Goal: Task Accomplishment & Management: Manage account settings

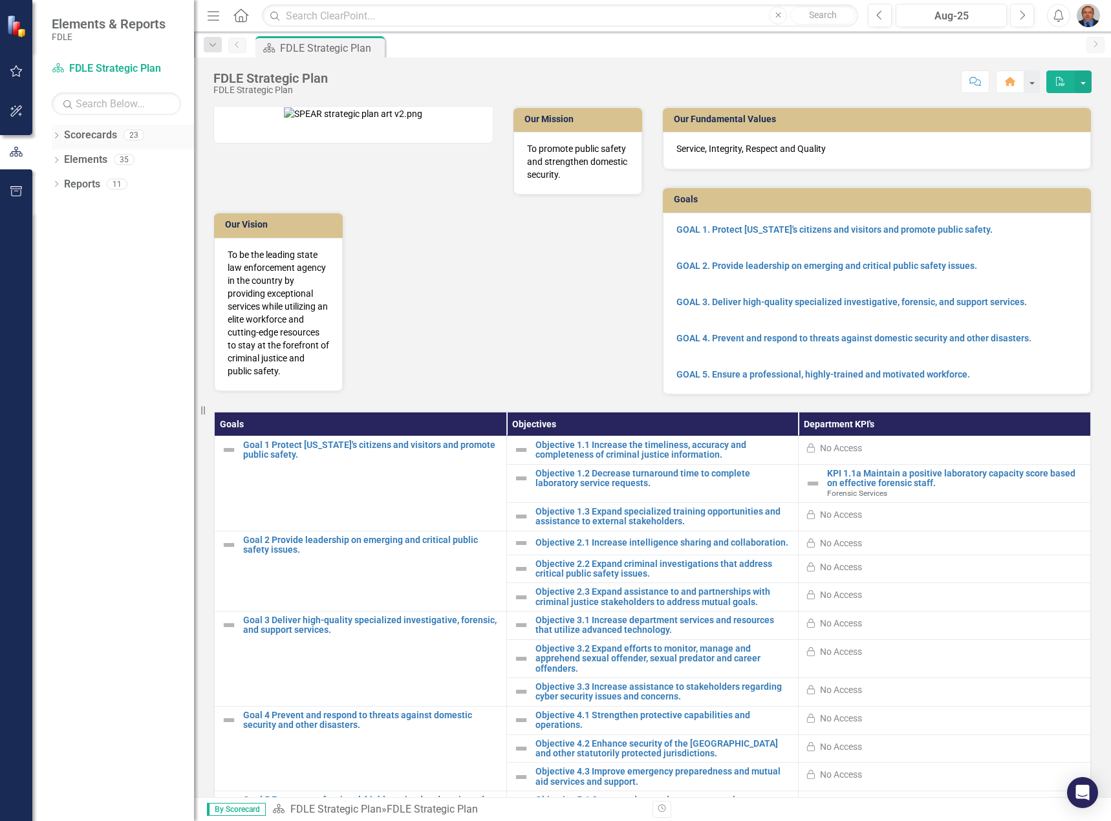
click at [95, 139] on link "Scorecards" at bounding box center [90, 135] width 53 height 15
click at [84, 133] on link "Scorecards" at bounding box center [90, 135] width 53 height 15
click at [113, 67] on link "Scorecard FDLE Strategic Plan" at bounding box center [116, 68] width 129 height 15
click at [83, 61] on div "Scorecard FDLE Strategic Plan" at bounding box center [116, 68] width 129 height 21
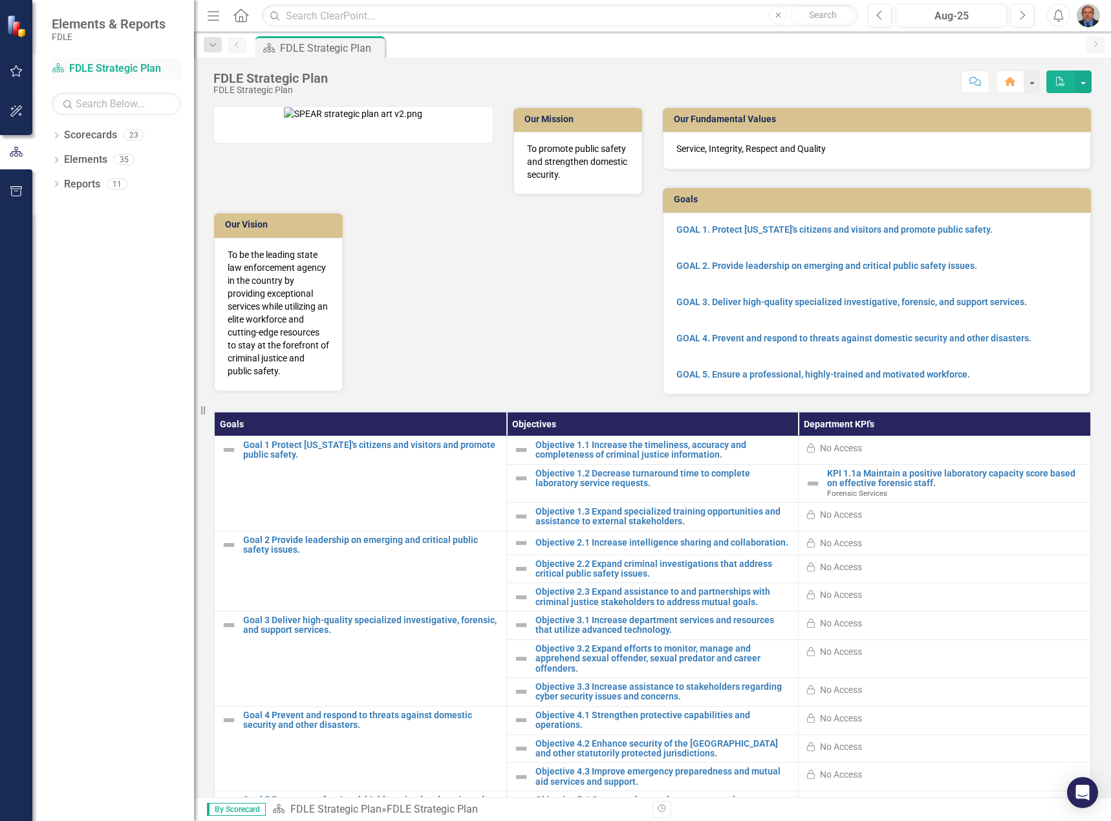
click at [77, 69] on link "Scorecard FDLE Strategic Plan" at bounding box center [116, 68] width 129 height 15
click at [58, 134] on icon at bounding box center [56, 136] width 3 height 6
click at [82, 156] on link "FDLE" at bounding box center [132, 160] width 123 height 15
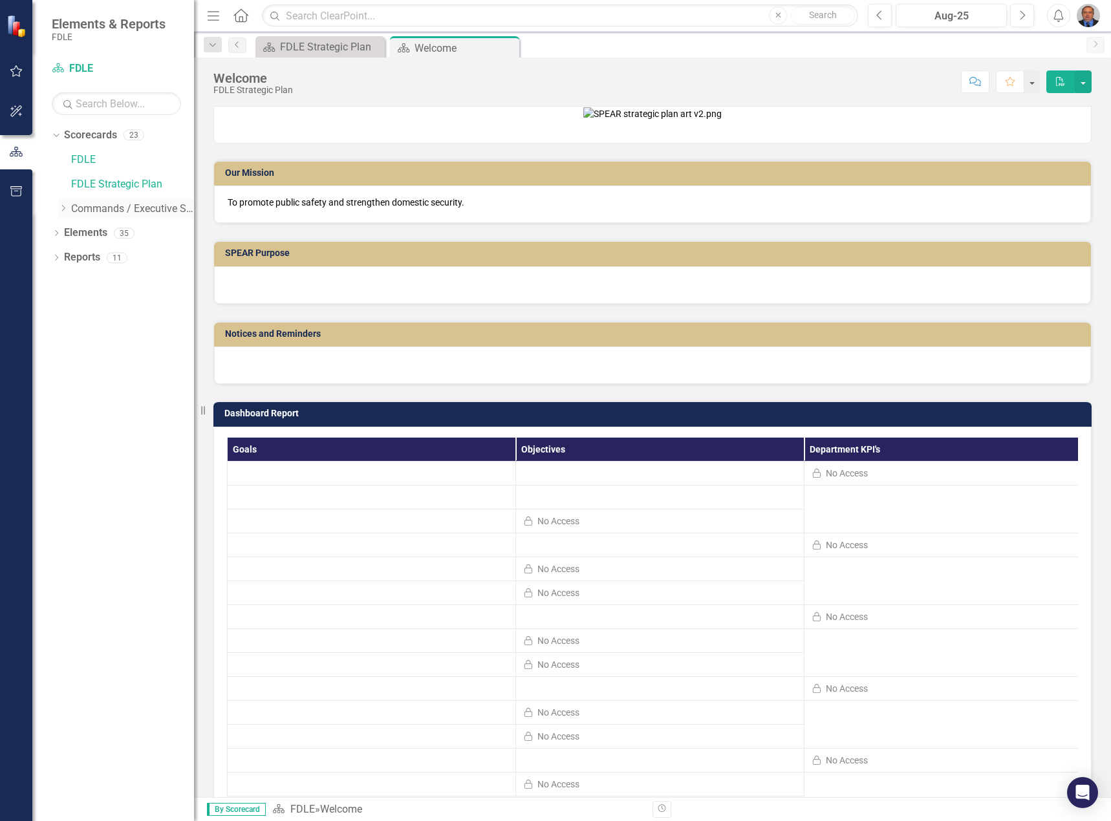
click at [67, 205] on icon "Dropdown" at bounding box center [63, 208] width 10 height 8
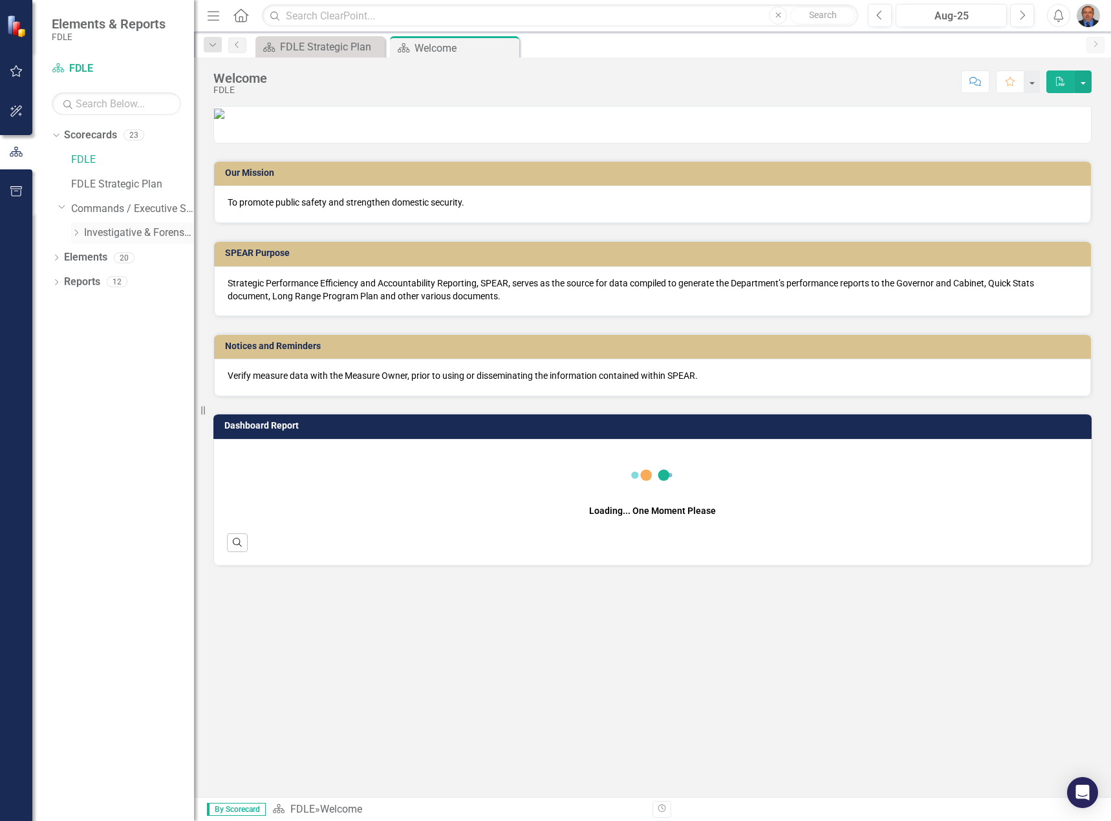
click at [81, 231] on div "Dropdown" at bounding box center [77, 233] width 13 height 11
click at [118, 252] on link "Forensic Services" at bounding box center [145, 257] width 97 height 15
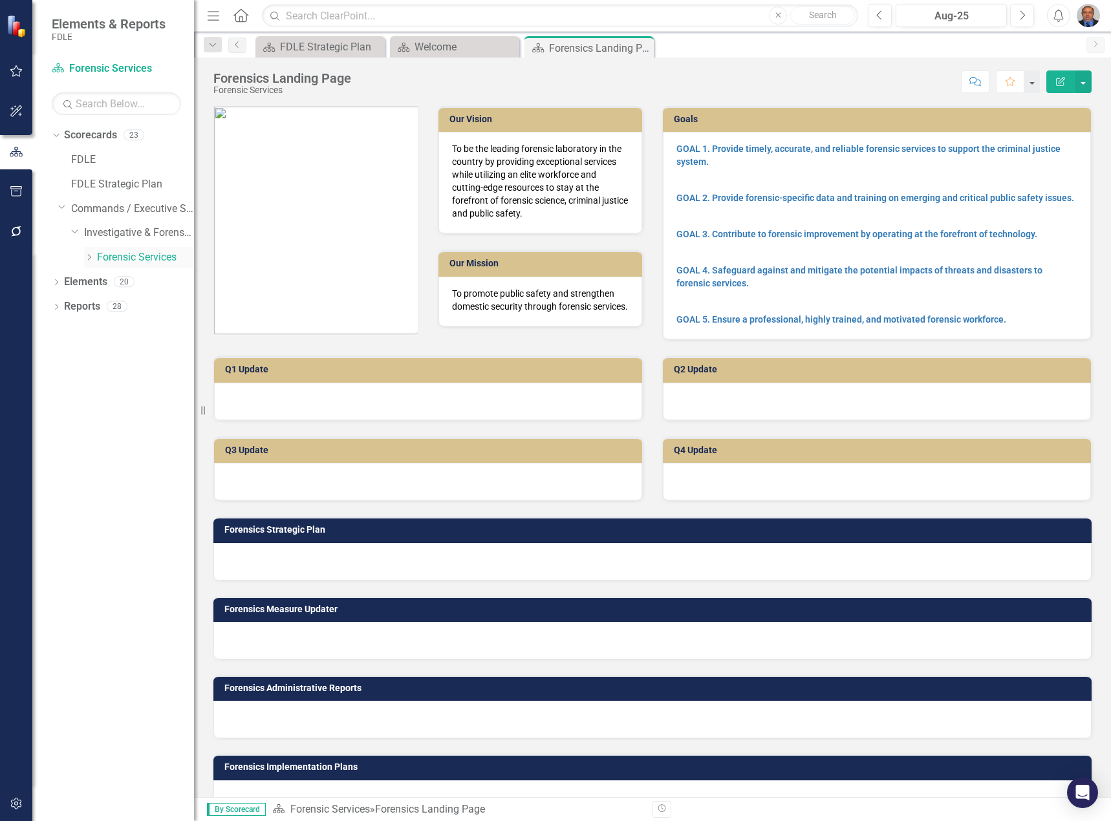
click at [91, 258] on icon "Dropdown" at bounding box center [89, 257] width 10 height 8
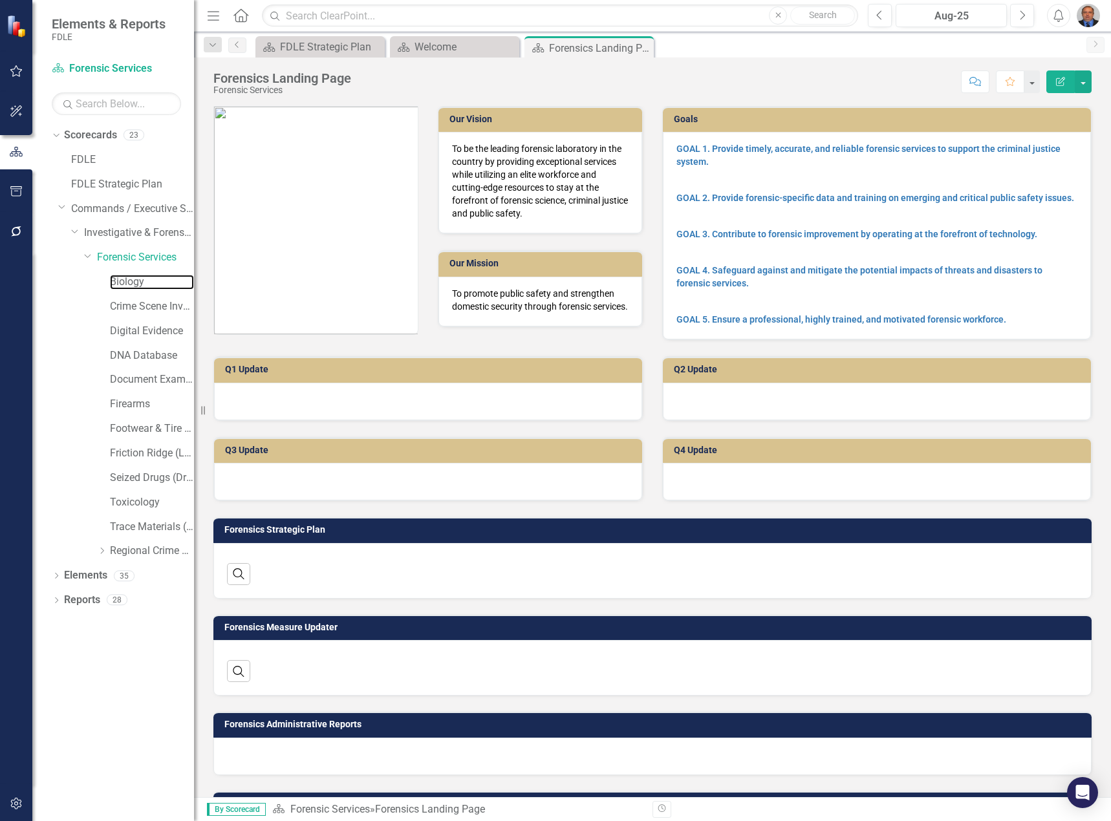
click at [118, 275] on link "Biology" at bounding box center [152, 282] width 84 height 15
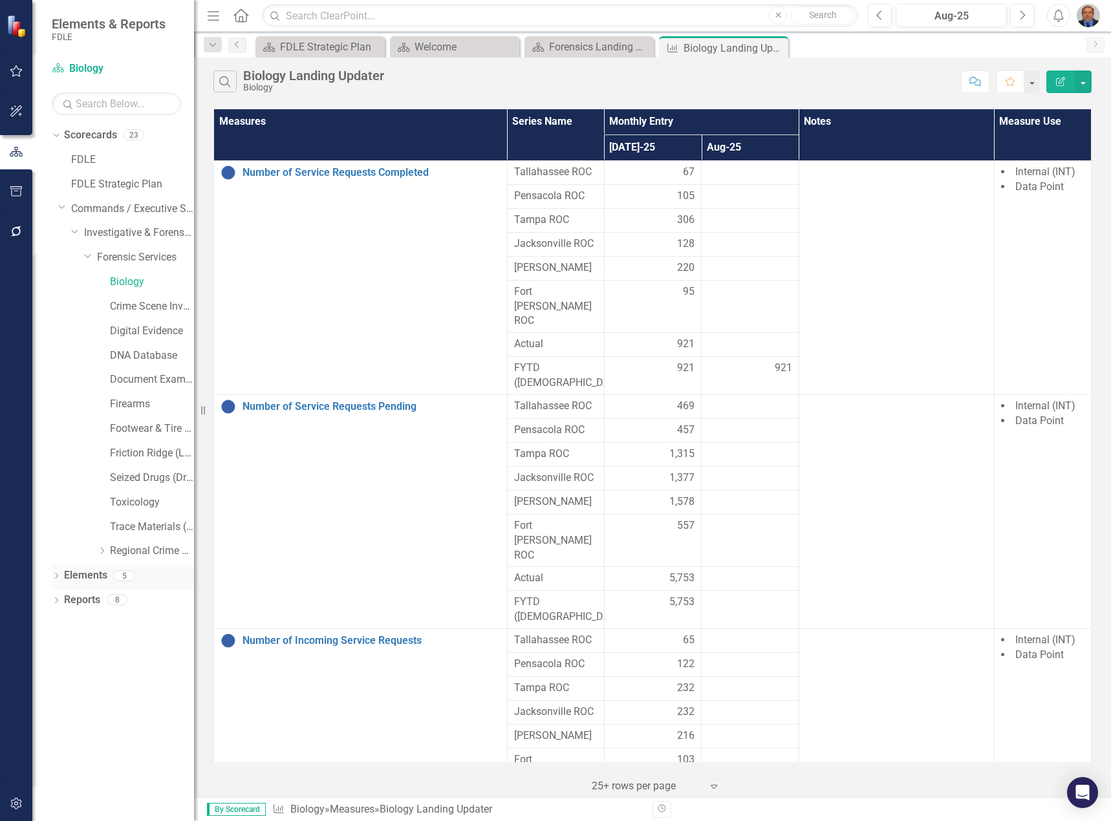
click at [59, 574] on icon "Dropdown" at bounding box center [56, 577] width 9 height 7
click at [67, 583] on div "Dropdown" at bounding box center [62, 650] width 9 height 11
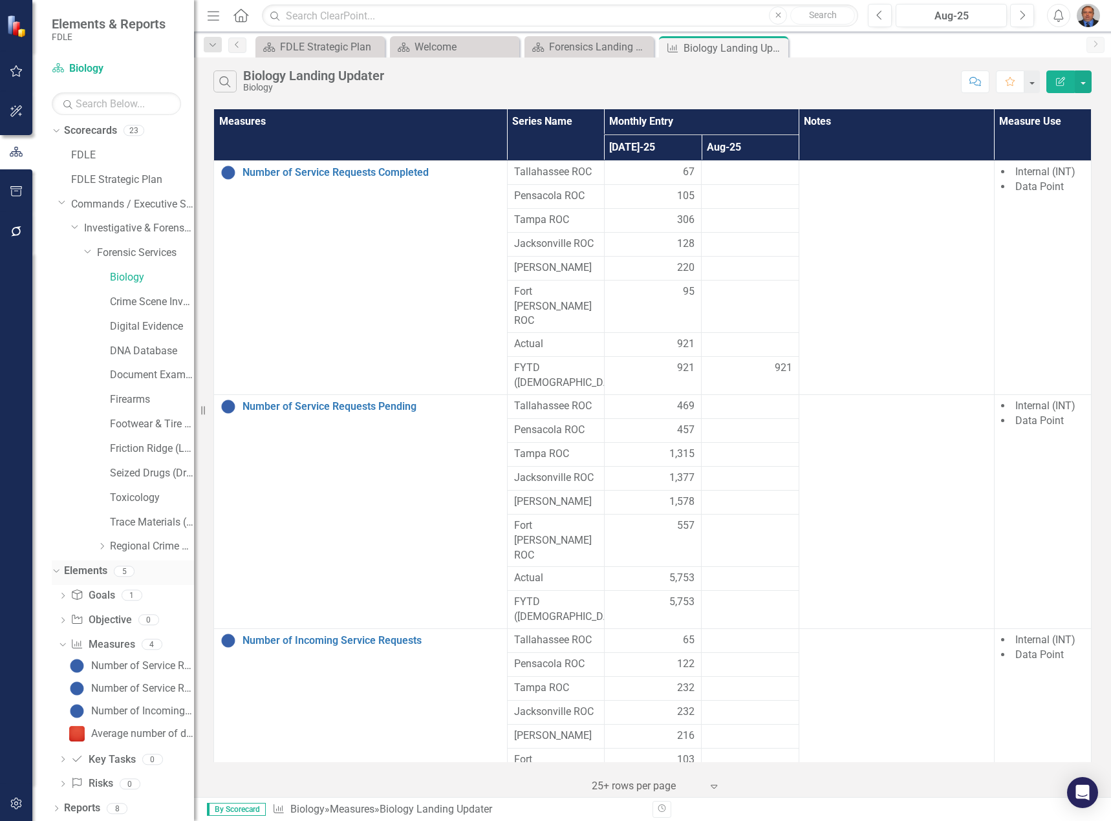
scroll to position [6, 0]
click at [123, 583] on div "Number of Service Requests Completed" at bounding box center [142, 665] width 103 height 12
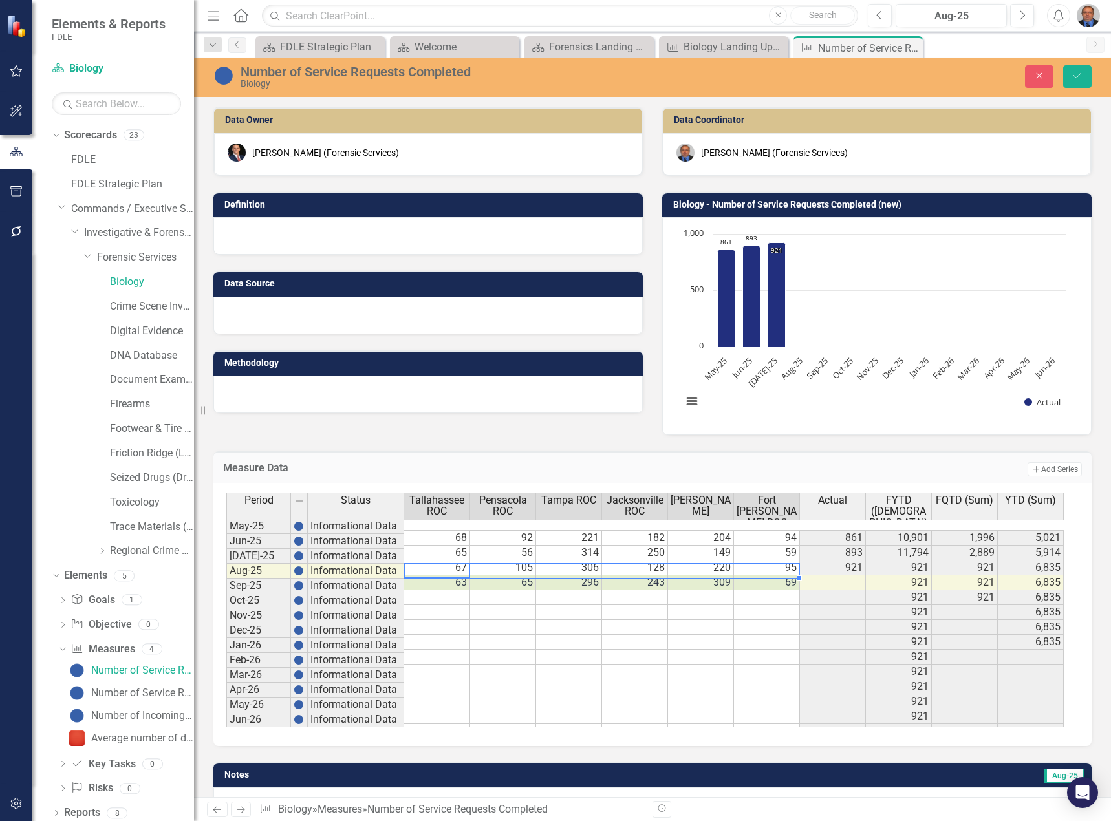
type textarea "63"
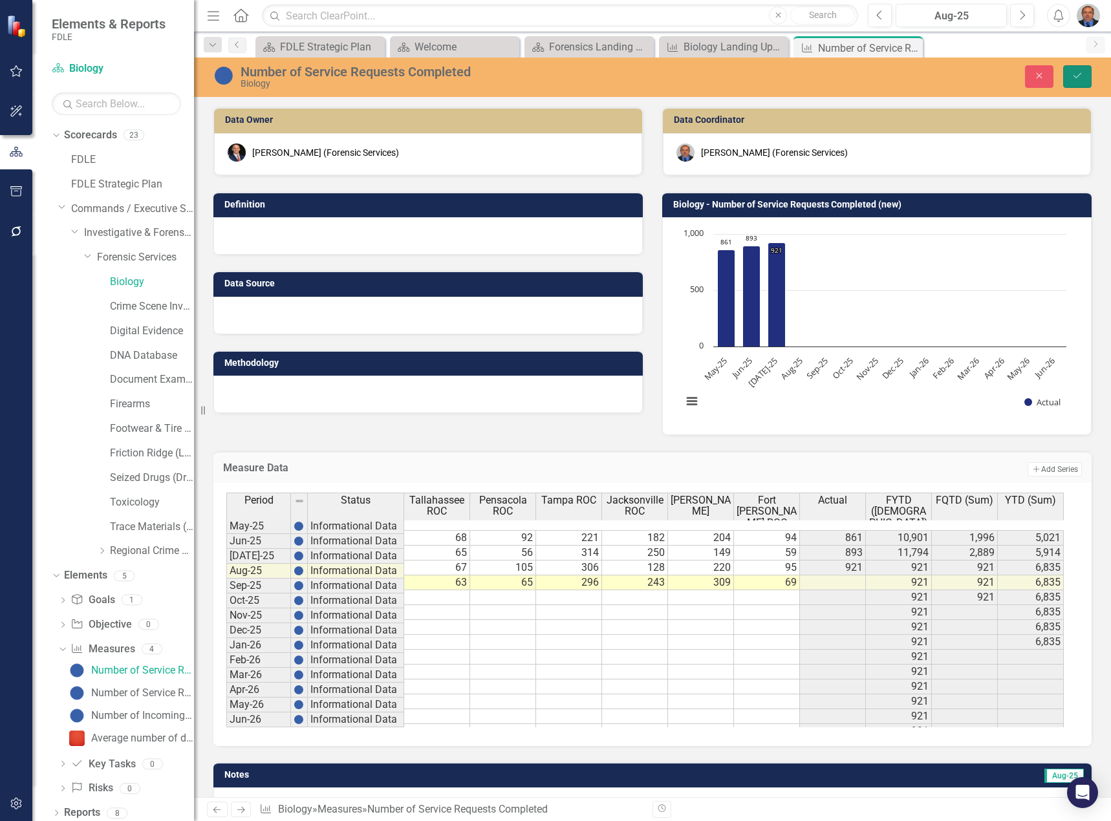
click at [826, 69] on button "Save" at bounding box center [1077, 76] width 28 height 23
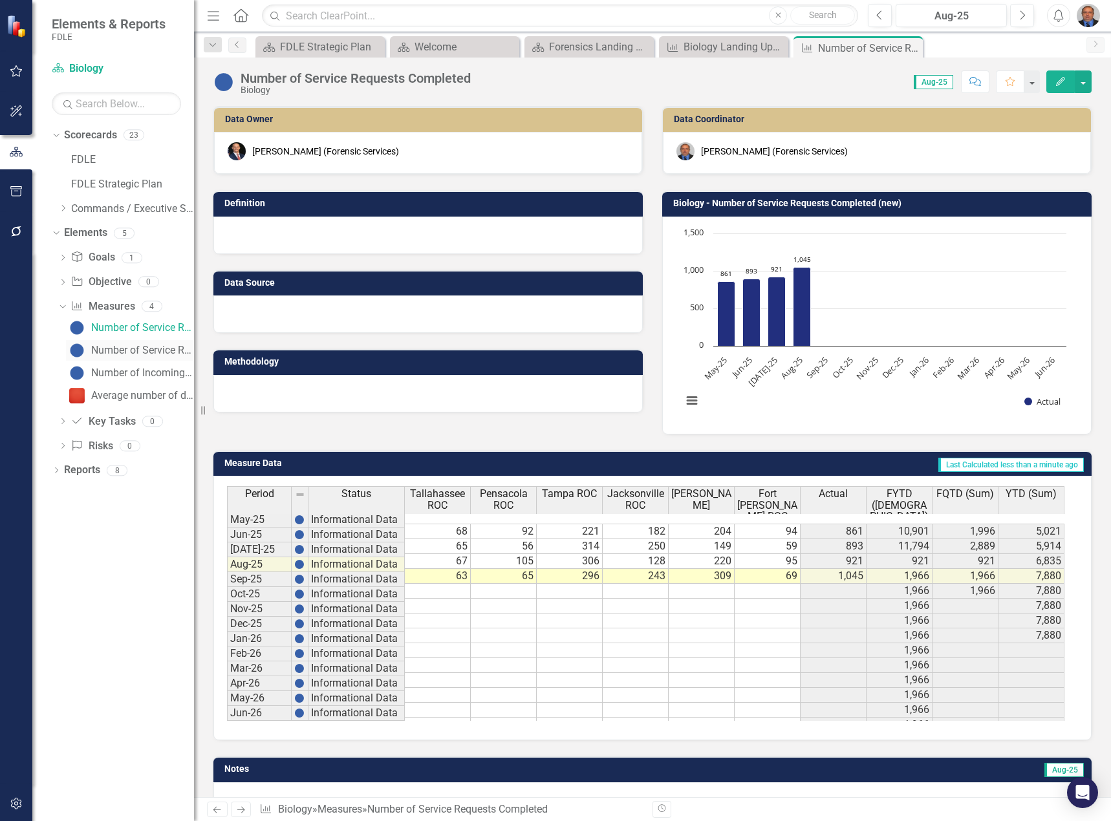
click at [132, 352] on div "Number of Service Requests Pending" at bounding box center [142, 351] width 103 height 12
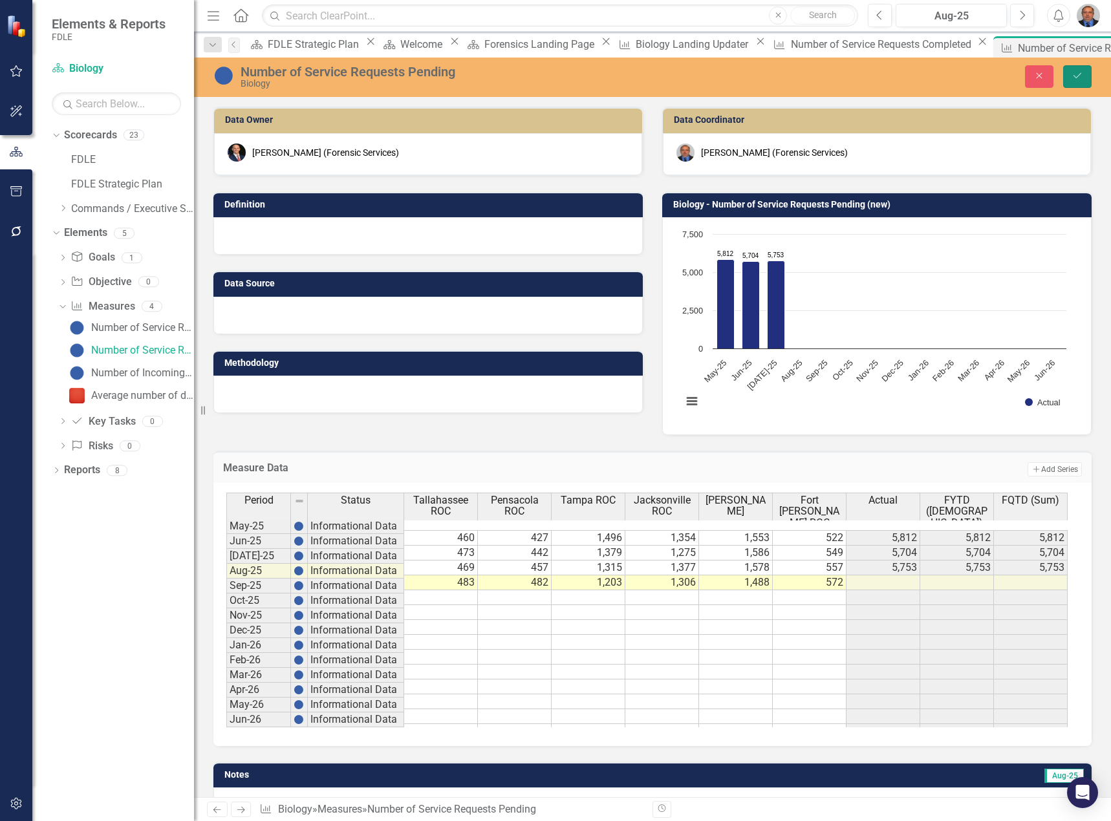
click at [826, 80] on button "Save" at bounding box center [1077, 76] width 28 height 23
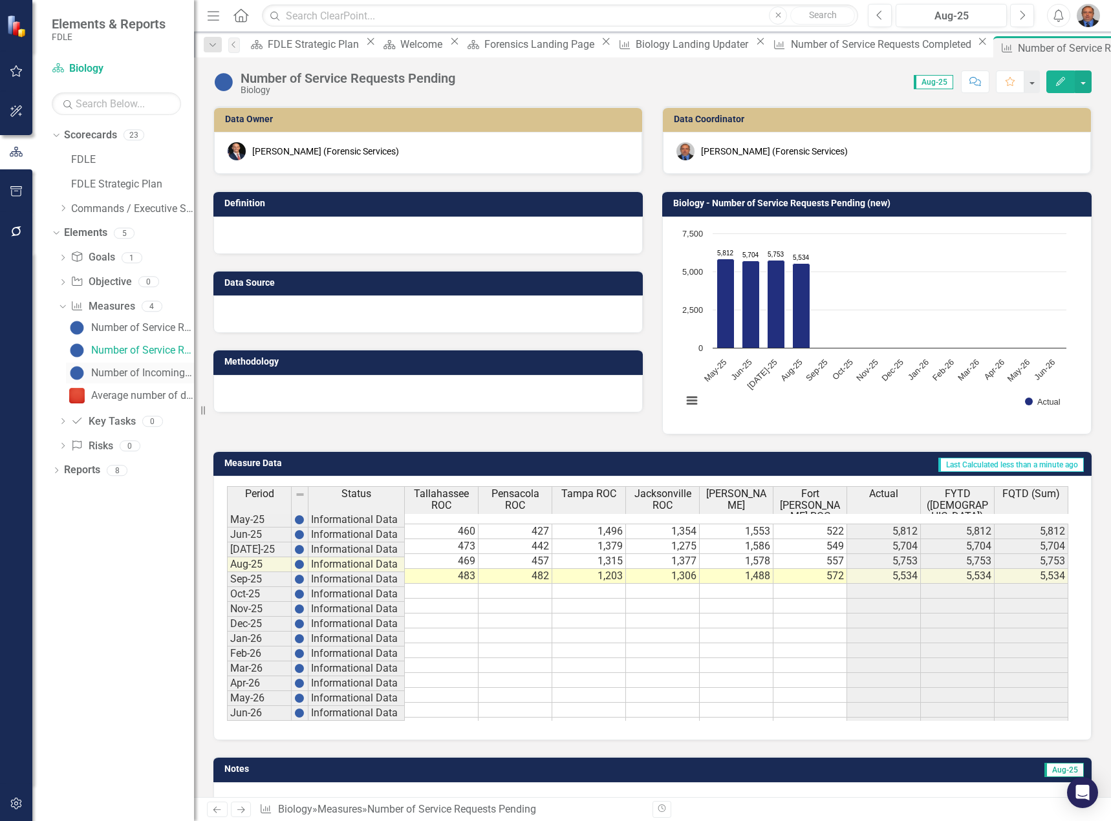
click at [131, 369] on div "Number of Incoming Service Requests" at bounding box center [142, 373] width 103 height 12
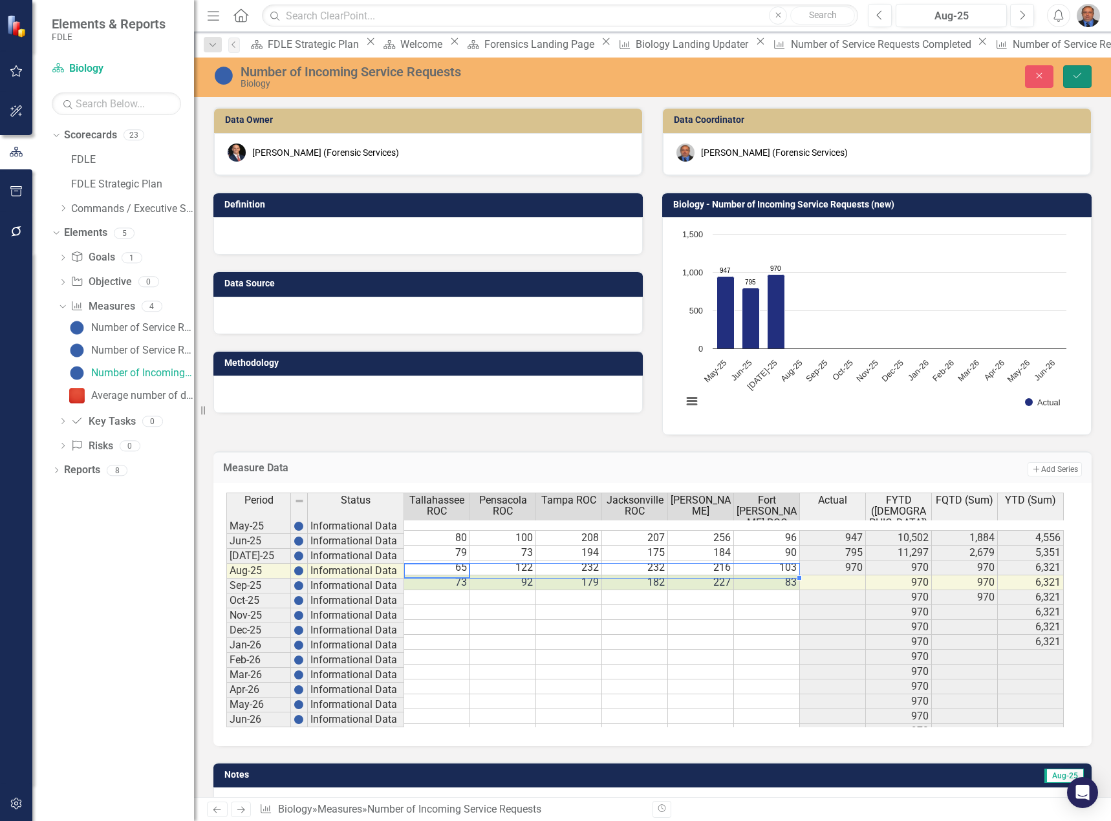
click at [826, 81] on button "Save" at bounding box center [1077, 76] width 28 height 23
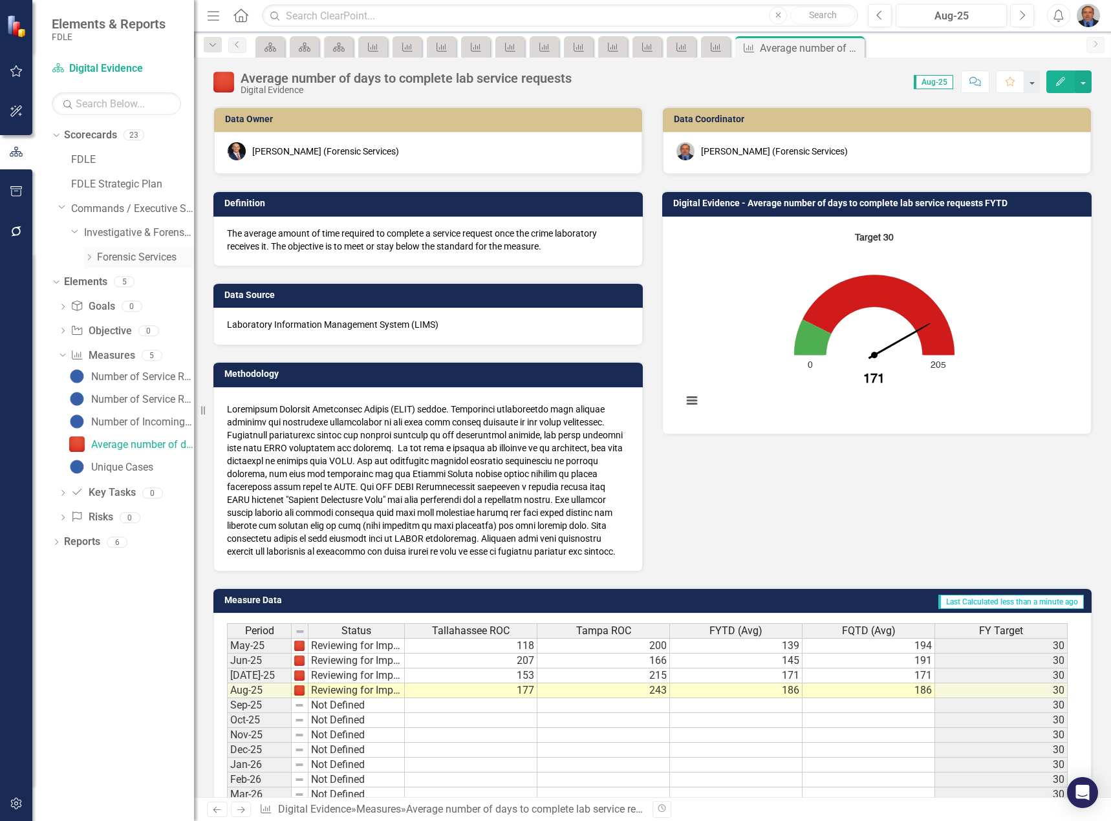
click at [90, 257] on icon "Dropdown" at bounding box center [89, 257] width 10 height 8
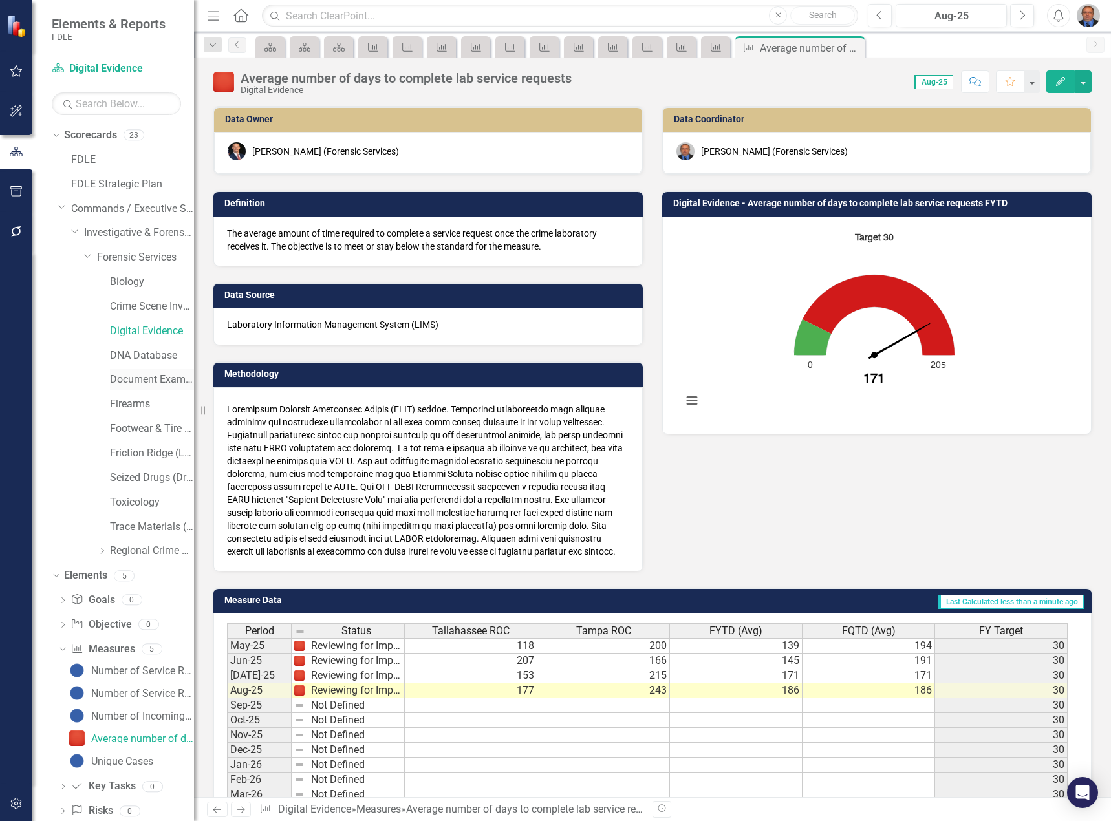
click at [143, 376] on link "Document Examination (Questioned Documents)" at bounding box center [152, 379] width 84 height 15
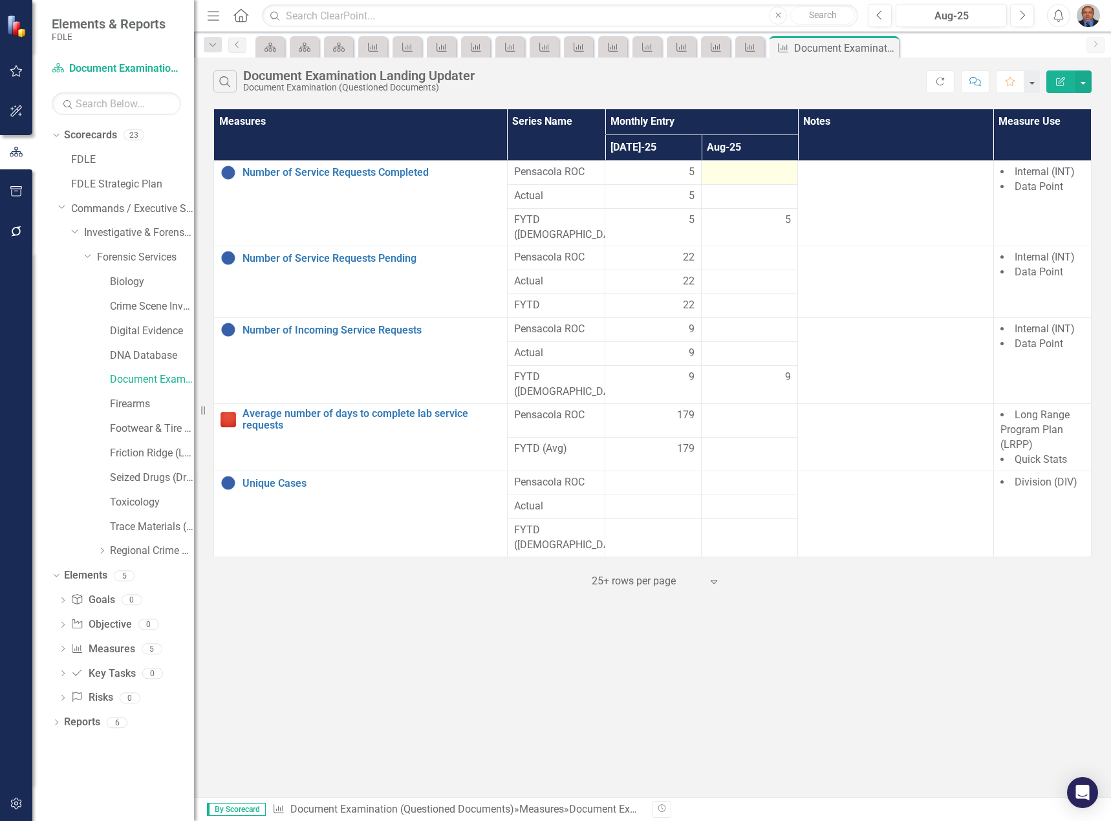
click at [753, 173] on div at bounding box center [749, 173] width 83 height 16
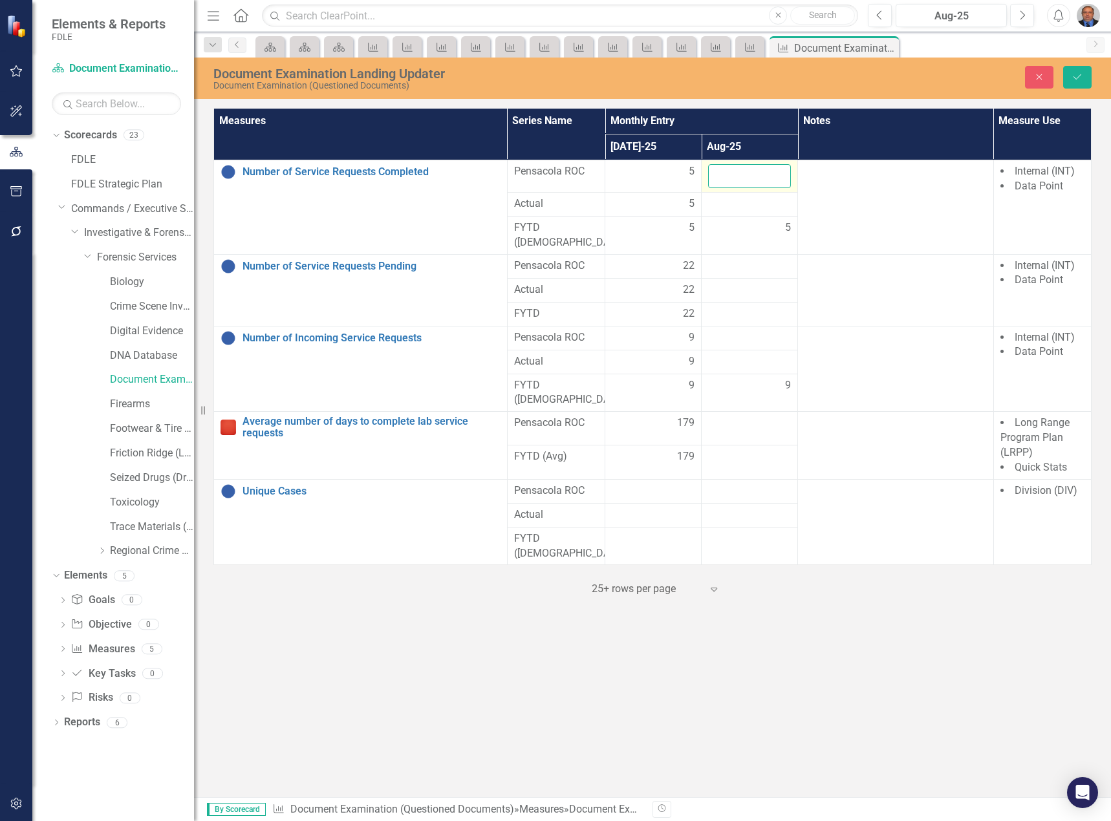
click at [753, 173] on input "number" at bounding box center [749, 176] width 83 height 24
type input "10"
click at [762, 261] on td at bounding box center [750, 266] width 96 height 24
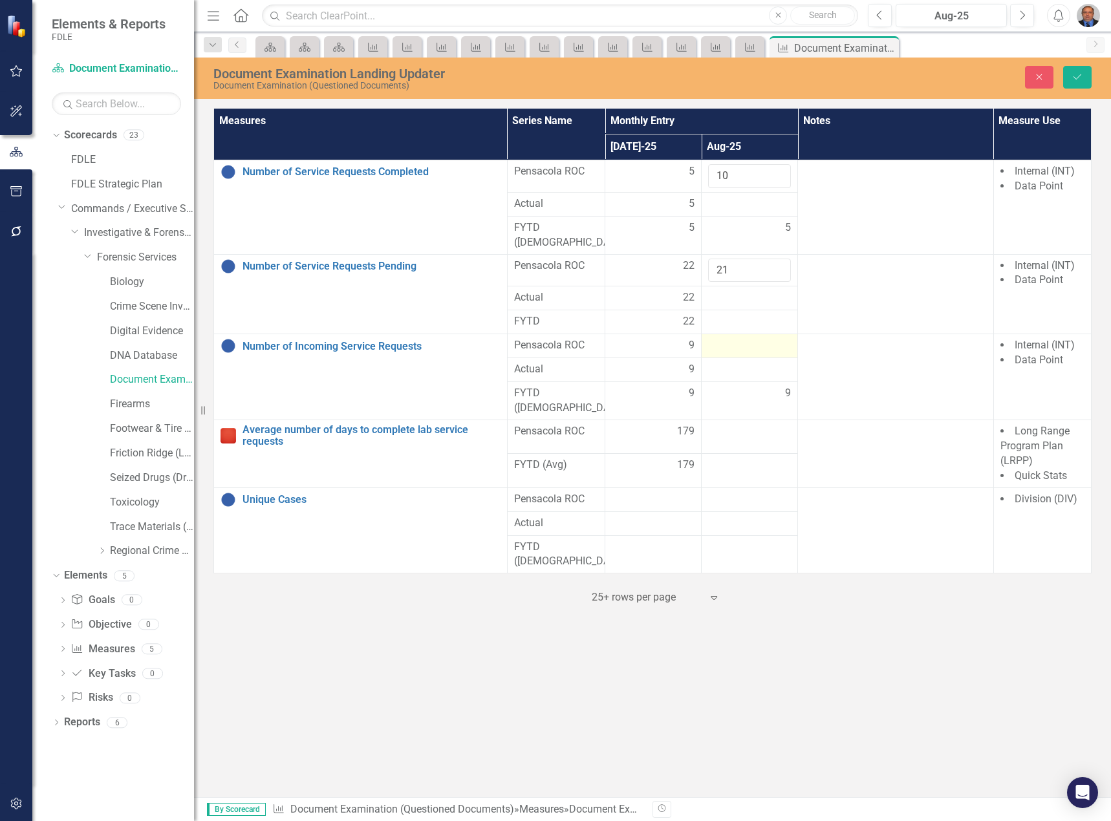
type input "21"
click at [751, 338] on div at bounding box center [749, 346] width 83 height 16
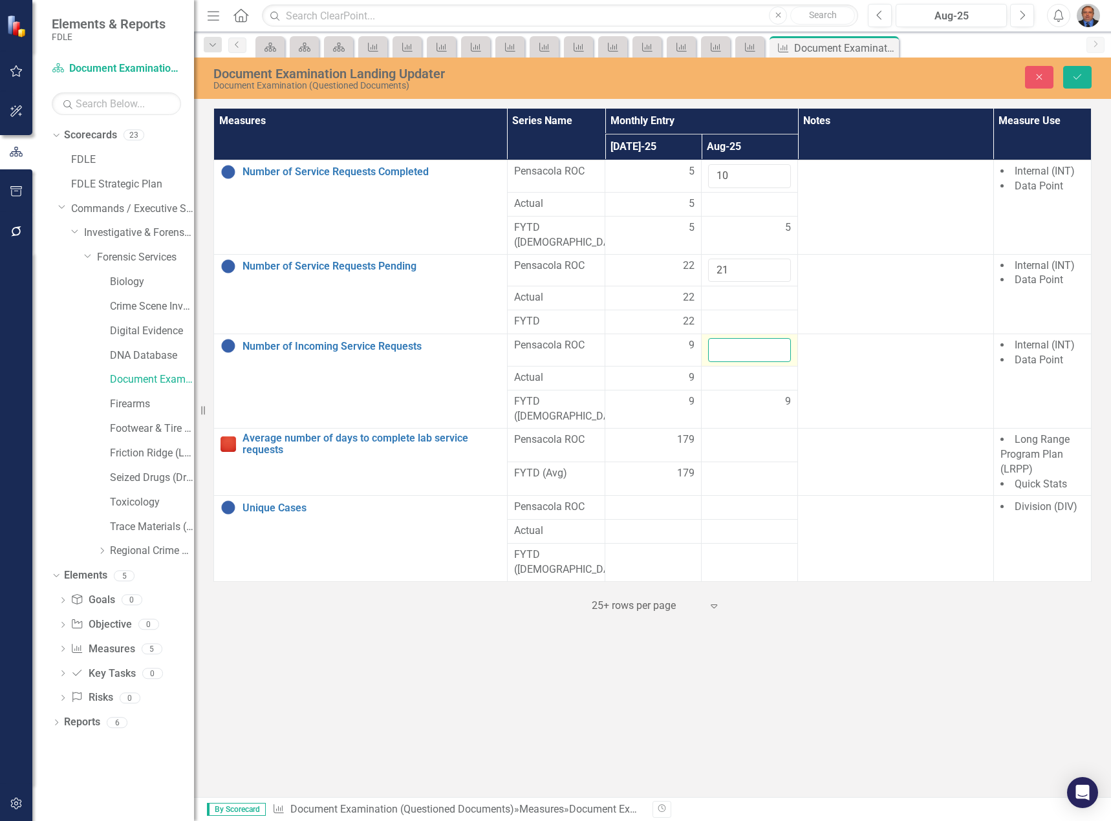
click at [751, 338] on input "number" at bounding box center [749, 350] width 83 height 24
type input "9"
click at [1071, 81] on button "Save" at bounding box center [1077, 77] width 28 height 23
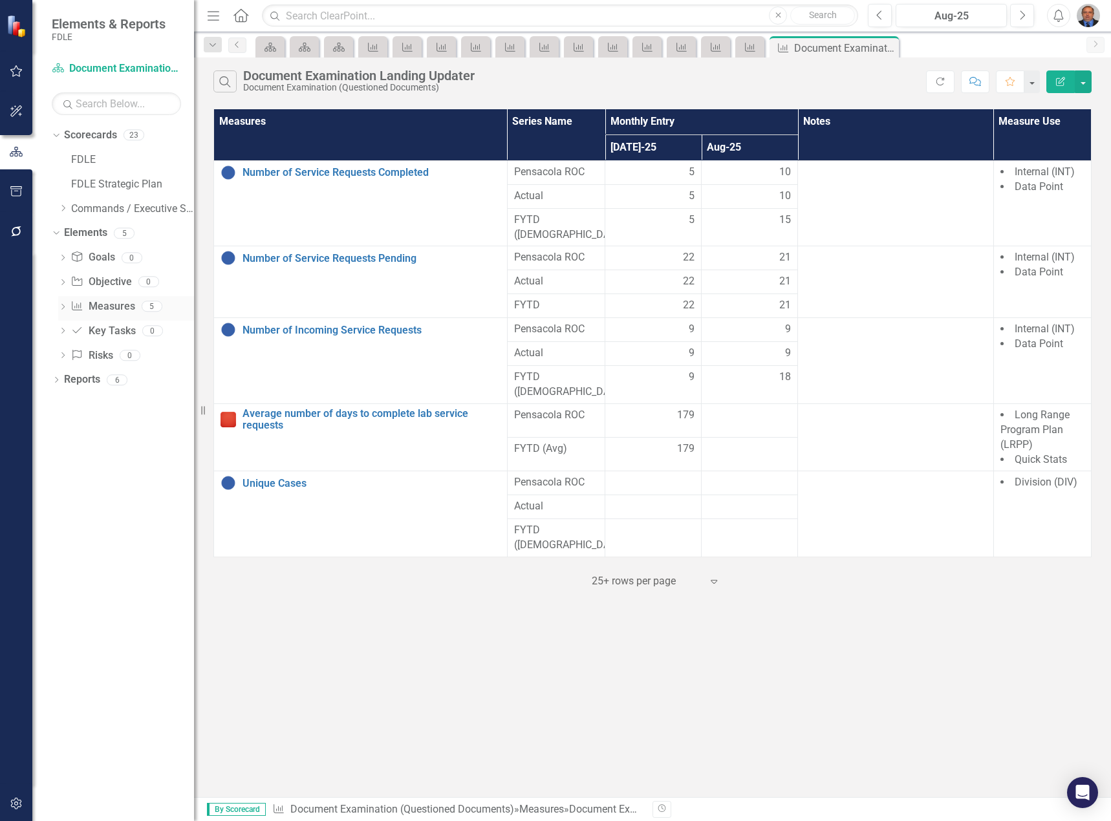
click at [59, 307] on icon "Dropdown" at bounding box center [62, 308] width 9 height 7
click at [114, 399] on div "Average number of days to complete lab service requests" at bounding box center [142, 396] width 103 height 12
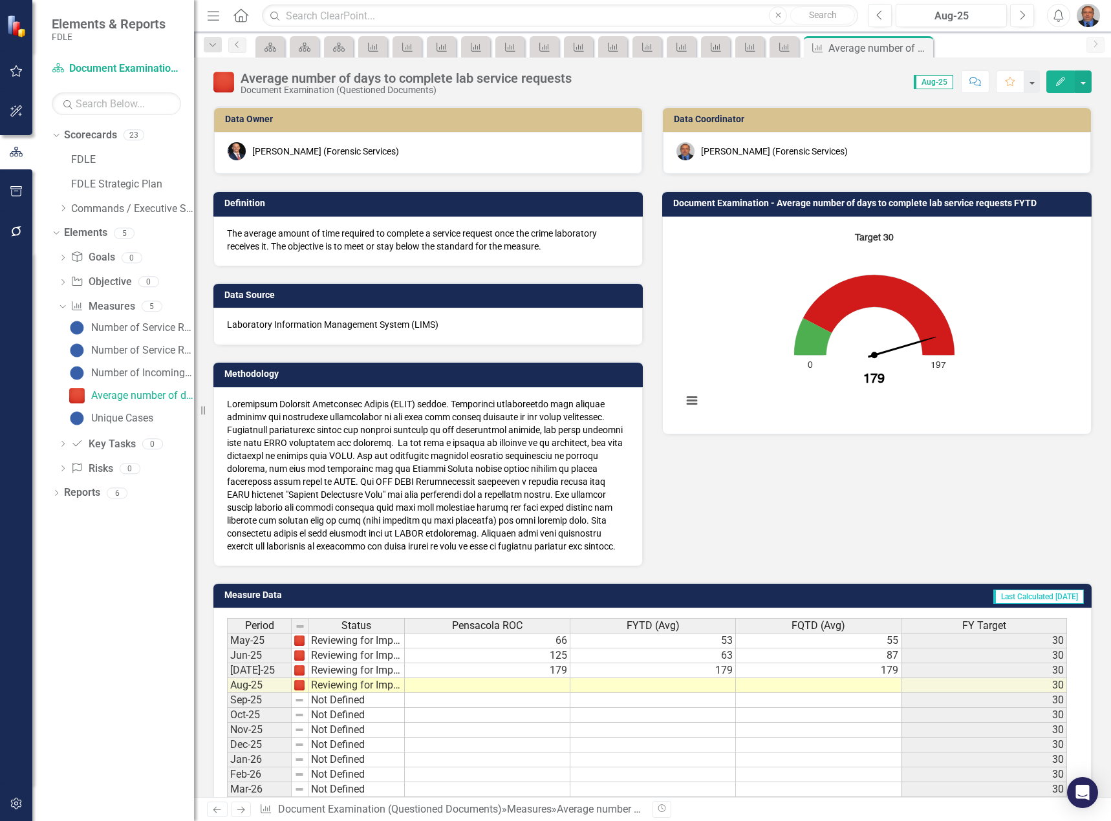
click at [505, 681] on td at bounding box center [488, 685] width 166 height 15
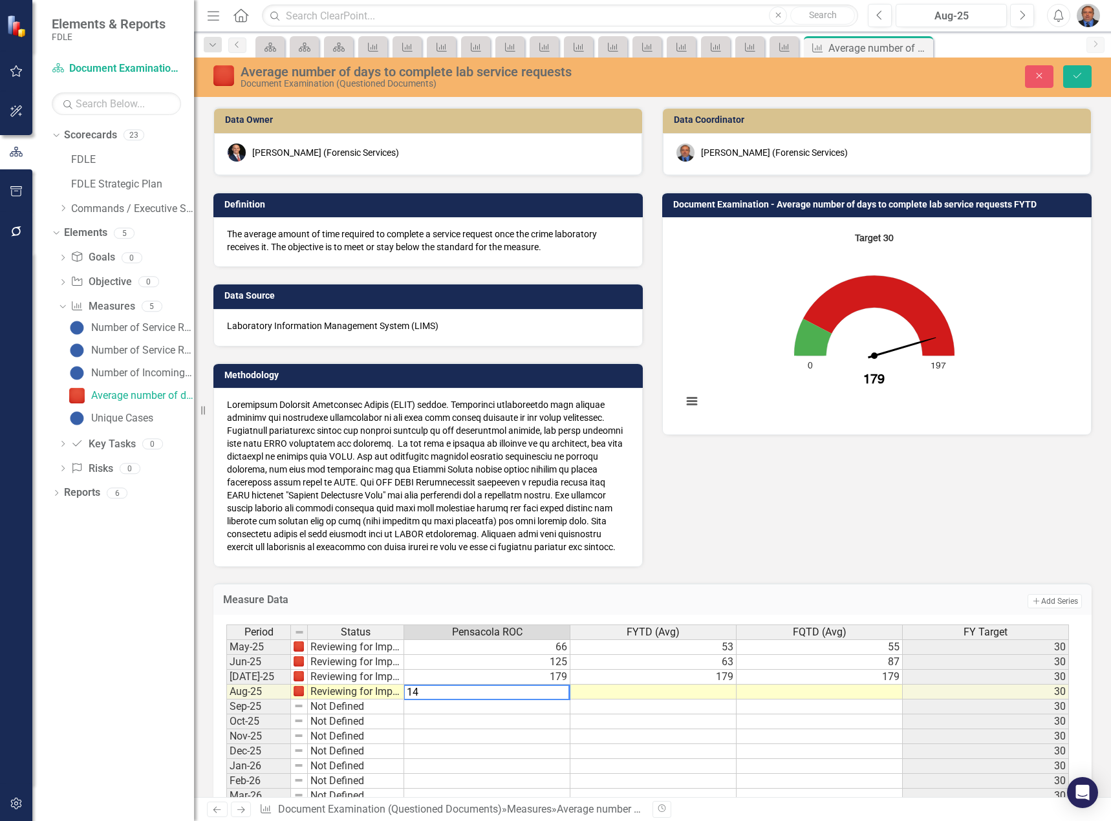
type textarea "146"
type textarea "155"
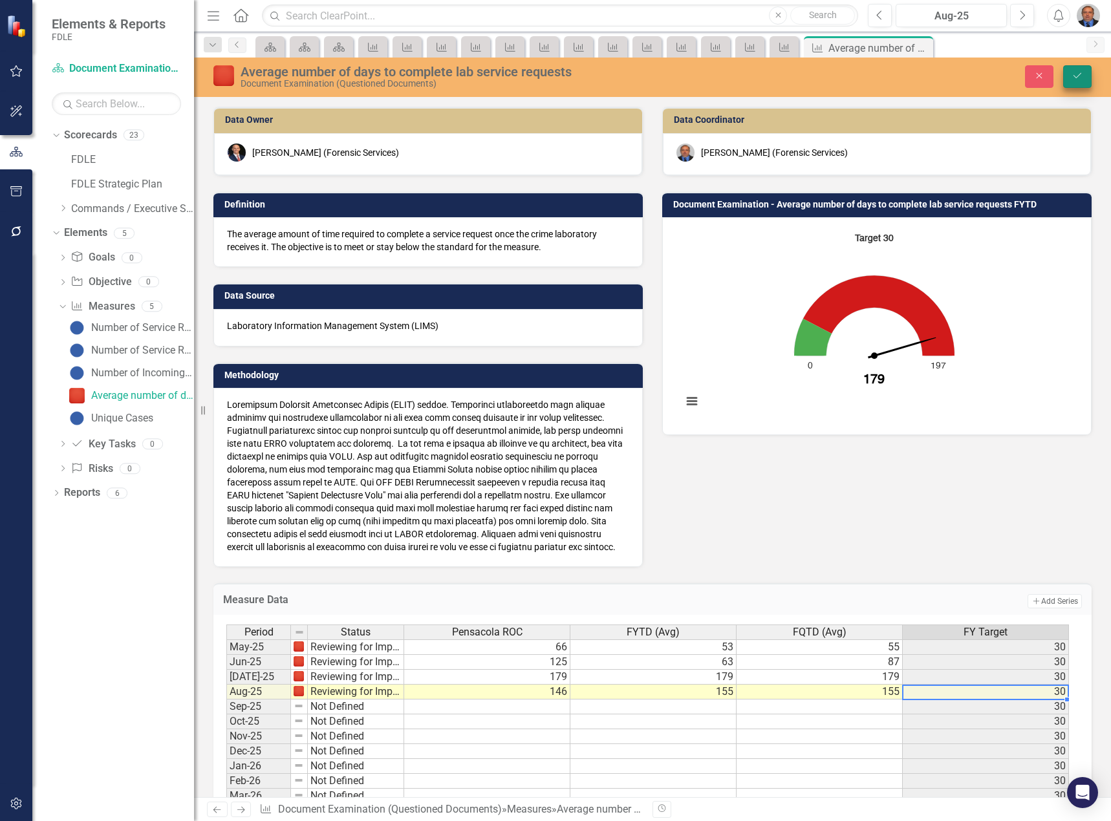
type textarea "155"
click at [1065, 76] on button "Save" at bounding box center [1077, 76] width 28 height 23
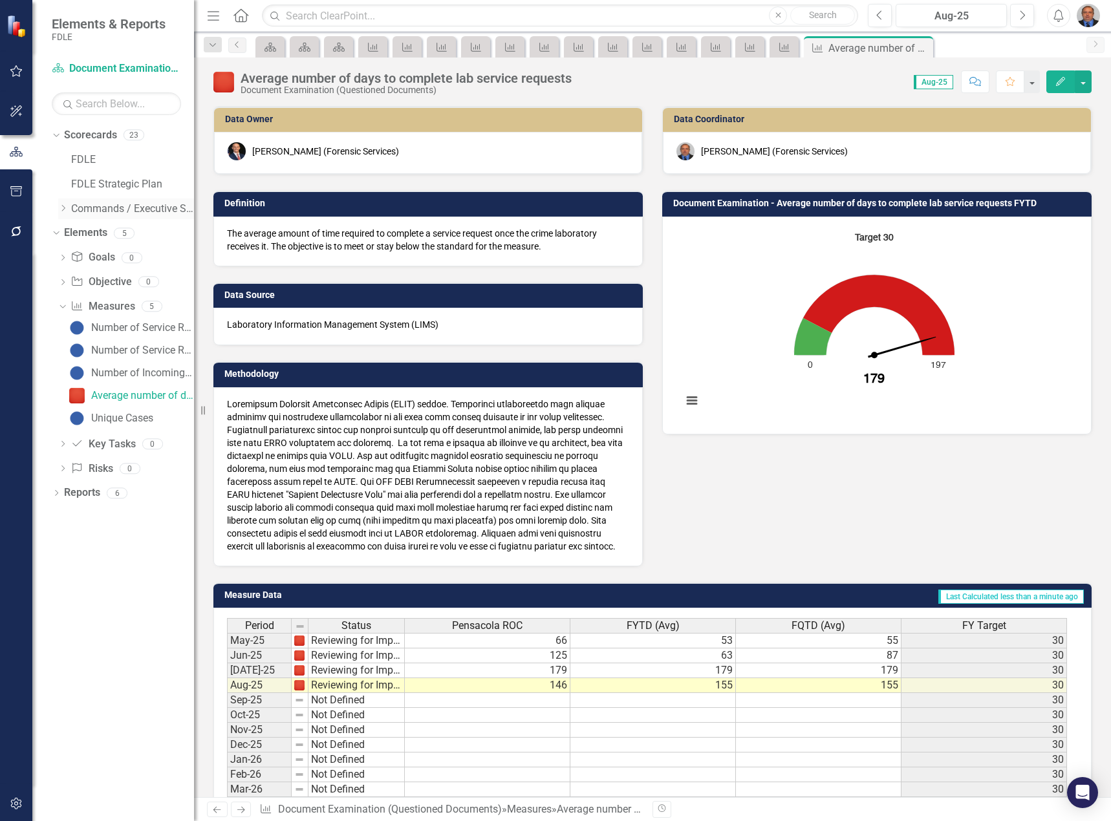
click at [71, 208] on link "Commands / Executive Support Branch" at bounding box center [132, 209] width 123 height 15
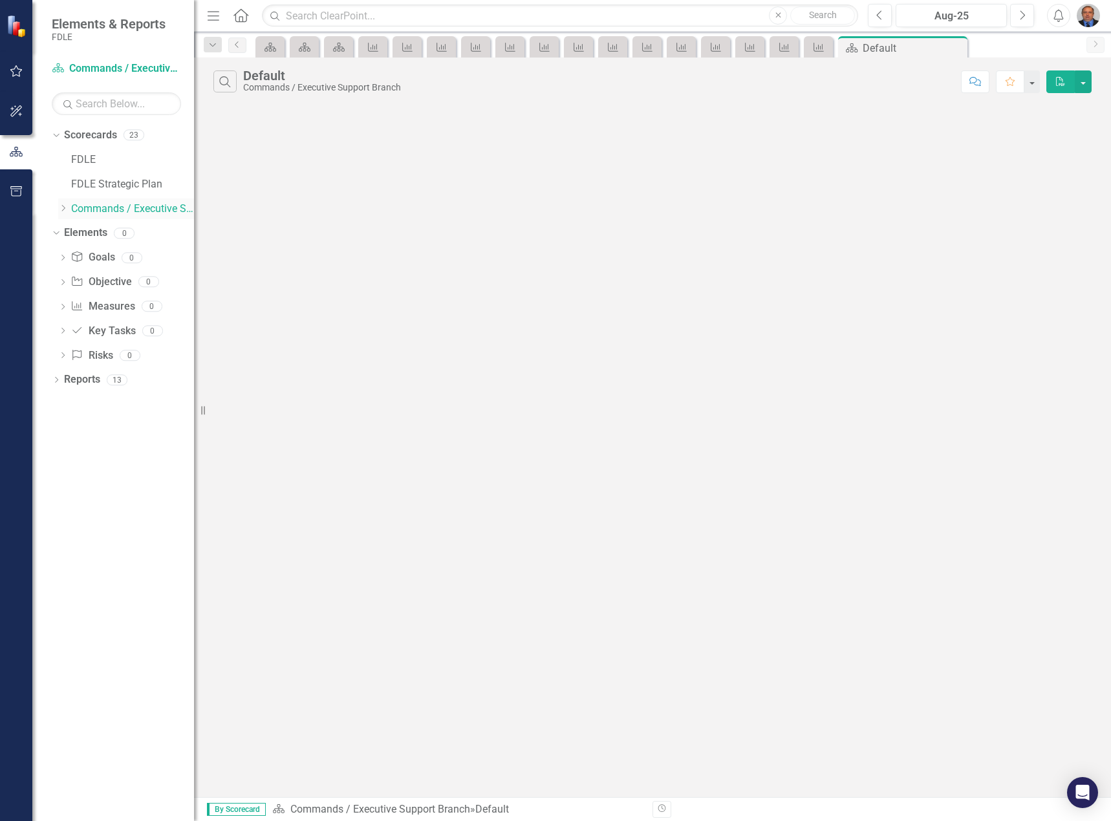
click at [62, 210] on icon "Dropdown" at bounding box center [63, 208] width 10 height 8
click at [78, 238] on div "Dropdown" at bounding box center [76, 233] width 10 height 11
click at [87, 250] on div "Dropdown Forensic Services" at bounding box center [139, 257] width 110 height 21
click at [91, 258] on icon "Dropdown" at bounding box center [89, 257] width 10 height 8
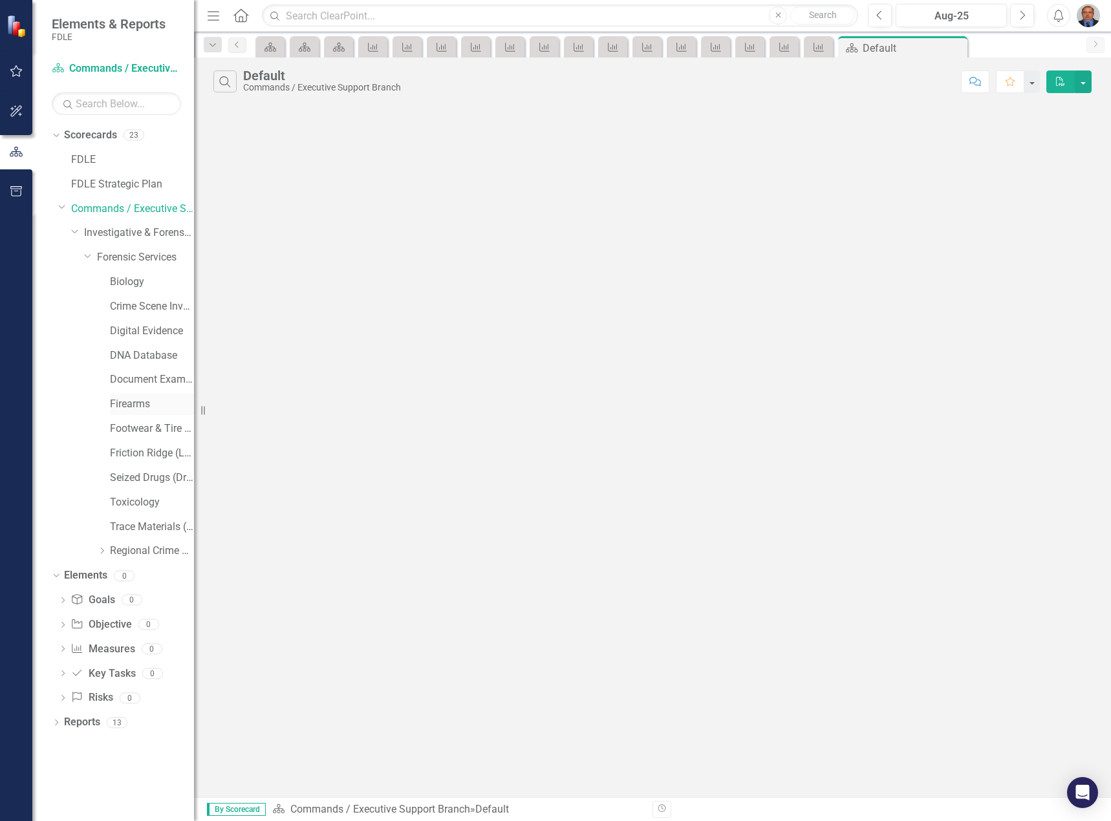
click at [141, 409] on link "Firearms" at bounding box center [152, 404] width 84 height 15
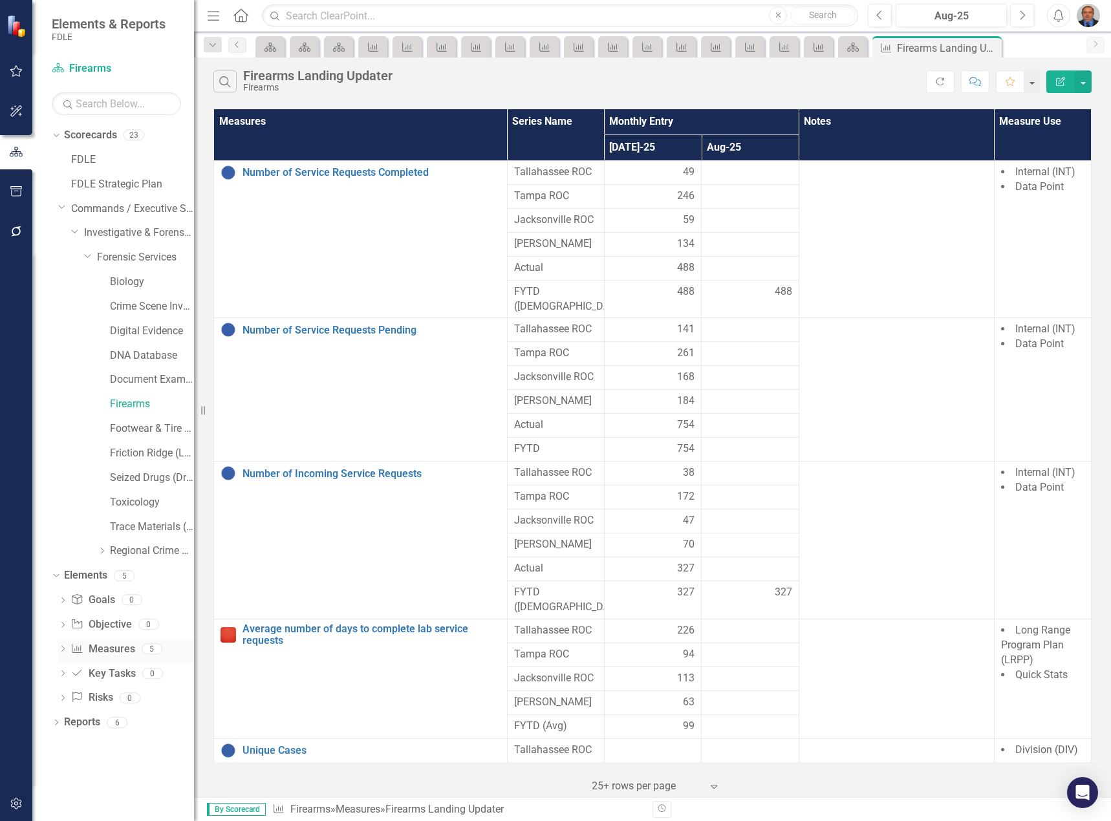
click at [65, 649] on icon "Dropdown" at bounding box center [62, 650] width 9 height 7
click at [100, 667] on div "Number of Service Requests Completed" at bounding box center [142, 671] width 103 height 12
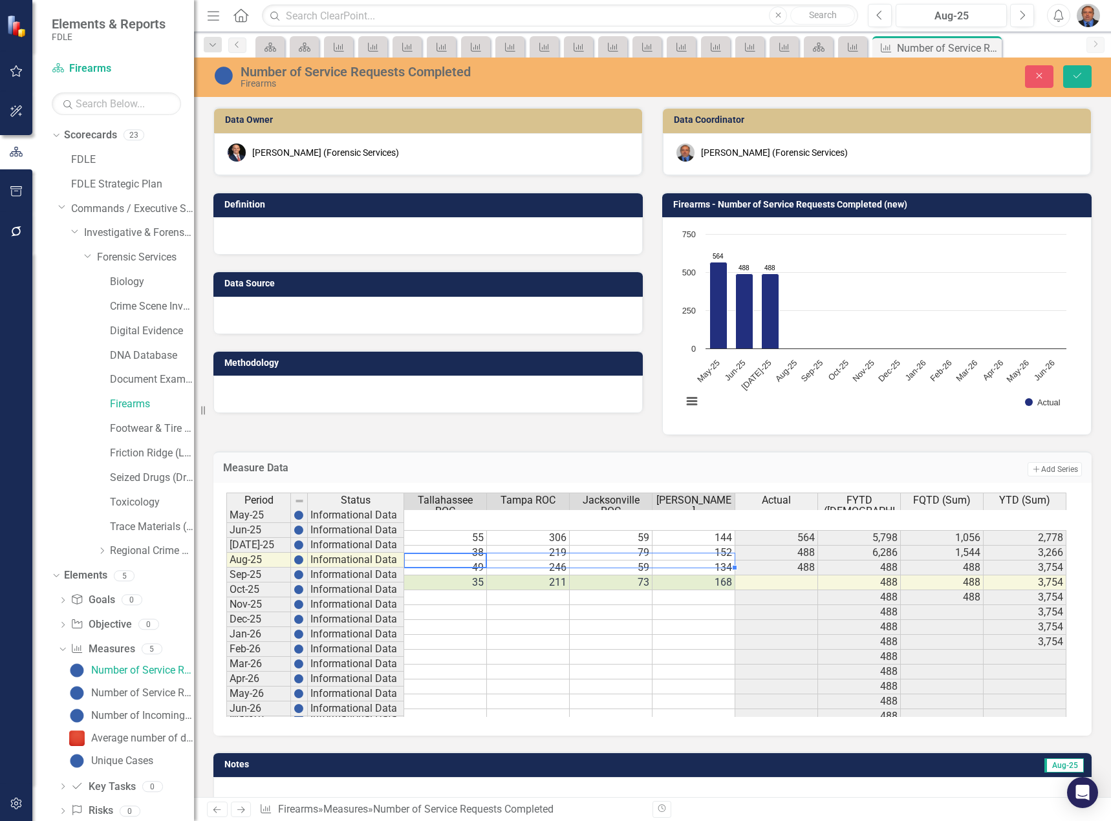
type textarea "35"
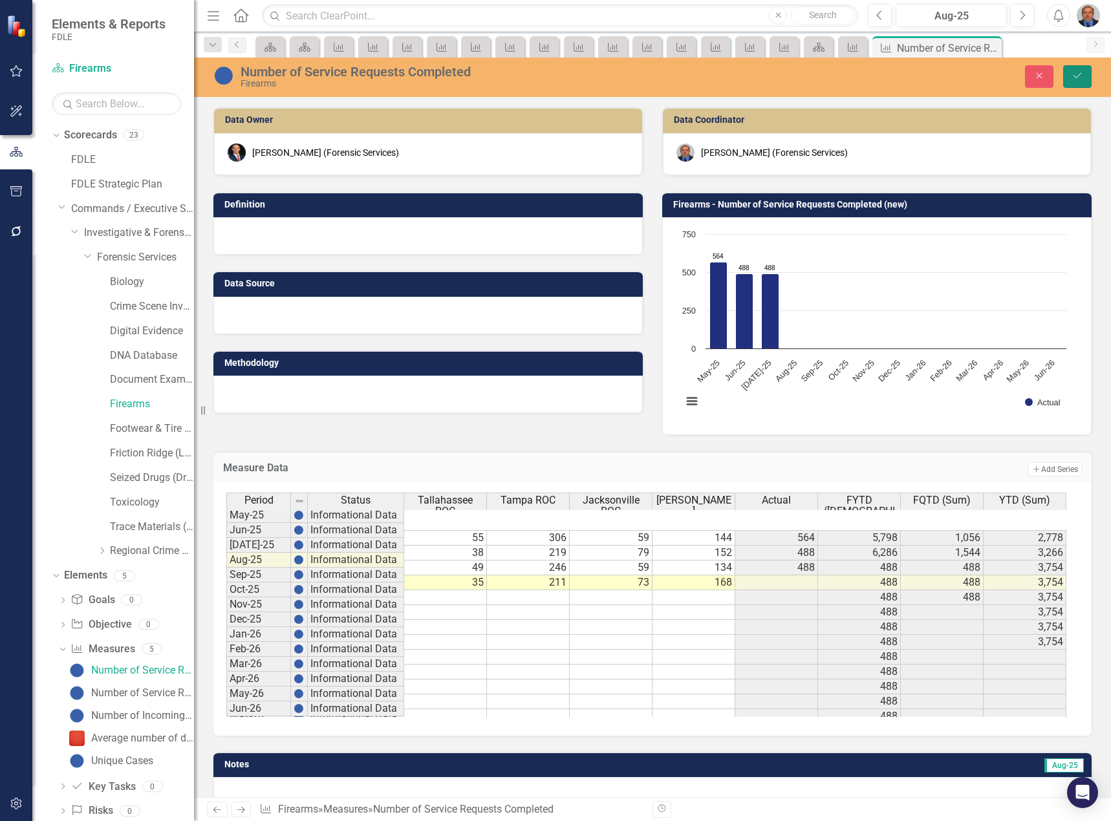
click at [1074, 77] on icon "Save" at bounding box center [1077, 75] width 12 height 9
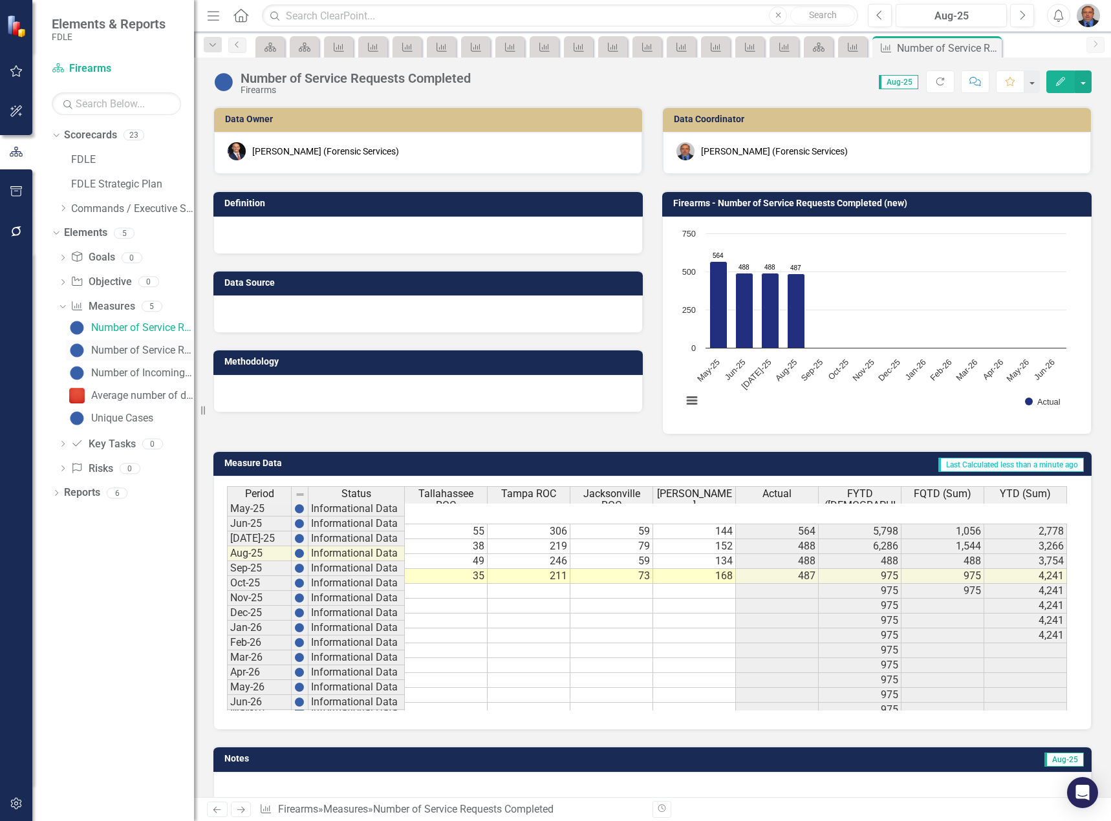
click at [162, 354] on div "Number of Service Requests Pending" at bounding box center [142, 351] width 103 height 12
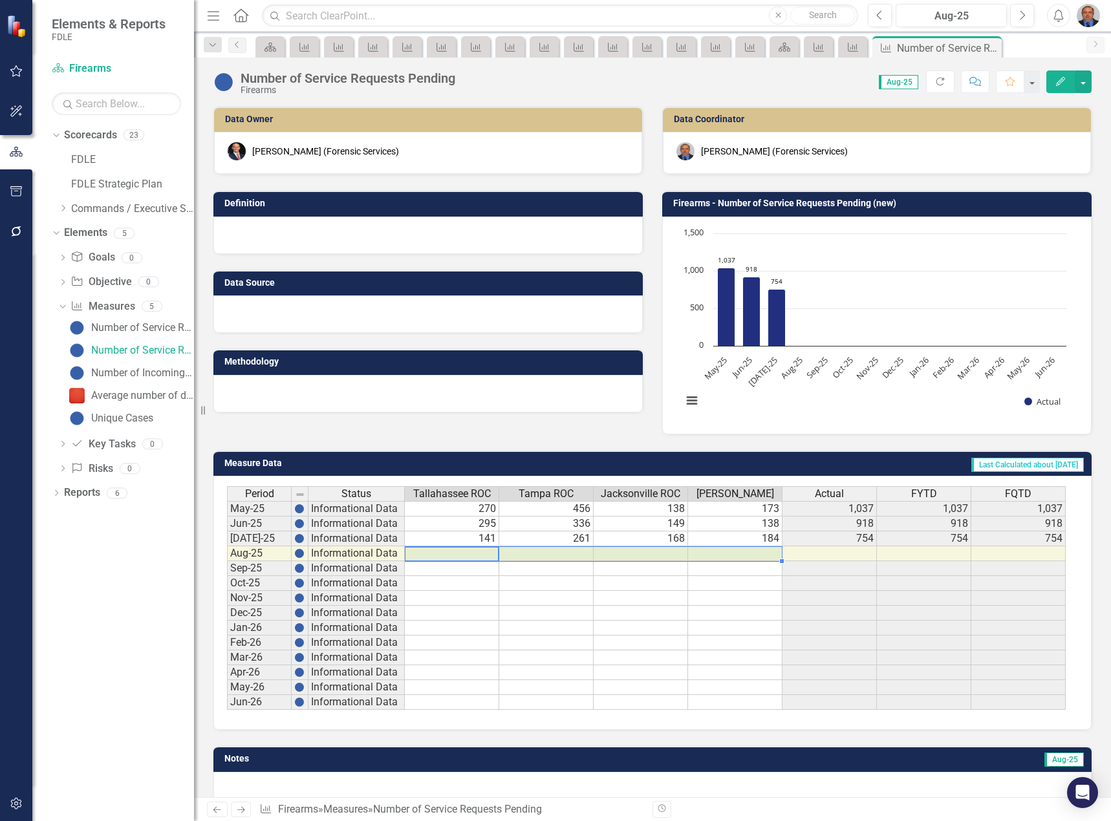
type textarea "133"
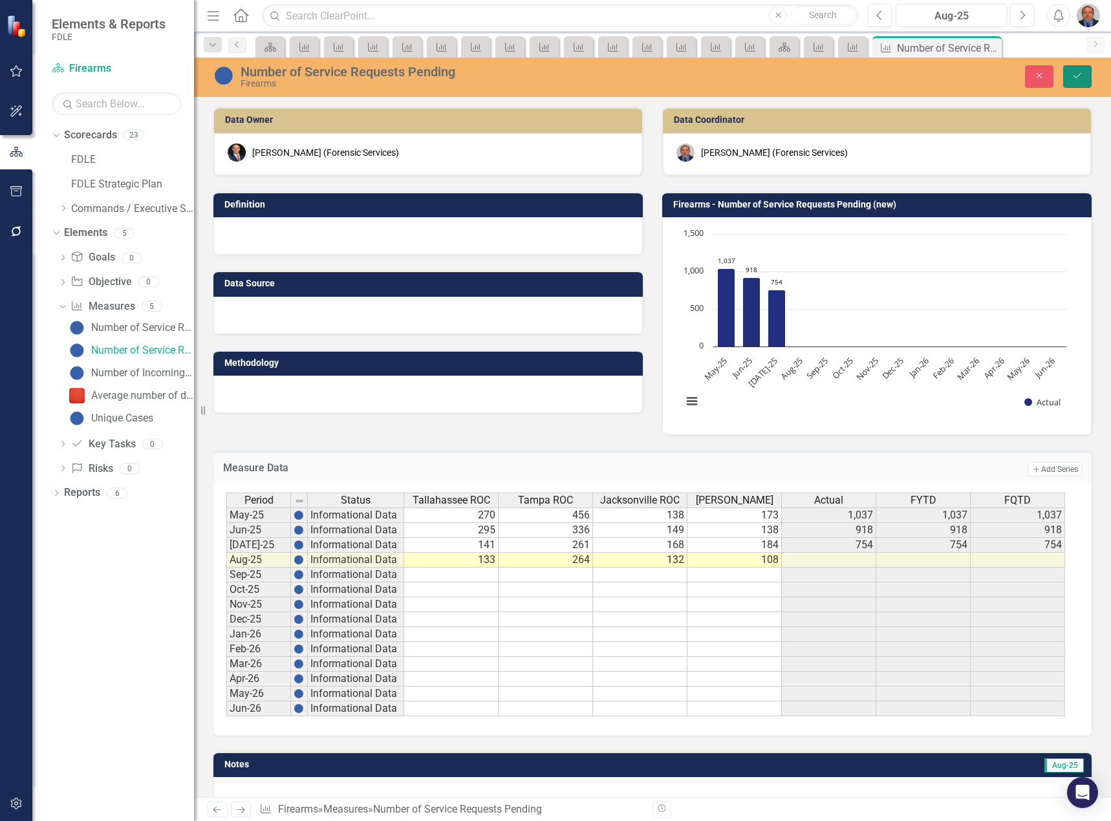
click at [1073, 73] on icon "Save" at bounding box center [1077, 75] width 12 height 9
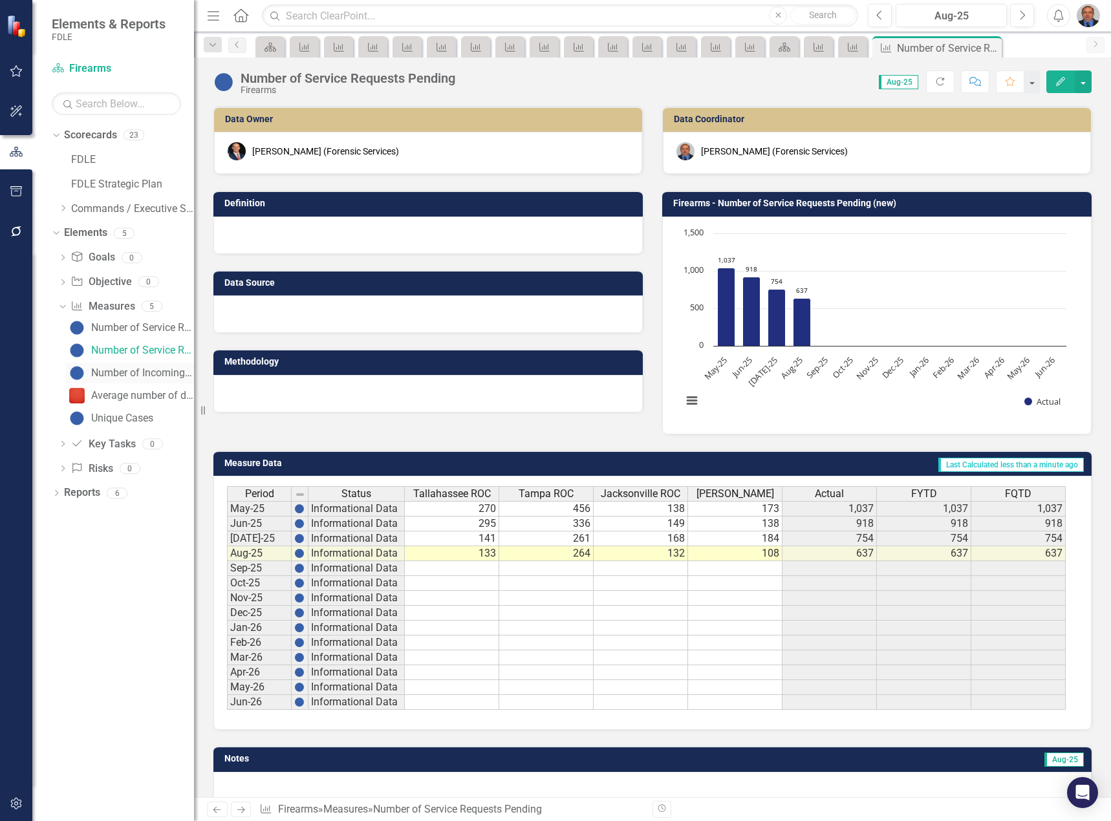
click at [144, 374] on div "Number of Incoming Service Requests" at bounding box center [142, 373] width 103 height 12
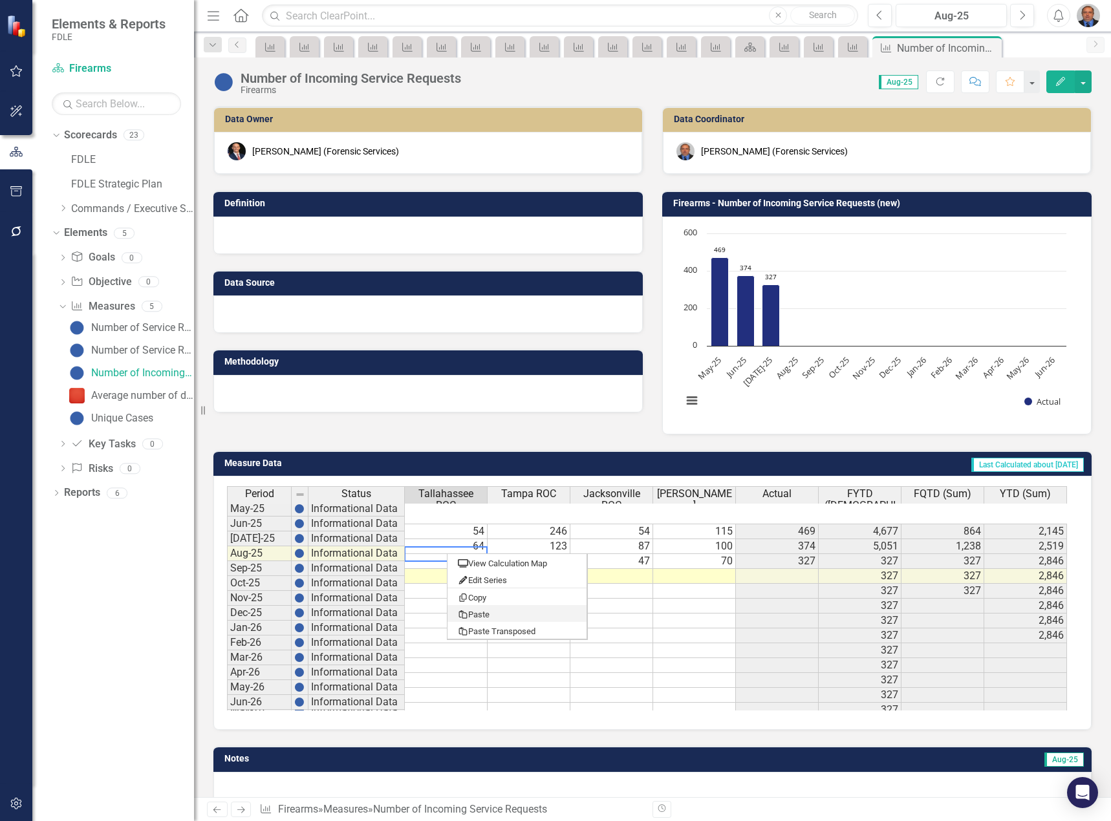
type textarea "46"
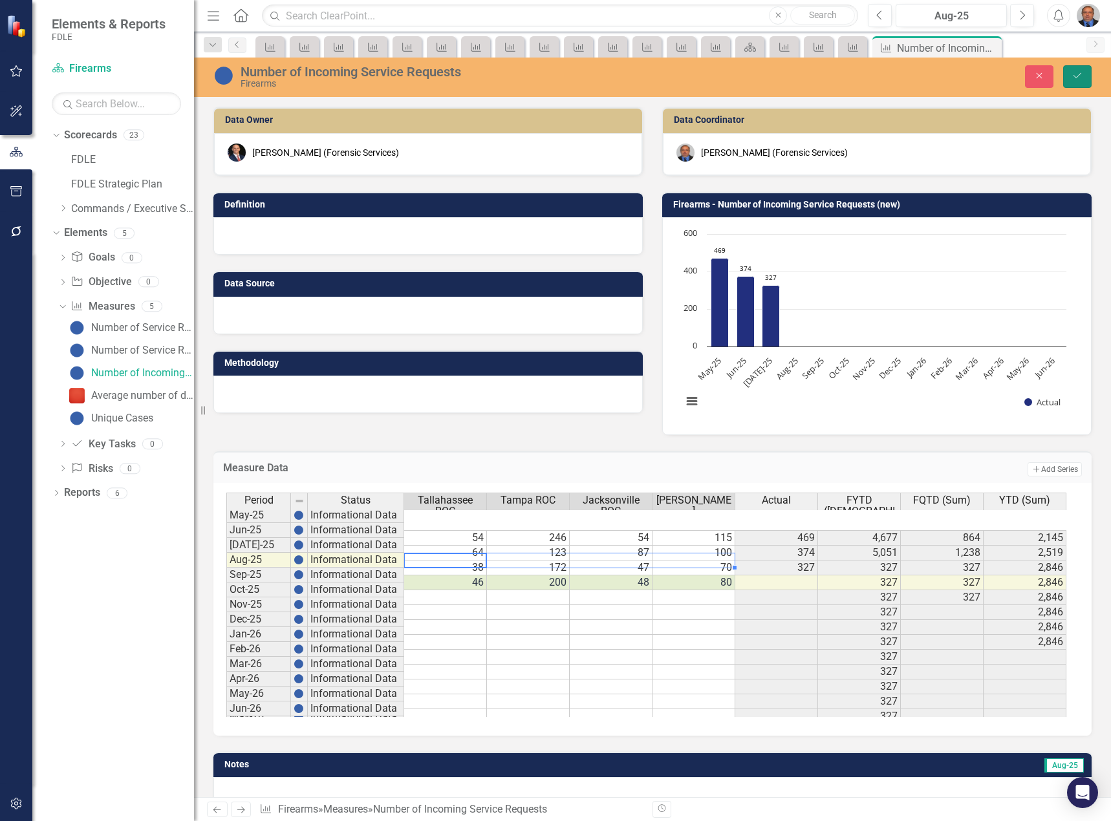
click at [1084, 70] on button "Save" at bounding box center [1077, 76] width 28 height 23
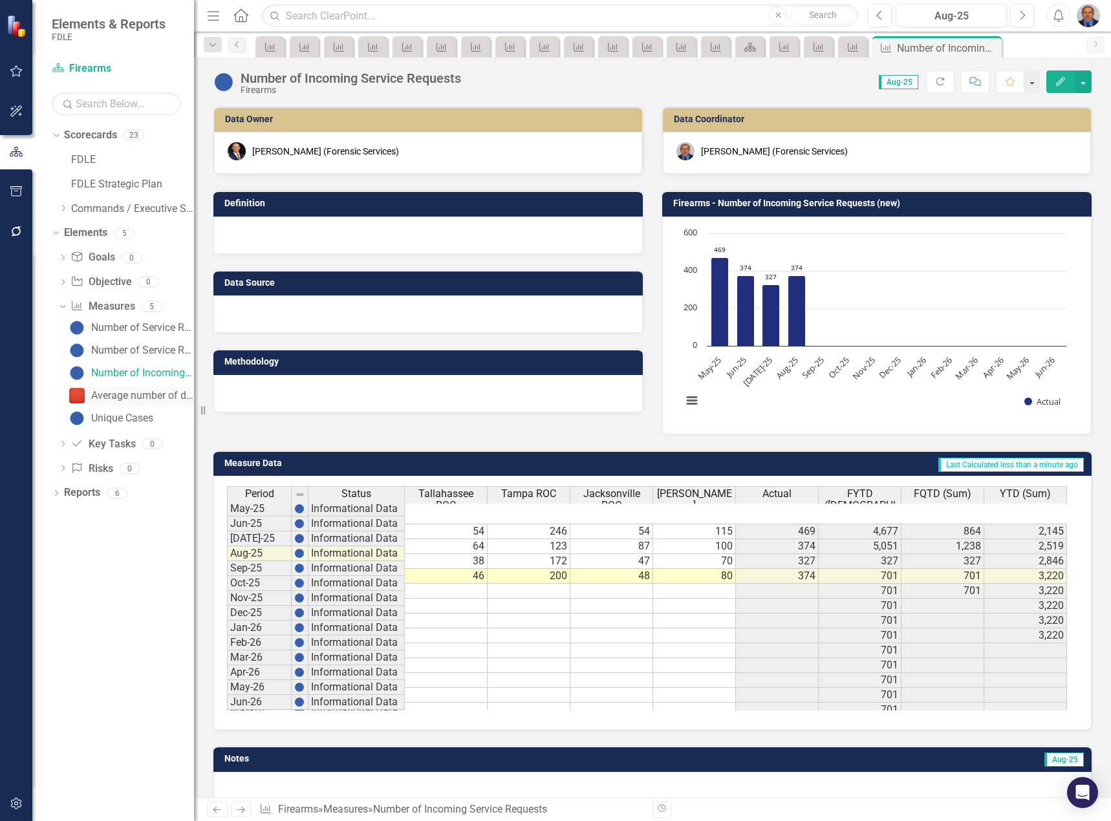
click at [129, 396] on div "Average number of days to complete lab service requests" at bounding box center [142, 396] width 103 height 12
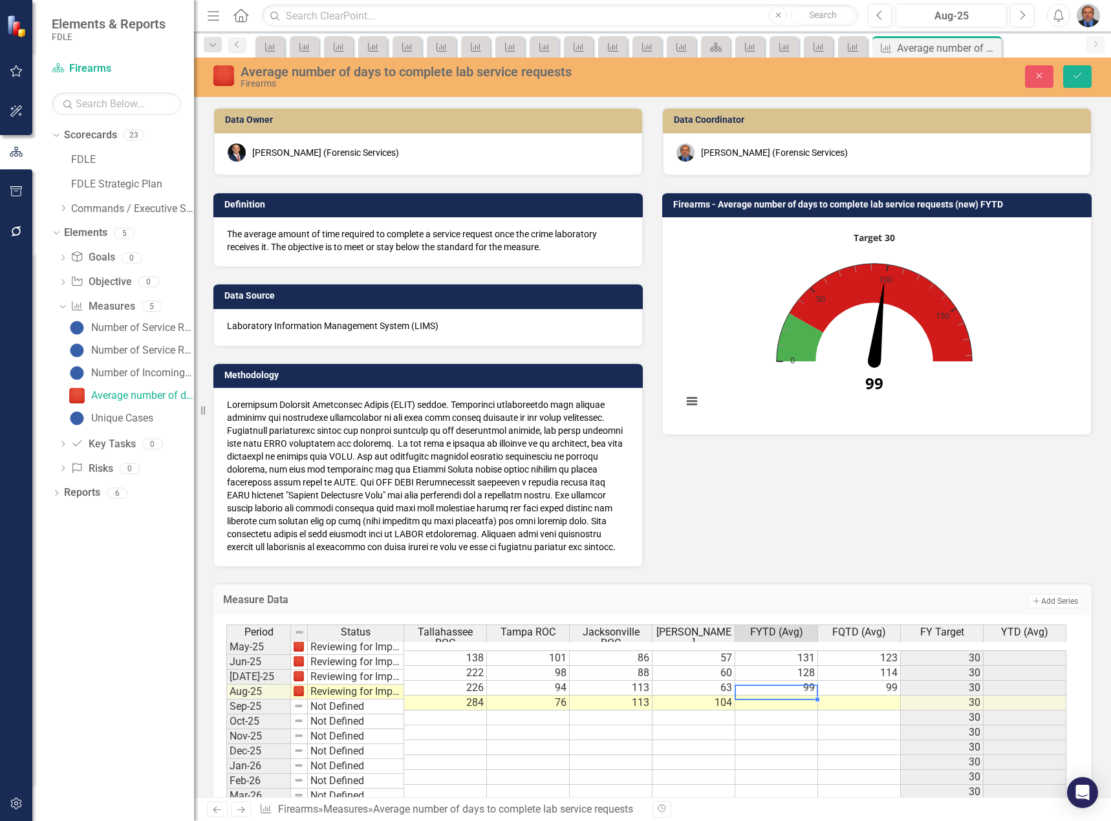
click at [799, 696] on td at bounding box center [776, 703] width 83 height 15
type textarea "102"
click at [1071, 85] on button "Save" at bounding box center [1077, 76] width 28 height 23
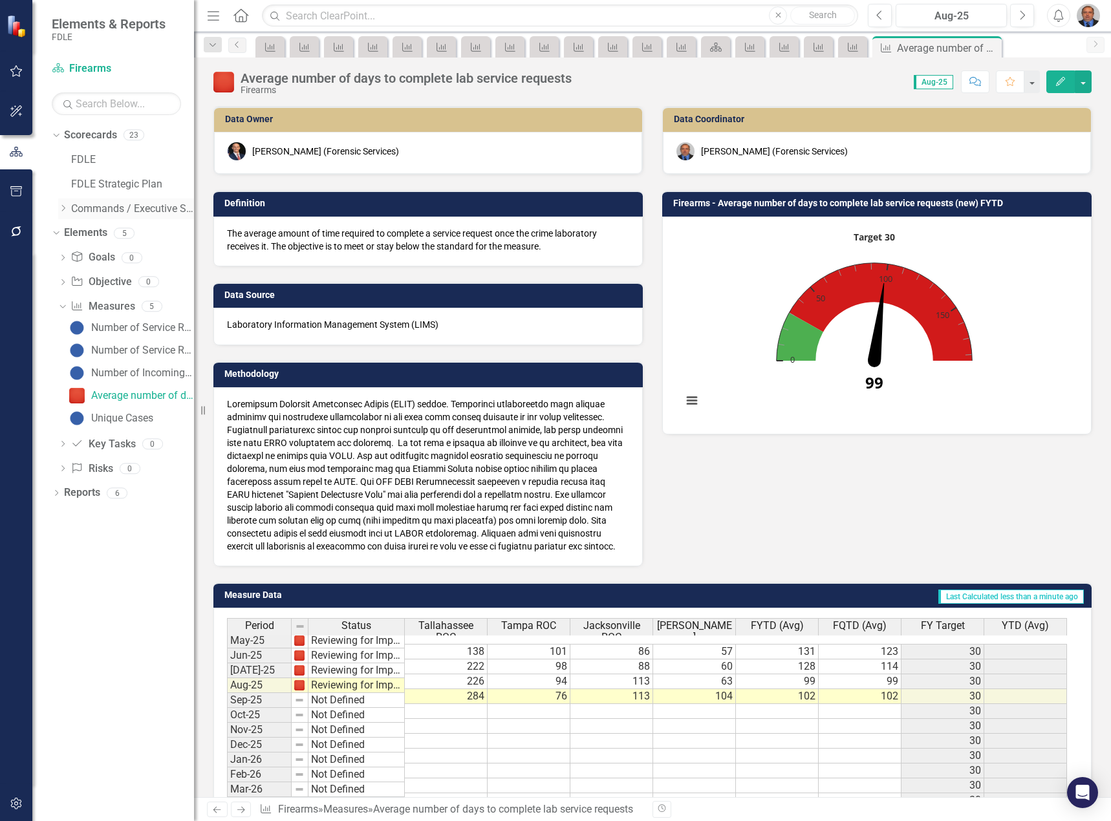
drag, startPoint x: 67, startPoint y: 206, endPoint x: 63, endPoint y: 213, distance: 8.1
click at [67, 206] on icon "Dropdown" at bounding box center [63, 208] width 10 height 8
click at [71, 230] on icon "Dropdown" at bounding box center [76, 233] width 10 height 8
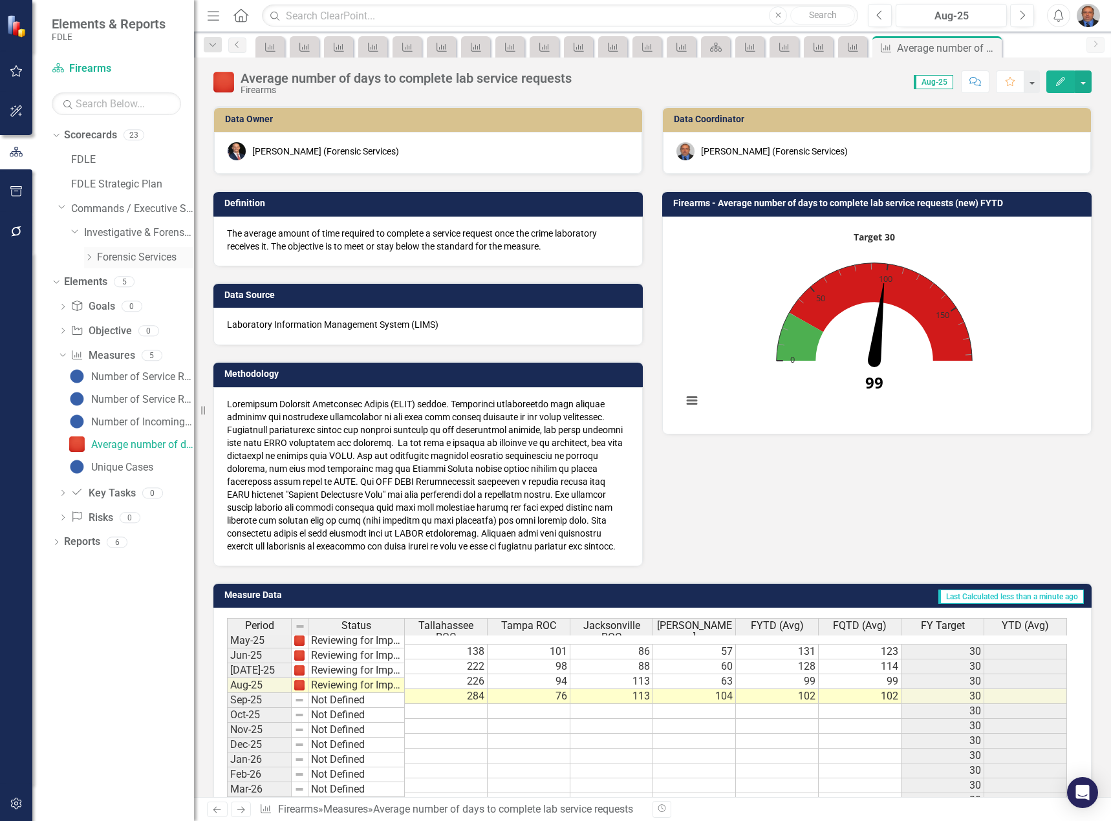
click at [85, 253] on icon "Dropdown" at bounding box center [89, 257] width 10 height 8
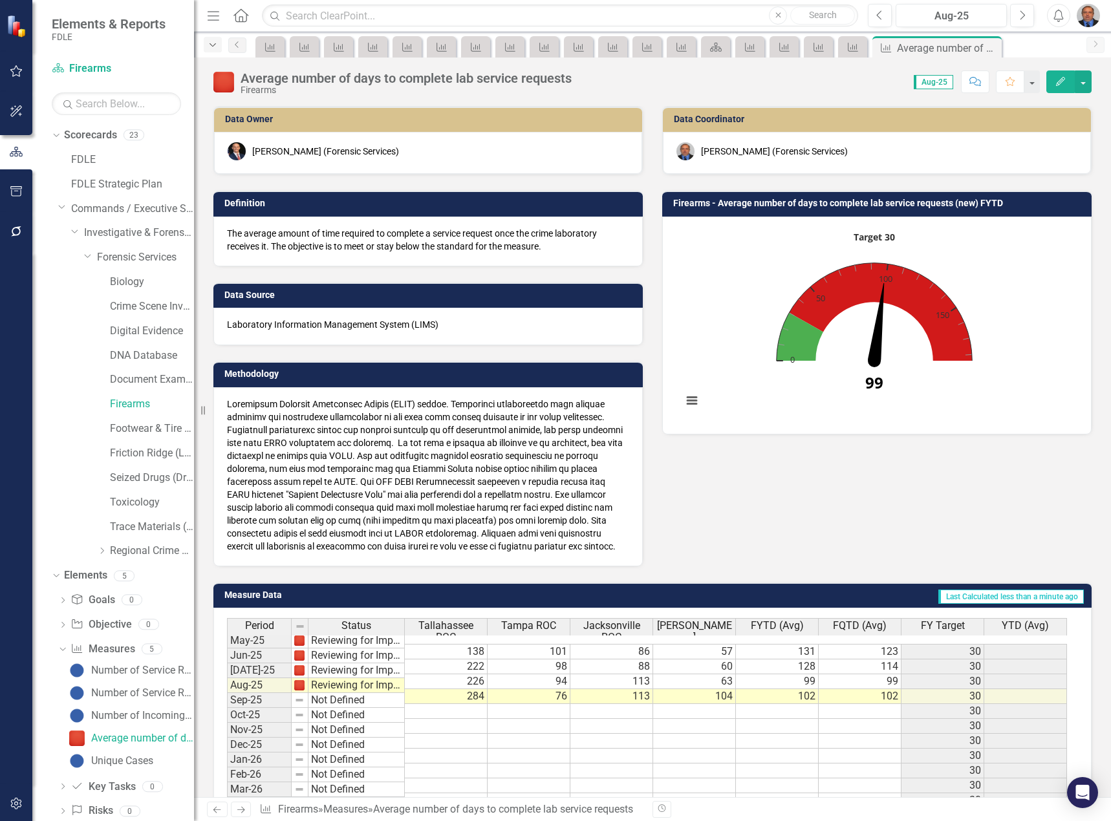
click at [211, 47] on icon "Dropdown" at bounding box center [213, 45] width 12 height 9
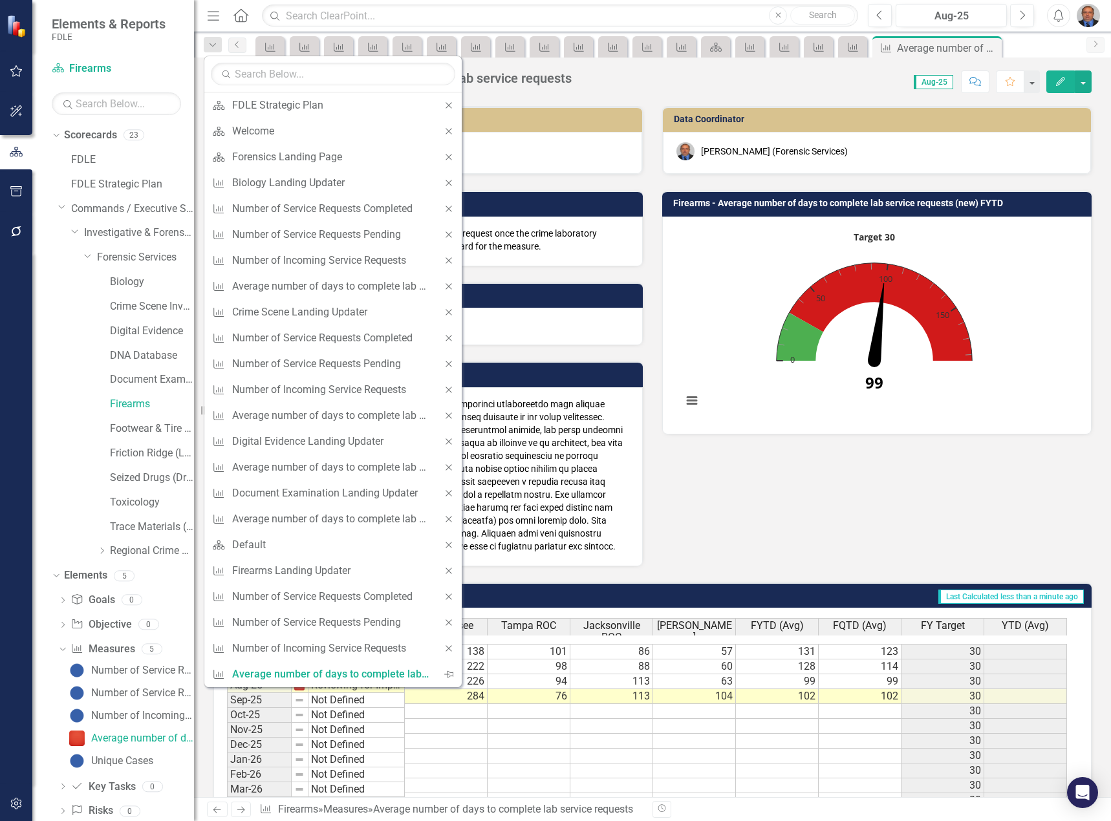
drag, startPoint x: 215, startPoint y: 49, endPoint x: 1091, endPoint y: 45, distance: 875.5
click at [1091, 45] on icon "Next" at bounding box center [1095, 44] width 10 height 8
drag, startPoint x: 1033, startPoint y: 43, endPoint x: 954, endPoint y: 47, distance: 79.6
drag, startPoint x: 954, startPoint y: 47, endPoint x: 1029, endPoint y: 37, distance: 75.7
click at [1029, 37] on div "Scorecard Scorecard Scorecard Measure Measure Measure Measure Measure Measure M…" at bounding box center [666, 46] width 827 height 21
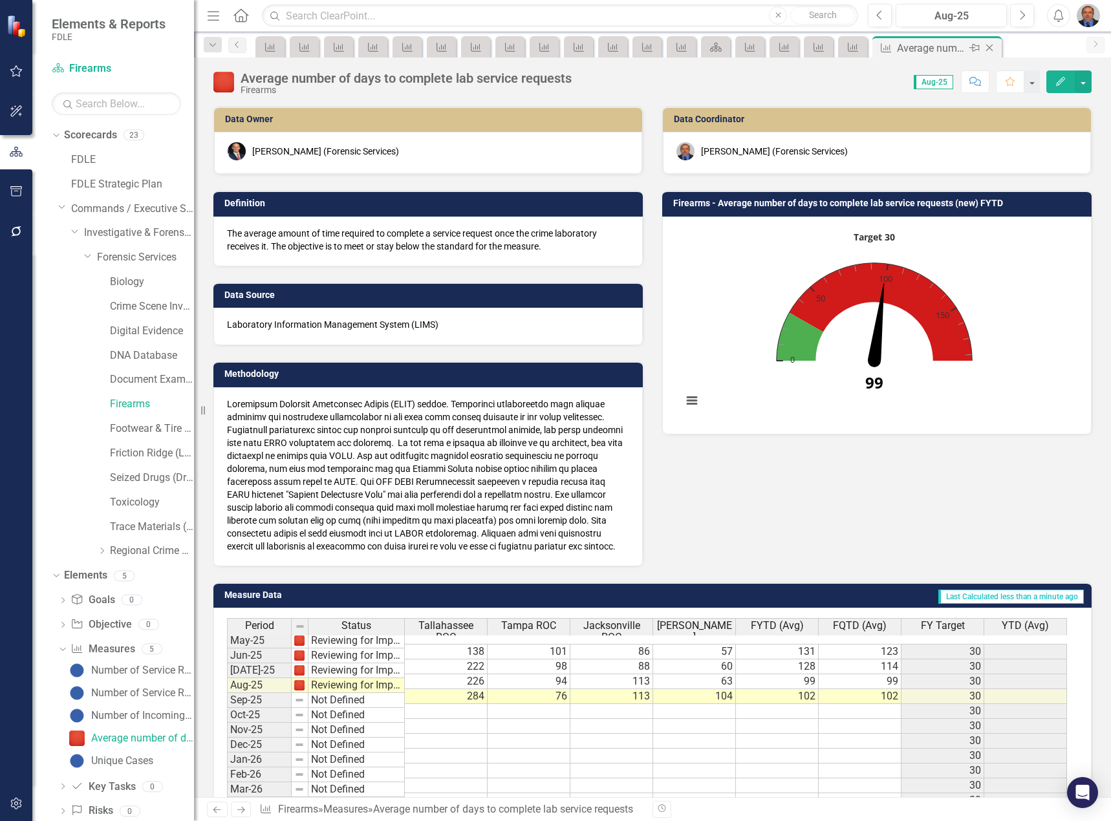
click at [994, 45] on icon "Close" at bounding box center [989, 48] width 13 height 10
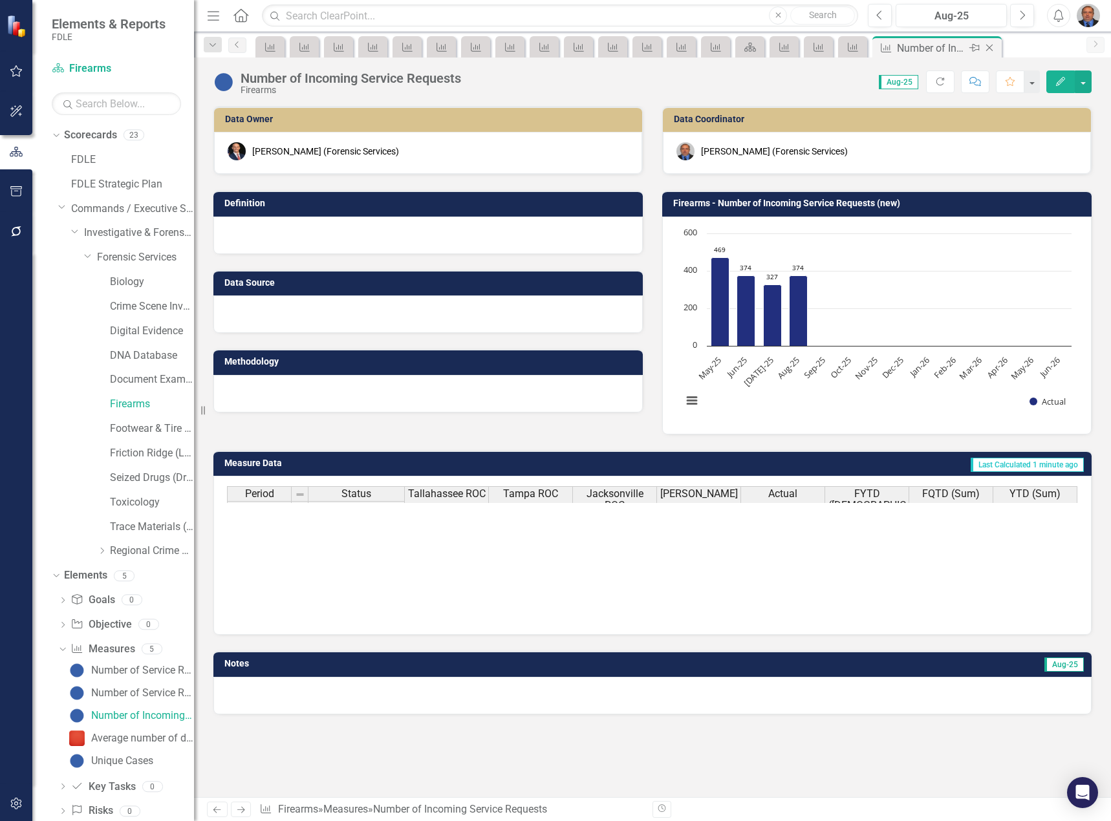
click at [988, 45] on icon "Close" at bounding box center [989, 48] width 13 height 10
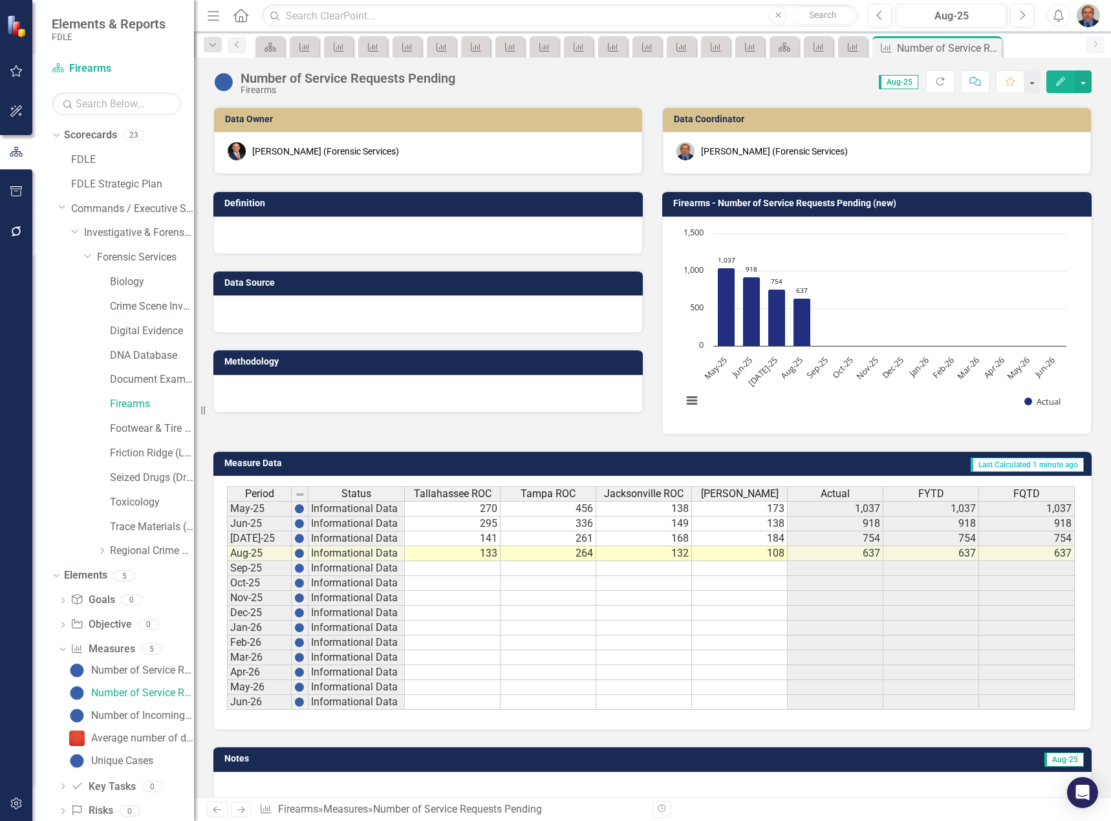
click at [0, 0] on icon "Close" at bounding box center [0, 0] width 0 height 0
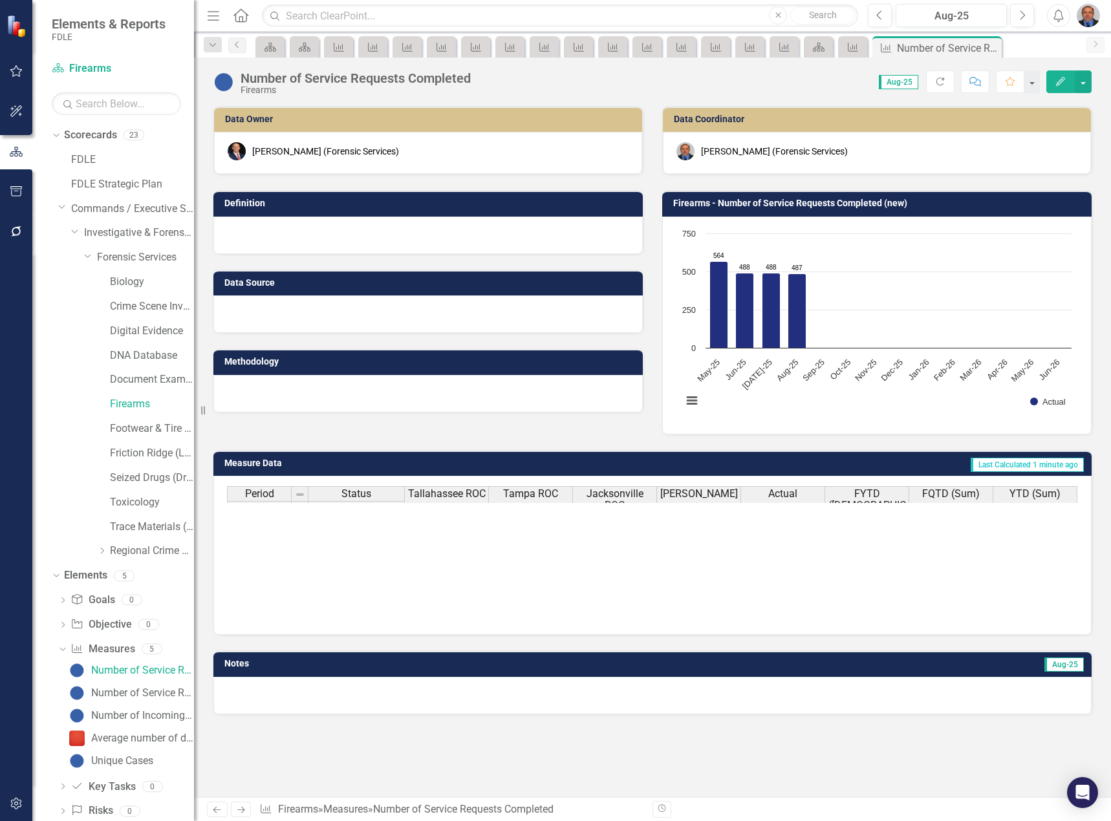
click at [0, 0] on icon "Close" at bounding box center [0, 0] width 0 height 0
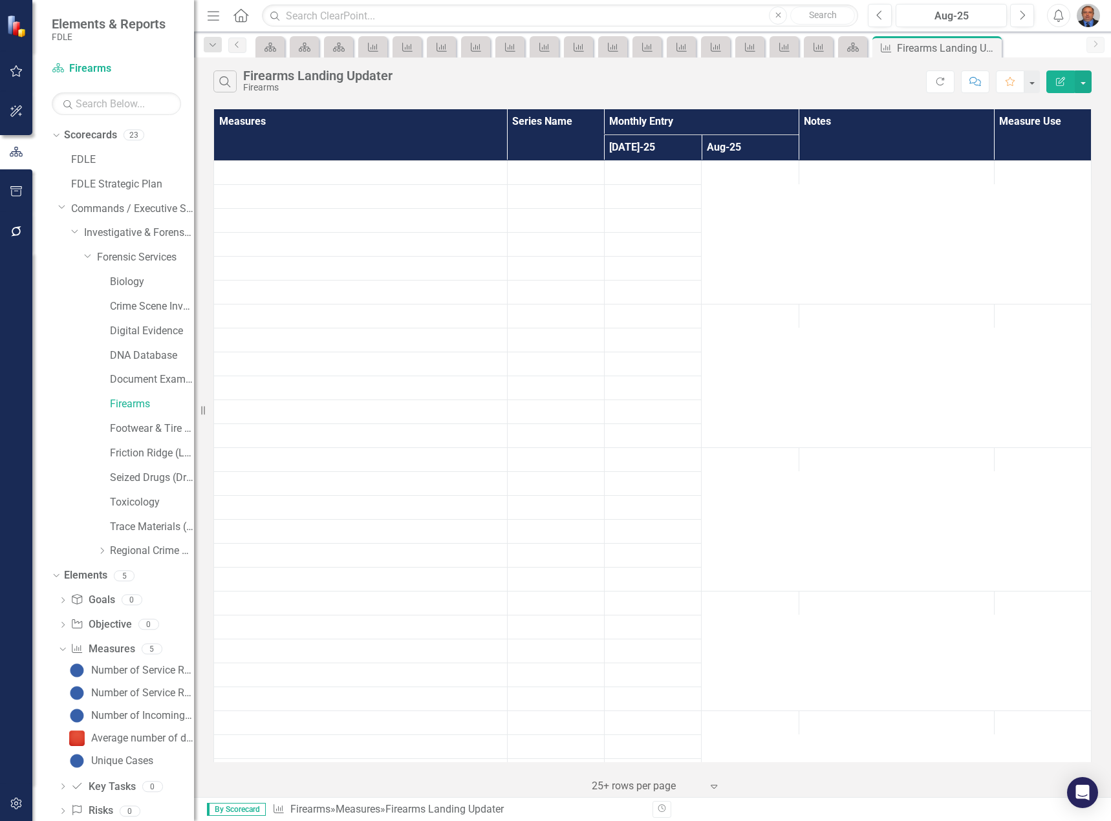
click at [0, 0] on icon "Close" at bounding box center [0, 0] width 0 height 0
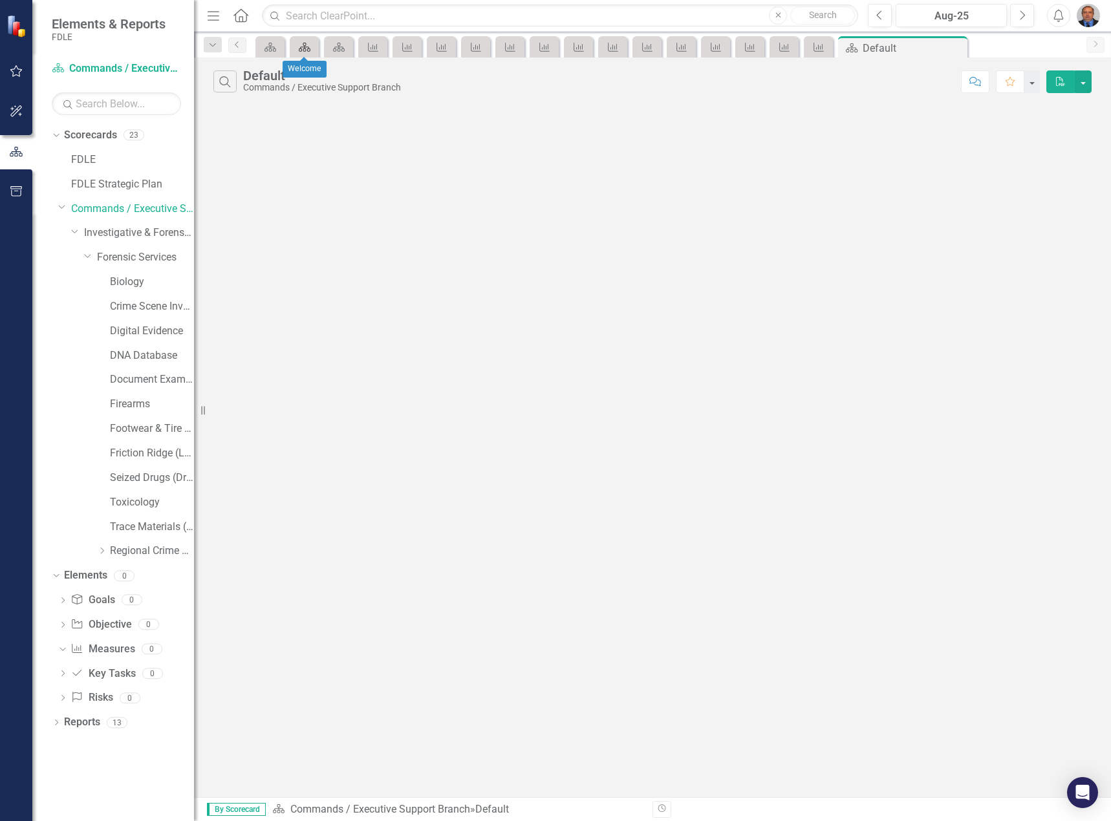
click at [297, 47] on div "Scorecard" at bounding box center [302, 47] width 18 height 16
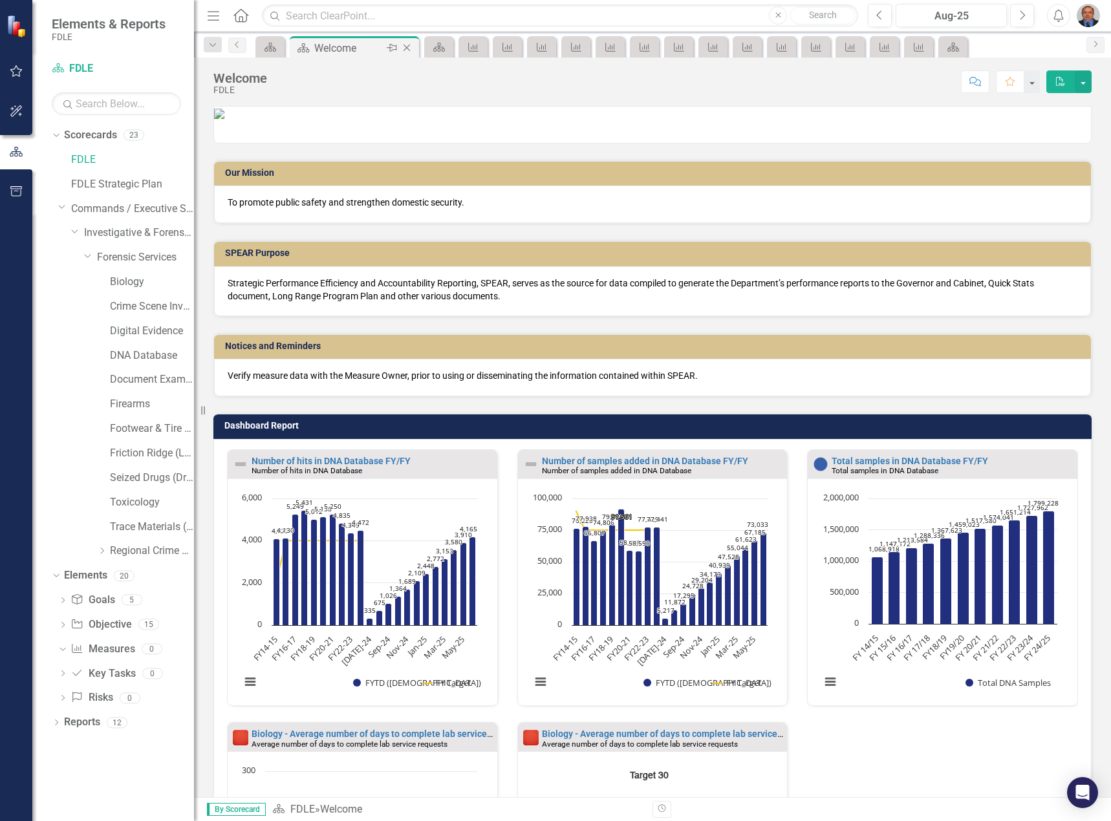
click at [406, 50] on icon "Close" at bounding box center [406, 48] width 13 height 10
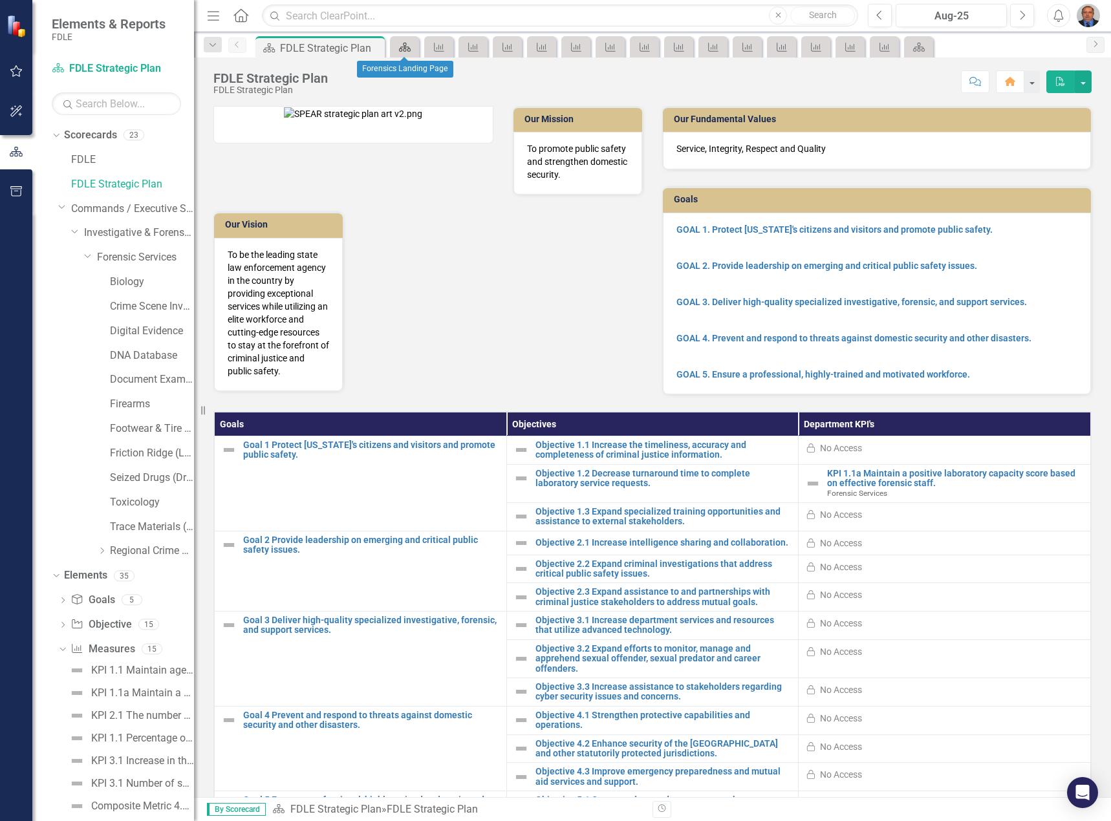
click at [398, 47] on icon "Scorecard" at bounding box center [404, 47] width 13 height 10
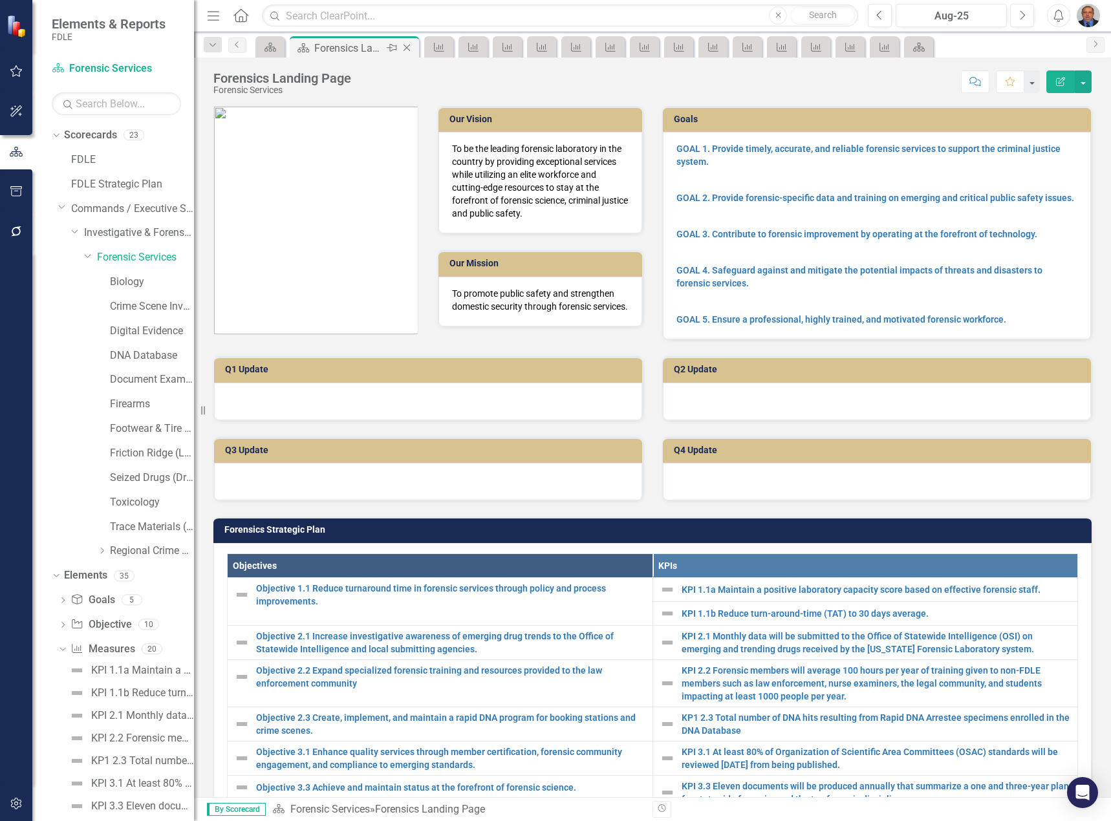
click at [408, 48] on icon "Close" at bounding box center [406, 48] width 13 height 10
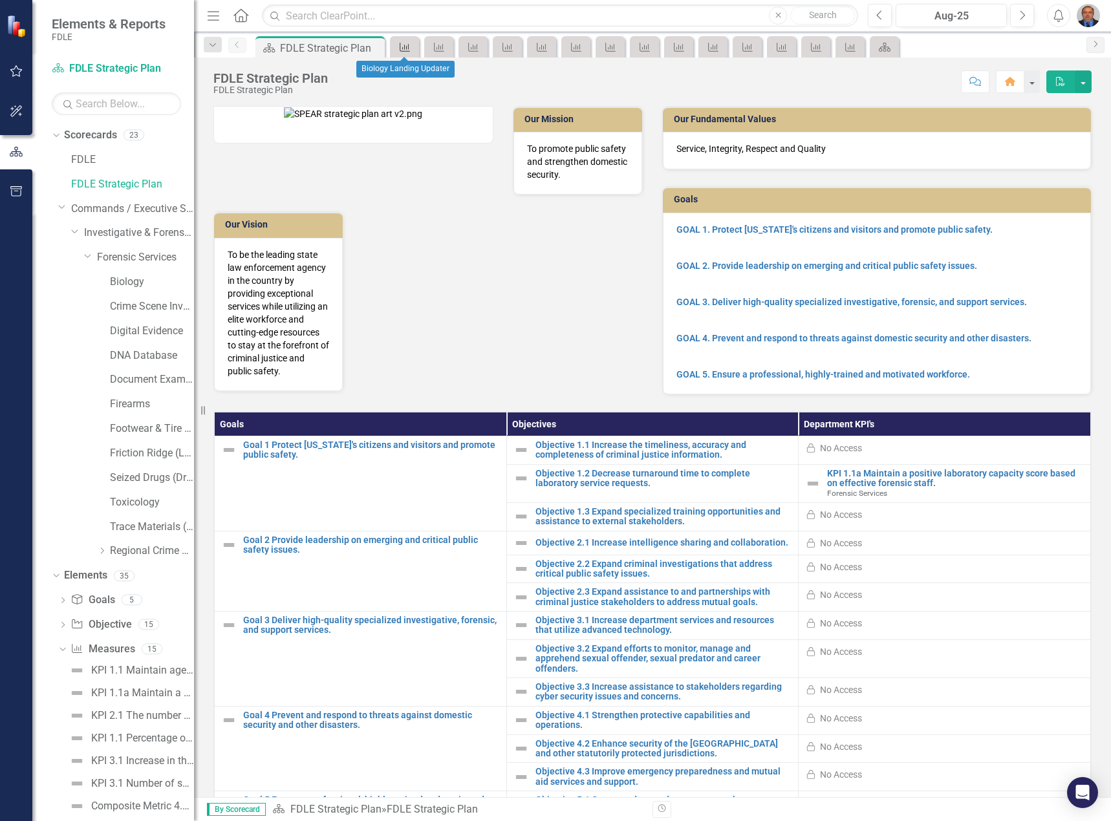
click at [408, 47] on icon "Measure" at bounding box center [404, 47] width 13 height 10
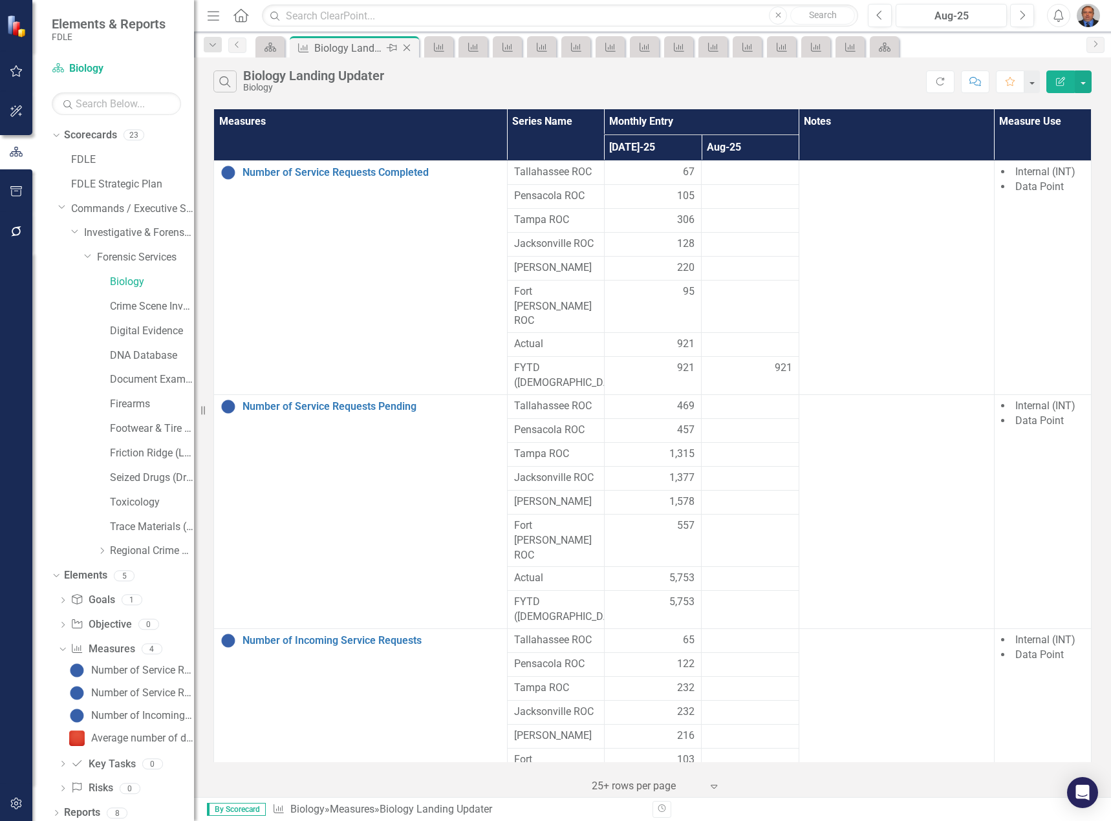
click at [408, 47] on icon "Close" at bounding box center [406, 48] width 13 height 10
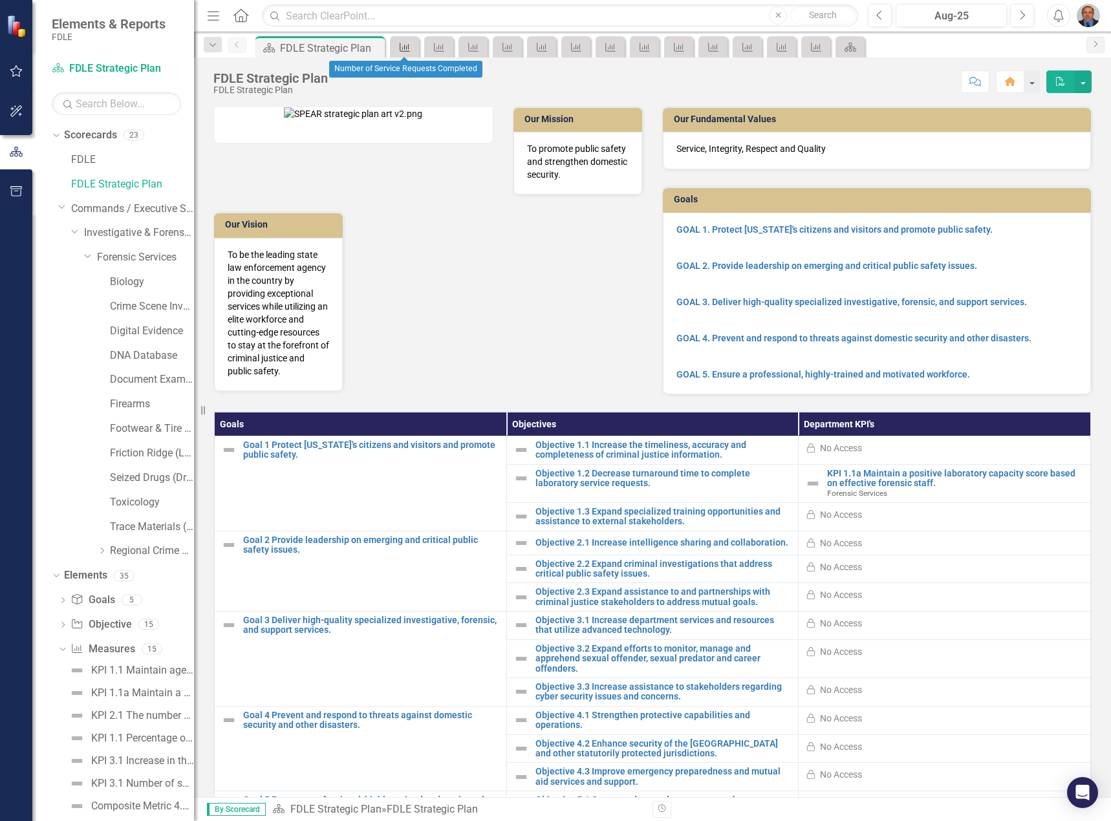
click at [408, 47] on icon "Measure" at bounding box center [404, 47] width 13 height 10
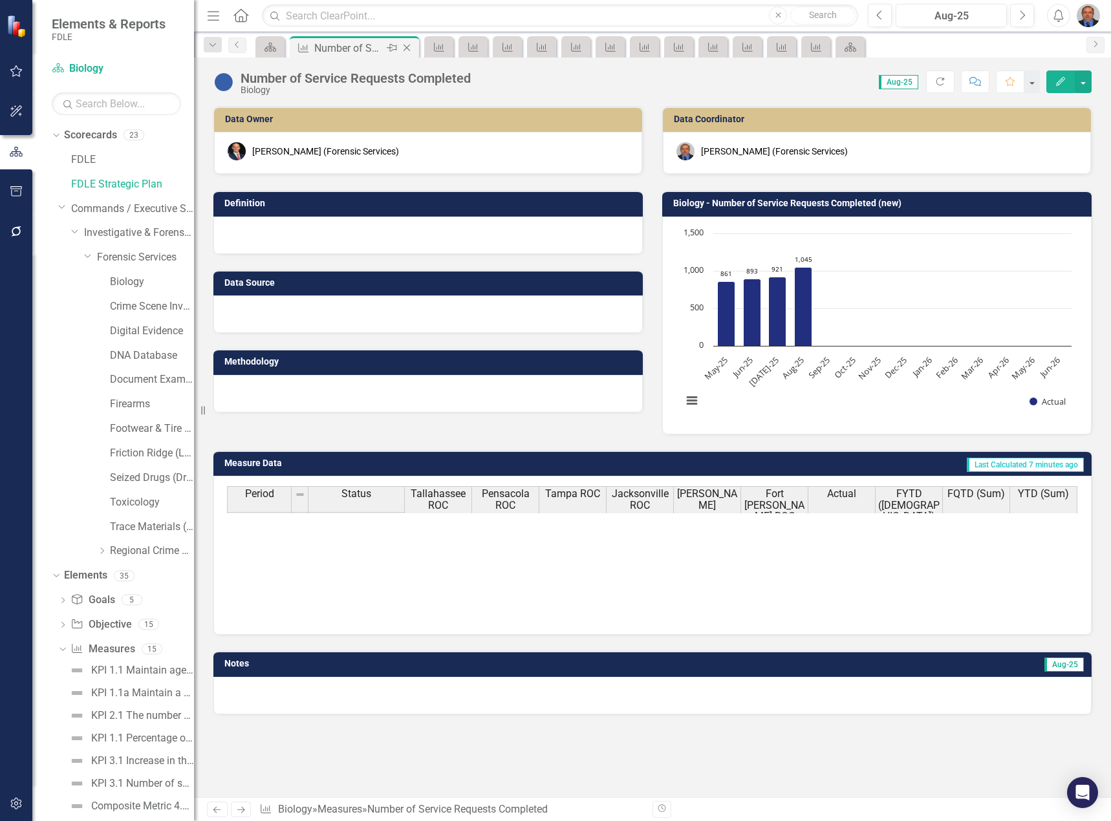
click at [408, 46] on icon "Close" at bounding box center [406, 48] width 13 height 10
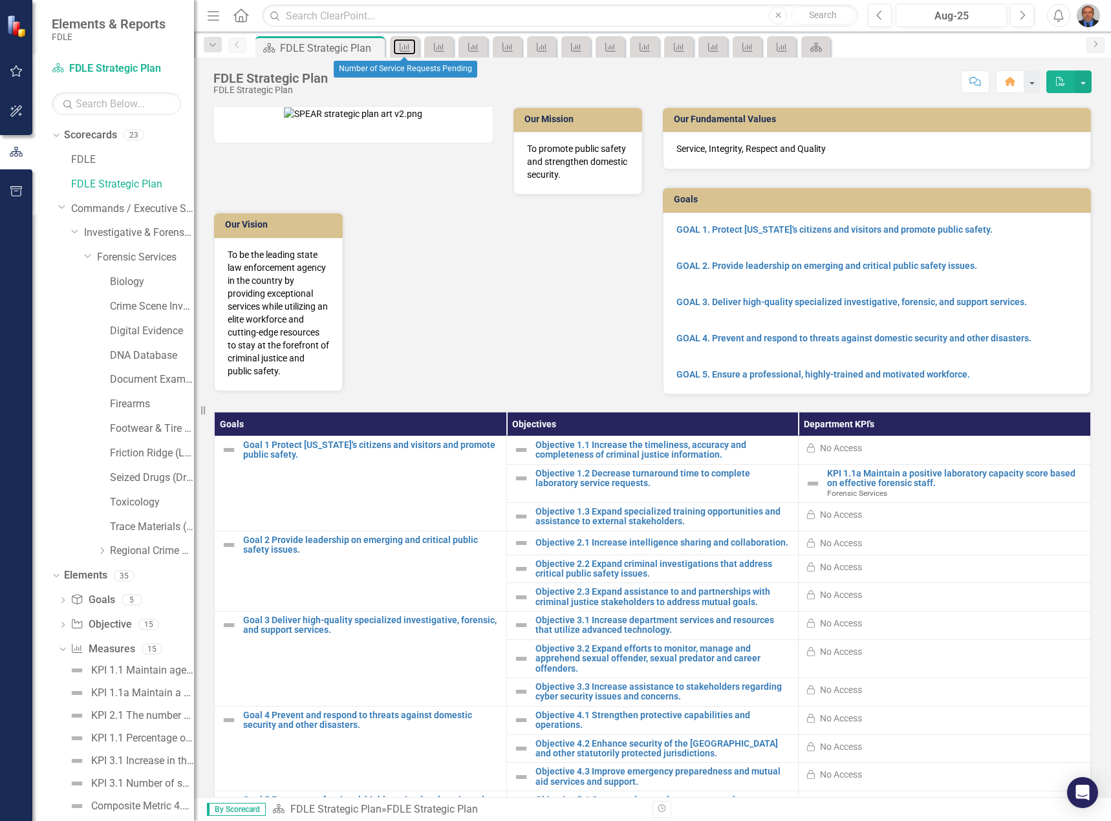
click at [407, 45] on icon "Measure" at bounding box center [404, 47] width 13 height 10
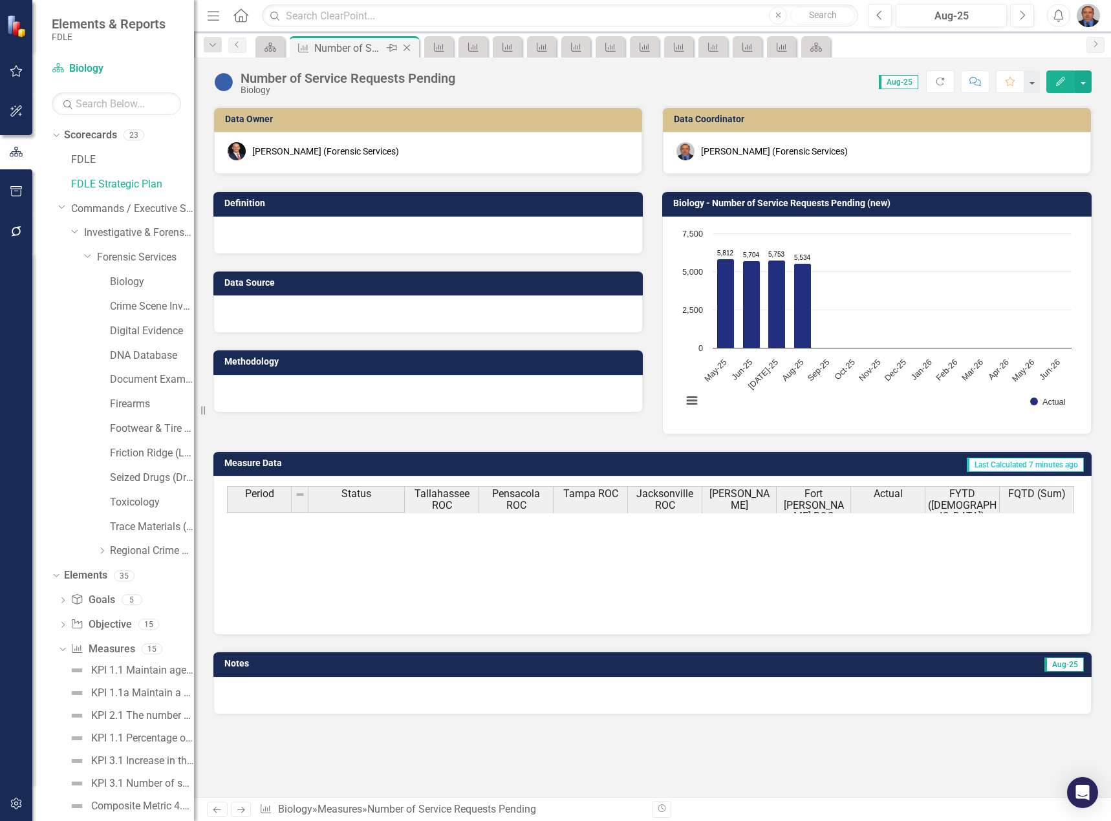
click at [407, 45] on icon "Close" at bounding box center [406, 48] width 13 height 10
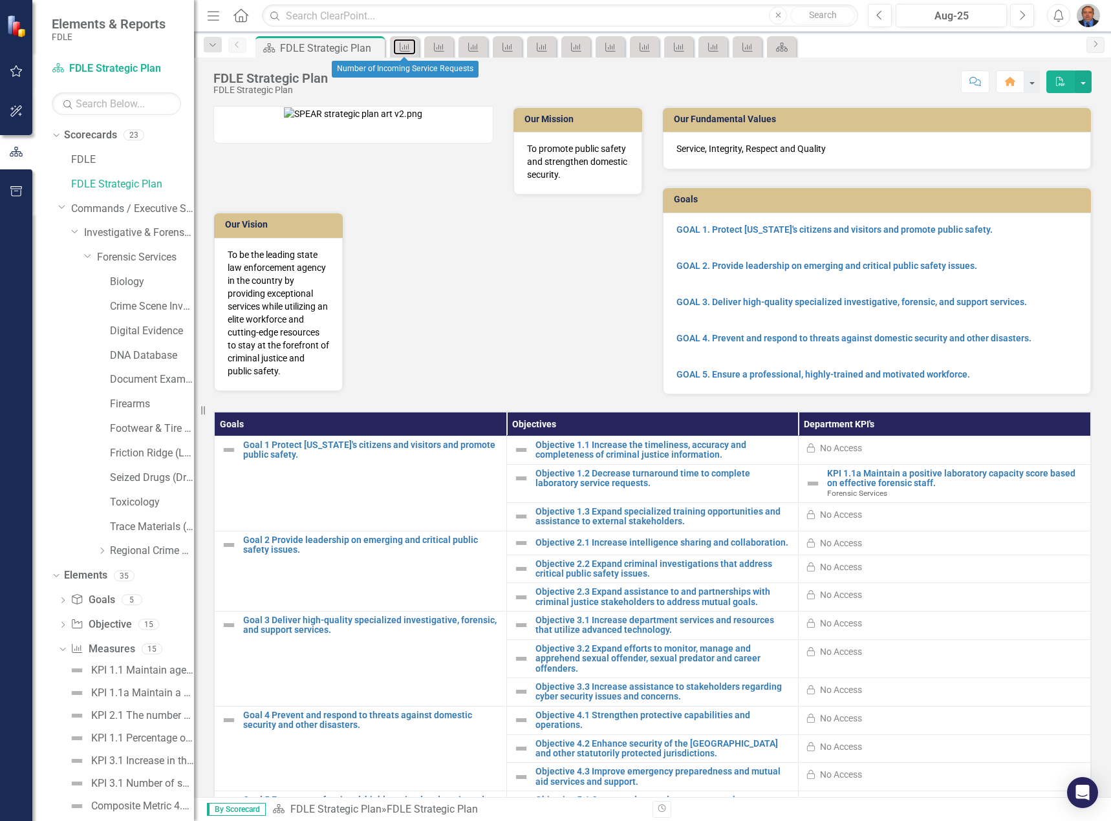
click at [407, 45] on icon "Measure" at bounding box center [404, 47] width 13 height 10
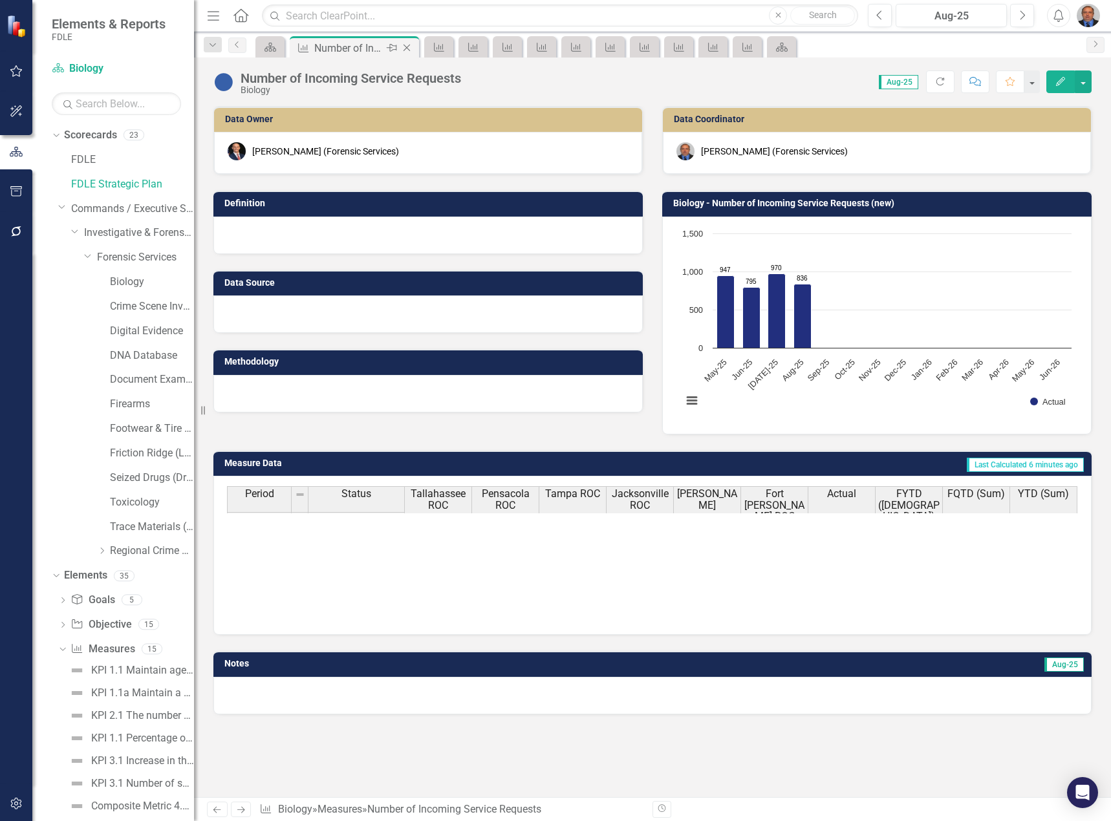
click at [407, 45] on icon "Close" at bounding box center [406, 48] width 13 height 10
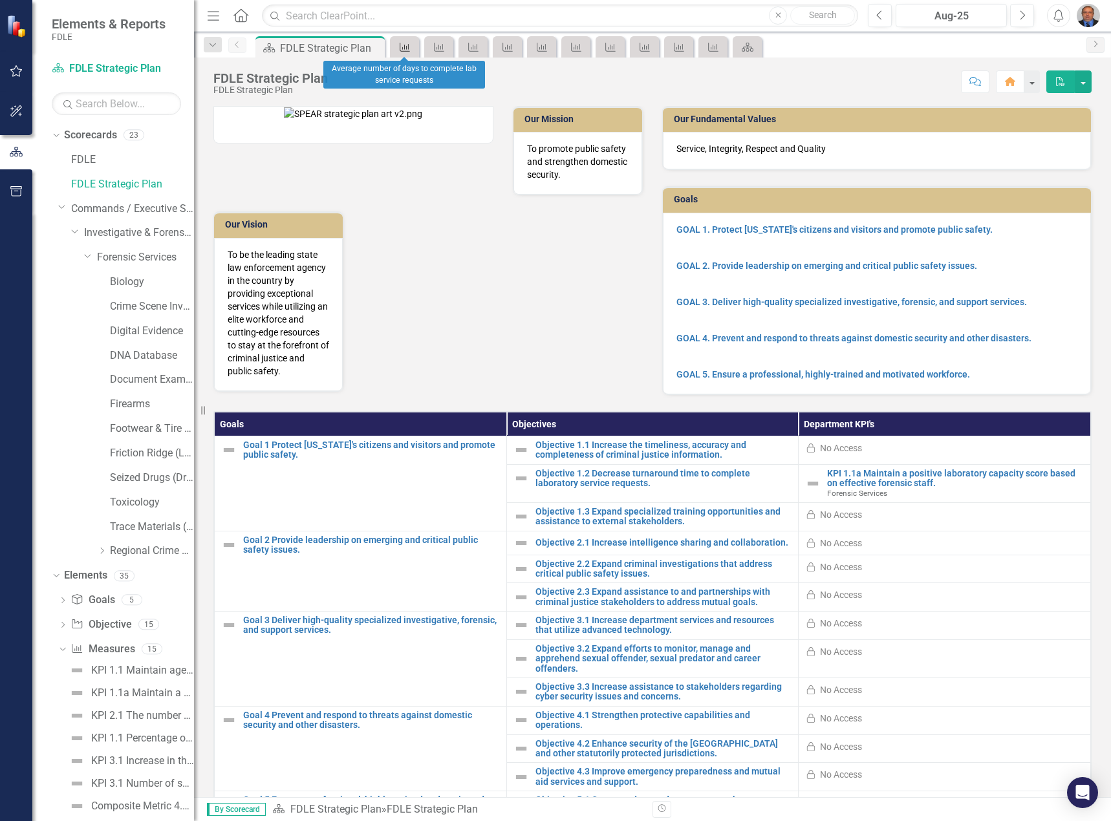
click at [407, 45] on icon "Measure" at bounding box center [404, 47] width 13 height 10
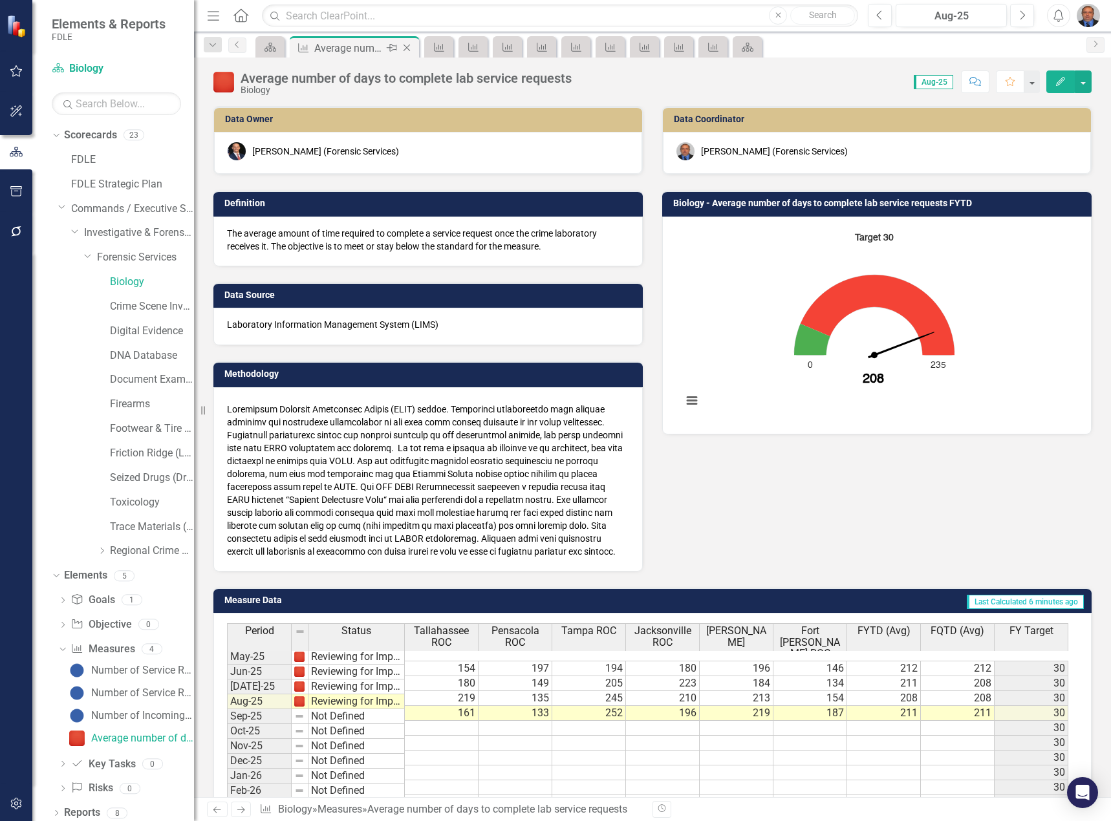
click at [406, 45] on icon "Close" at bounding box center [406, 48] width 13 height 10
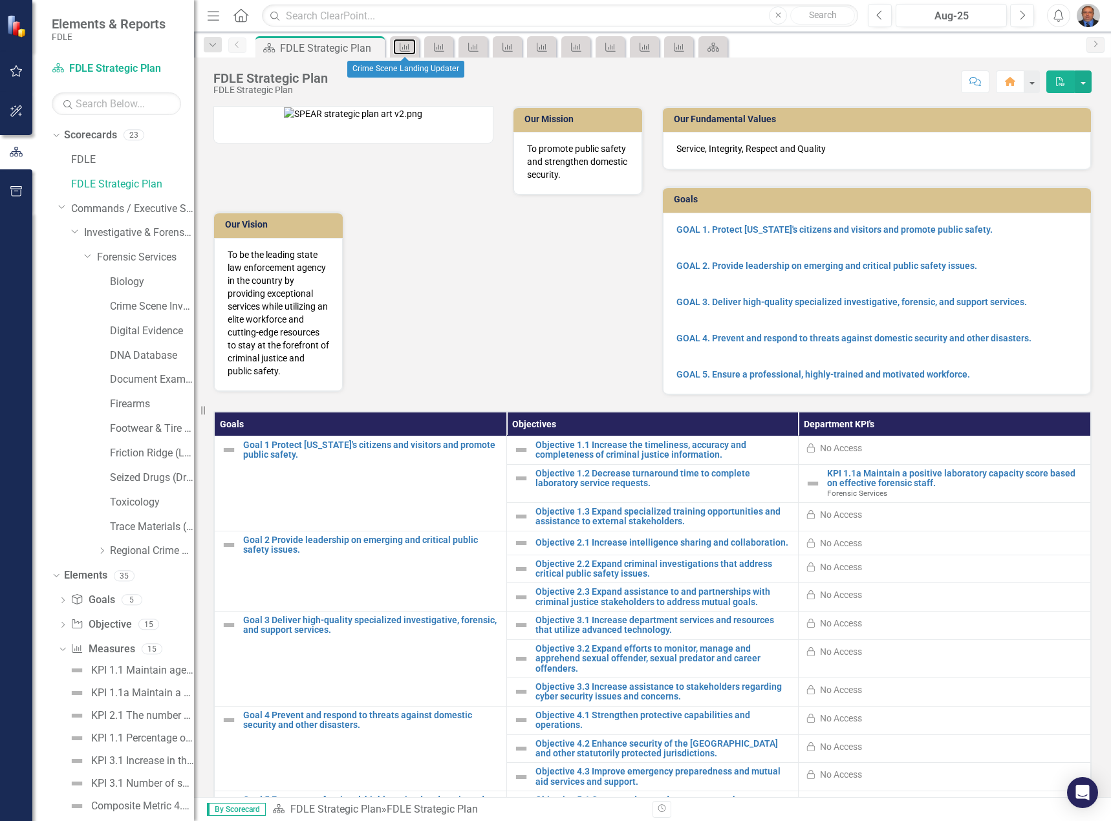
click at [406, 45] on icon "Measure" at bounding box center [404, 47] width 13 height 10
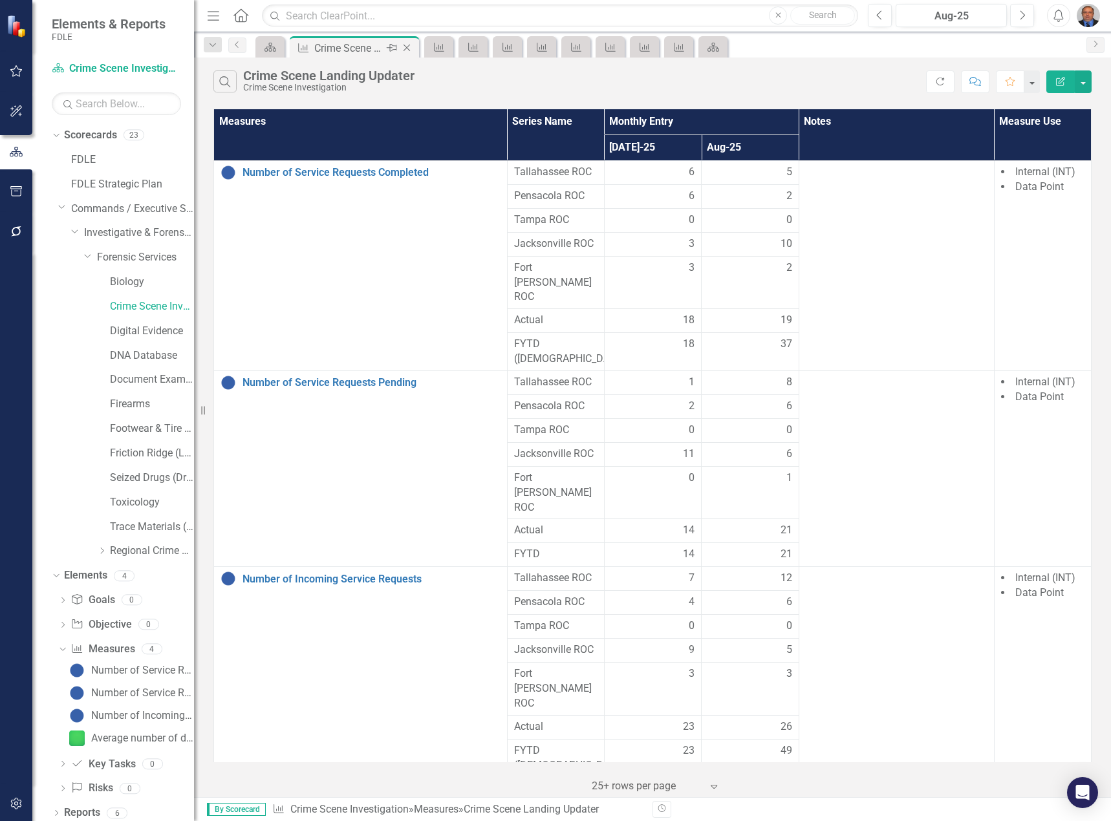
click at [406, 45] on icon "Close" at bounding box center [406, 48] width 13 height 10
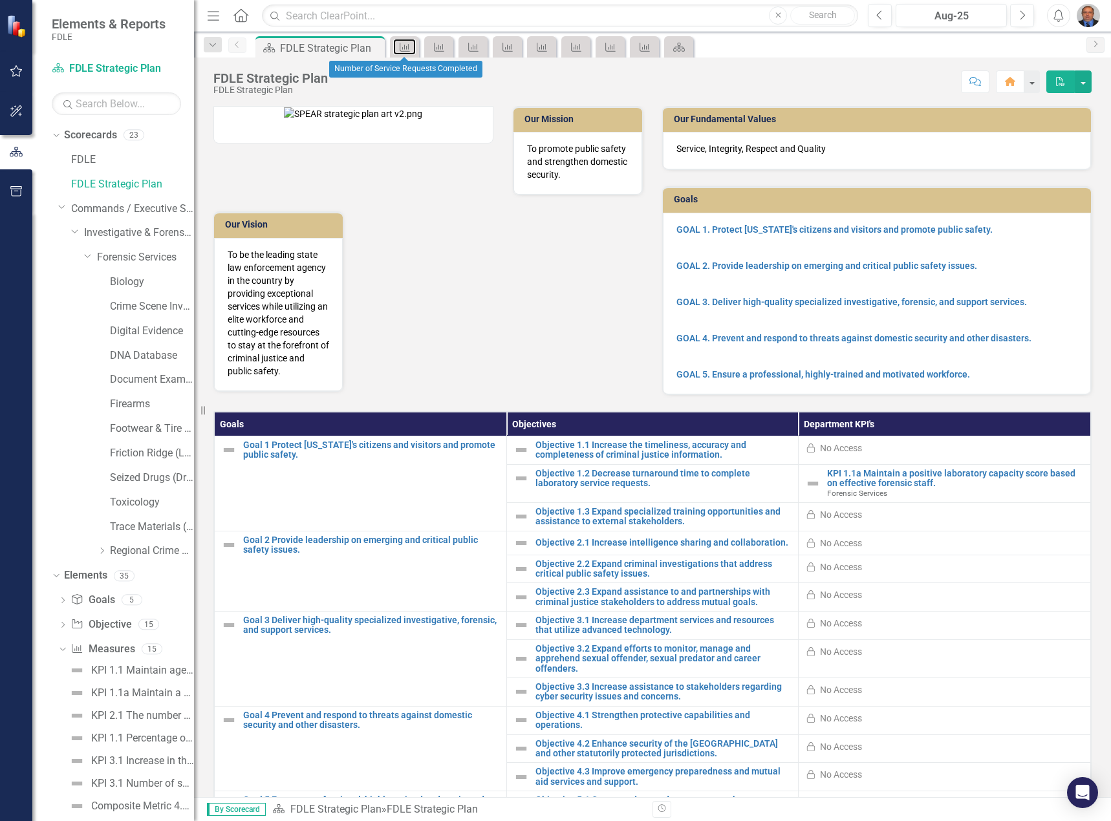
click at [406, 45] on icon "Measure" at bounding box center [404, 47] width 13 height 10
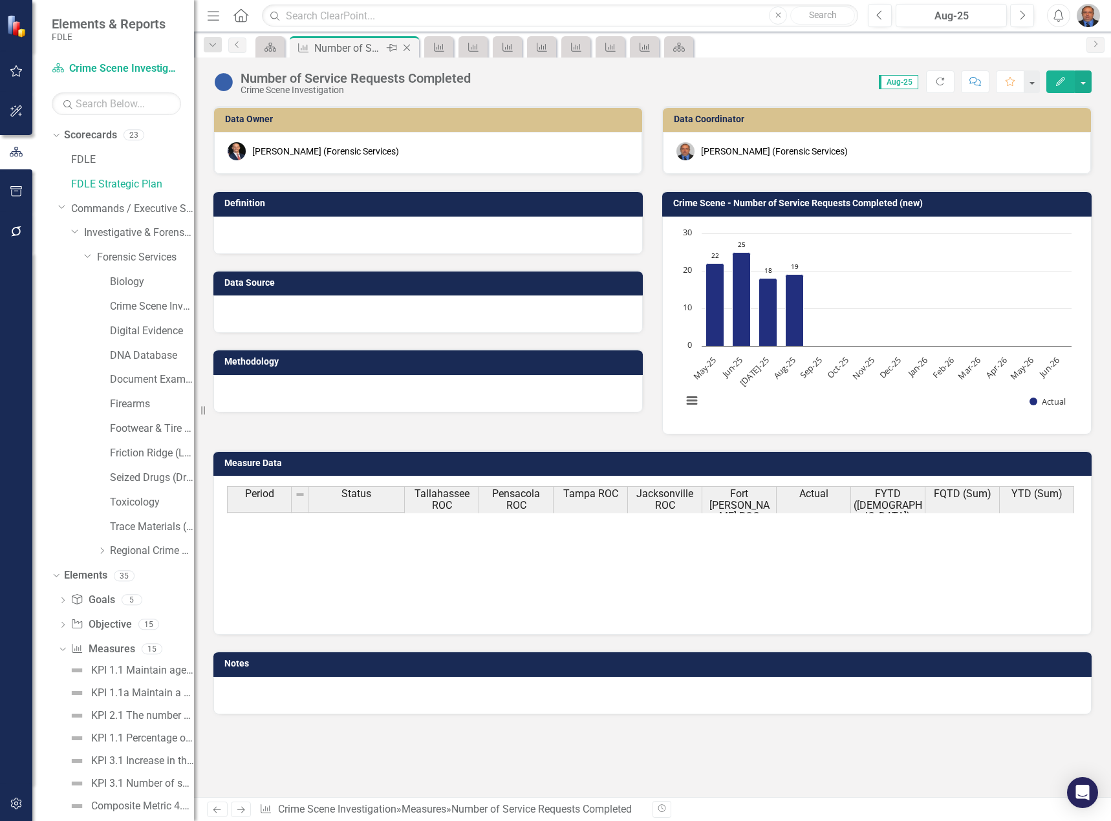
click at [406, 45] on icon "Close" at bounding box center [406, 48] width 13 height 10
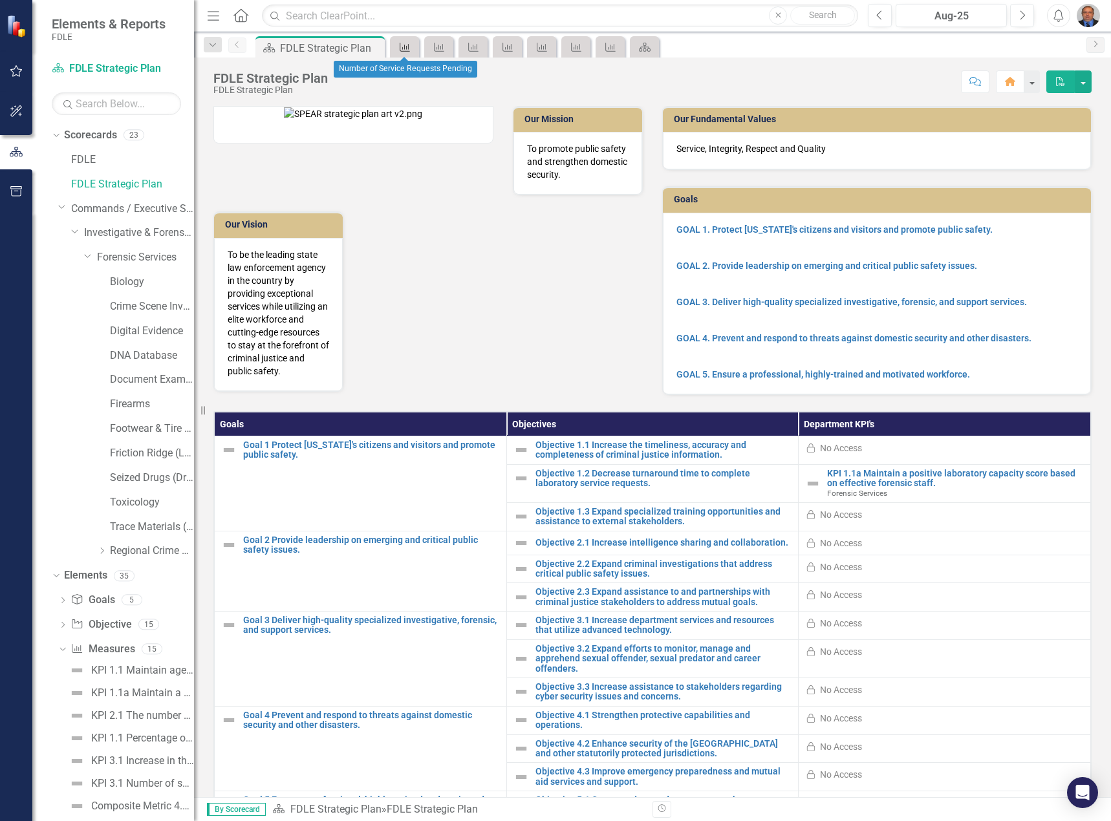
click at [405, 44] on icon "Measure" at bounding box center [404, 47] width 13 height 10
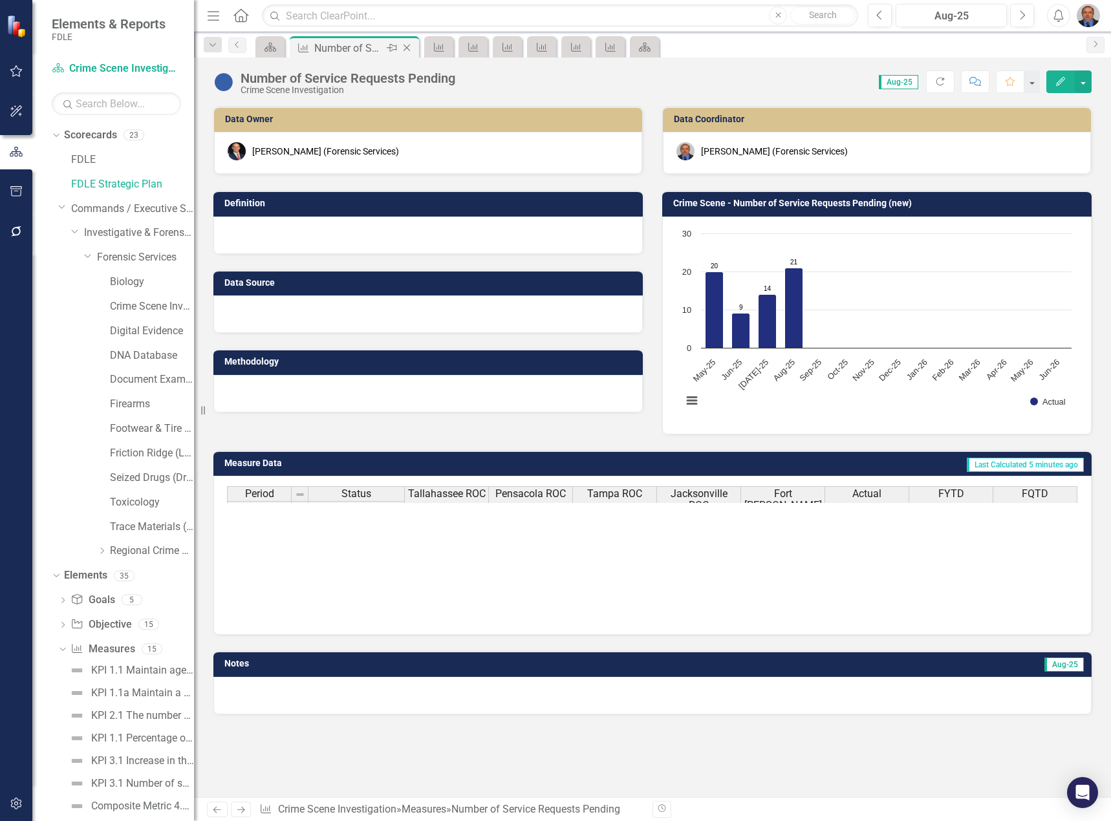
click at [405, 44] on icon "Close" at bounding box center [406, 48] width 13 height 10
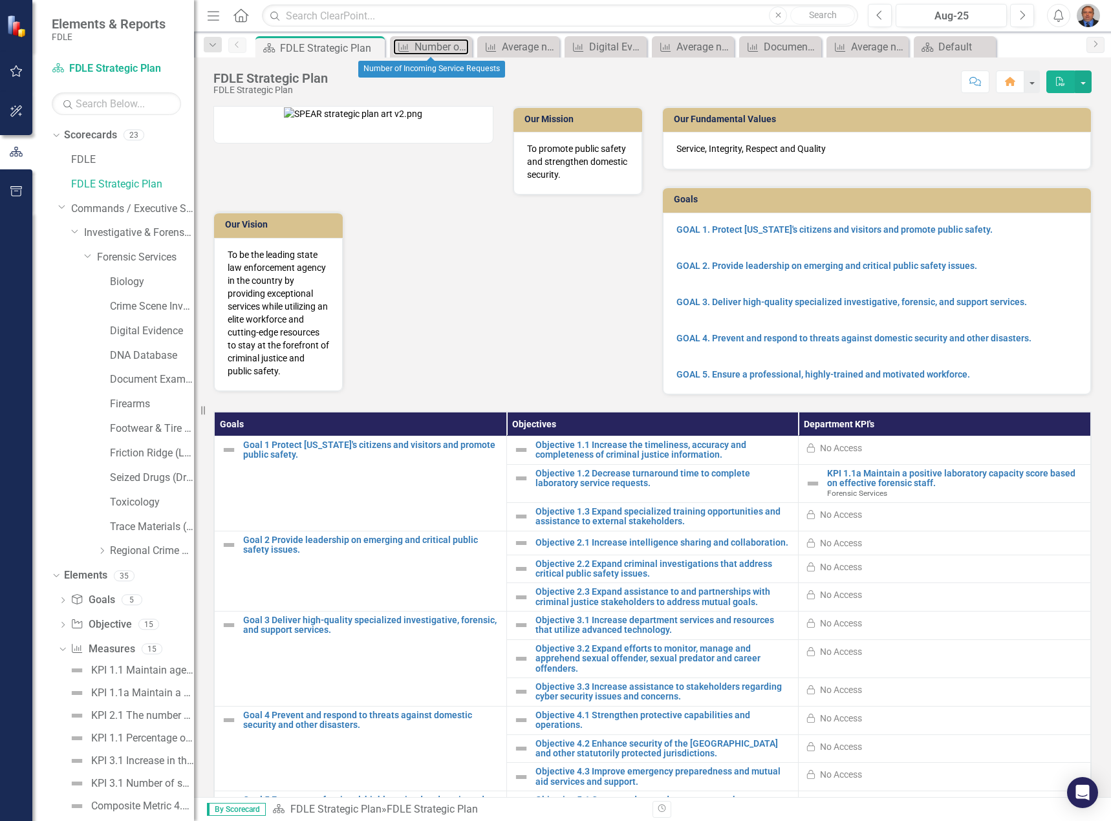
click at [405, 44] on icon "Measure" at bounding box center [403, 47] width 13 height 10
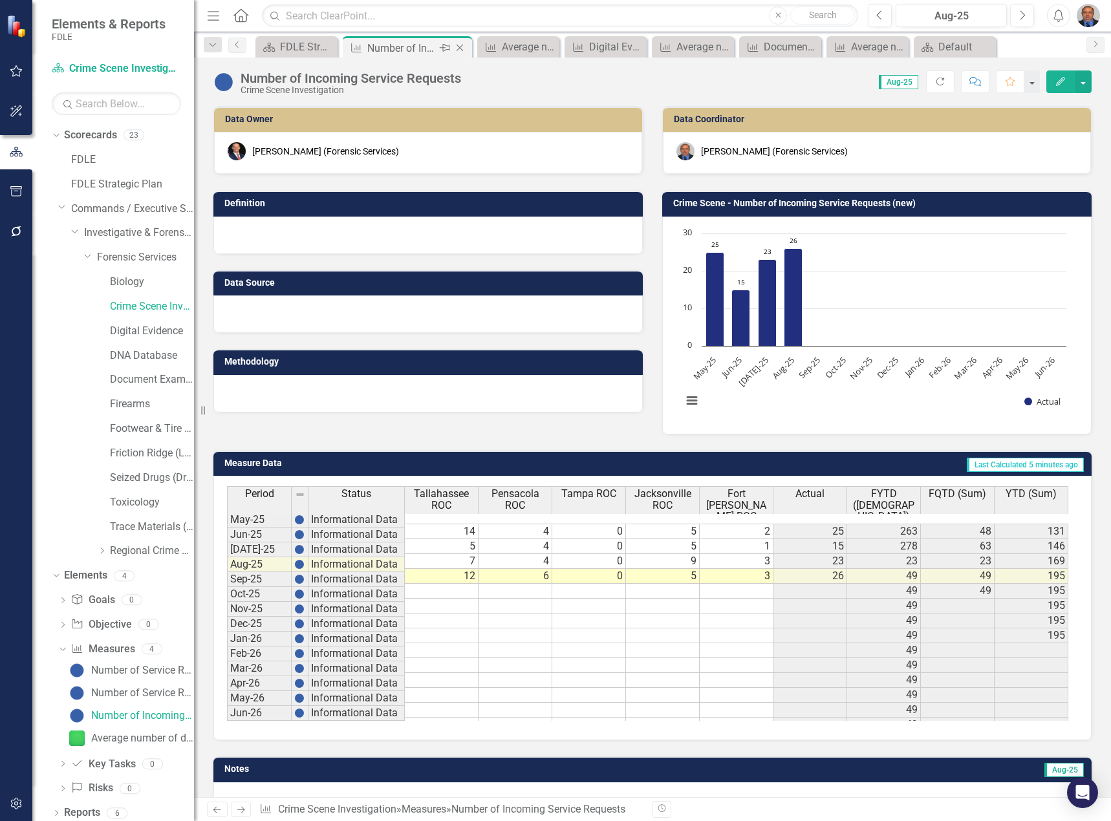
click at [460, 45] on icon "Close" at bounding box center [459, 48] width 13 height 10
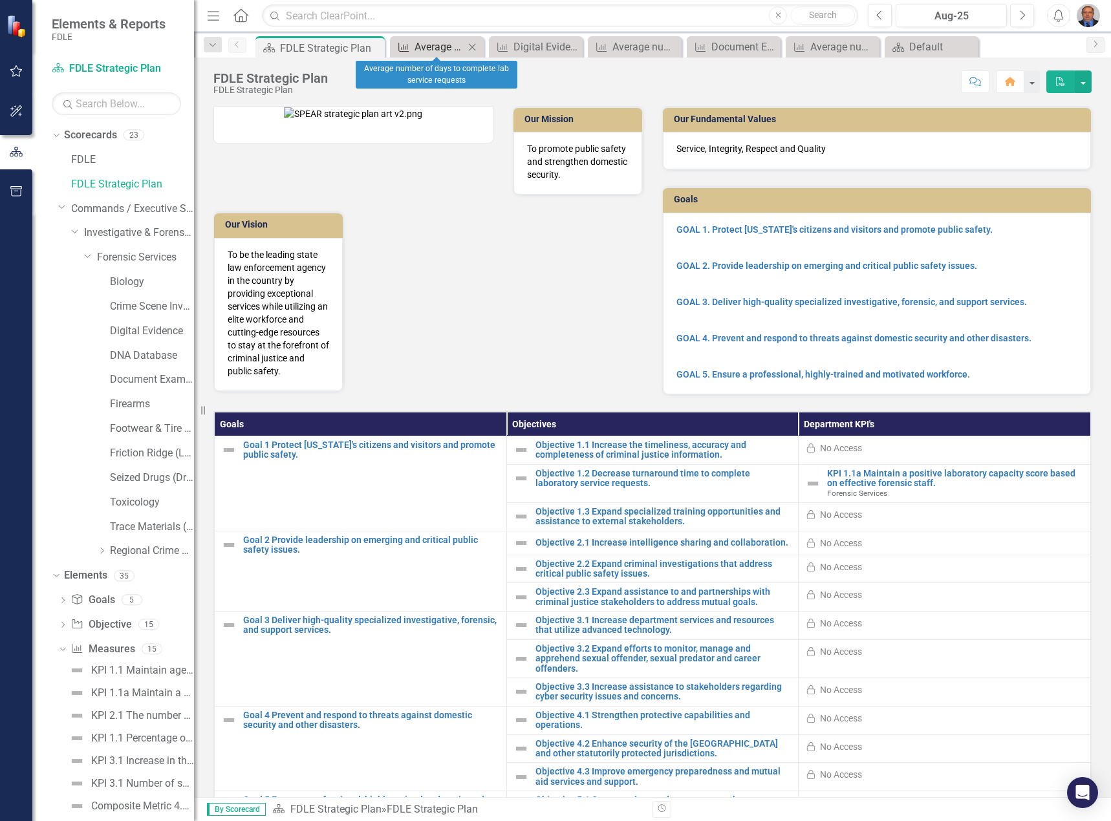
click at [449, 40] on div "Average number of days to complete lab service requests" at bounding box center [439, 47] width 50 height 16
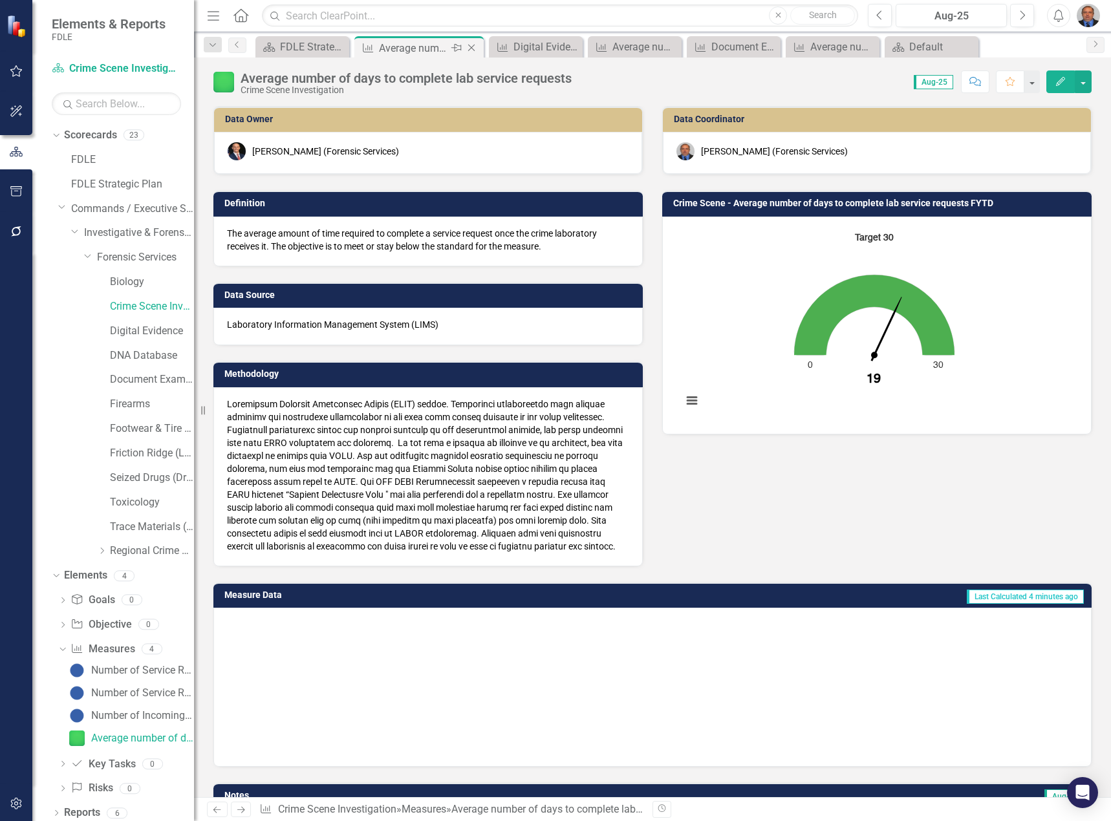
click at [473, 47] on icon at bounding box center [471, 48] width 7 height 7
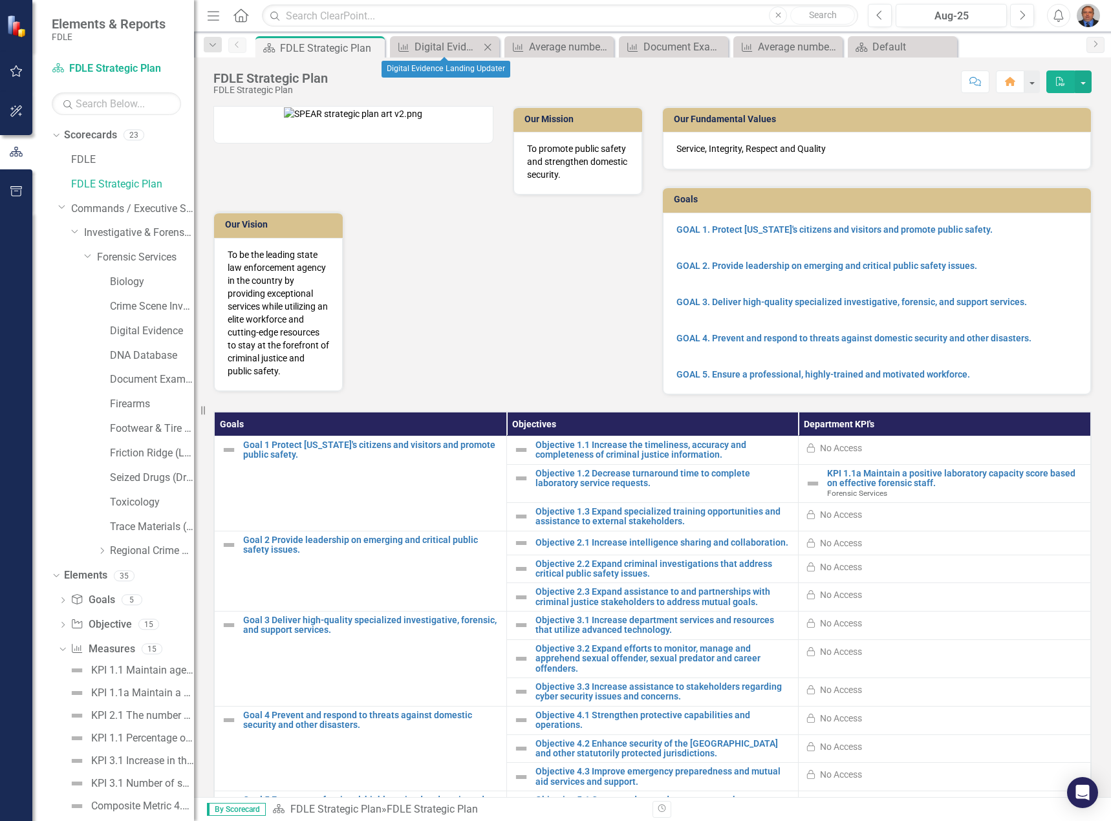
click at [488, 47] on icon at bounding box center [487, 46] width 7 height 7
click at [513, 43] on icon "Close" at bounding box center [507, 47] width 13 height 10
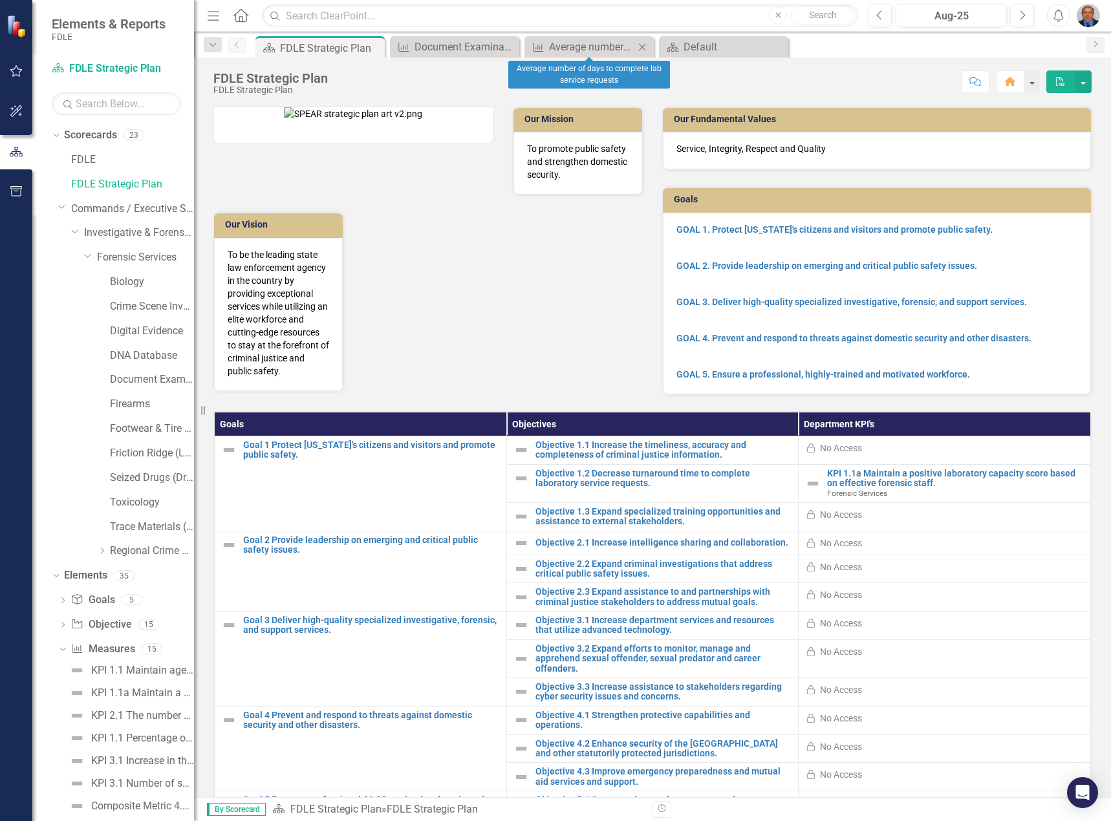
click at [643, 43] on icon "Close" at bounding box center [642, 47] width 13 height 10
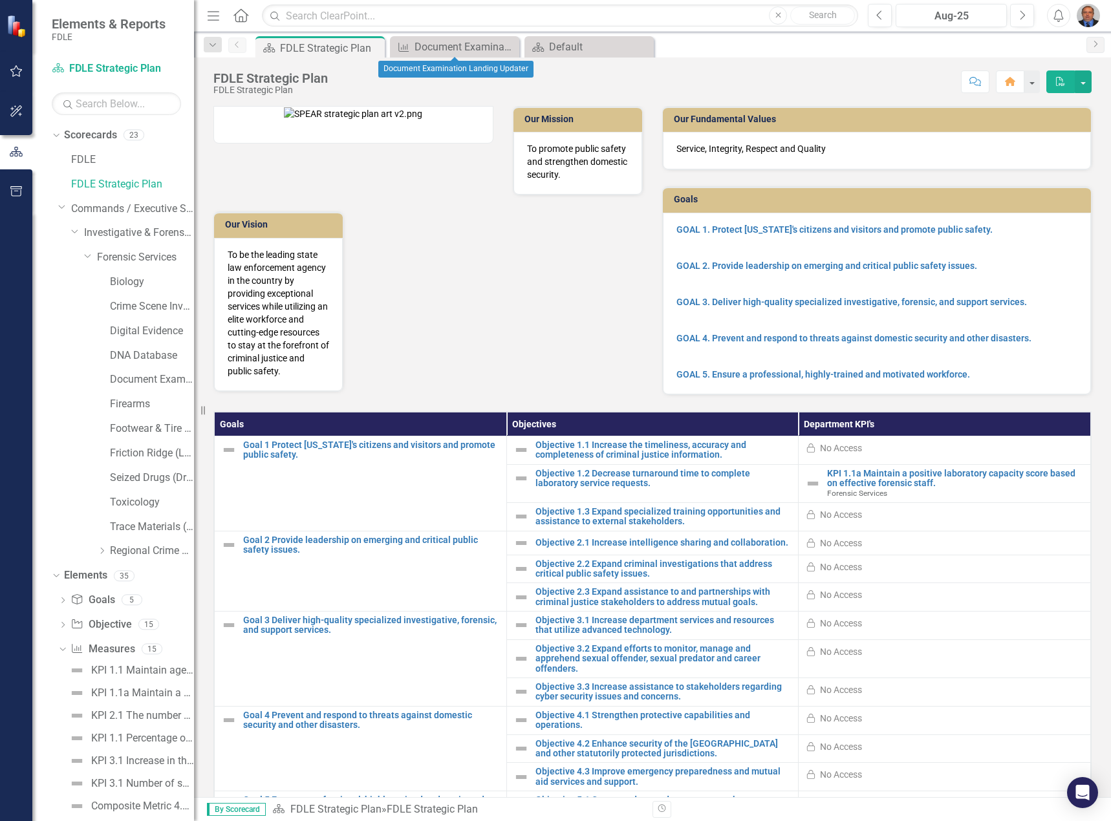
drag, startPoint x: 511, startPoint y: 48, endPoint x: 528, endPoint y: 43, distance: 16.8
click at [0, 0] on icon "Close" at bounding box center [0, 0] width 0 height 0
click at [510, 45] on icon "Close" at bounding box center [507, 47] width 13 height 10
click at [143, 431] on link "Footwear & Tire (Impression Evidence)" at bounding box center [152, 429] width 84 height 15
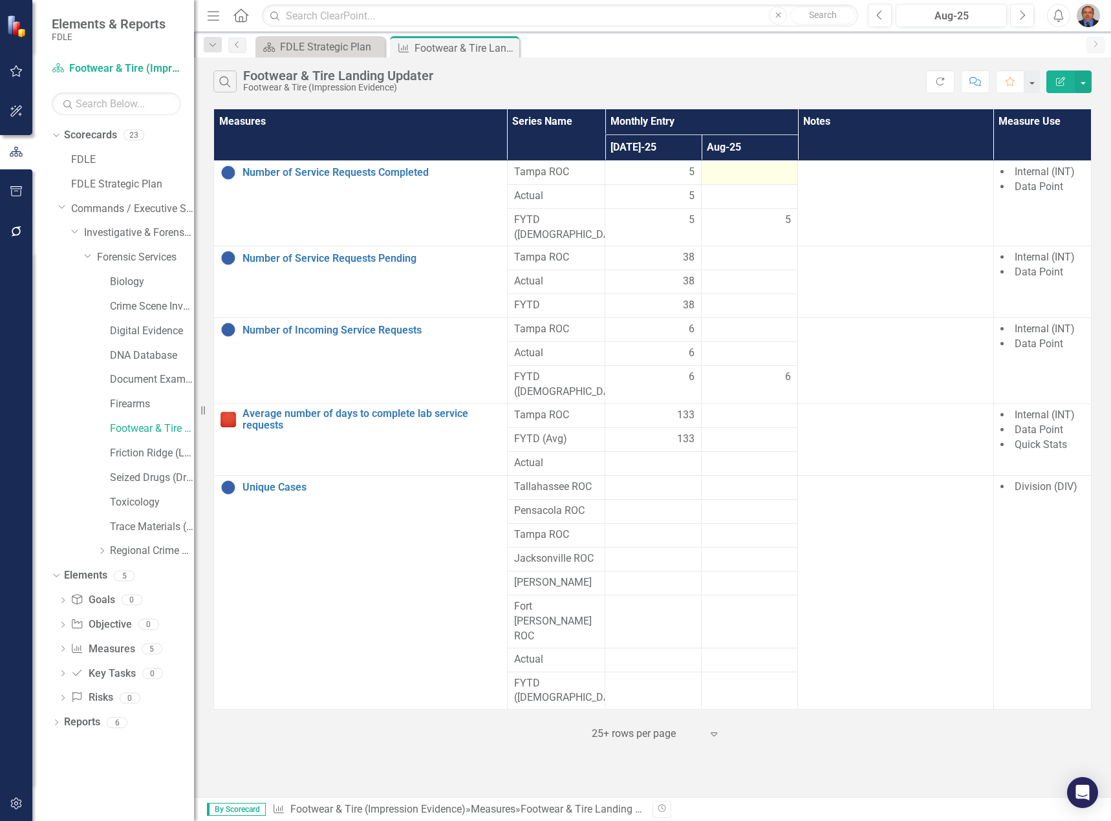
click at [736, 182] on td at bounding box center [750, 172] width 96 height 24
click at [737, 173] on div at bounding box center [749, 173] width 83 height 16
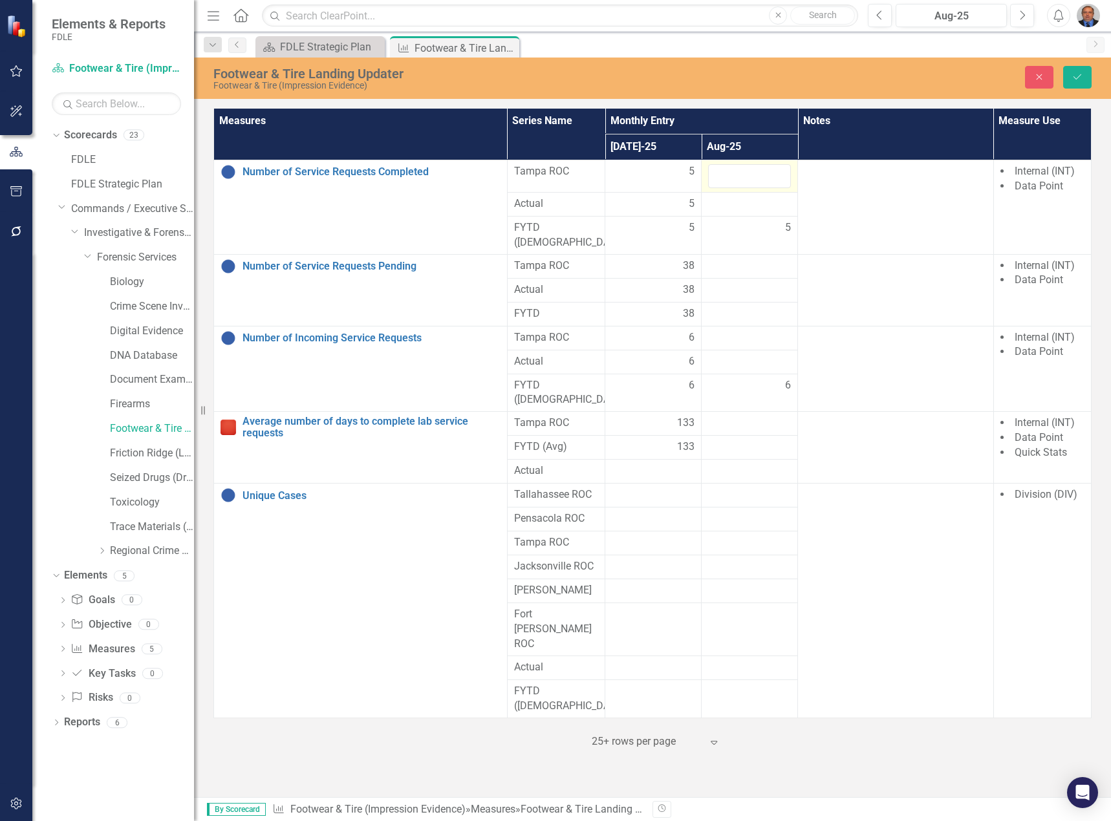
click at [737, 173] on input "number" at bounding box center [749, 176] width 83 height 24
type input "5"
click at [756, 259] on div at bounding box center [749, 267] width 83 height 16
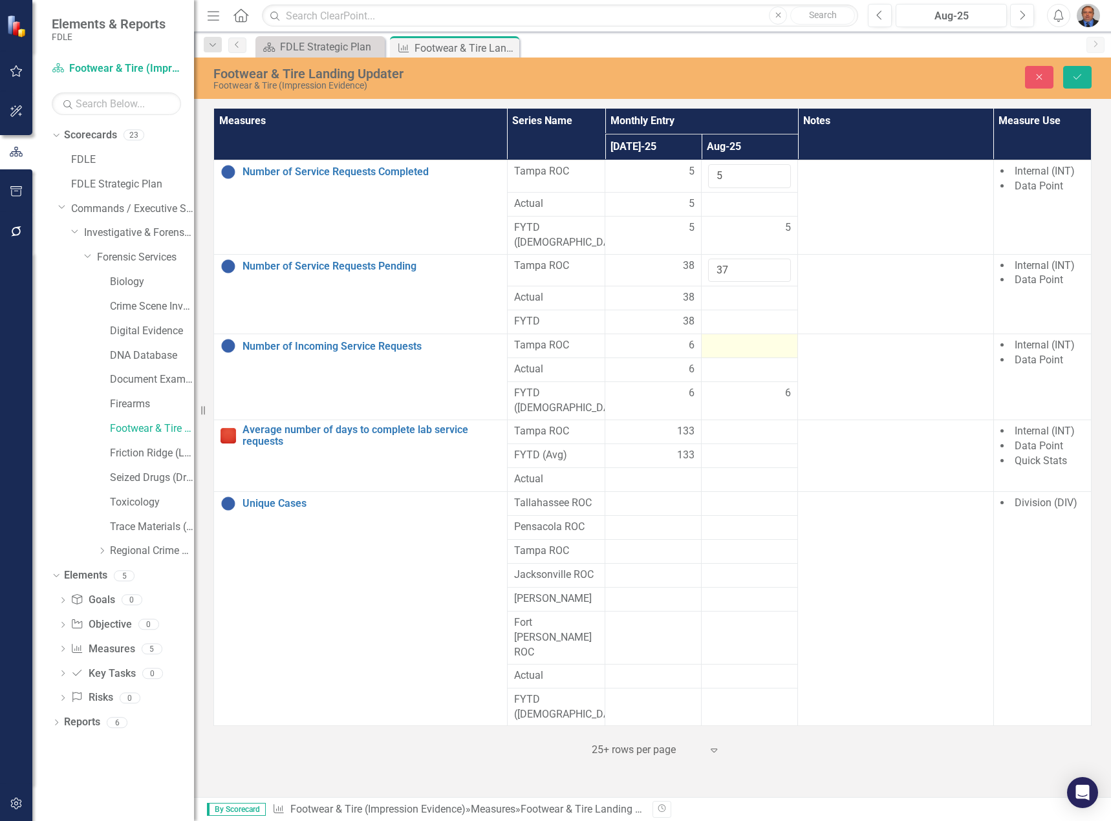
type input "37"
click at [769, 338] on div at bounding box center [749, 346] width 83 height 16
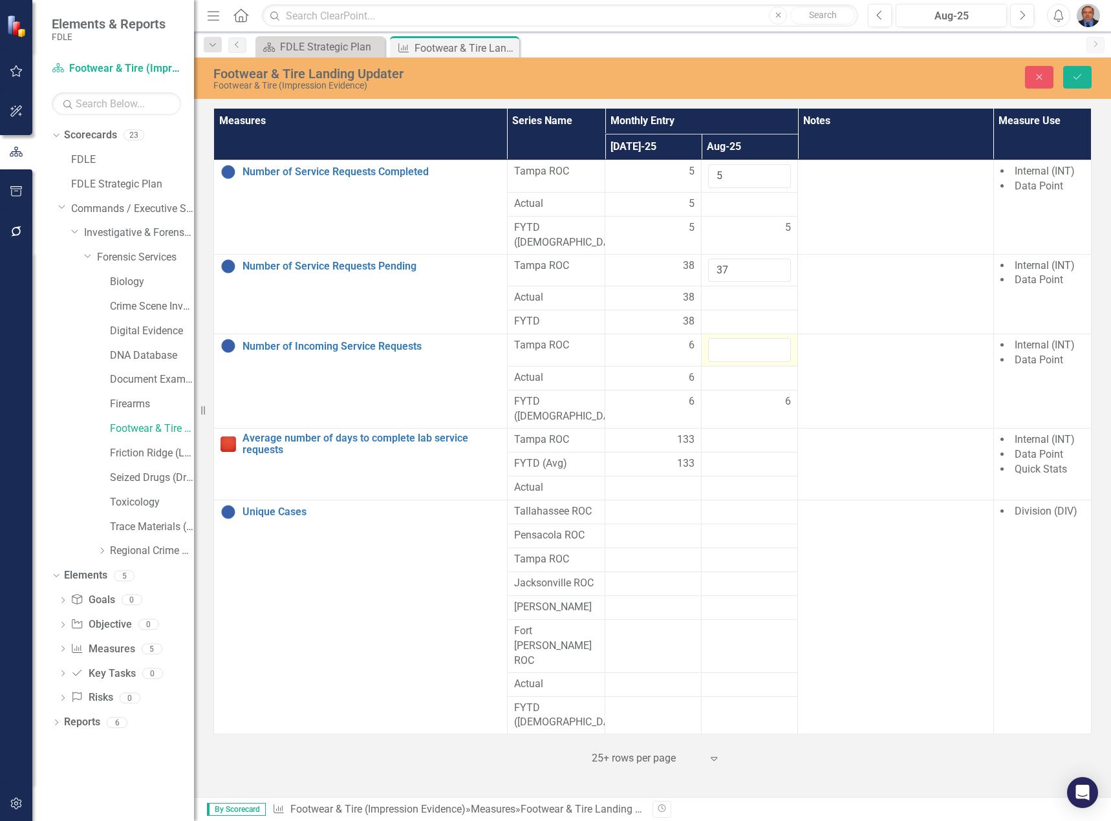
click at [769, 338] on input "number" at bounding box center [749, 350] width 83 height 24
type input "4"
click at [1082, 83] on button "Save" at bounding box center [1077, 77] width 28 height 23
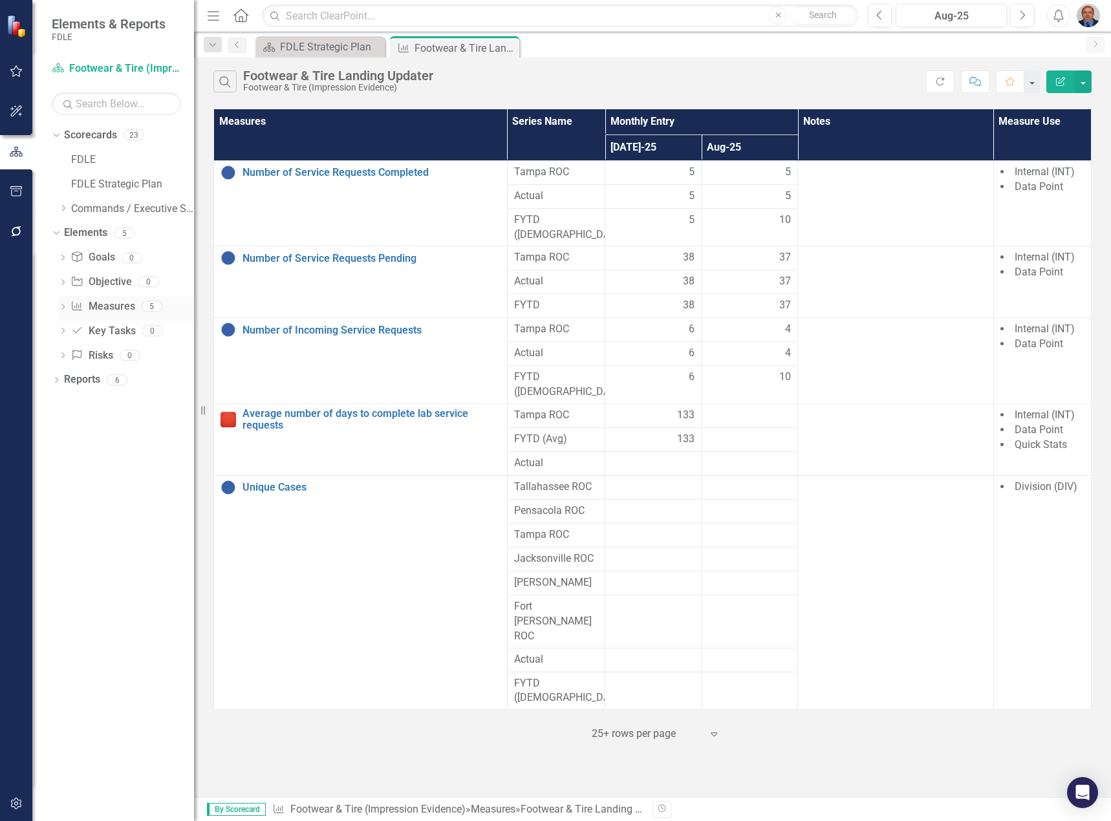
click at [67, 305] on icon "Dropdown" at bounding box center [62, 308] width 9 height 7
click at [119, 397] on div "Average number of days to complete lab service requests" at bounding box center [142, 396] width 103 height 12
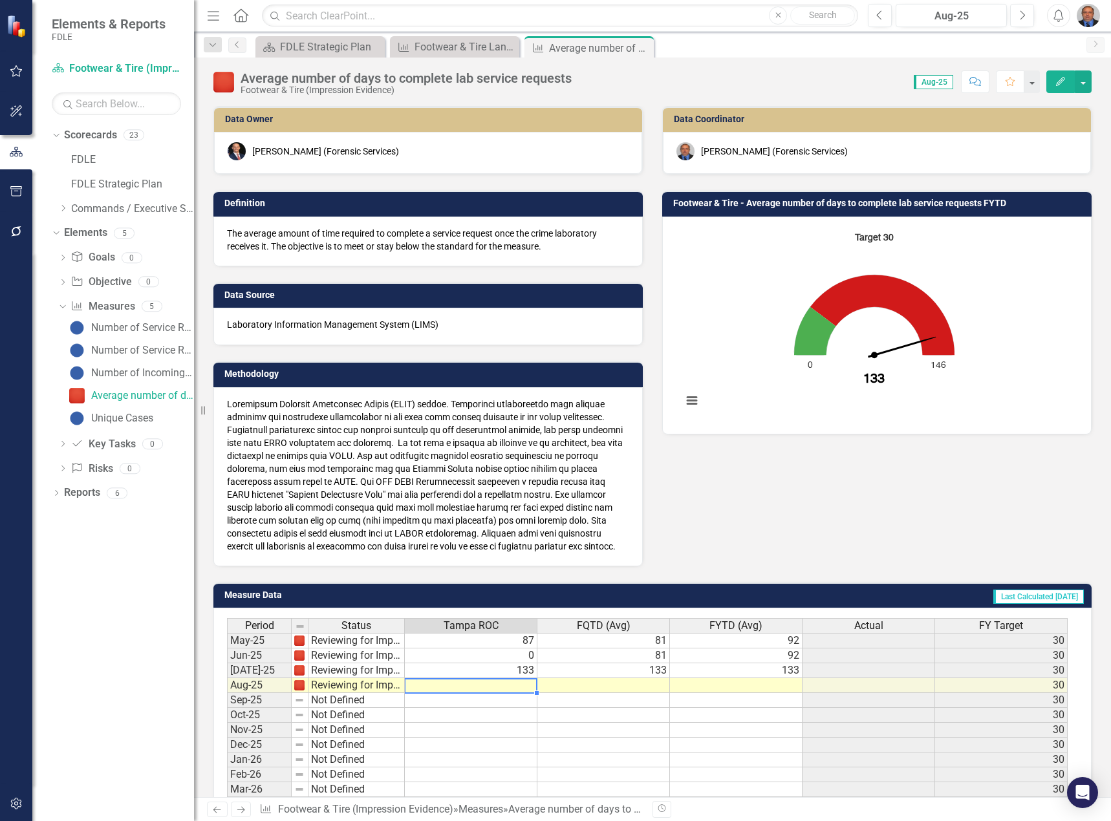
click at [499, 681] on td at bounding box center [471, 685] width 133 height 15
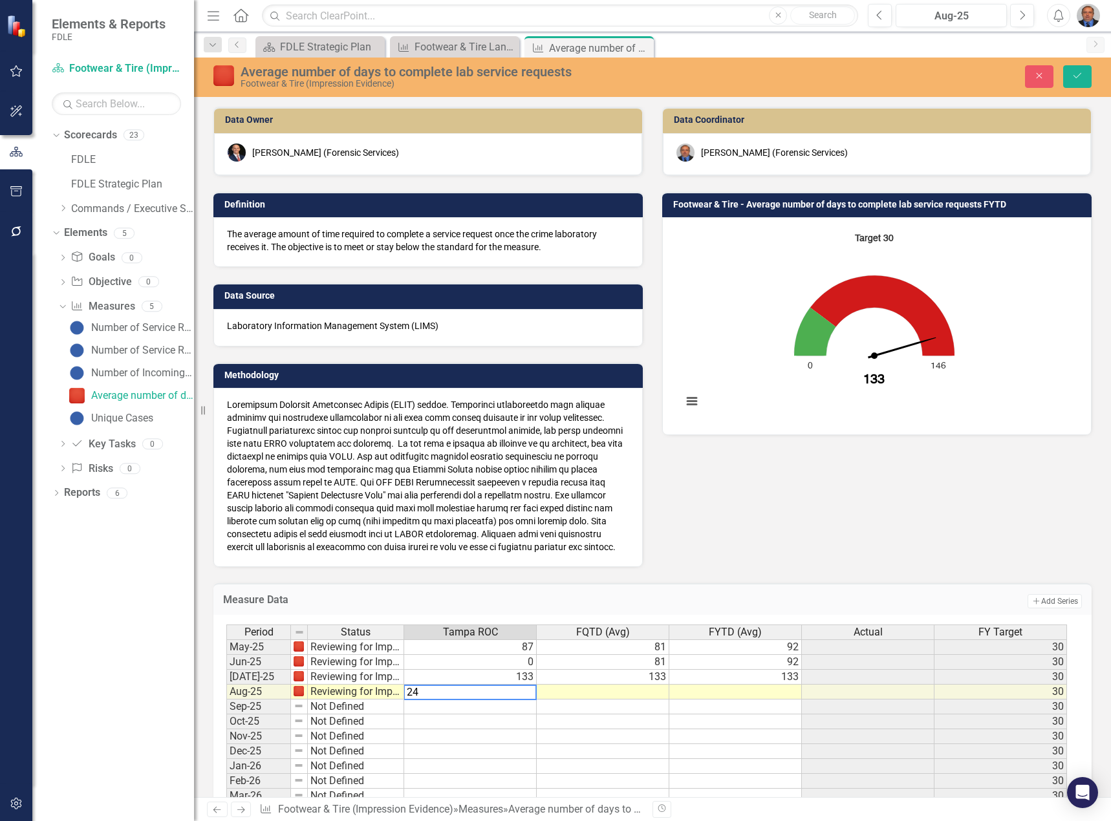
type textarea "240"
type textarea "180"
type textarea "0180"
click at [1090, 72] on button "Save" at bounding box center [1077, 76] width 28 height 23
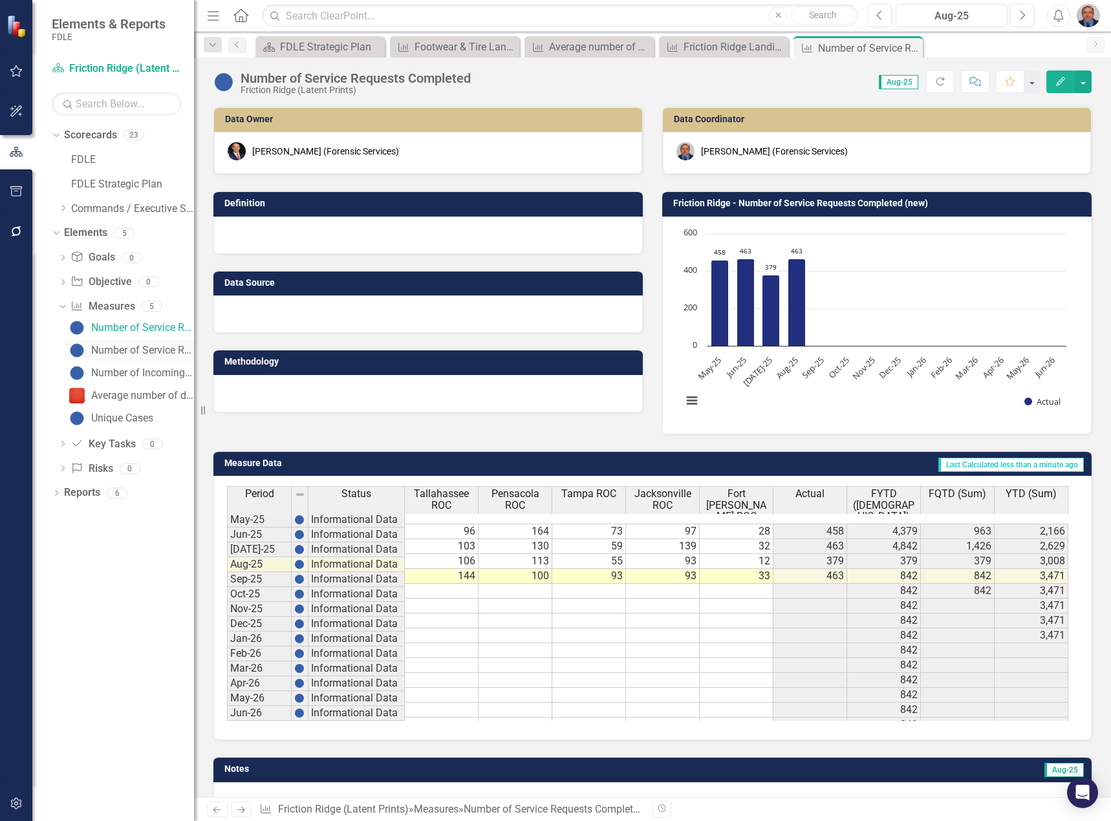
click at [122, 345] on div "Number of Service Requests Pending" at bounding box center [142, 351] width 103 height 12
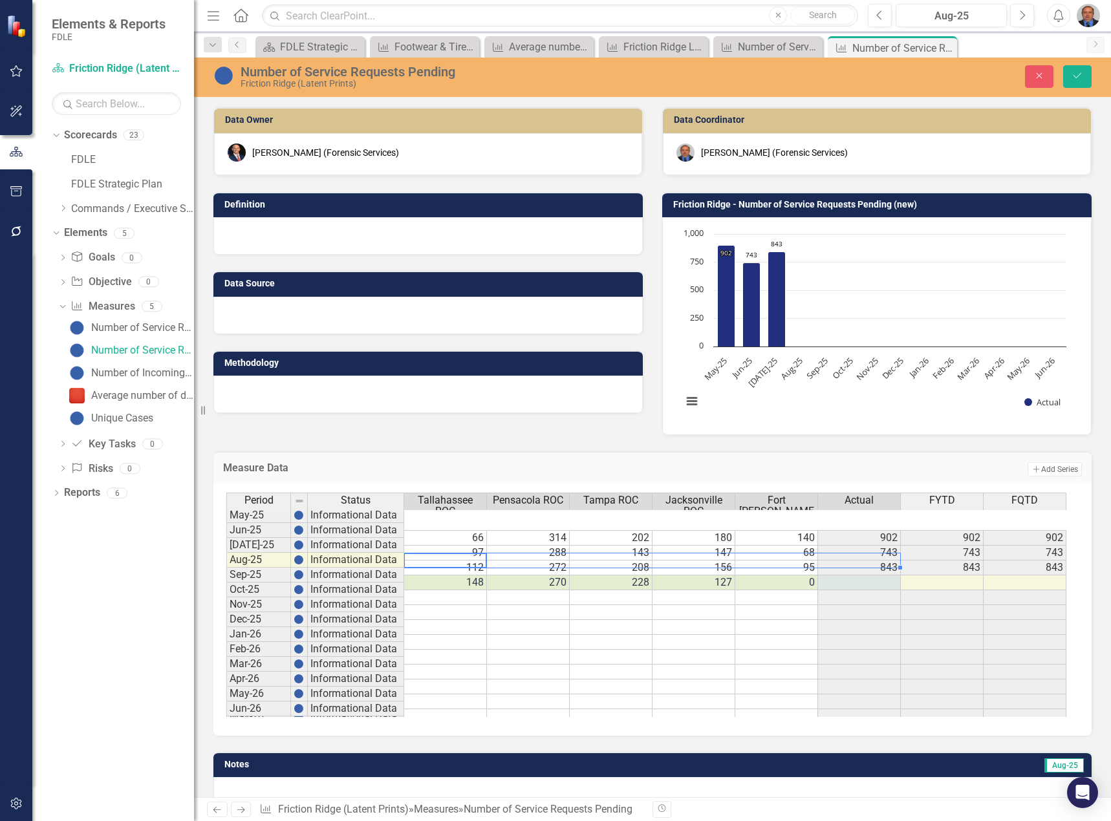
click at [780, 561] on td "95" at bounding box center [776, 568] width 83 height 15
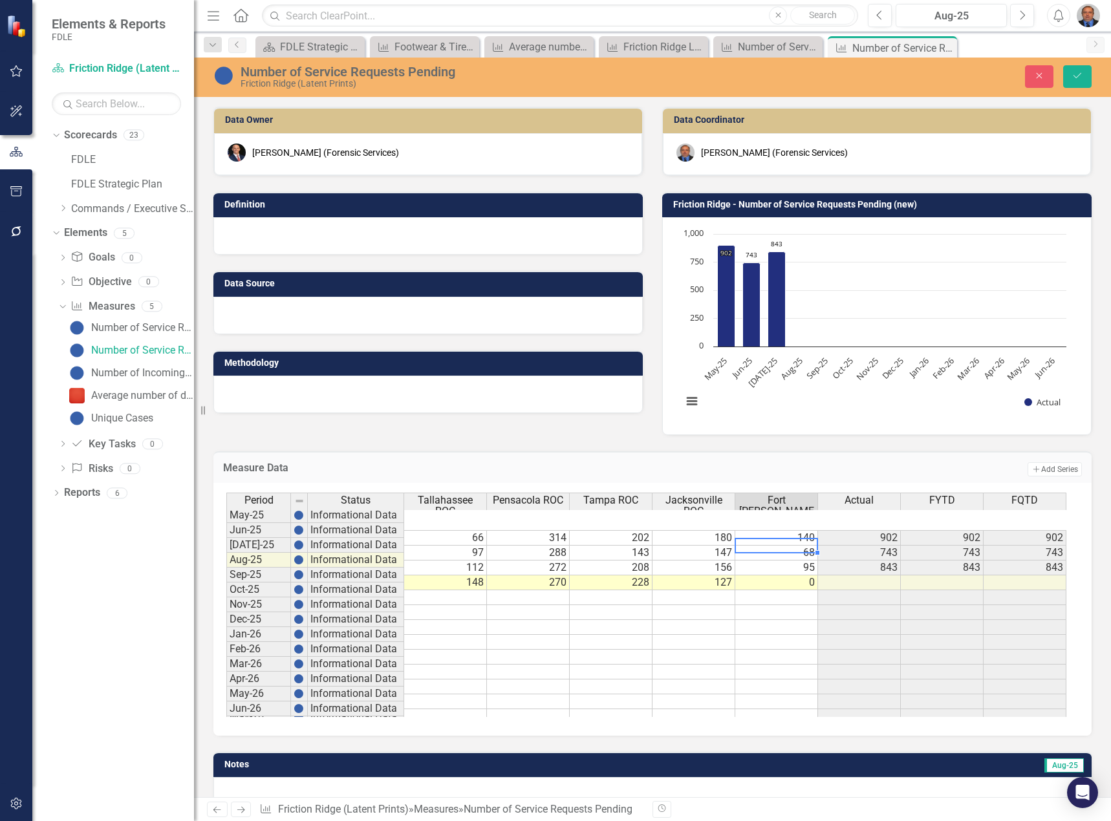
click at [780, 575] on td "0" at bounding box center [776, 582] width 83 height 15
type textarea "114"
click at [1081, 80] on icon "Save" at bounding box center [1077, 75] width 12 height 9
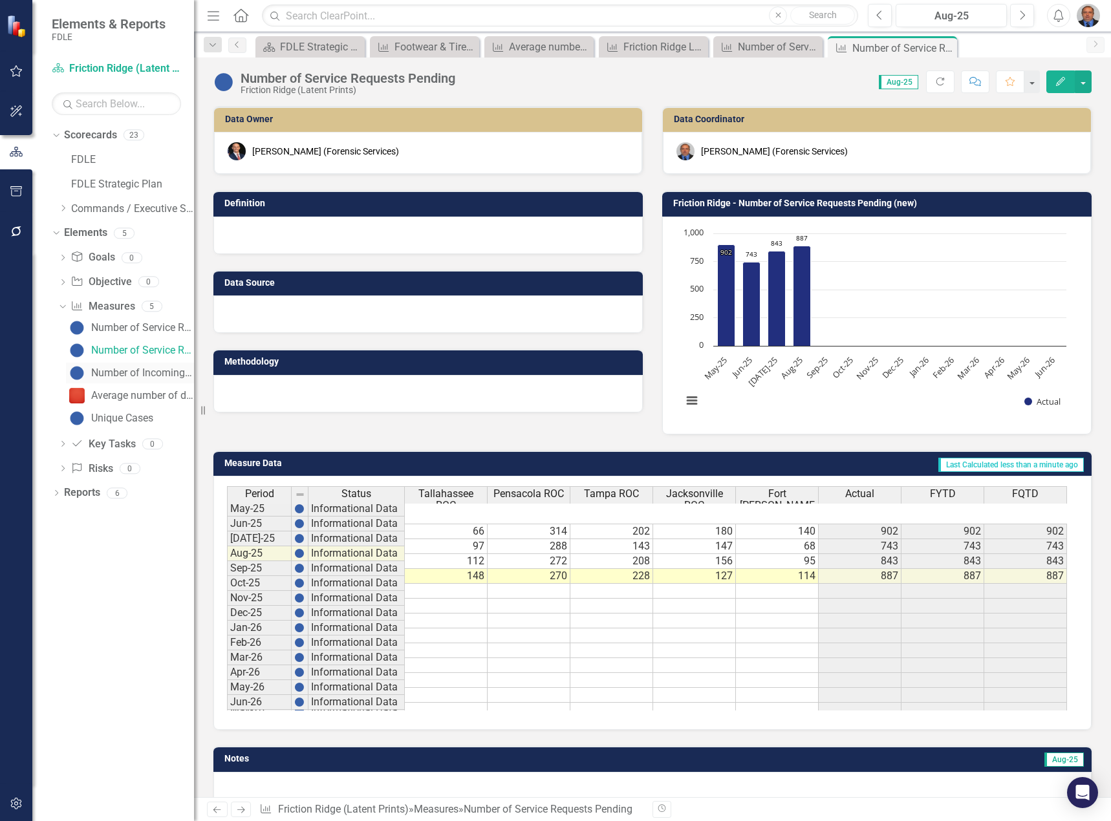
click at [148, 365] on link "Number of Incoming Service Requests" at bounding box center [130, 373] width 128 height 21
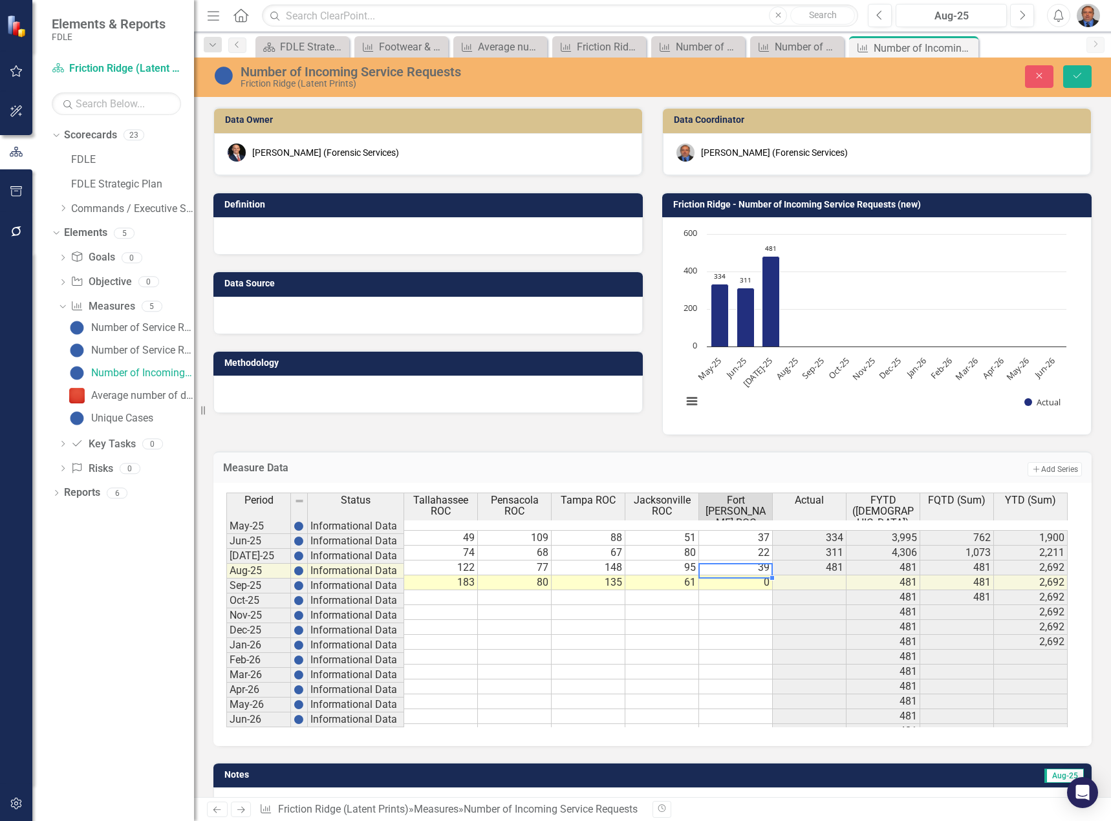
click at [759, 575] on td "0" at bounding box center [736, 582] width 74 height 15
type textarea "053"
drag, startPoint x: 1093, startPoint y: 68, endPoint x: 1084, endPoint y: 78, distance: 13.7
click at [1084, 78] on div "Close Save" at bounding box center [919, 76] width 363 height 23
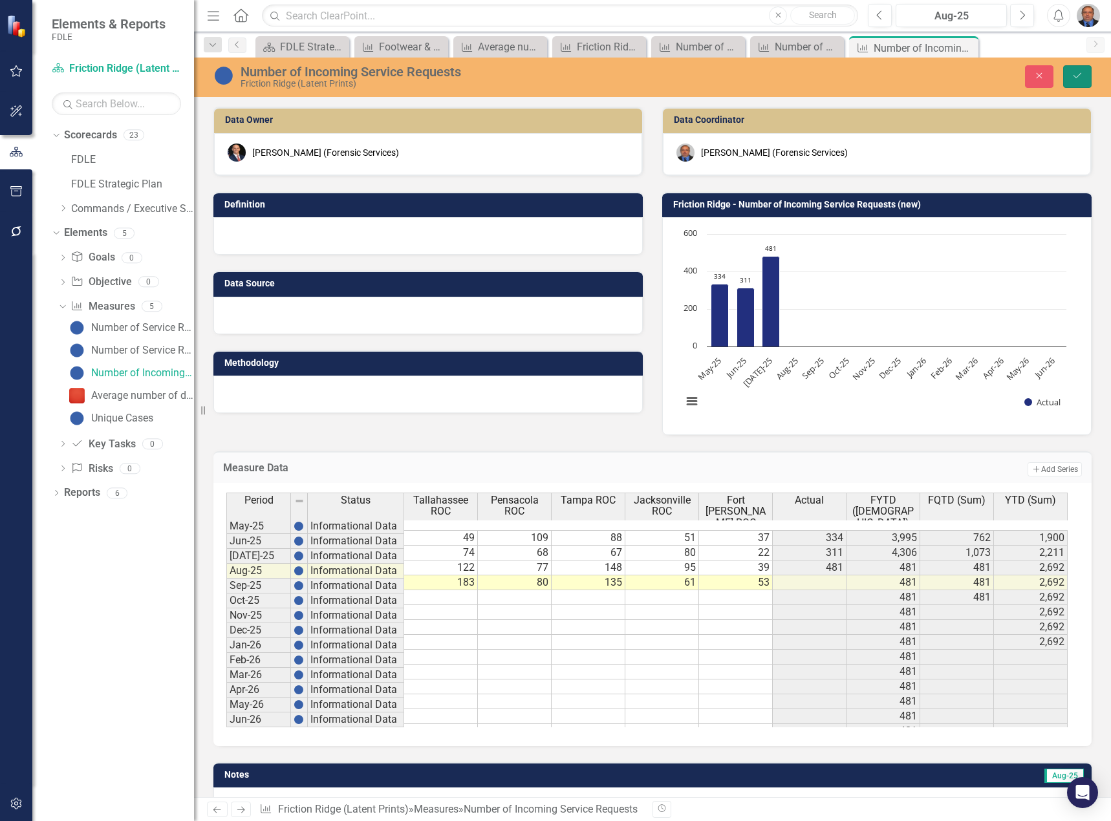
click at [1084, 78] on button "Save" at bounding box center [1077, 76] width 28 height 23
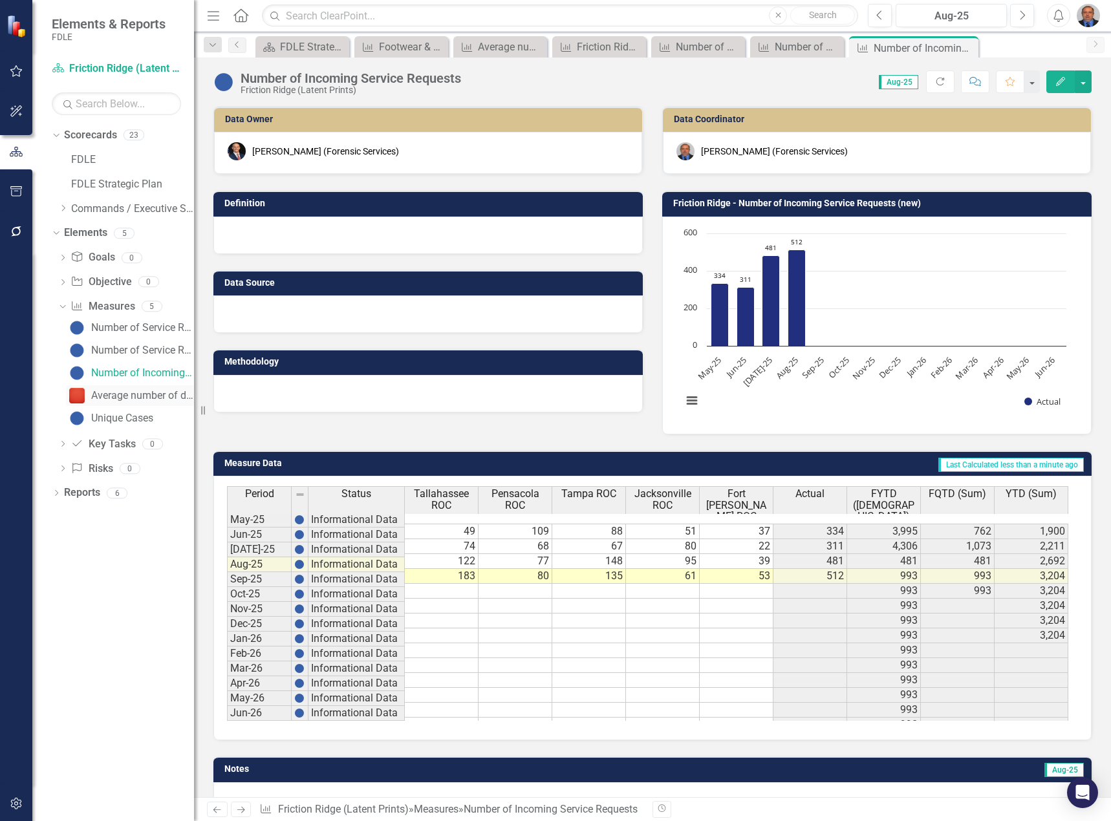
click at [127, 390] on div "Average number of days to complete lab service requests" at bounding box center [142, 396] width 103 height 12
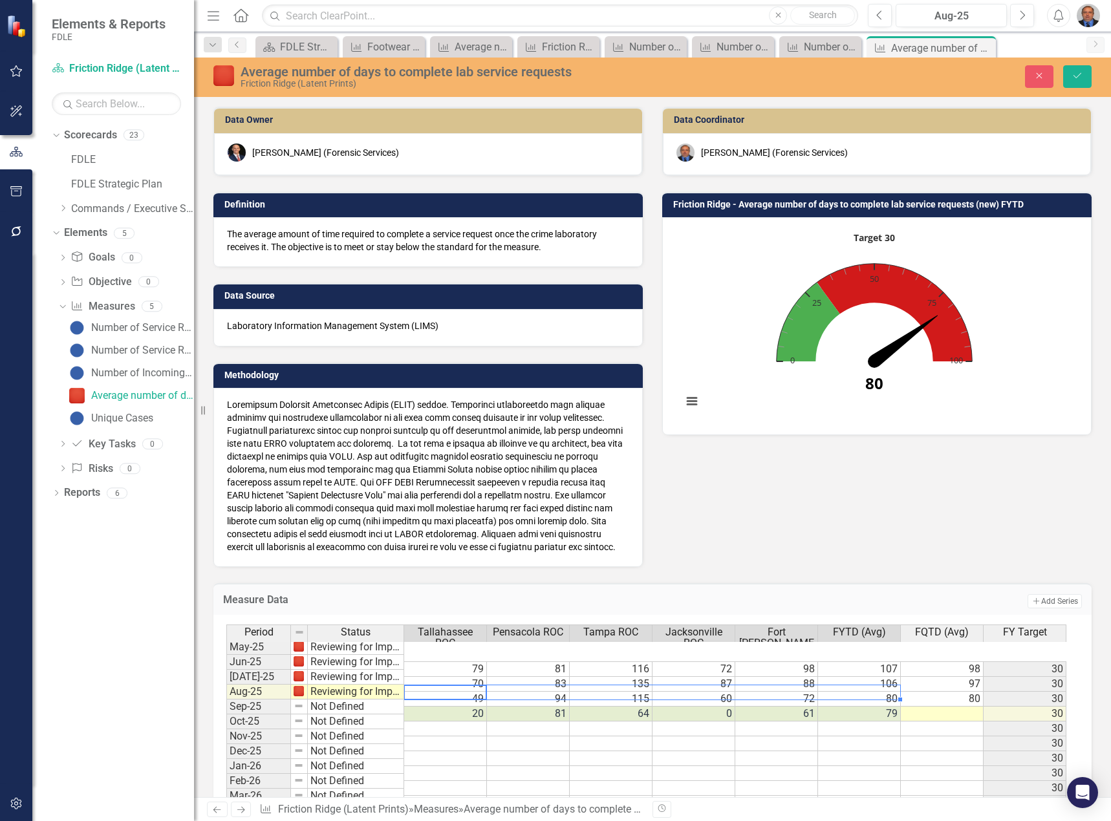
click at [691, 707] on td "0" at bounding box center [693, 714] width 83 height 15
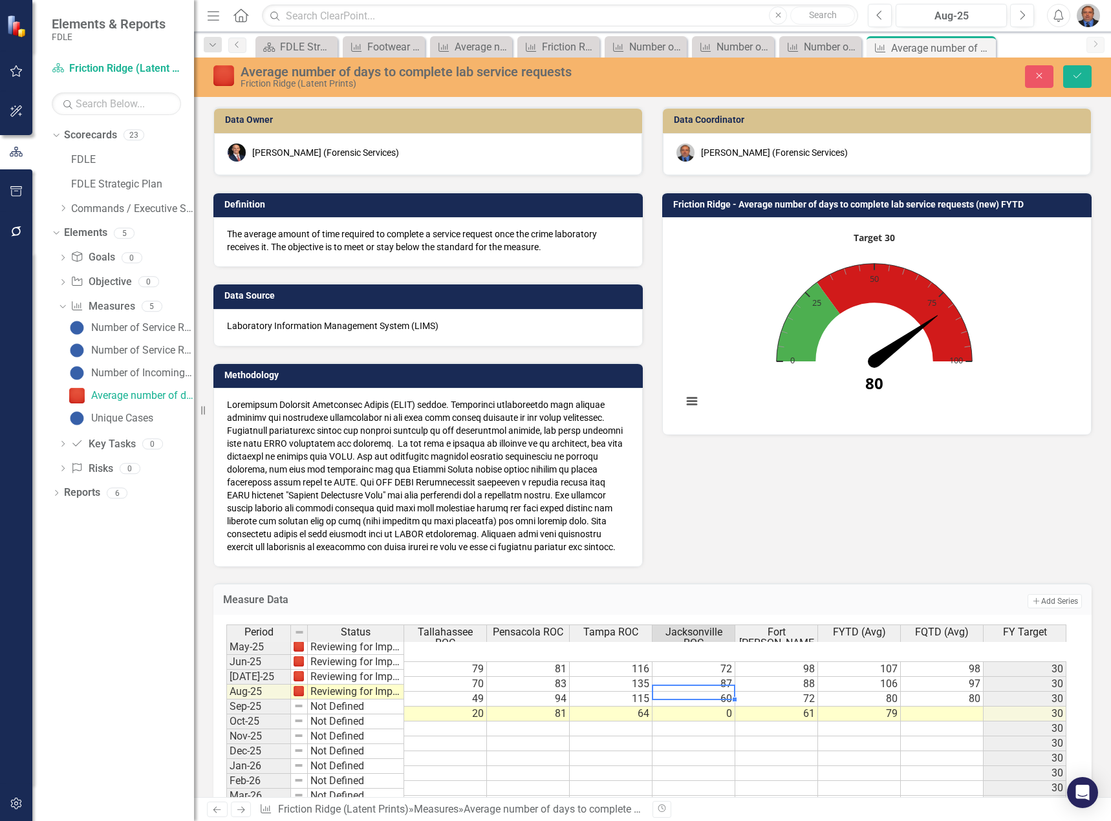
click at [689, 707] on td "0" at bounding box center [693, 714] width 83 height 15
type textarea "79"
click at [875, 707] on td "79" at bounding box center [859, 714] width 83 height 15
type textarea "70"
click at [925, 707] on td at bounding box center [942, 714] width 83 height 15
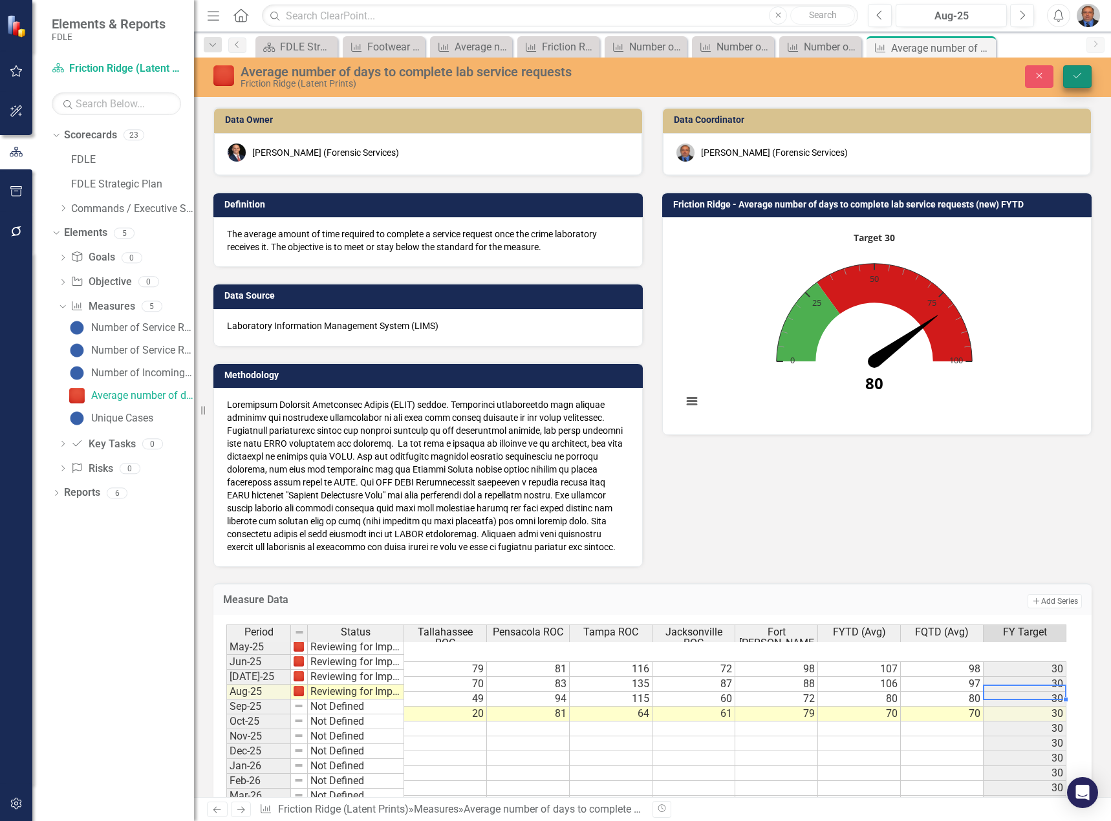
type textarea "70"
click at [1075, 81] on button "Save" at bounding box center [1077, 76] width 28 height 23
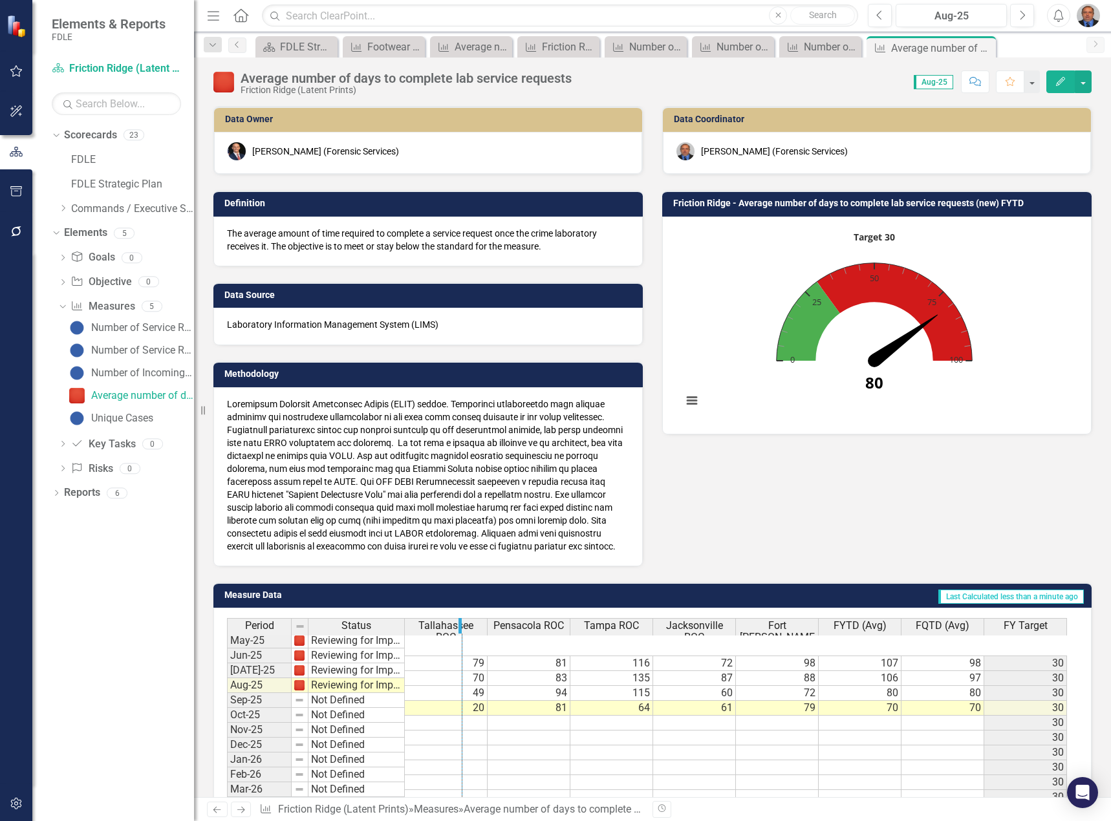
drag, startPoint x: 403, startPoint y: 627, endPoint x: 461, endPoint y: 634, distance: 58.1
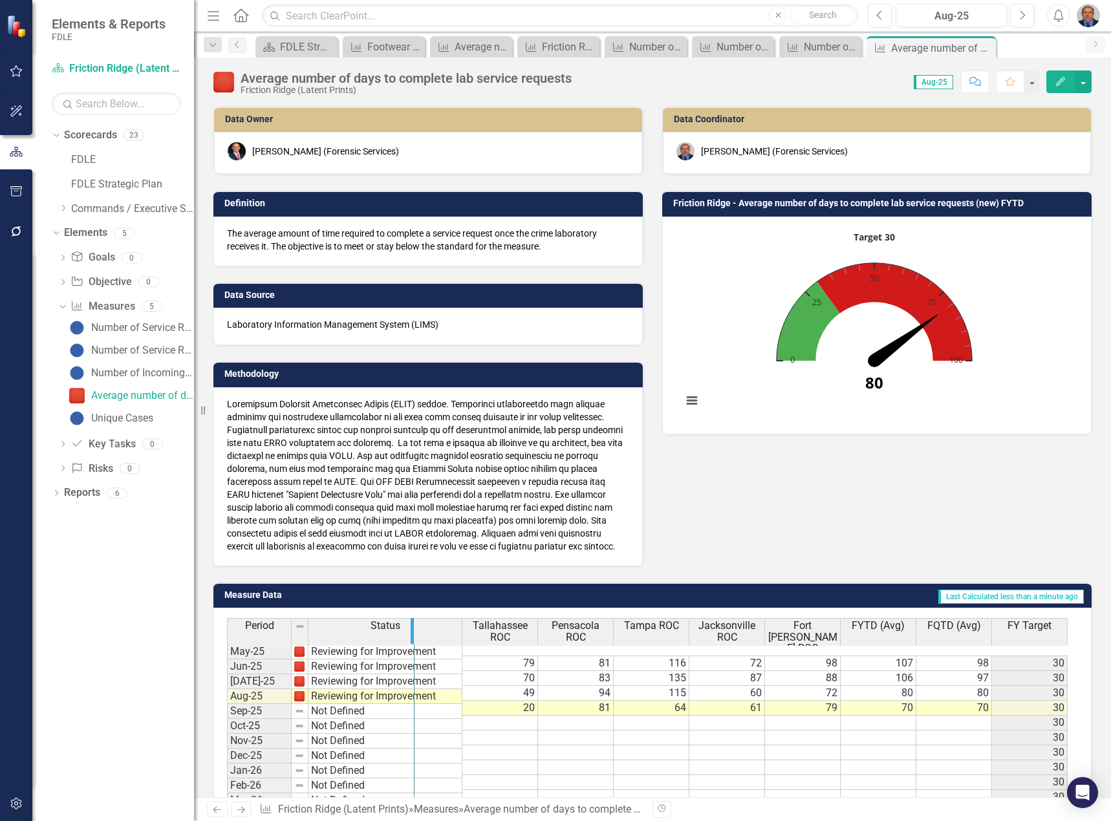
drag, startPoint x: 461, startPoint y: 634, endPoint x: 413, endPoint y: 639, distance: 48.8
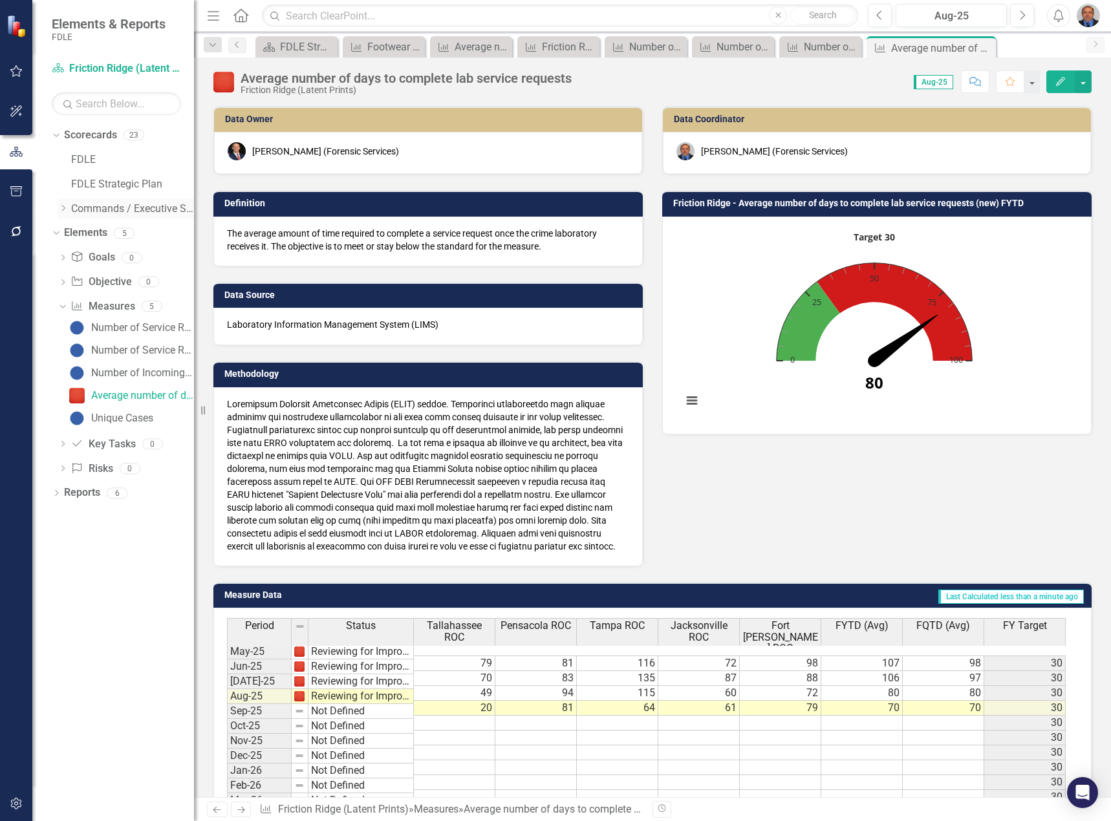
click at [65, 211] on icon "Dropdown" at bounding box center [63, 208] width 10 height 8
click at [74, 229] on icon "Dropdown" at bounding box center [76, 233] width 10 height 8
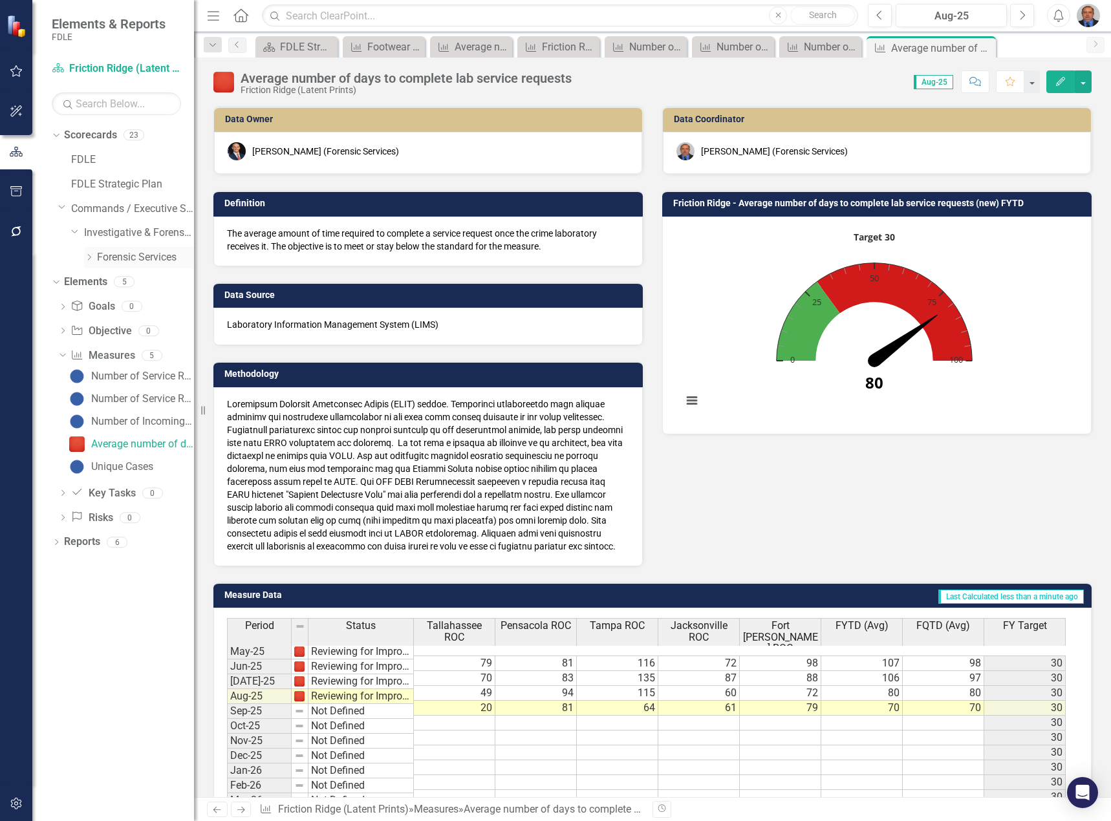
click at [85, 259] on icon "Dropdown" at bounding box center [89, 257] width 10 height 8
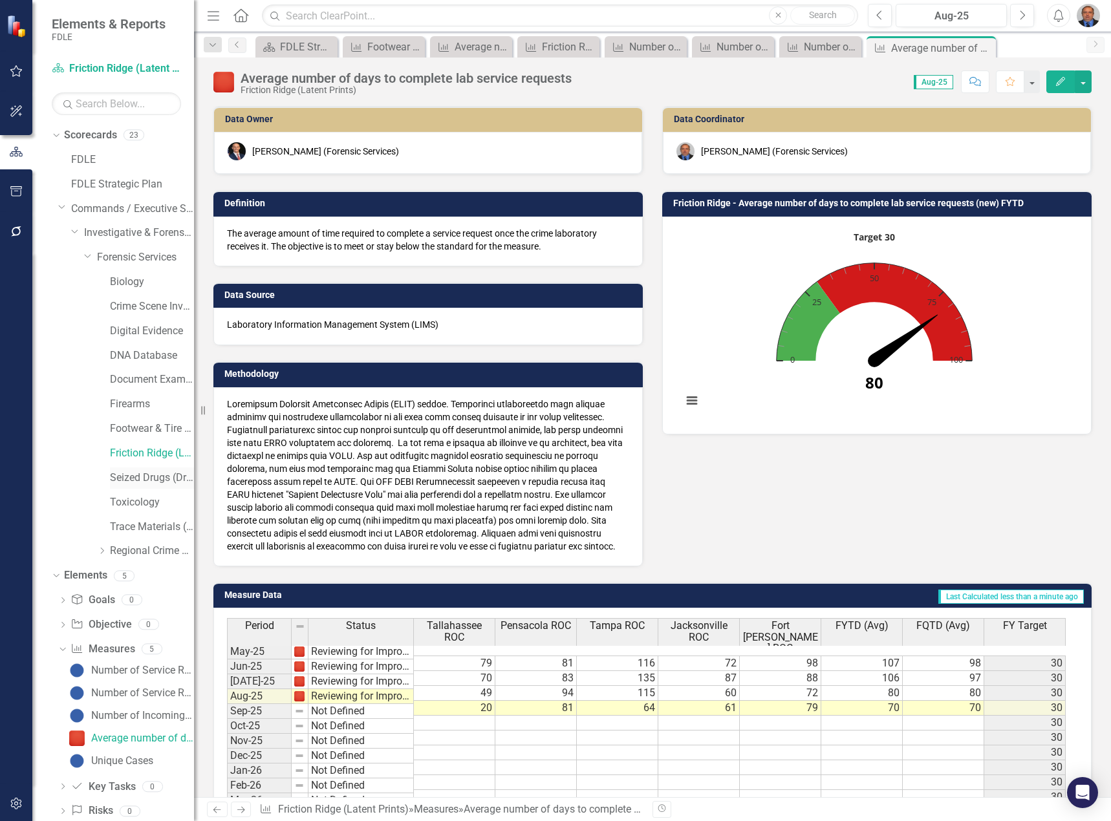
click at [118, 477] on link "Seized Drugs (Drug Chemistry)" at bounding box center [152, 478] width 84 height 15
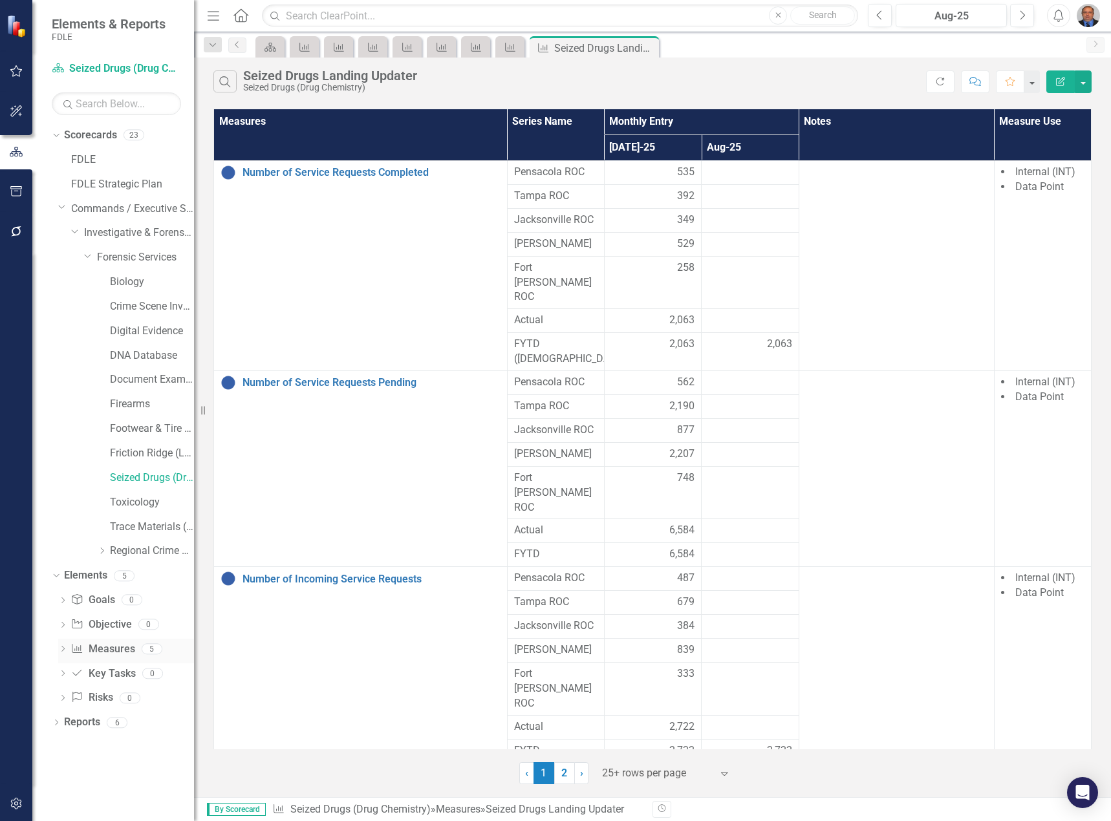
click at [63, 651] on icon "Dropdown" at bounding box center [62, 650] width 9 height 7
click at [116, 677] on link "Number of Service Requests Completed" at bounding box center [130, 670] width 128 height 21
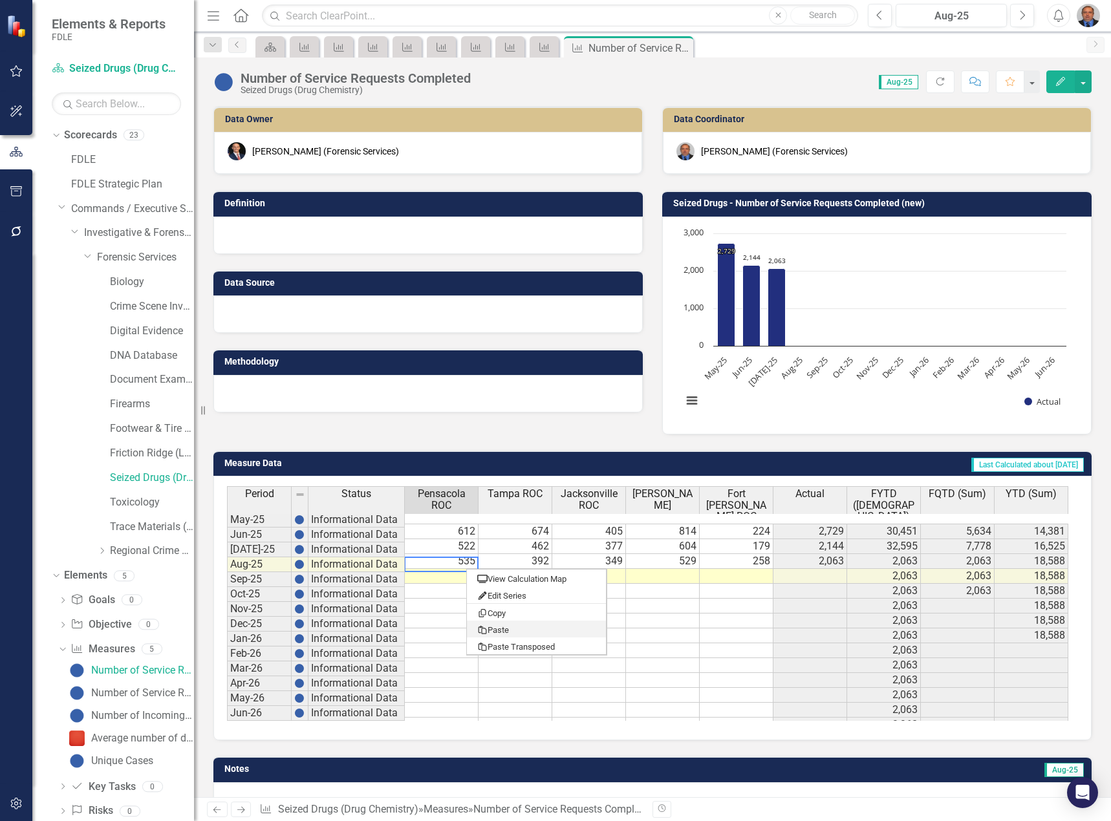
type textarea "651"
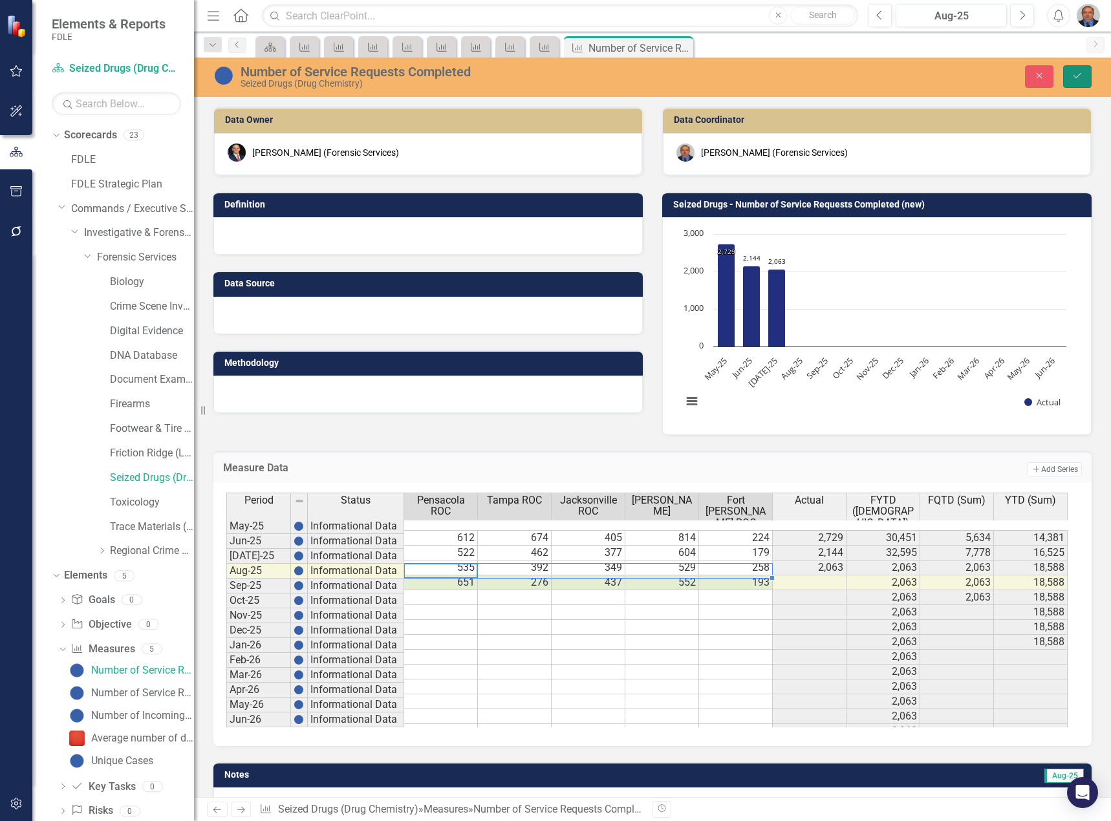
click at [1083, 75] on button "Save" at bounding box center [1077, 76] width 28 height 23
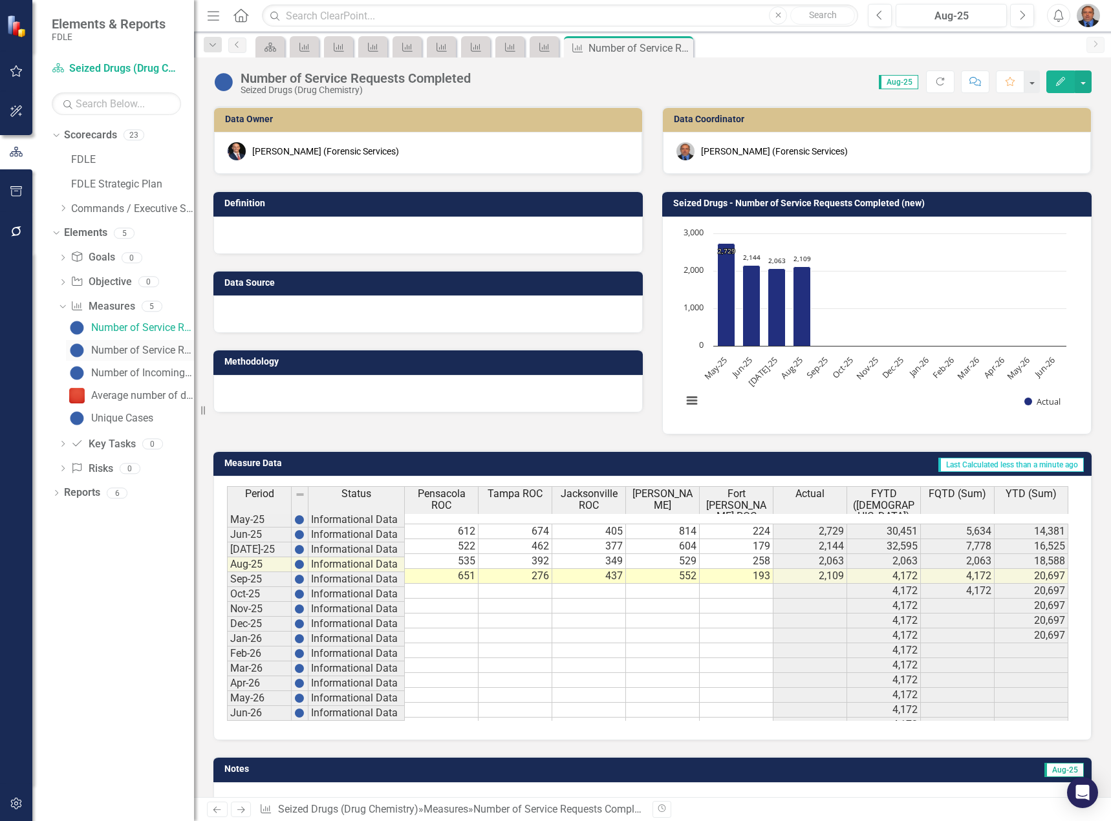
click at [123, 345] on div "Number of Service Requests Pending" at bounding box center [142, 351] width 103 height 12
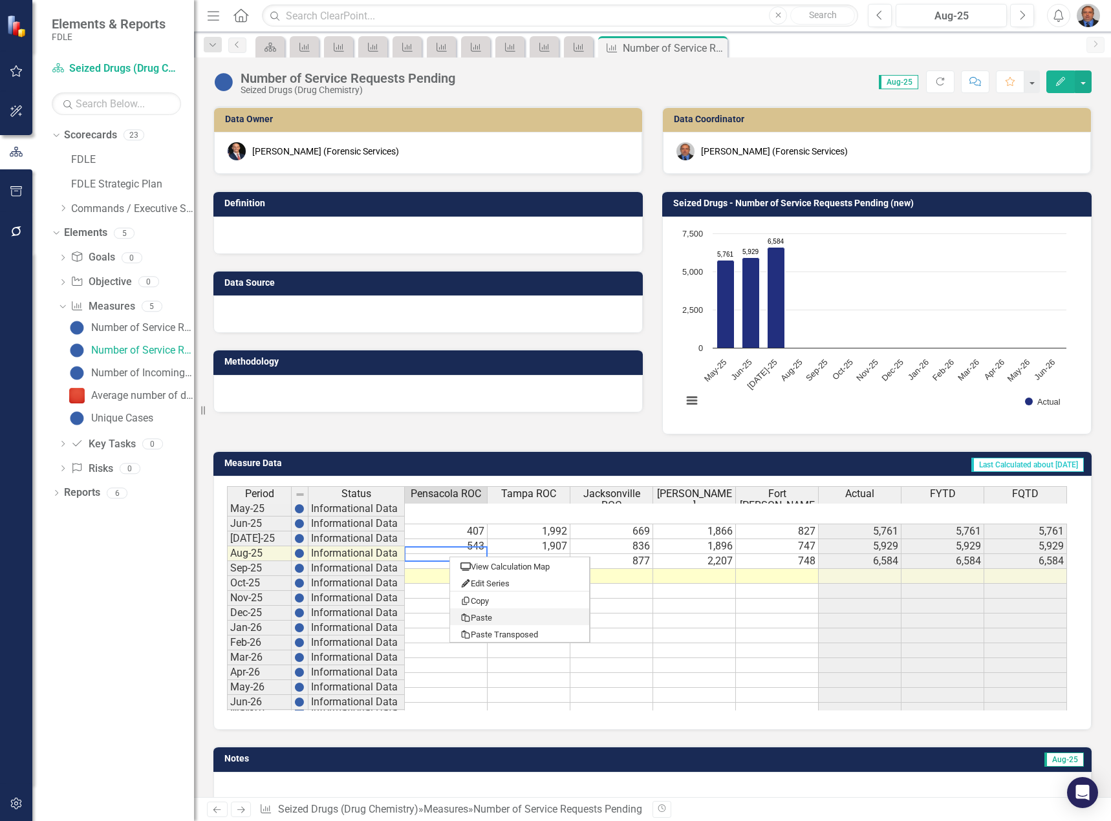
type textarea "608"
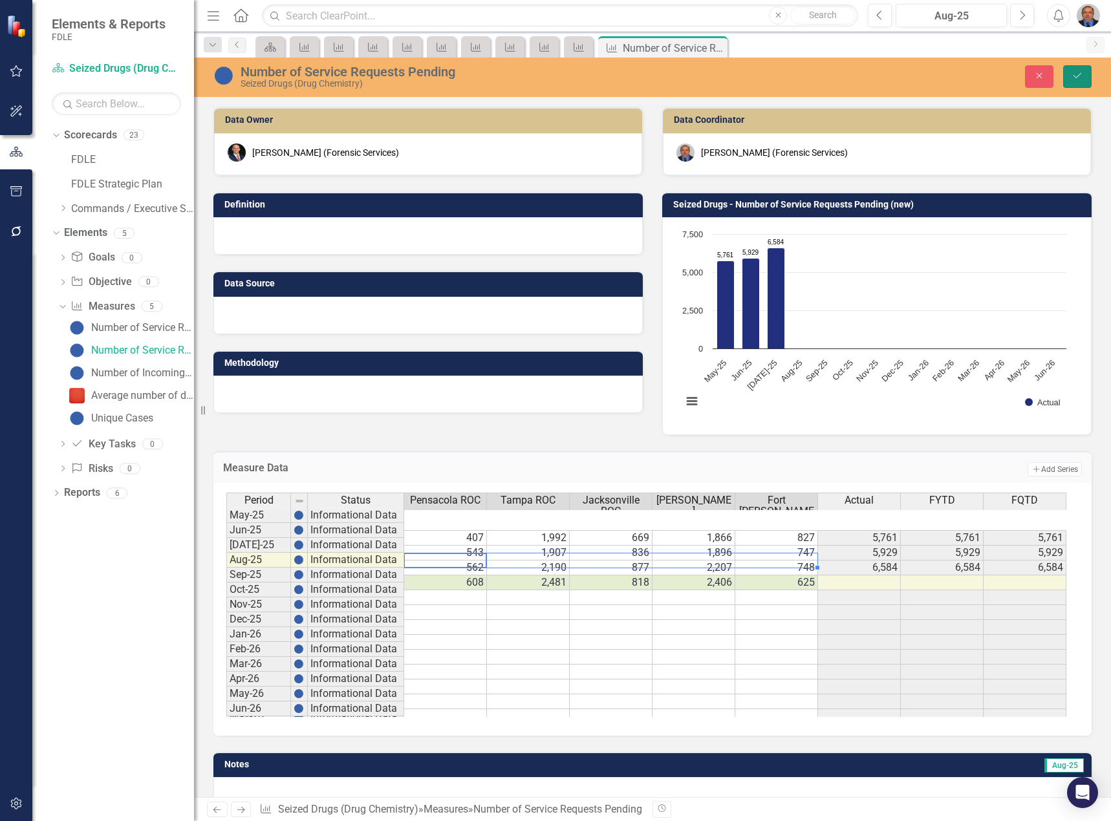
click at [1078, 72] on icon "Save" at bounding box center [1077, 75] width 12 height 9
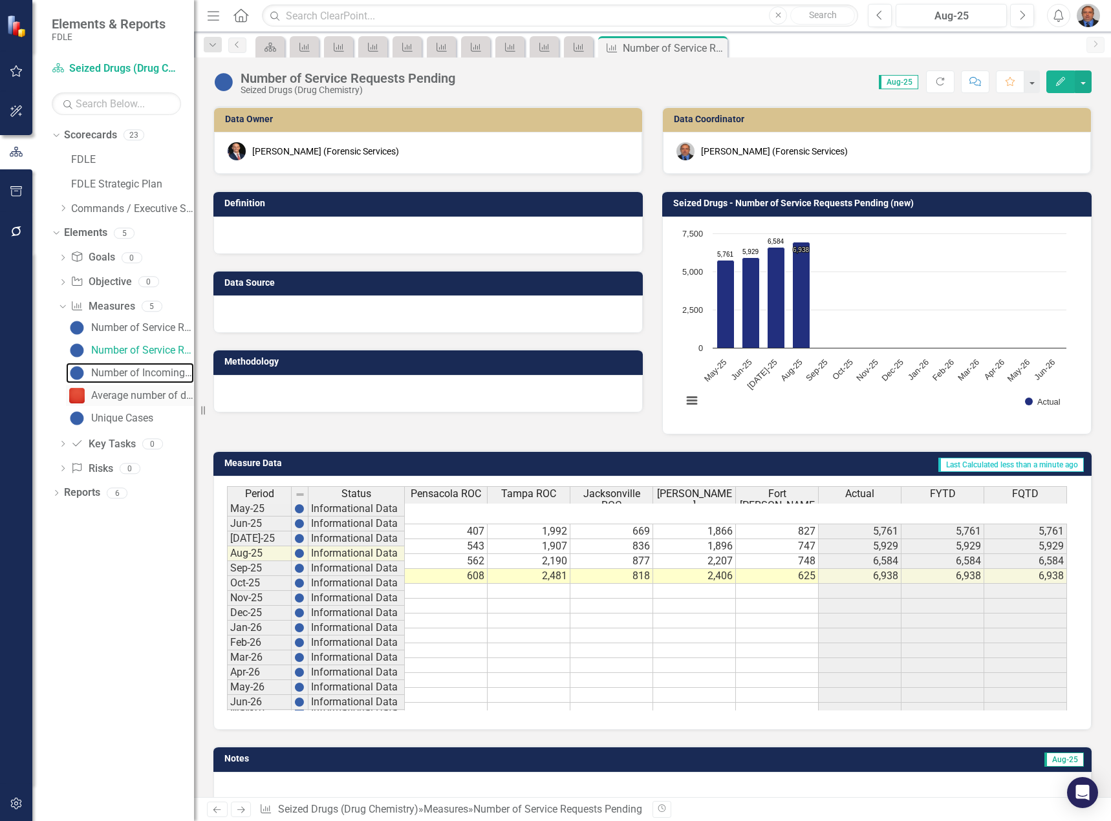
drag, startPoint x: 113, startPoint y: 369, endPoint x: 128, endPoint y: 387, distance: 23.8
click at [114, 370] on div "Number of Incoming Service Requests" at bounding box center [142, 373] width 103 height 12
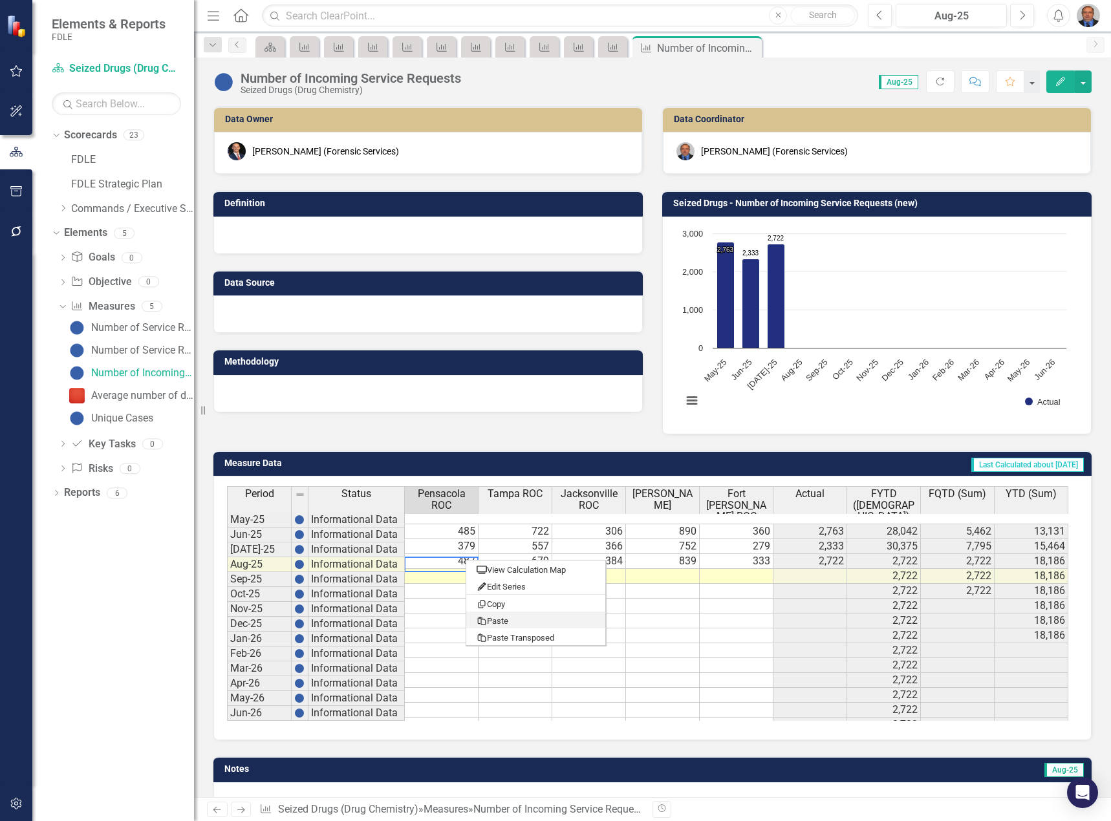
drag, startPoint x: 517, startPoint y: 619, endPoint x: 769, endPoint y: 534, distance: 266.2
type textarea "436"
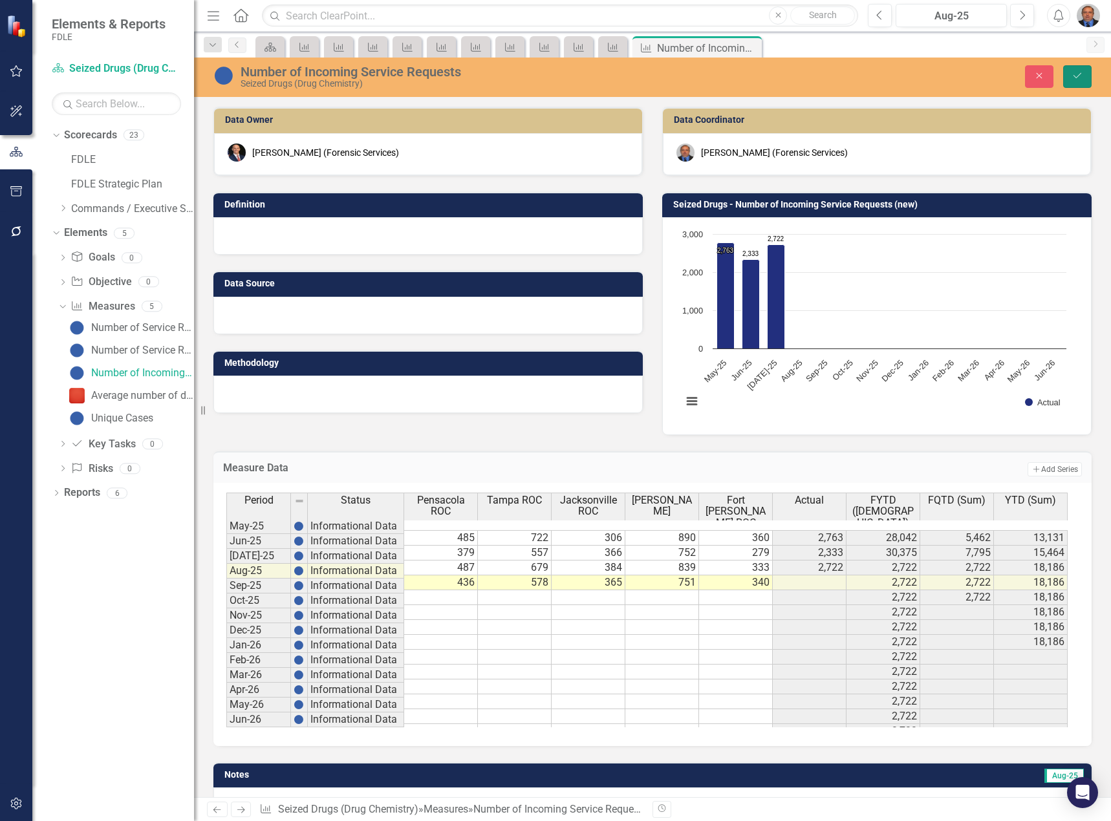
click at [1065, 78] on button "Save" at bounding box center [1077, 76] width 28 height 23
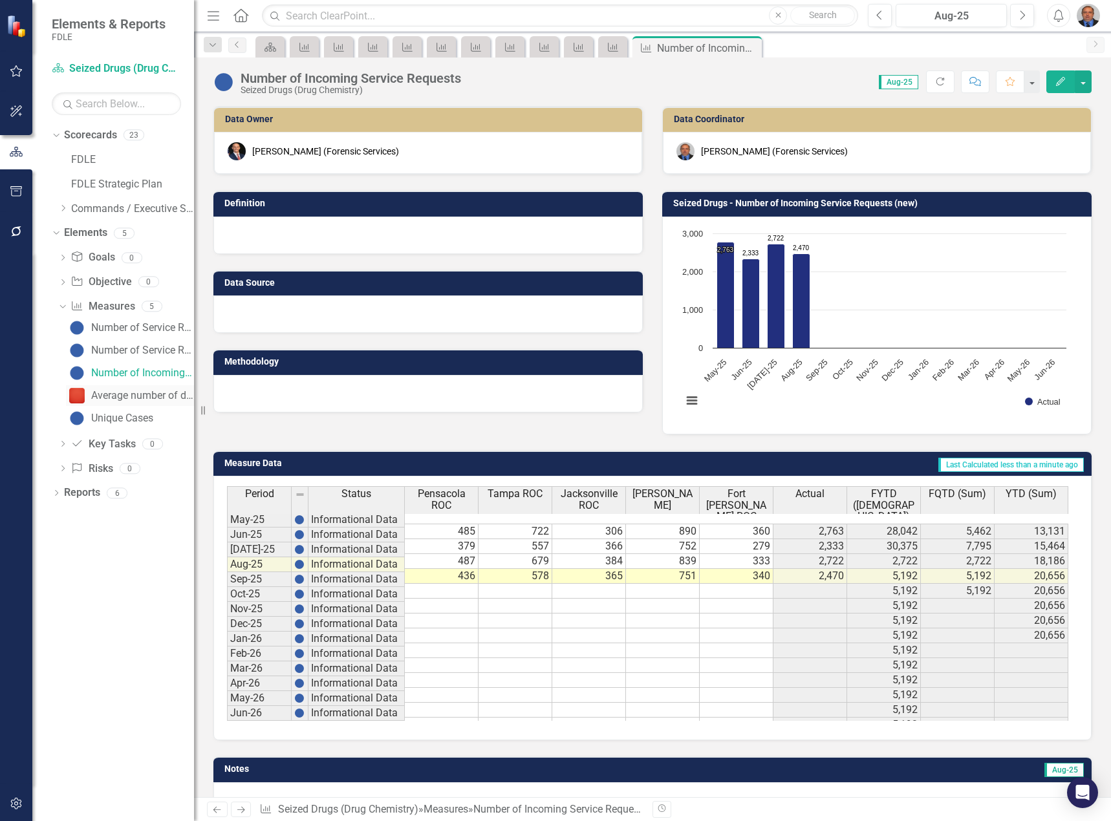
click at [122, 400] on div "Average number of days to complete lab service requests" at bounding box center [142, 396] width 103 height 12
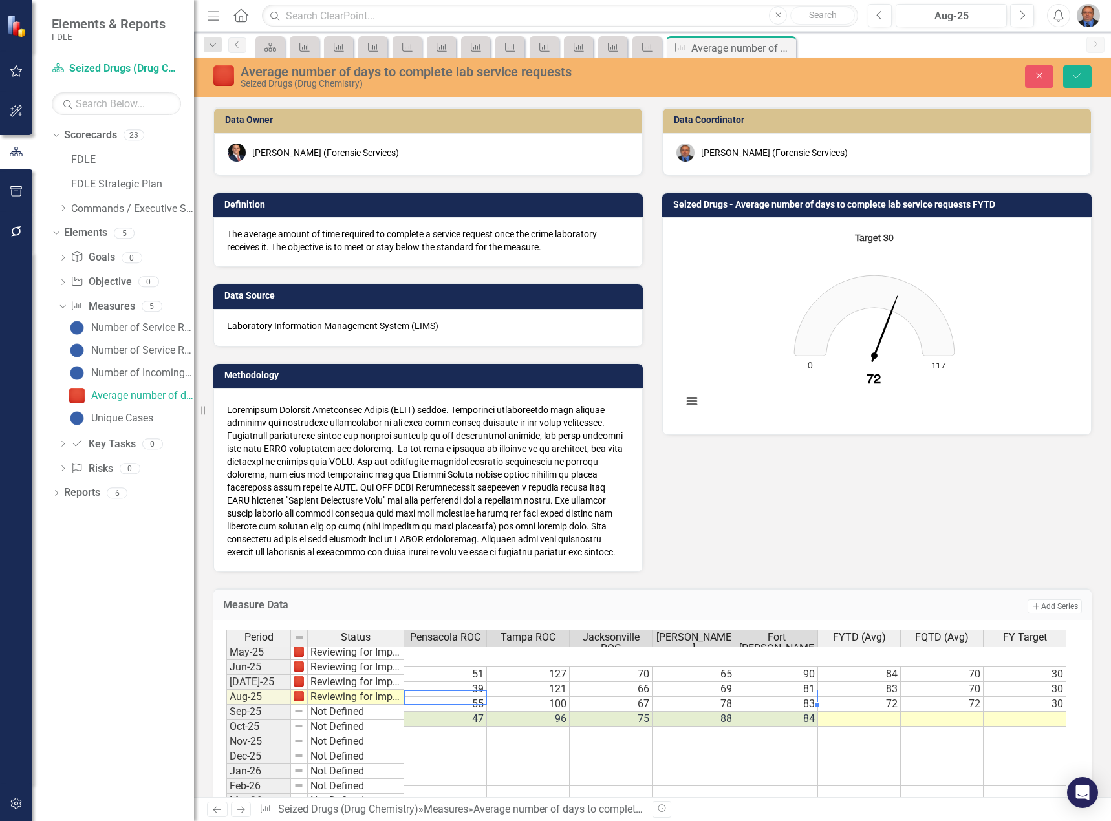
click at [865, 712] on td at bounding box center [859, 719] width 83 height 15
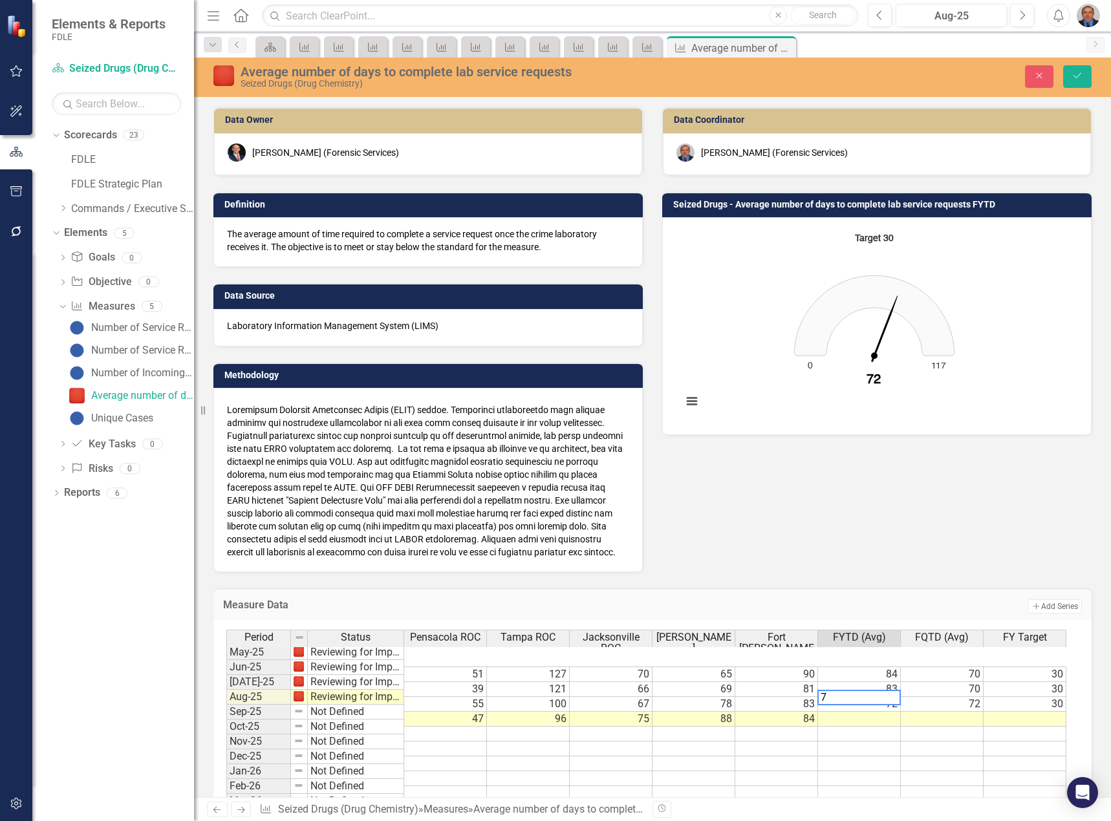
type textarea "71"
click at [1076, 80] on icon "Save" at bounding box center [1077, 75] width 12 height 9
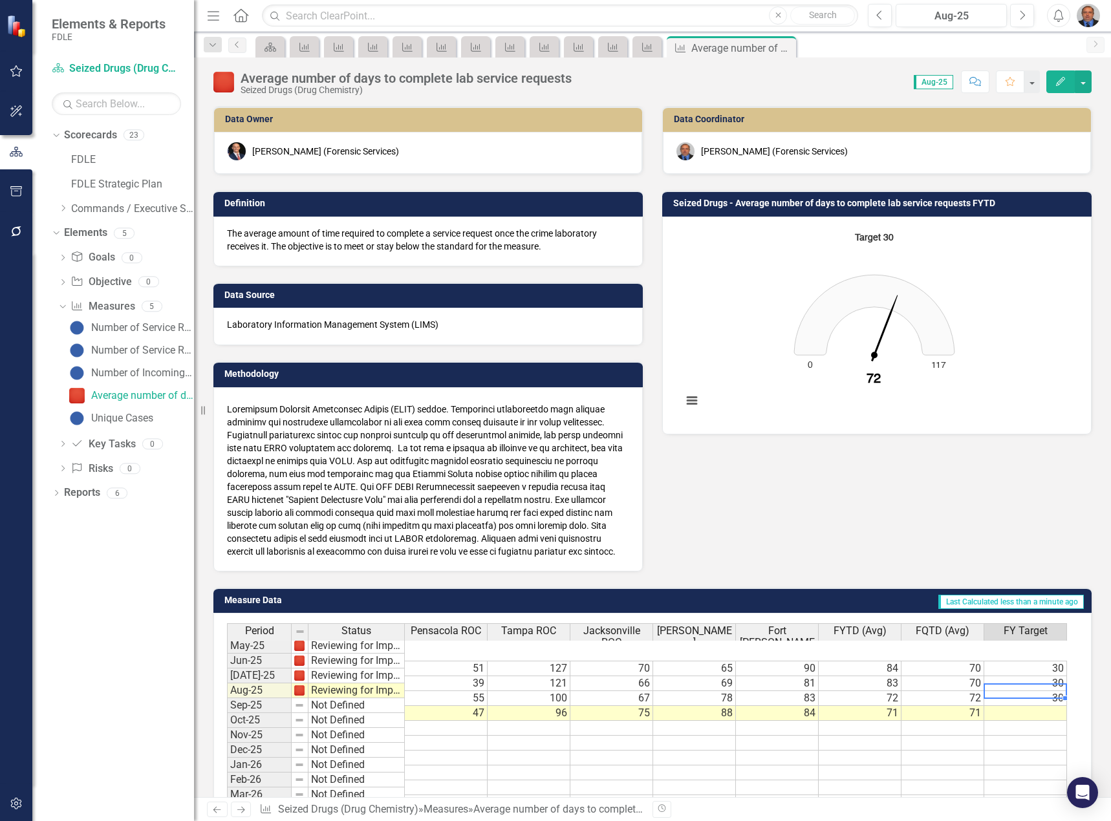
click at [1057, 706] on td at bounding box center [1025, 713] width 83 height 15
type textarea "30"
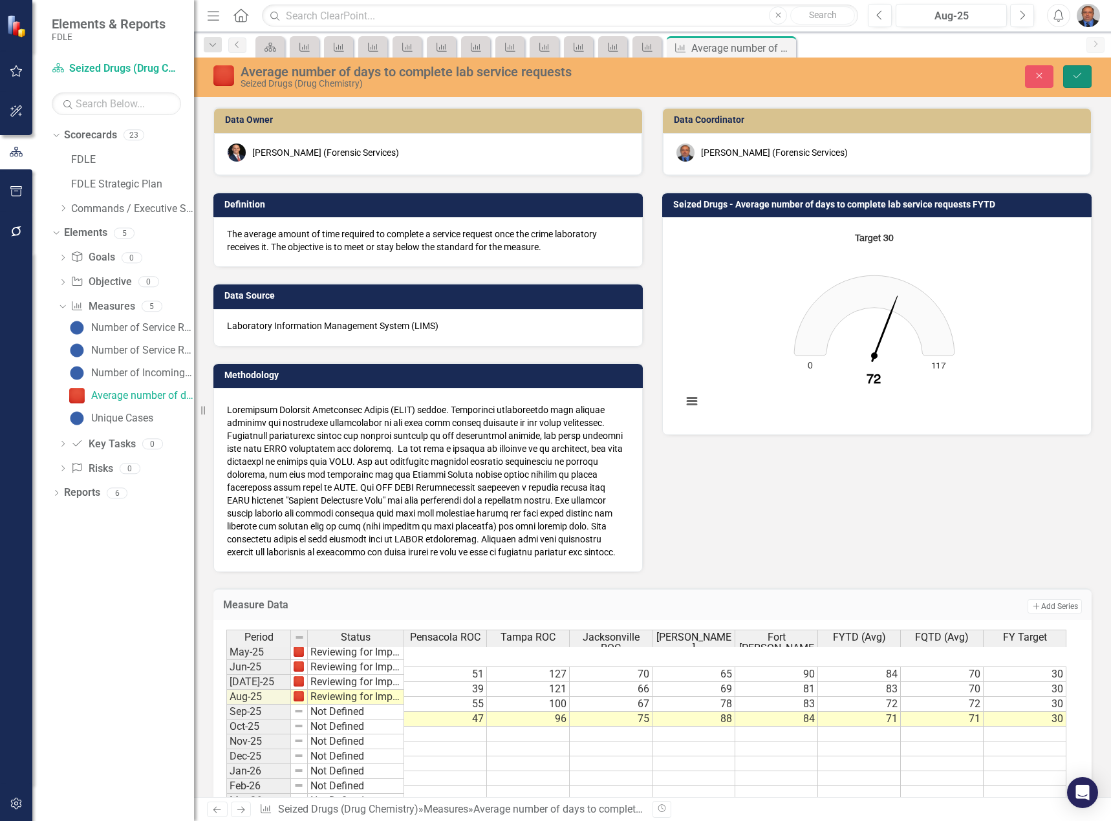
click at [1071, 78] on icon "Save" at bounding box center [1077, 75] width 12 height 9
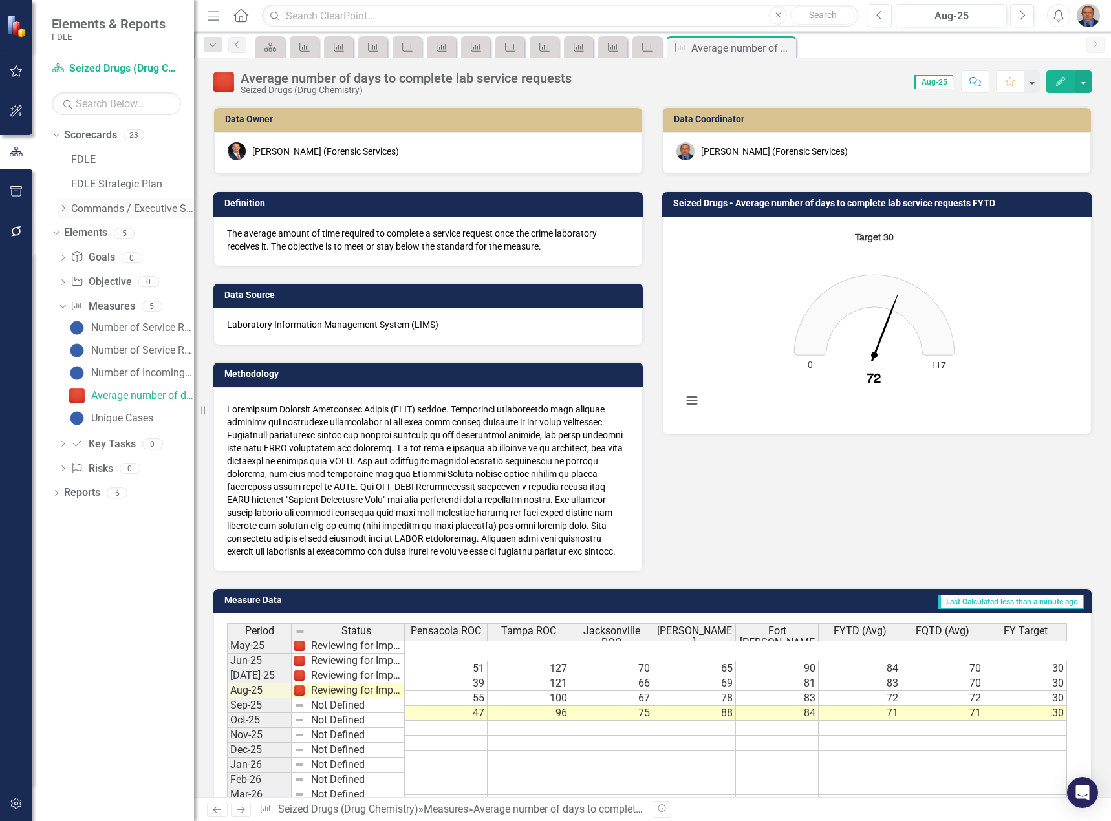
click at [63, 209] on icon "Dropdown" at bounding box center [63, 208] width 10 height 8
click at [80, 233] on icon "Dropdown" at bounding box center [76, 233] width 10 height 8
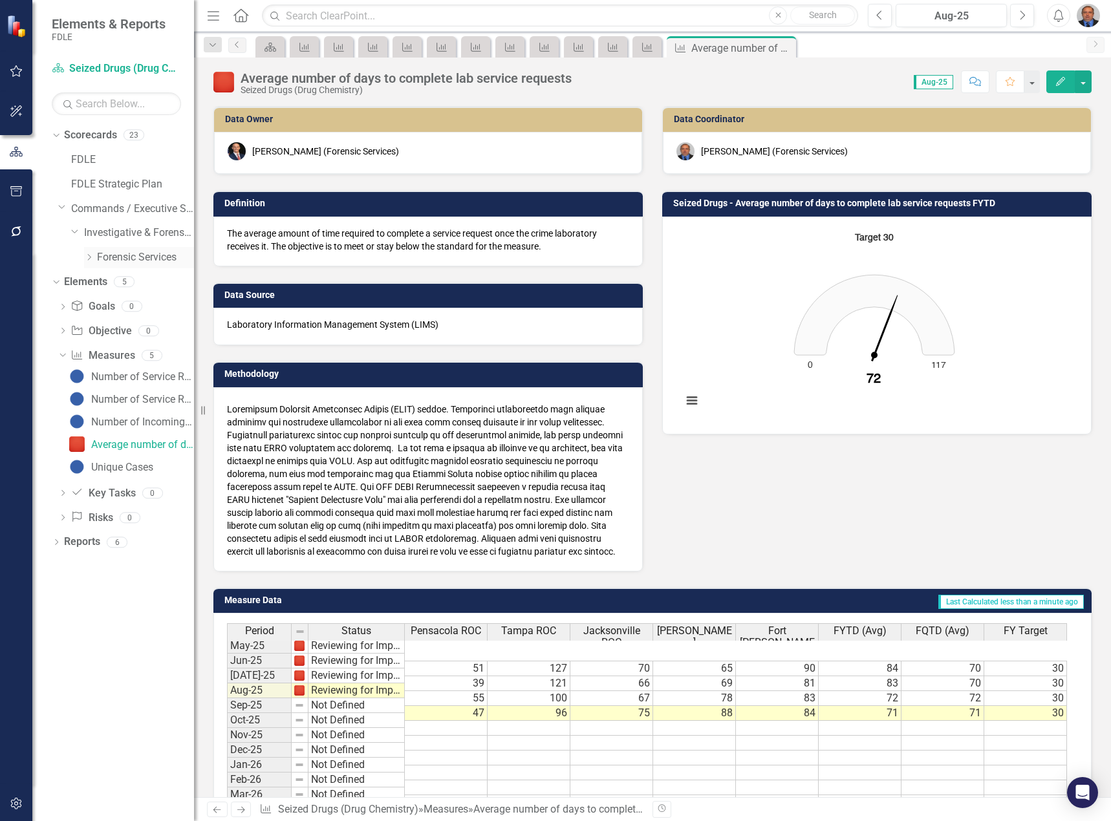
click at [85, 254] on icon "Dropdown" at bounding box center [89, 257] width 10 height 8
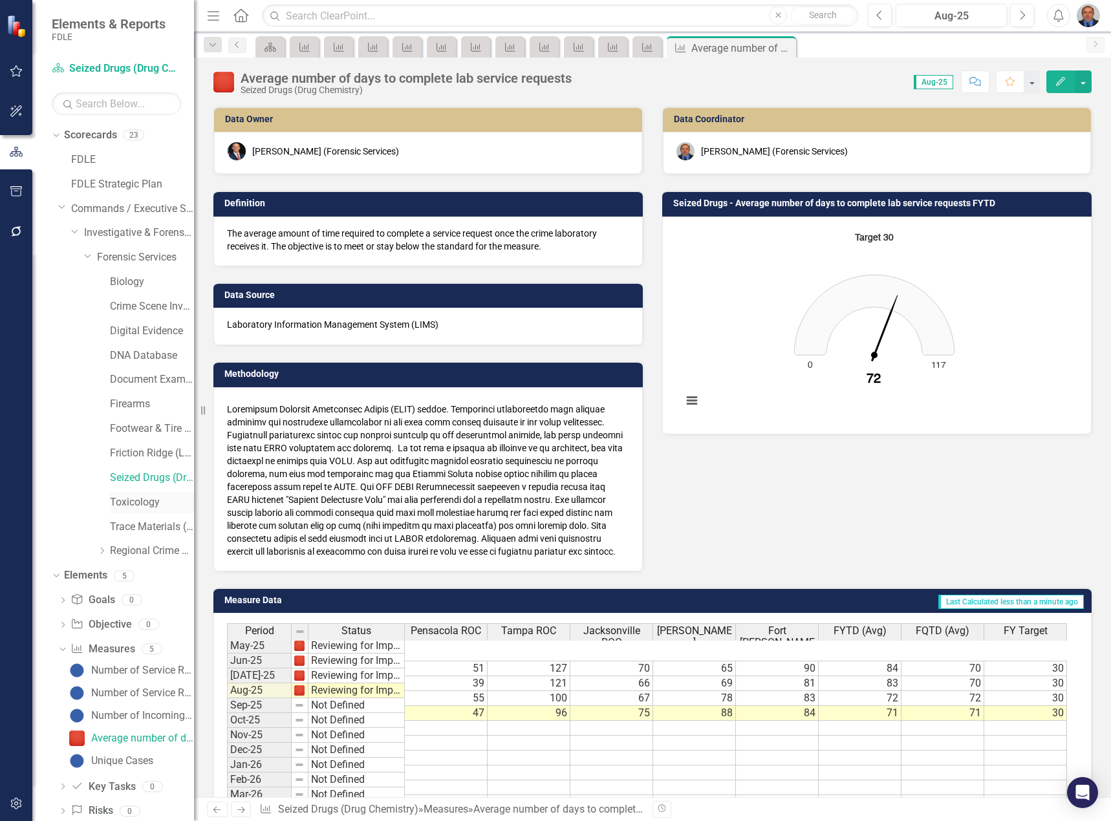
click at [129, 499] on link "Toxicology" at bounding box center [152, 502] width 84 height 15
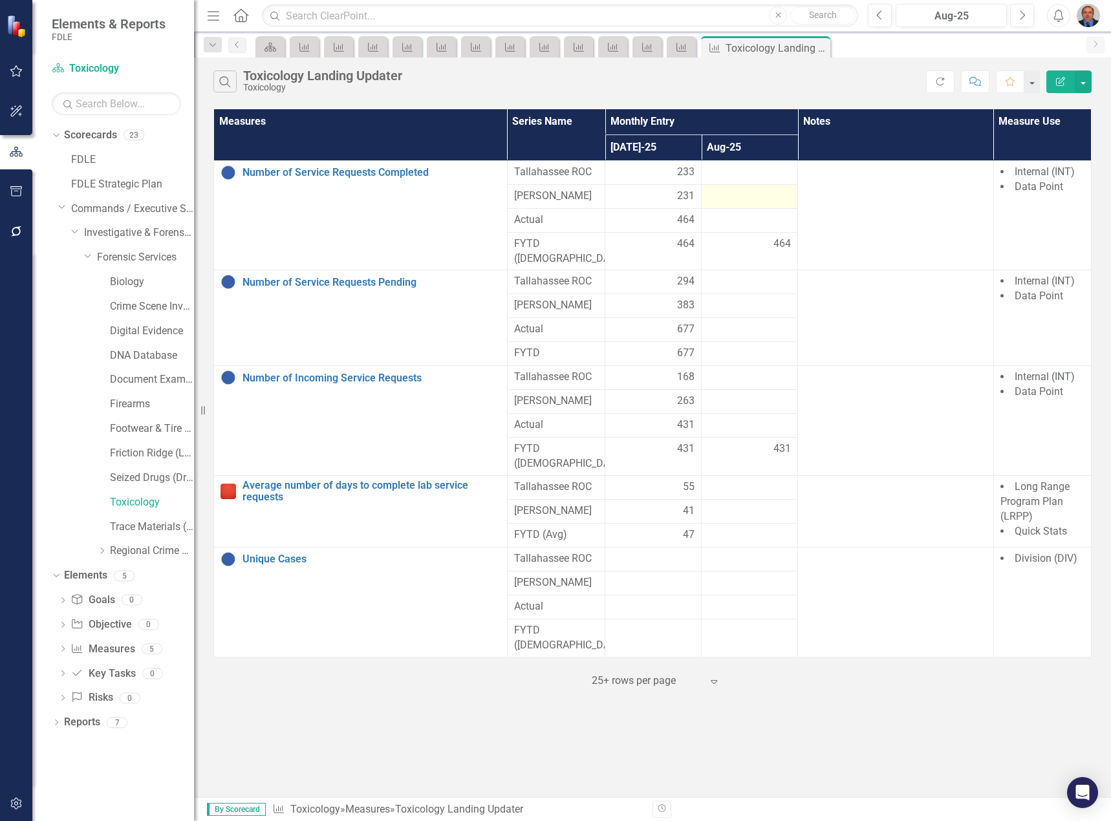
click at [747, 189] on div at bounding box center [749, 197] width 83 height 16
click at [740, 173] on div at bounding box center [749, 173] width 83 height 16
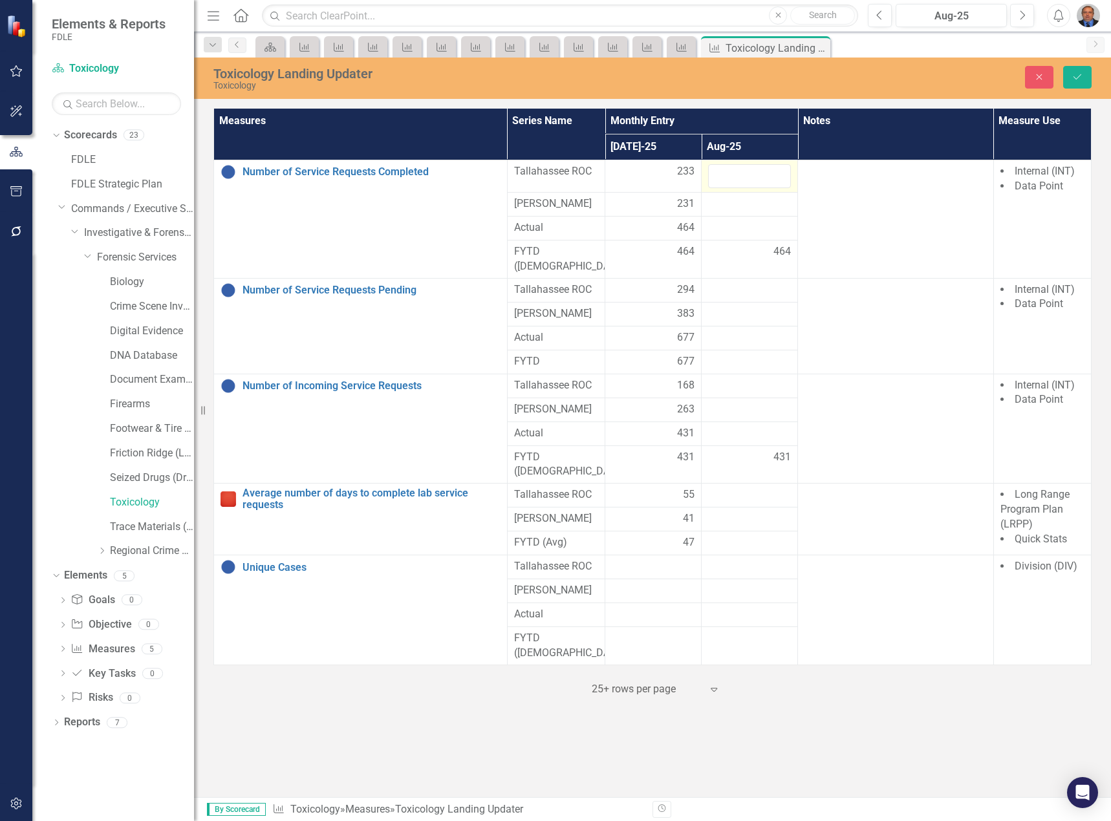
click at [740, 173] on input "number" at bounding box center [749, 176] width 83 height 24
type input "180"
click at [729, 204] on div at bounding box center [749, 205] width 83 height 16
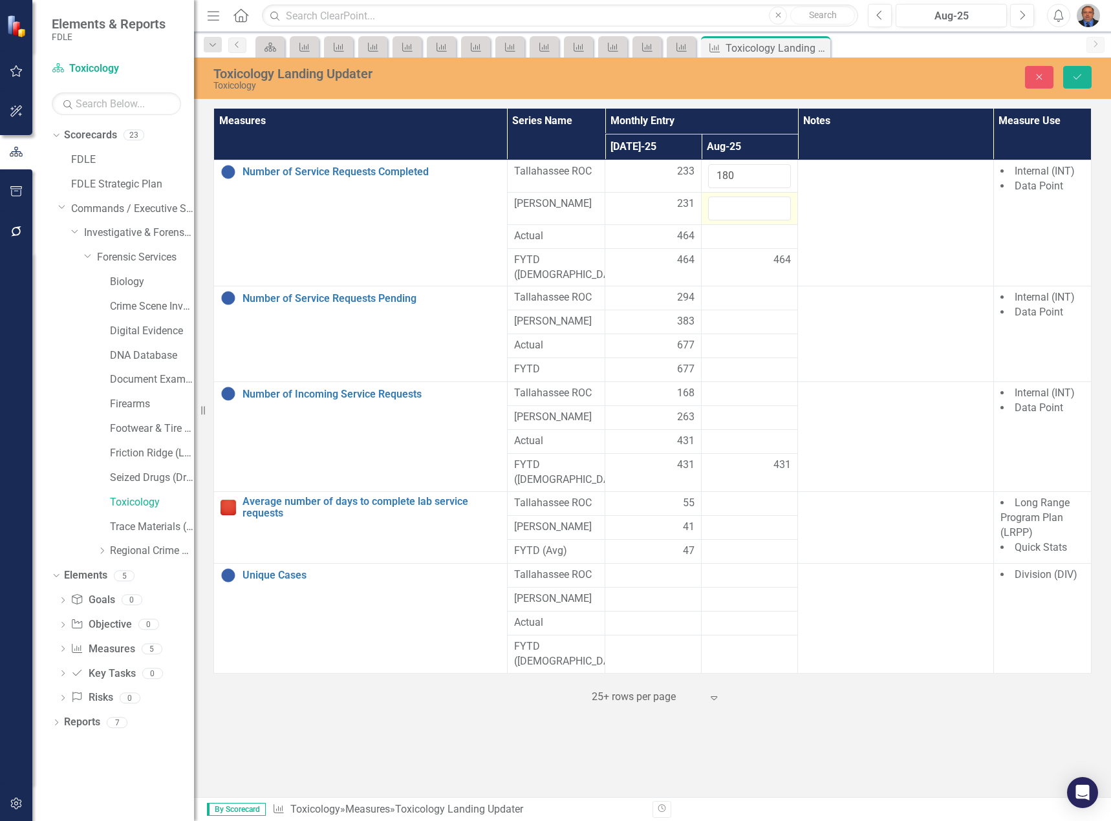
click at [729, 204] on input "number" at bounding box center [749, 209] width 83 height 24
type input "215"
click at [764, 290] on div at bounding box center [749, 298] width 83 height 16
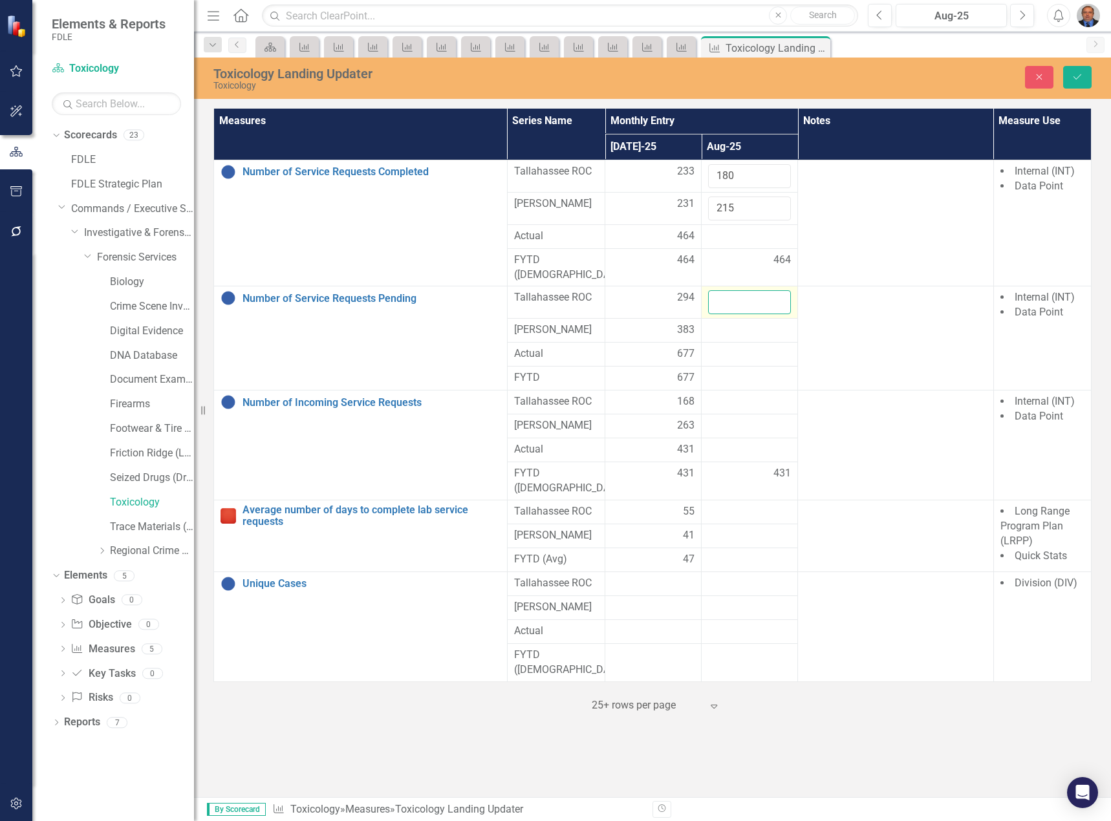
click at [764, 290] on input "number" at bounding box center [749, 302] width 83 height 24
type input "289"
click at [741, 323] on div at bounding box center [749, 331] width 83 height 16
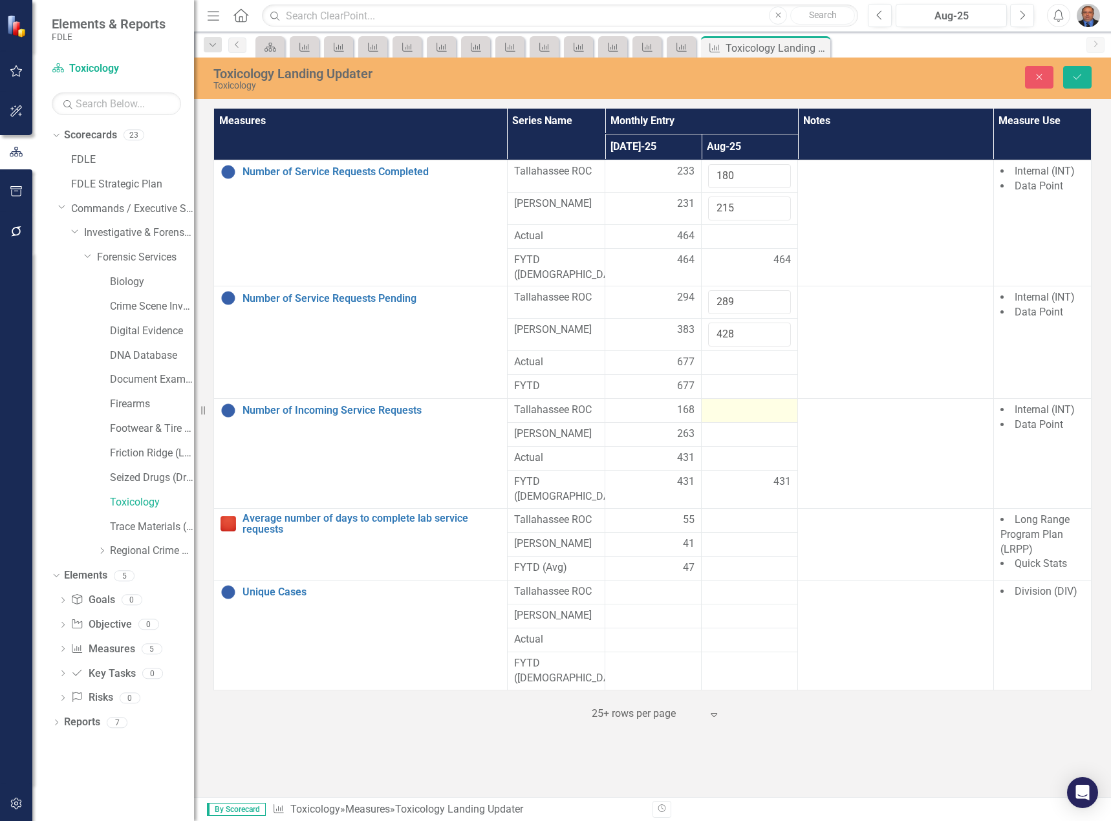
type input "428"
click at [740, 403] on div at bounding box center [749, 411] width 83 height 16
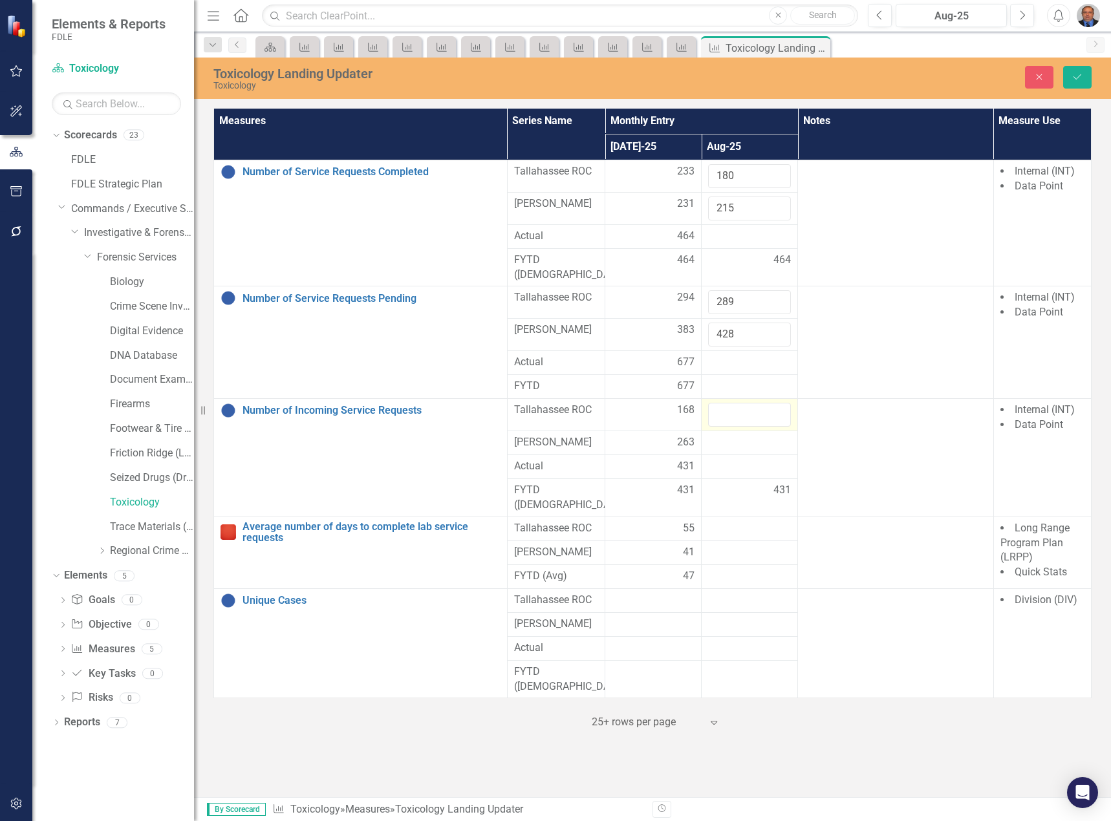
click at [740, 403] on input "number" at bounding box center [749, 415] width 83 height 24
type input "147"
click at [737, 435] on div at bounding box center [749, 443] width 83 height 16
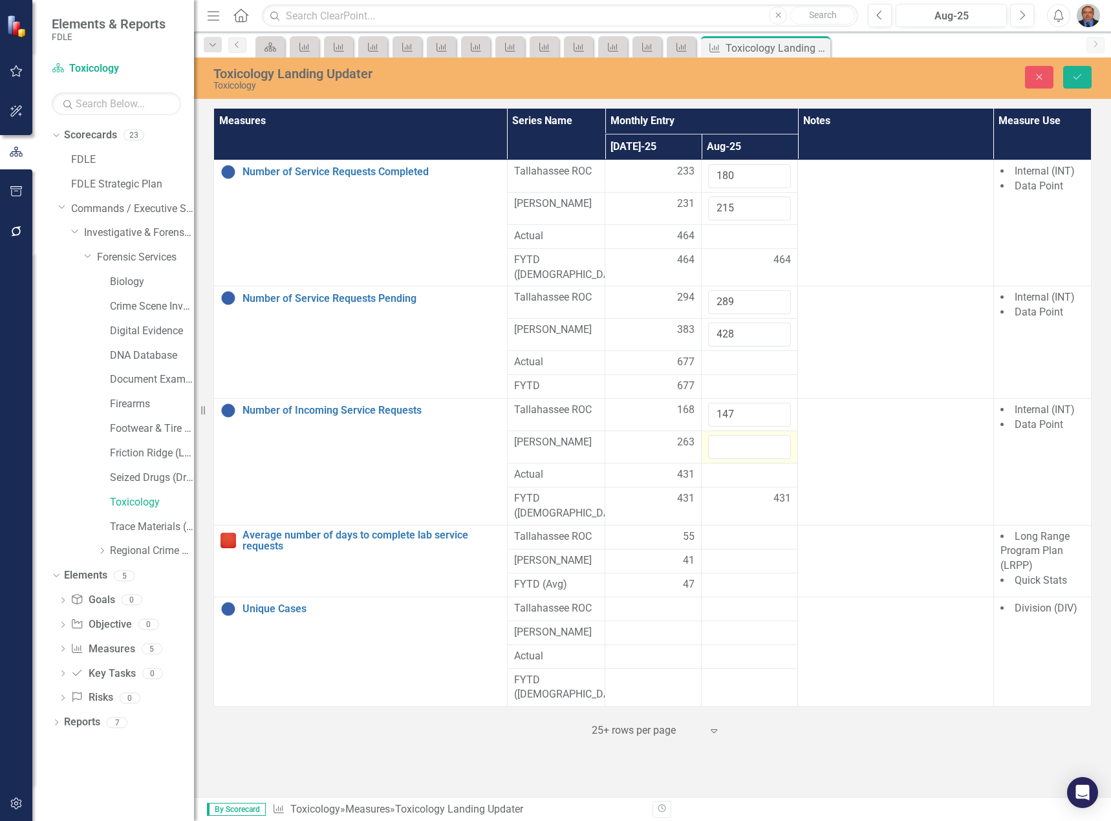
click at [737, 435] on input "number" at bounding box center [749, 447] width 83 height 24
type input "247"
click at [1079, 76] on icon "submit" at bounding box center [1077, 76] width 8 height 5
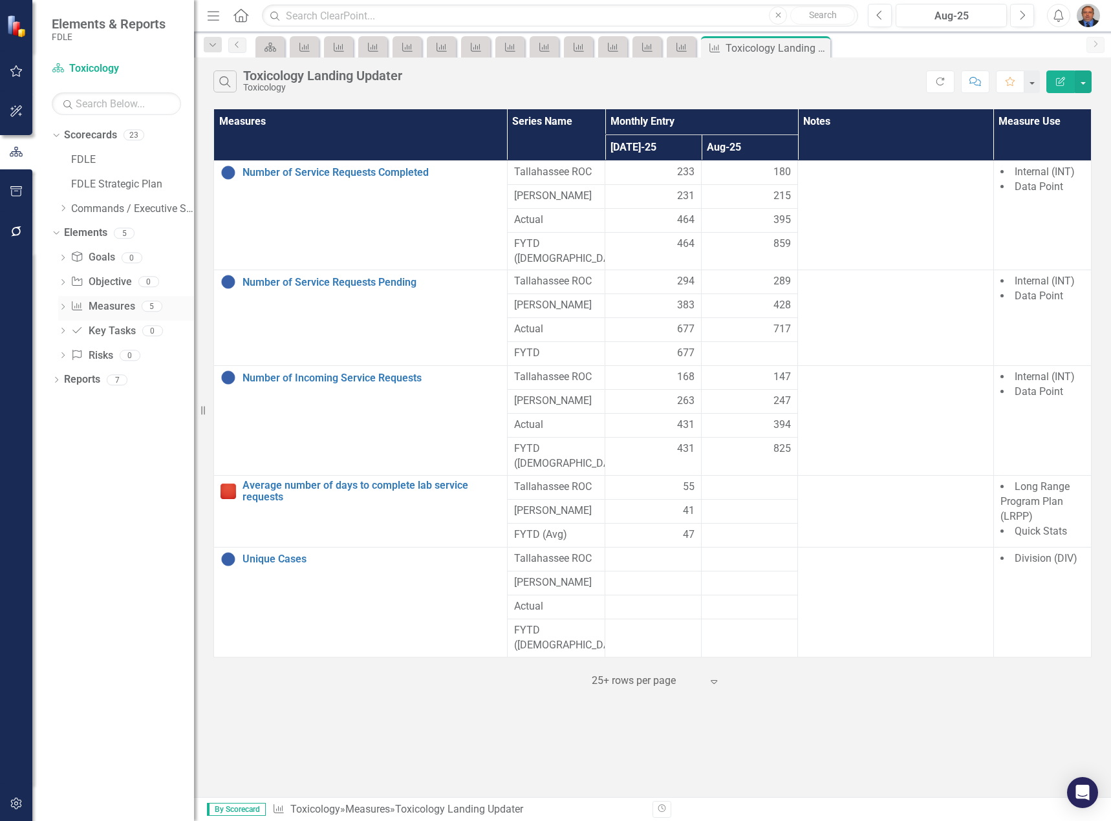
click at [62, 306] on icon "Dropdown" at bounding box center [62, 308] width 9 height 7
click at [109, 398] on div "Average number of days to complete lab service requests" at bounding box center [142, 396] width 103 height 12
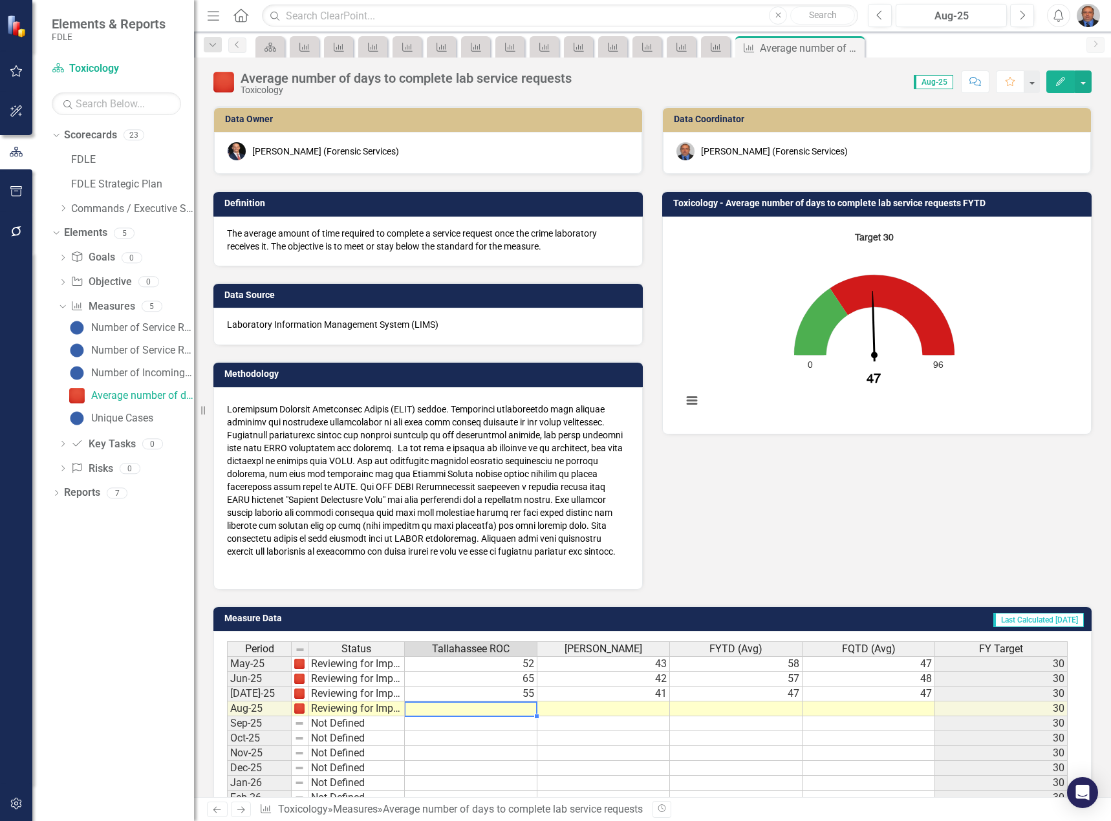
click at [493, 711] on td at bounding box center [471, 709] width 133 height 15
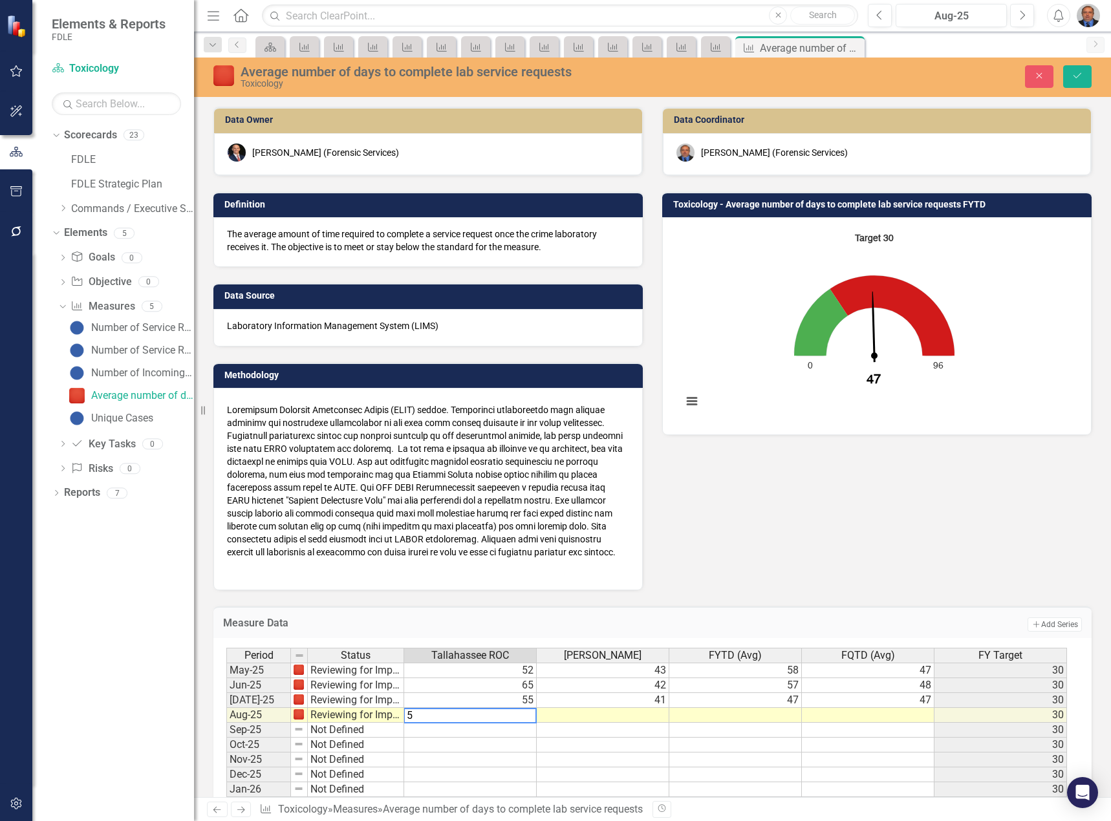
type textarea "51"
type textarea "47"
type textarea "48"
click at [1077, 78] on icon "Save" at bounding box center [1077, 75] width 12 height 9
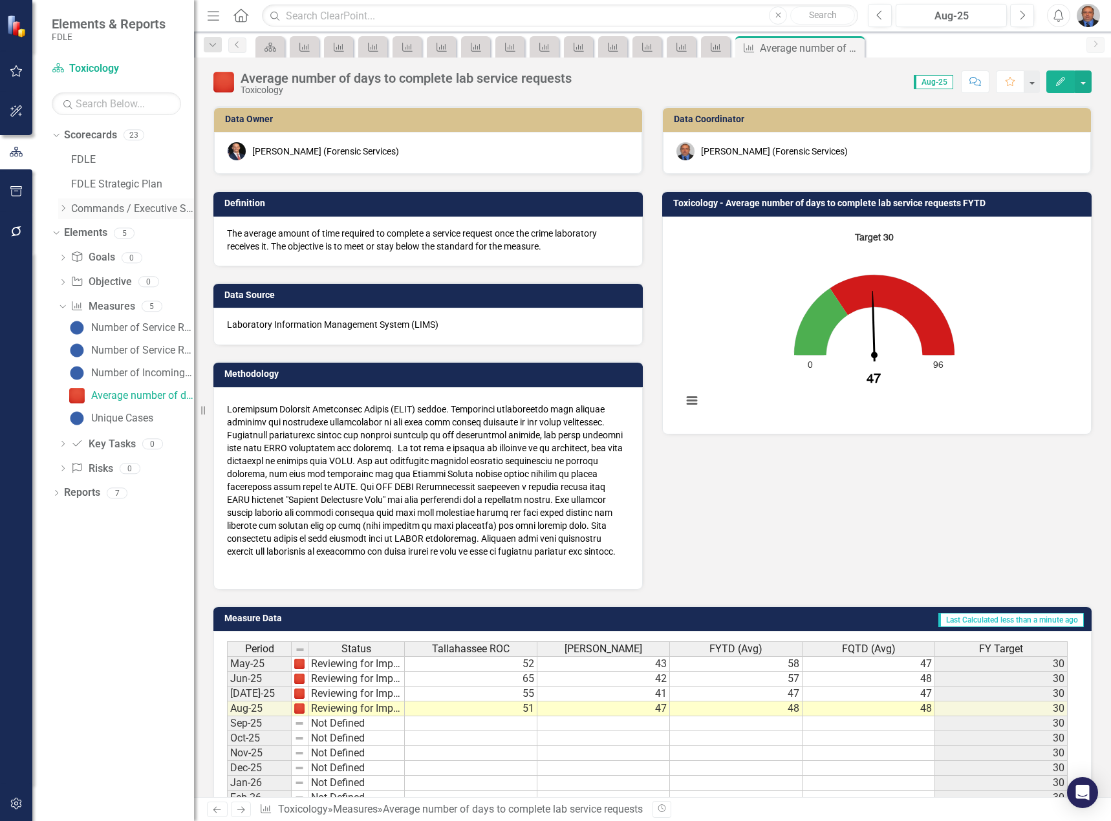
click at [101, 214] on link "Commands / Executive Support Branch" at bounding box center [132, 209] width 123 height 15
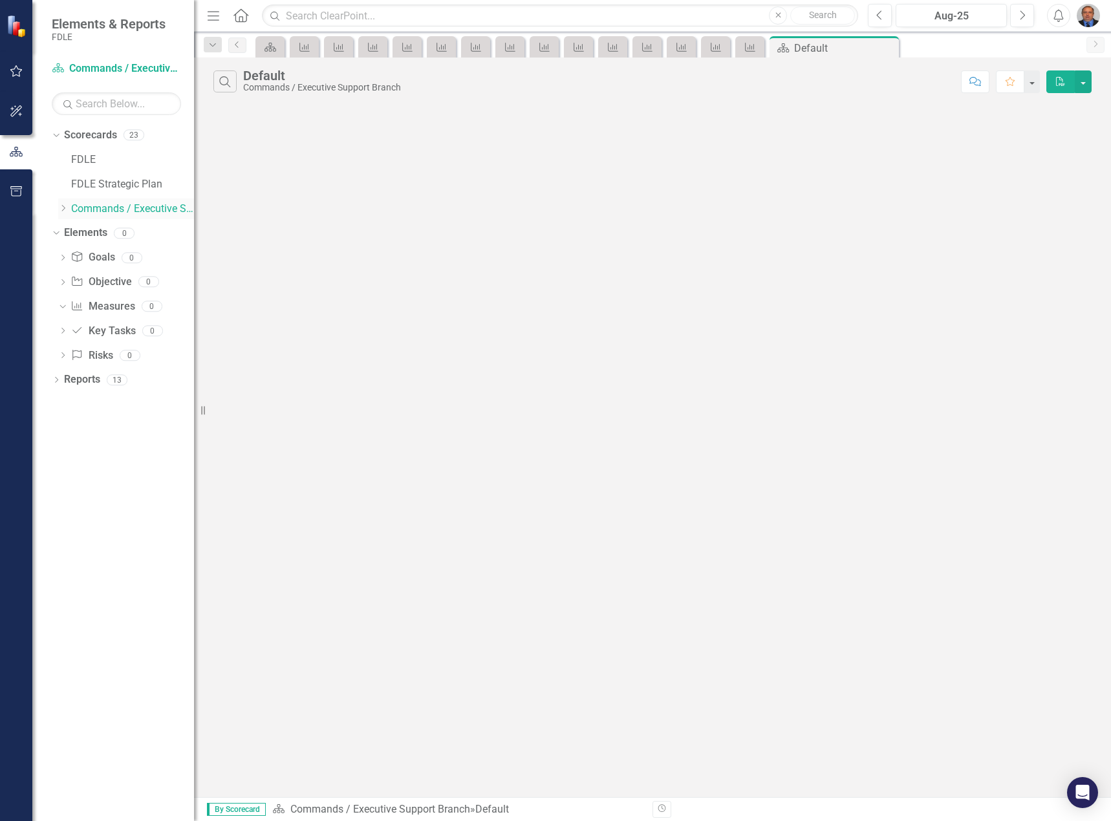
click at [60, 208] on icon "Dropdown" at bounding box center [63, 208] width 10 height 8
click at [79, 233] on icon "Dropdown" at bounding box center [76, 233] width 10 height 8
click at [91, 258] on icon "Dropdown" at bounding box center [89, 257] width 10 height 8
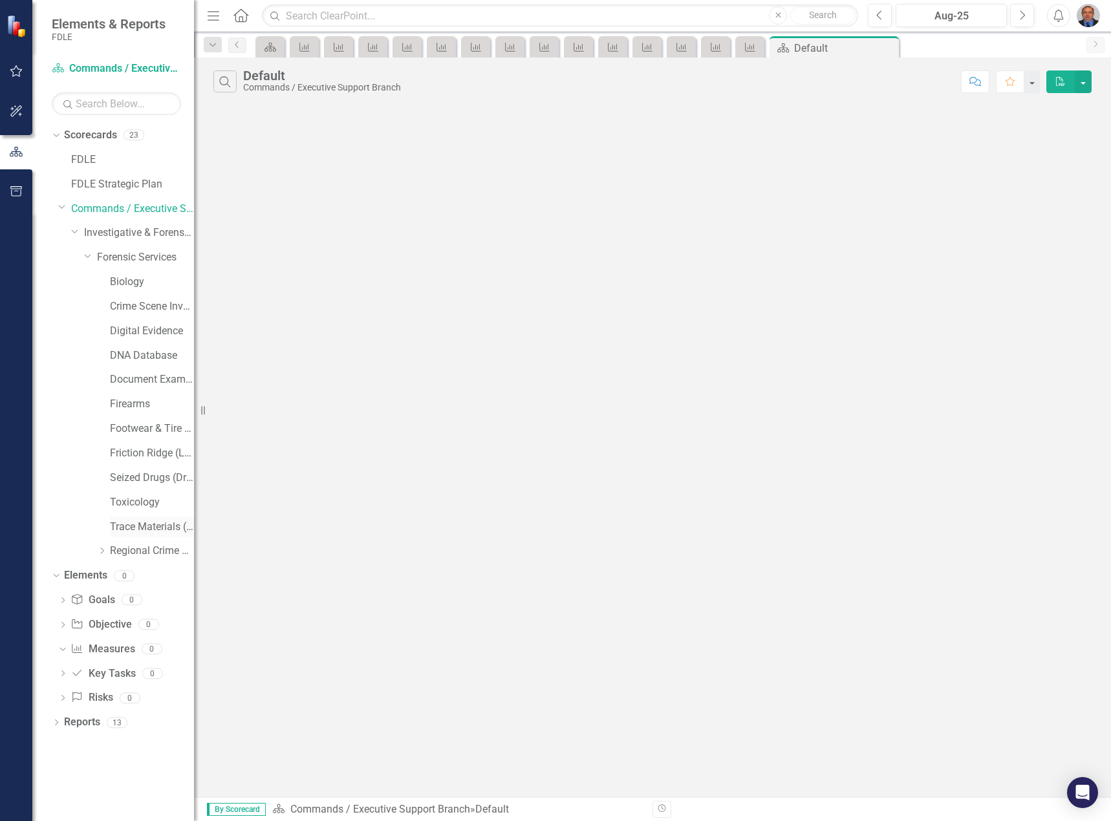
click at [134, 529] on link "Trace Materials (Trace Evidence)" at bounding box center [152, 527] width 84 height 15
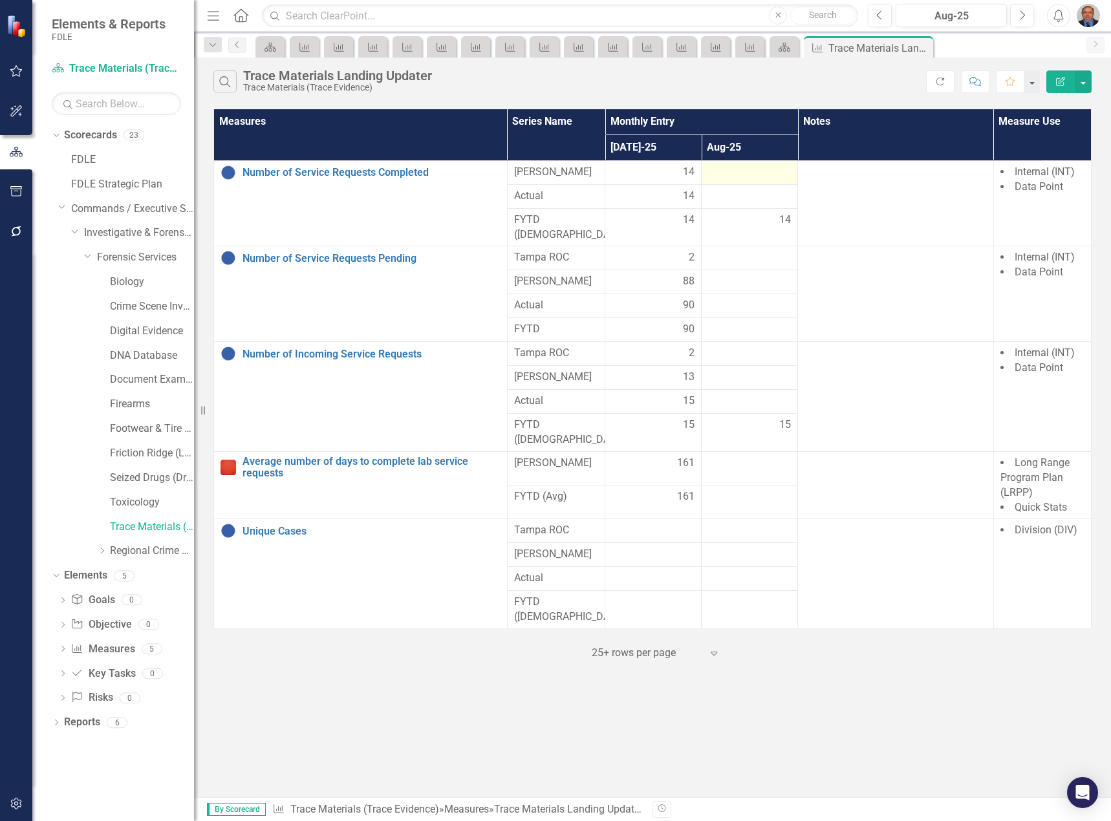
click at [745, 175] on div at bounding box center [749, 173] width 83 height 16
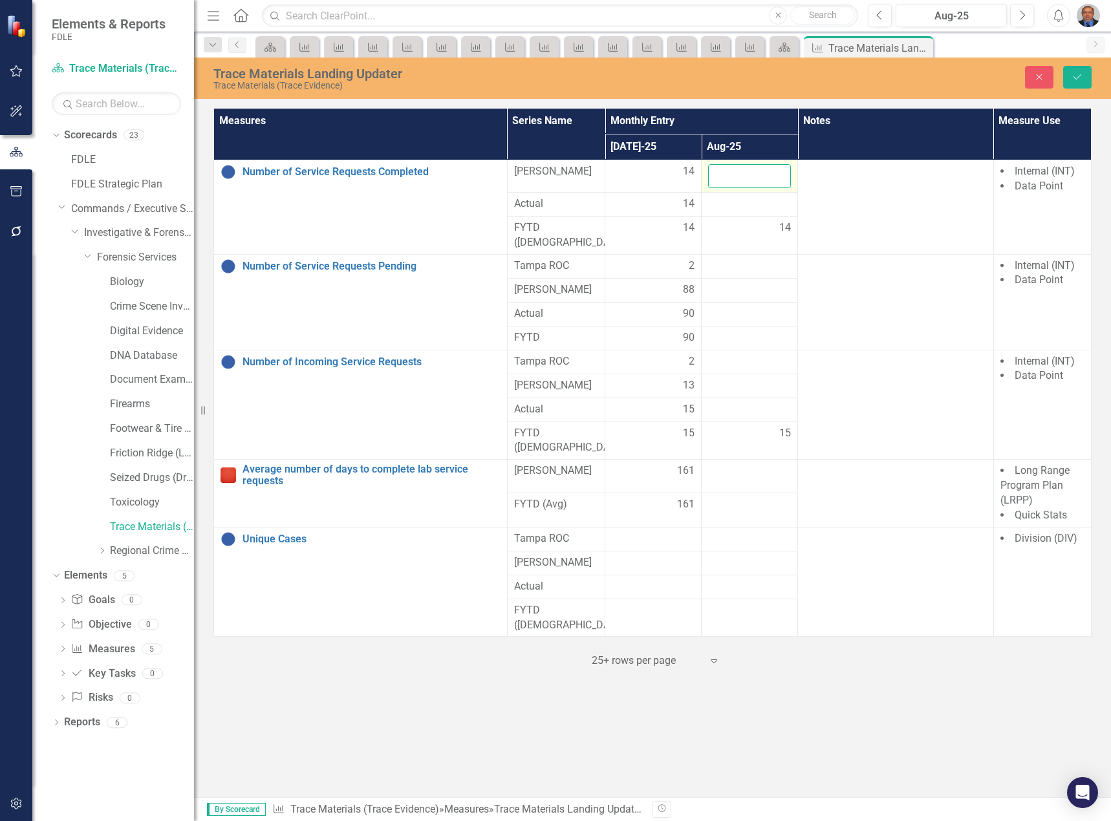
click at [745, 175] on input "number" at bounding box center [749, 176] width 83 height 24
type input "9"
click at [735, 283] on div at bounding box center [749, 291] width 83 height 16
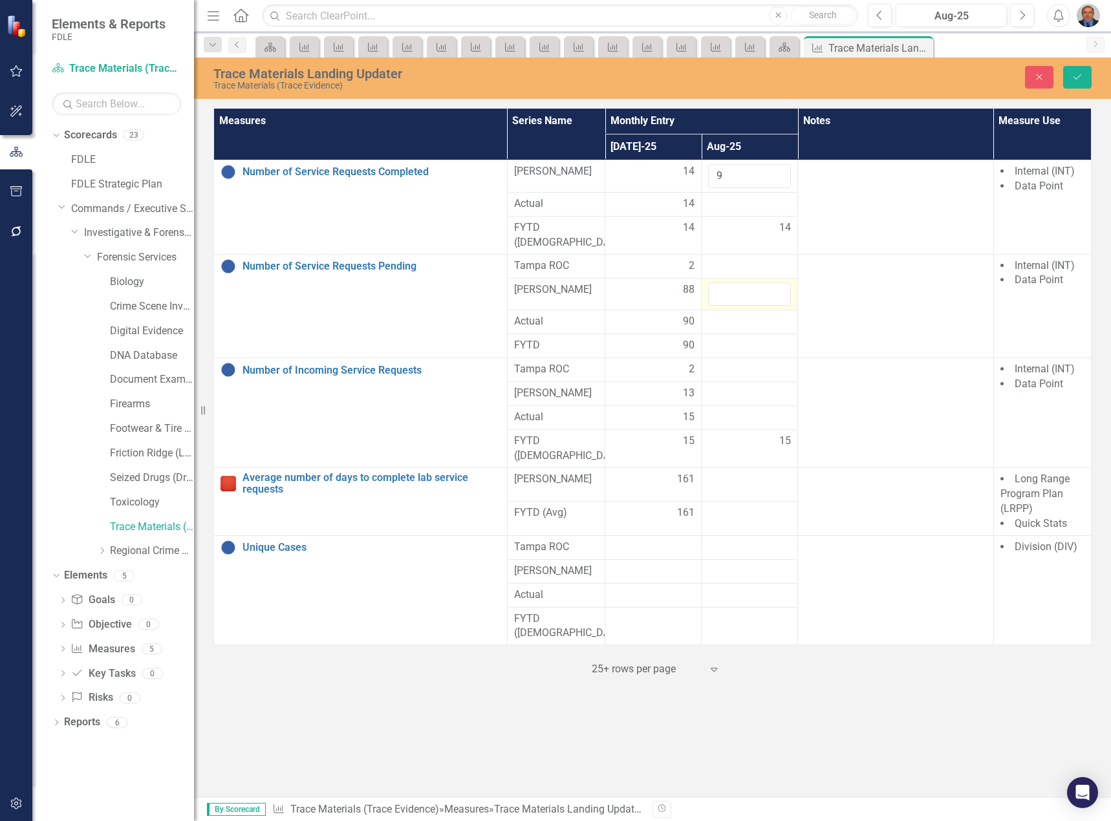
click at [735, 283] on input "number" at bounding box center [749, 295] width 83 height 24
click at [745, 259] on div at bounding box center [749, 267] width 83 height 16
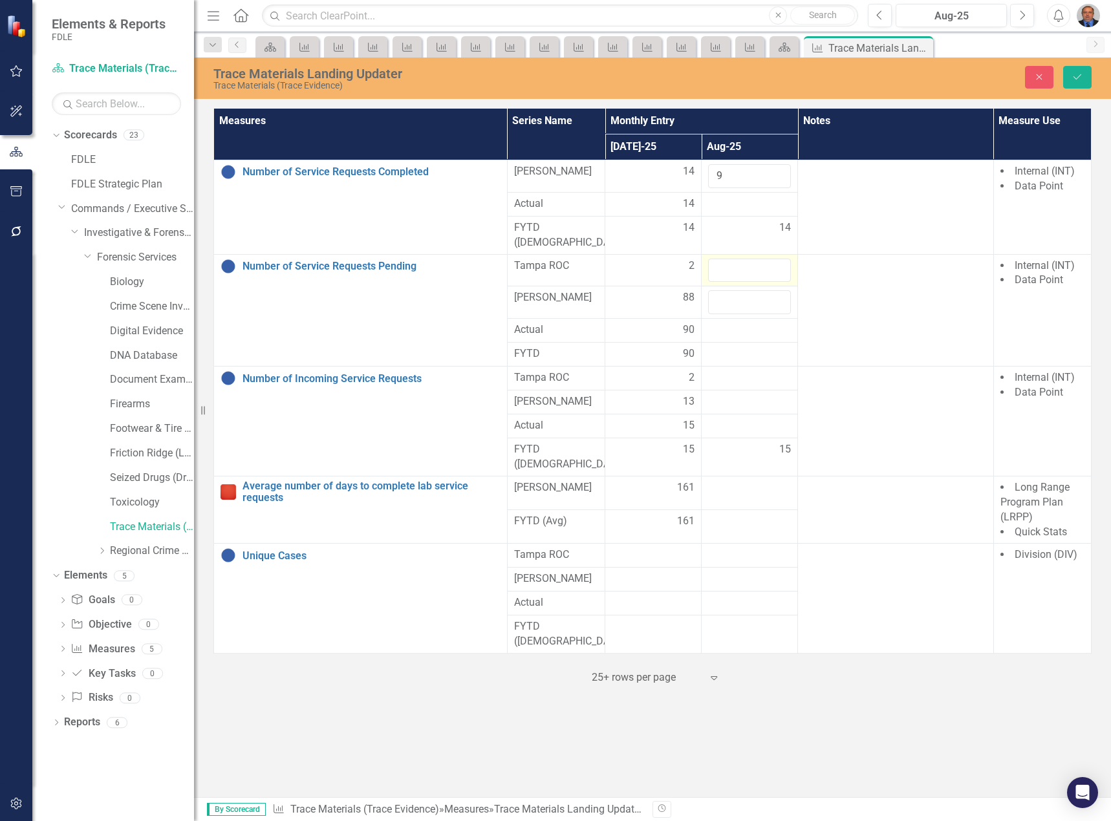
click at [745, 259] on input "number" at bounding box center [749, 271] width 83 height 24
type input "2"
click at [749, 290] on input "number" at bounding box center [749, 302] width 83 height 24
type input "98"
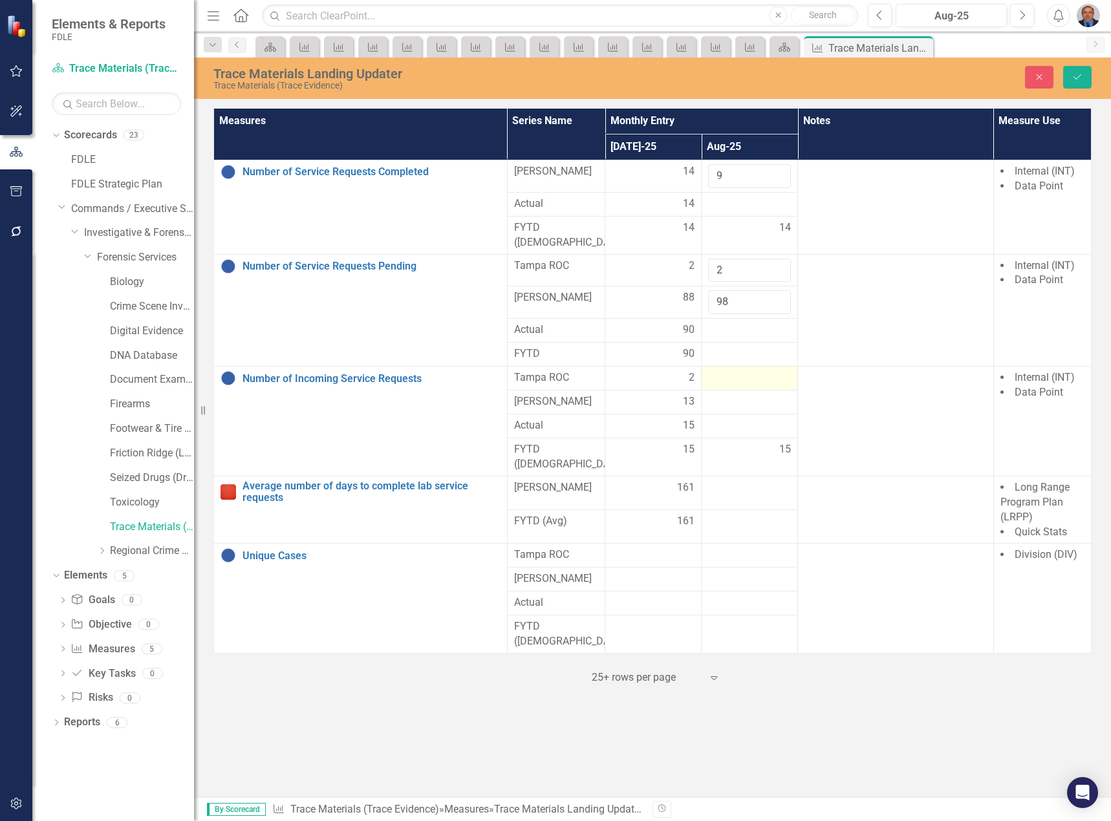
click at [740, 370] on div at bounding box center [749, 378] width 83 height 16
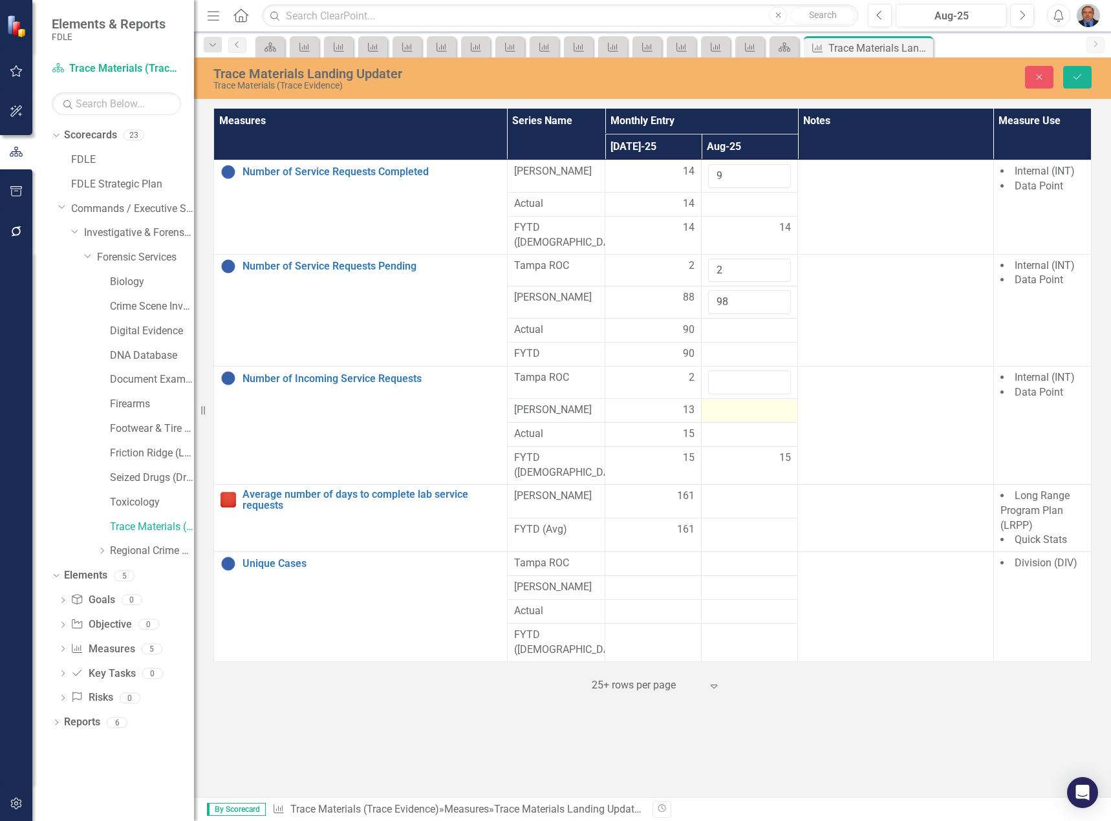
click at [741, 403] on div at bounding box center [749, 411] width 83 height 16
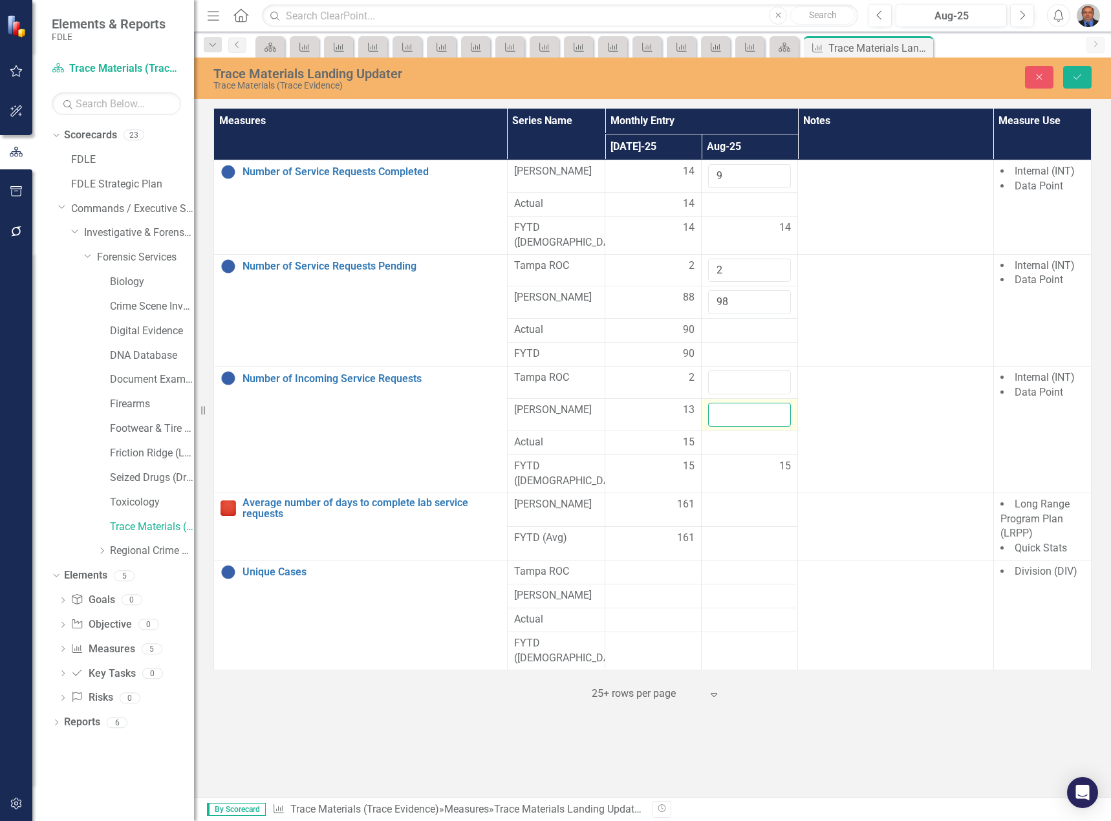
click at [741, 403] on input "number" at bounding box center [749, 415] width 83 height 24
type input "19"
click at [727, 370] on input "number" at bounding box center [749, 382] width 83 height 24
type input "1"
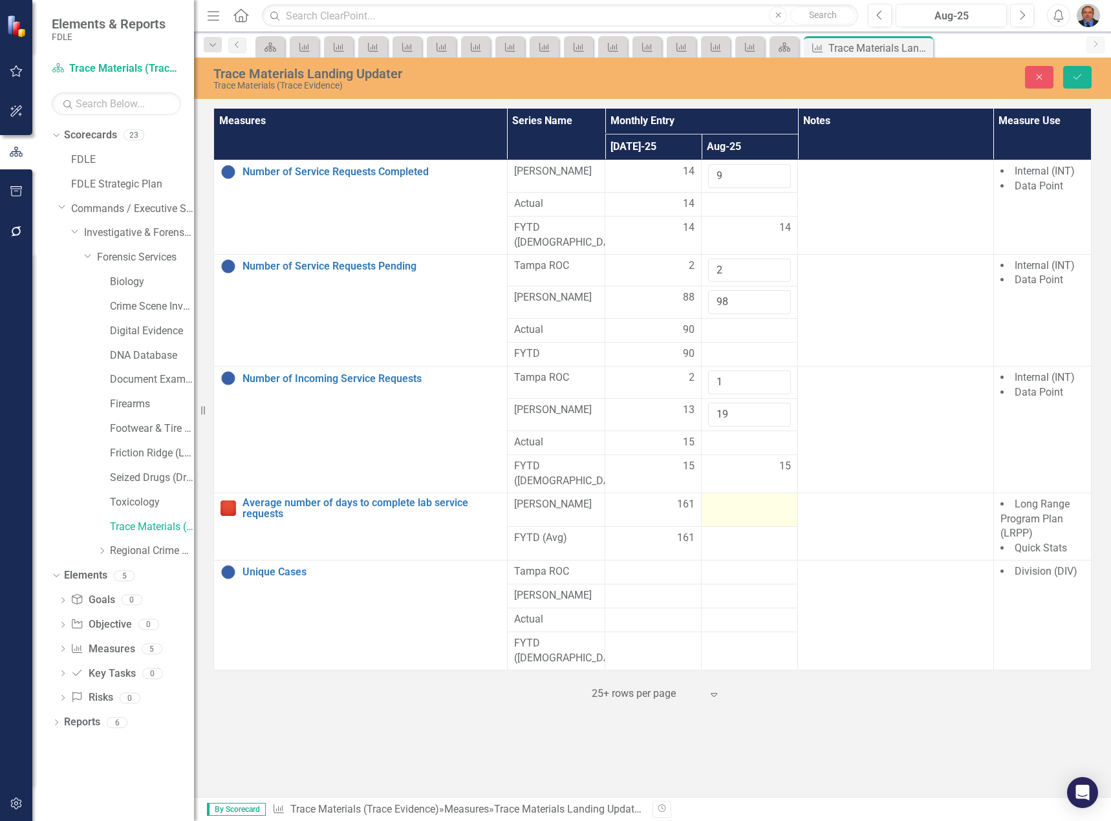
click at [730, 497] on div at bounding box center [749, 505] width 83 height 16
click at [1079, 74] on icon "Save" at bounding box center [1077, 76] width 12 height 9
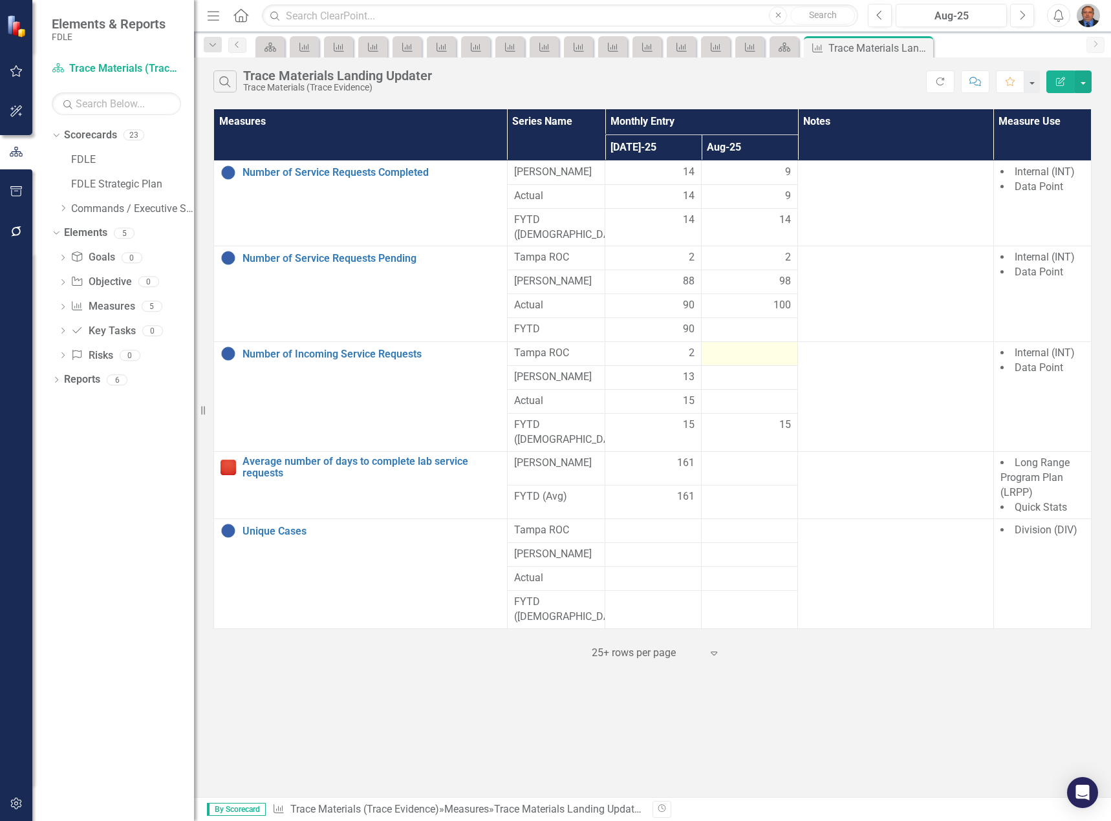
click at [737, 342] on td at bounding box center [750, 354] width 96 height 24
click at [733, 346] on div "1" at bounding box center [749, 353] width 83 height 15
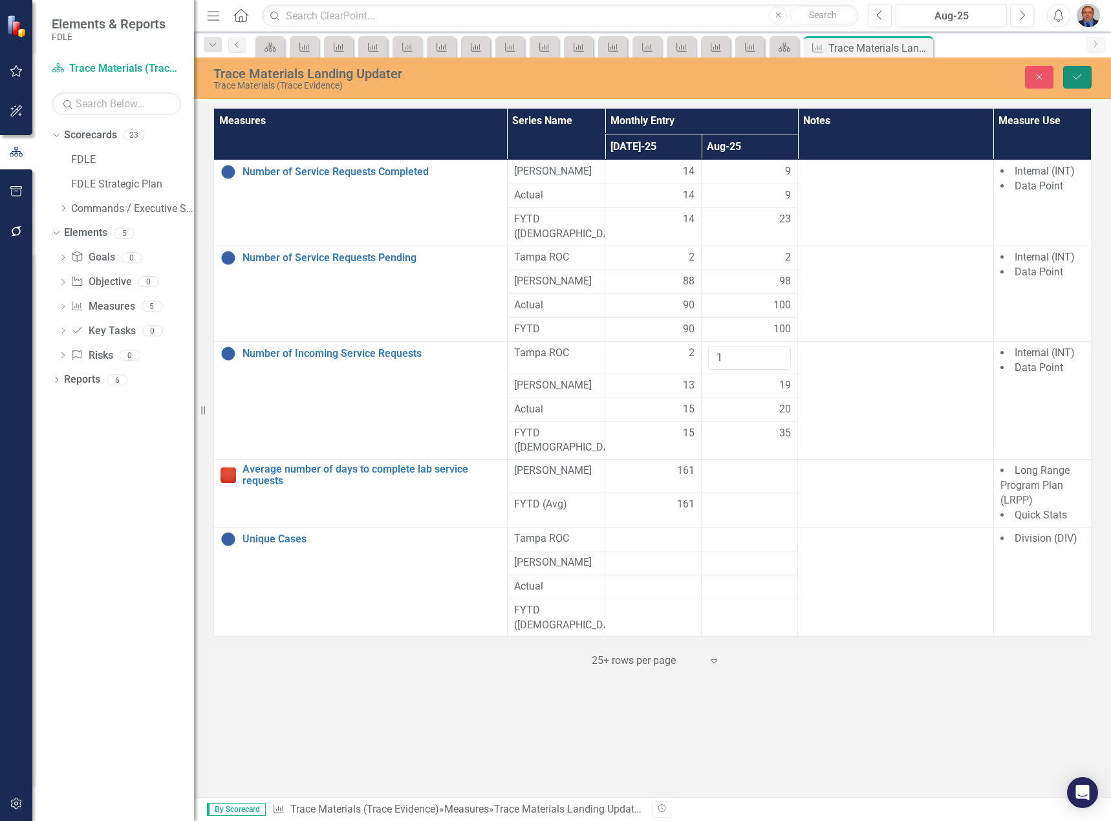
click at [1084, 76] on button "Save" at bounding box center [1077, 77] width 28 height 23
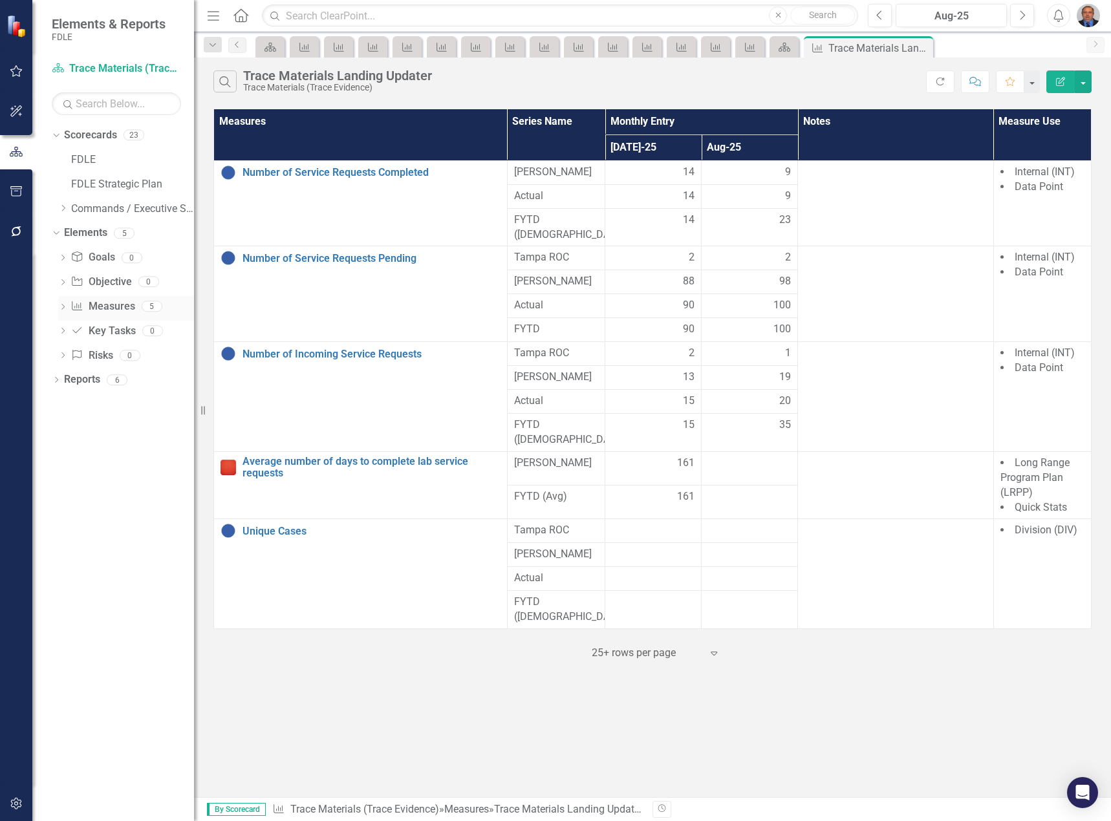
click at [61, 308] on icon "Dropdown" at bounding box center [62, 308] width 9 height 7
click at [104, 391] on div "Average number of days to complete lab service requests" at bounding box center [142, 396] width 103 height 12
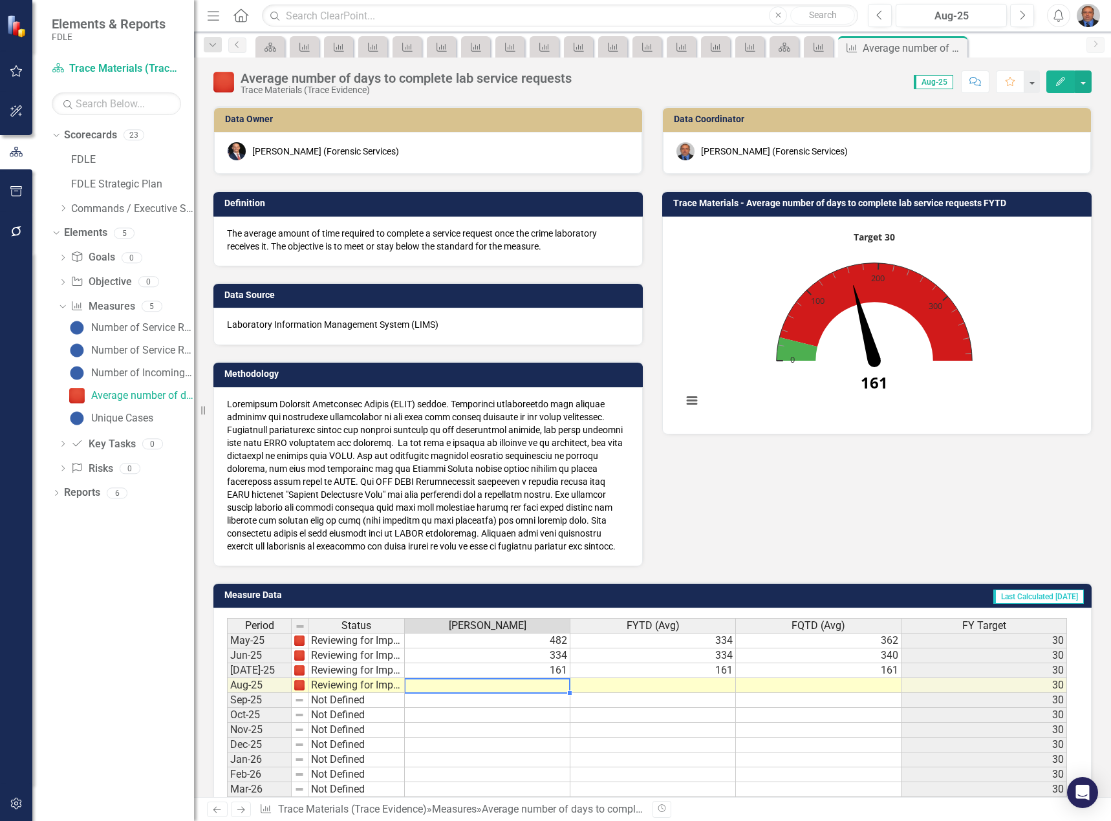
click at [442, 684] on td at bounding box center [488, 685] width 166 height 15
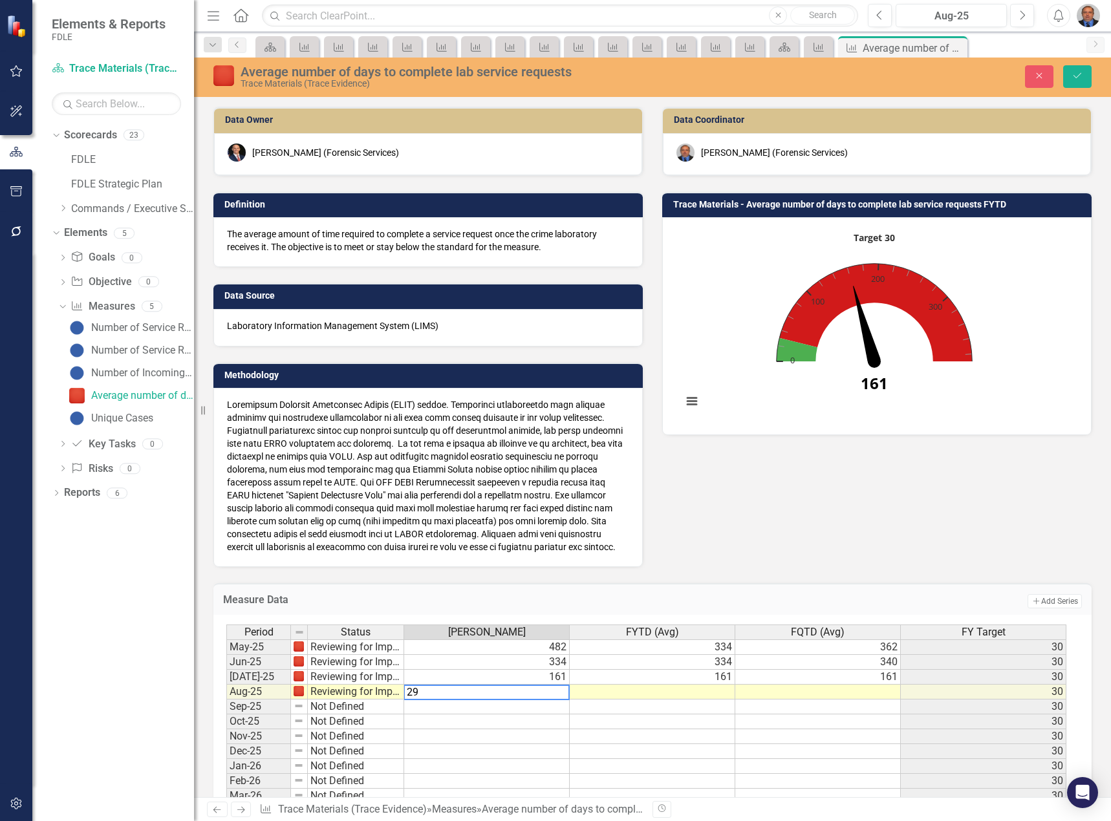
type textarea "290"
type textarea "2"
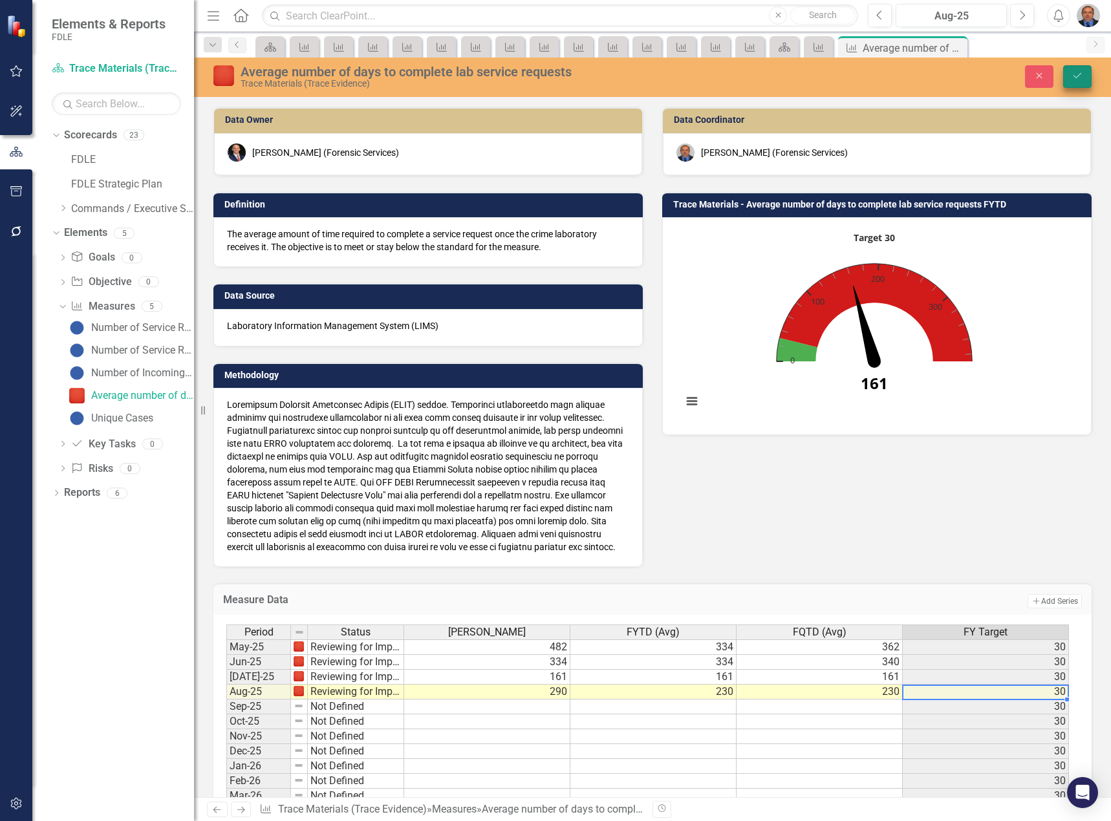
type textarea "230"
click at [1070, 77] on button "Save" at bounding box center [1077, 76] width 28 height 23
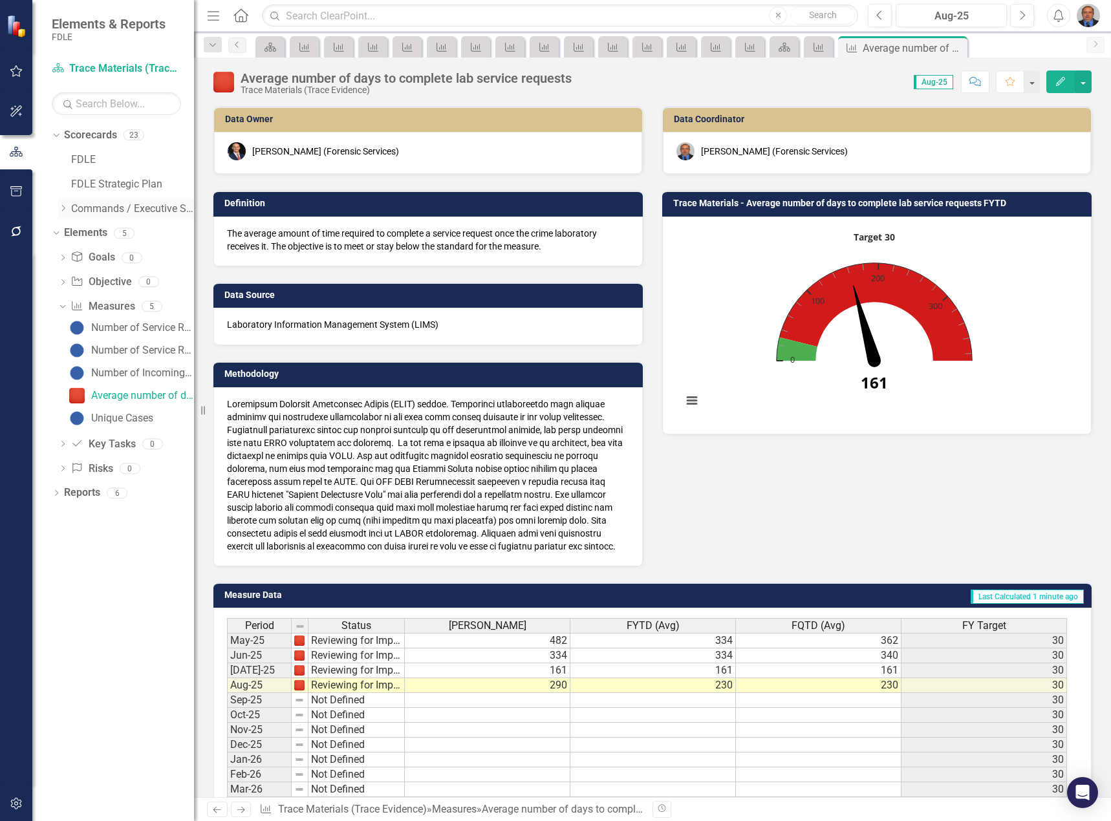
click at [64, 207] on icon at bounding box center [63, 208] width 3 height 6
click at [80, 237] on div "Dropdown" at bounding box center [76, 233] width 10 height 11
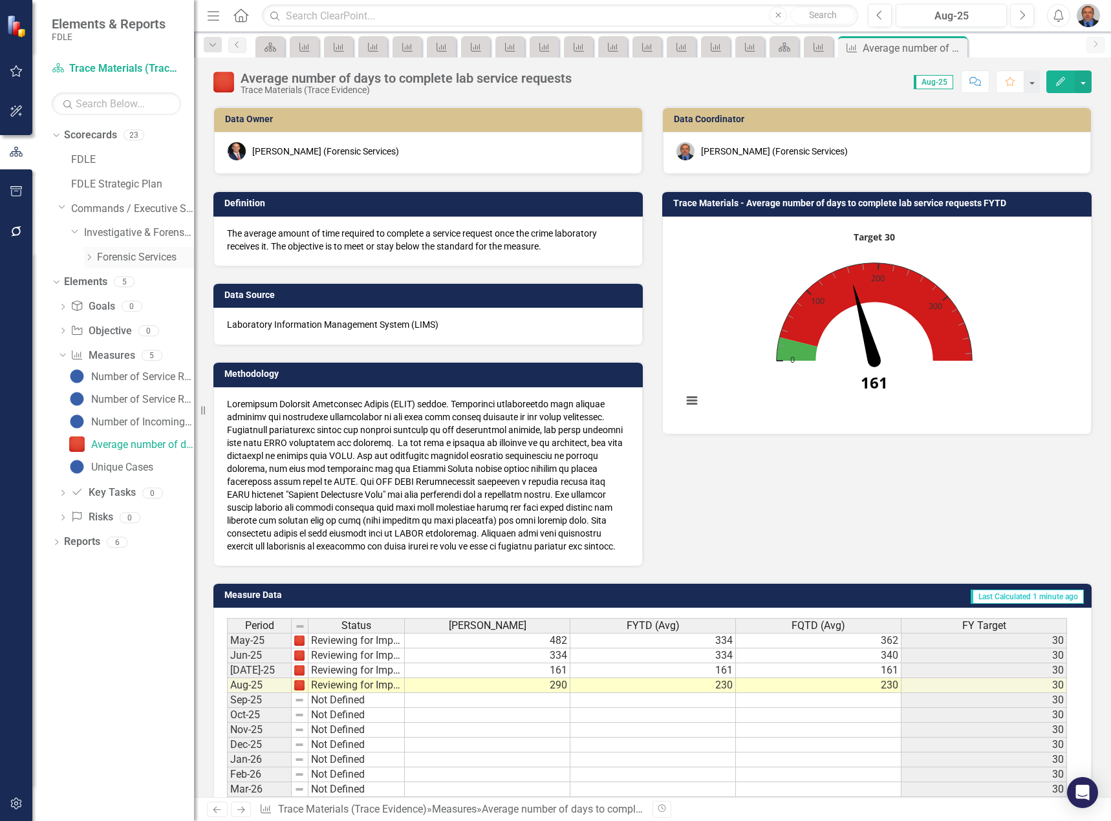
click at [91, 255] on icon "Dropdown" at bounding box center [89, 257] width 10 height 8
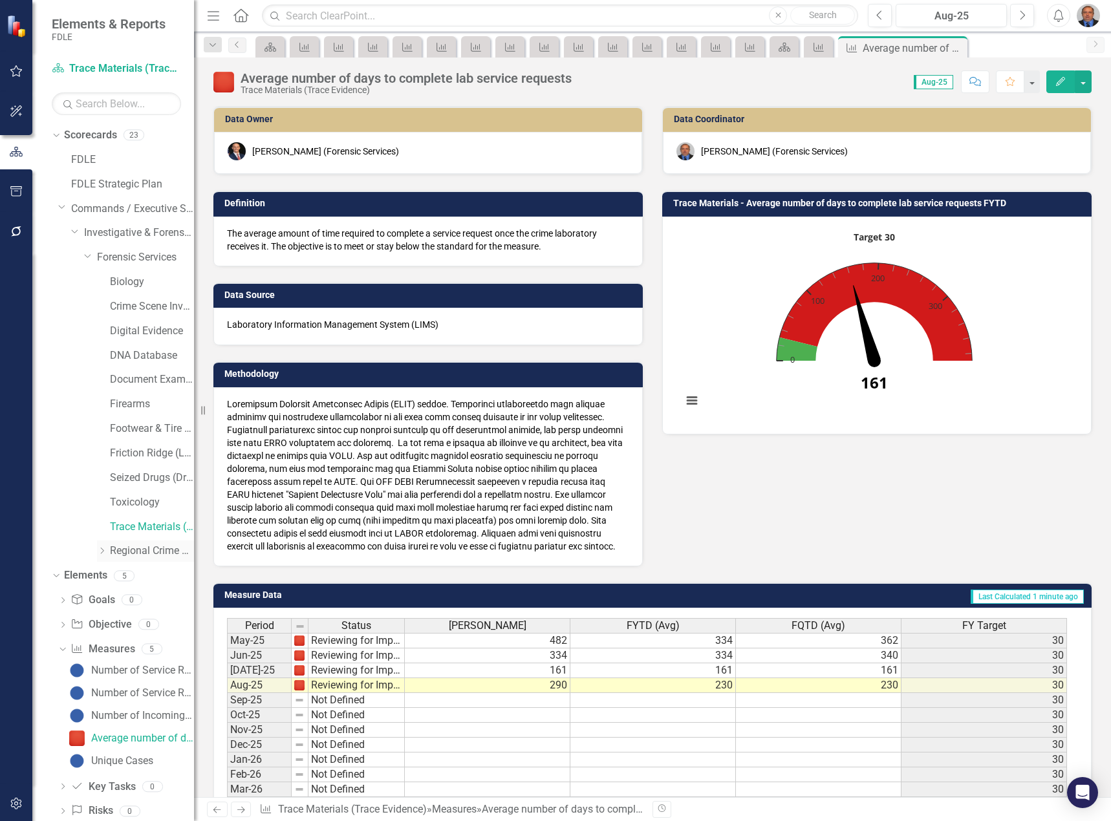
click at [146, 551] on link "Regional Crime Labs" at bounding box center [152, 551] width 84 height 15
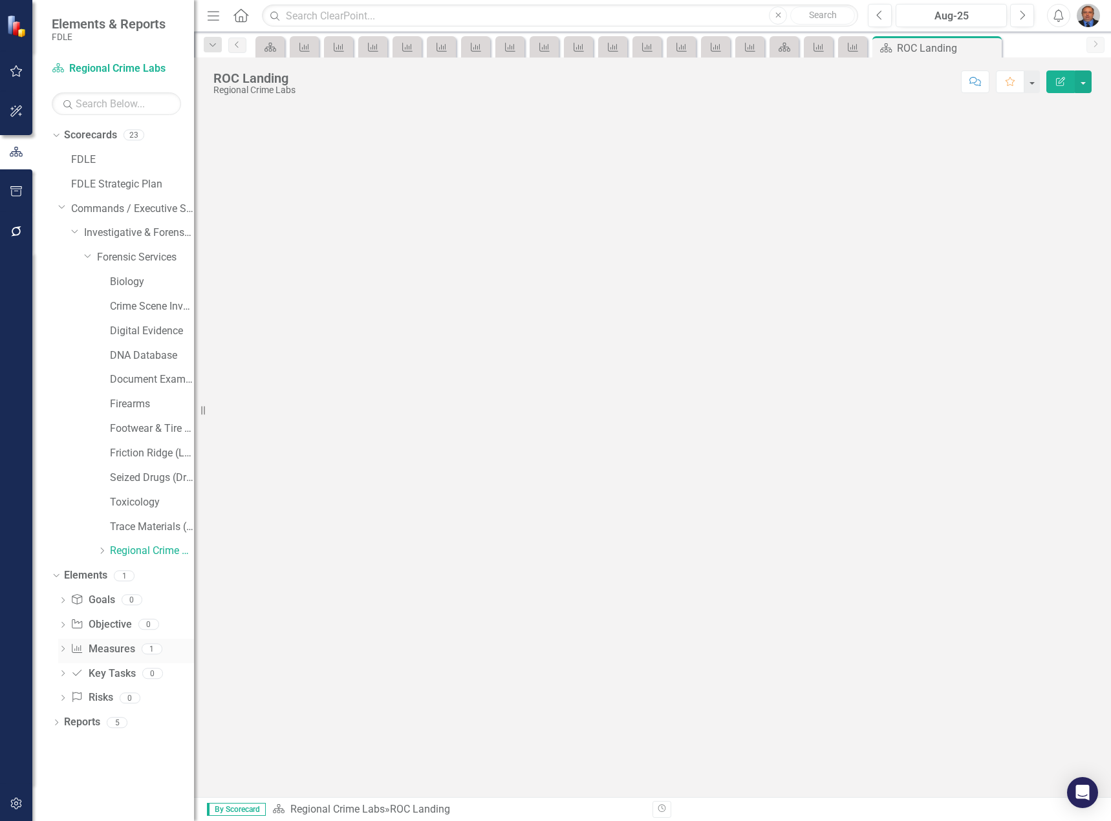
click at [60, 648] on icon "Dropdown" at bounding box center [62, 650] width 9 height 7
click at [105, 551] on icon "Dropdown" at bounding box center [102, 551] width 10 height 8
click at [133, 569] on link "FMROC Lab" at bounding box center [132, 572] width 123 height 15
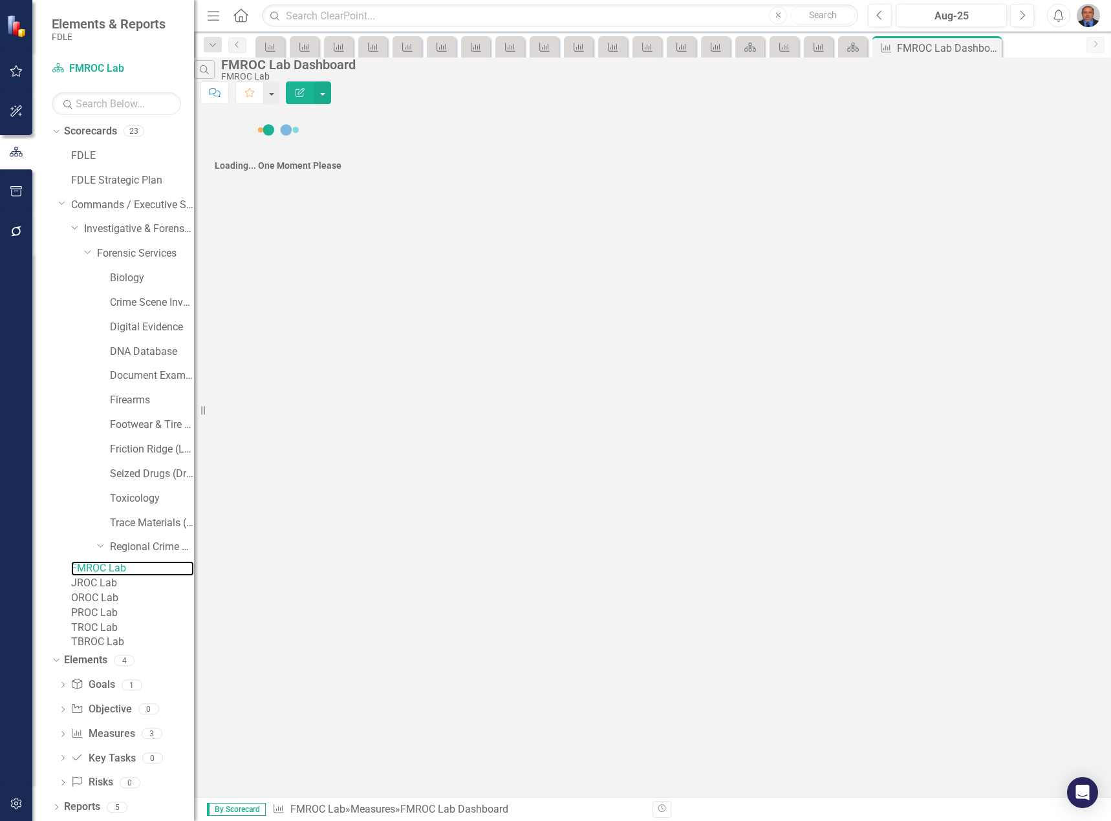
scroll to position [62, 0]
click at [59, 732] on icon "Dropdown" at bounding box center [62, 735] width 9 height 7
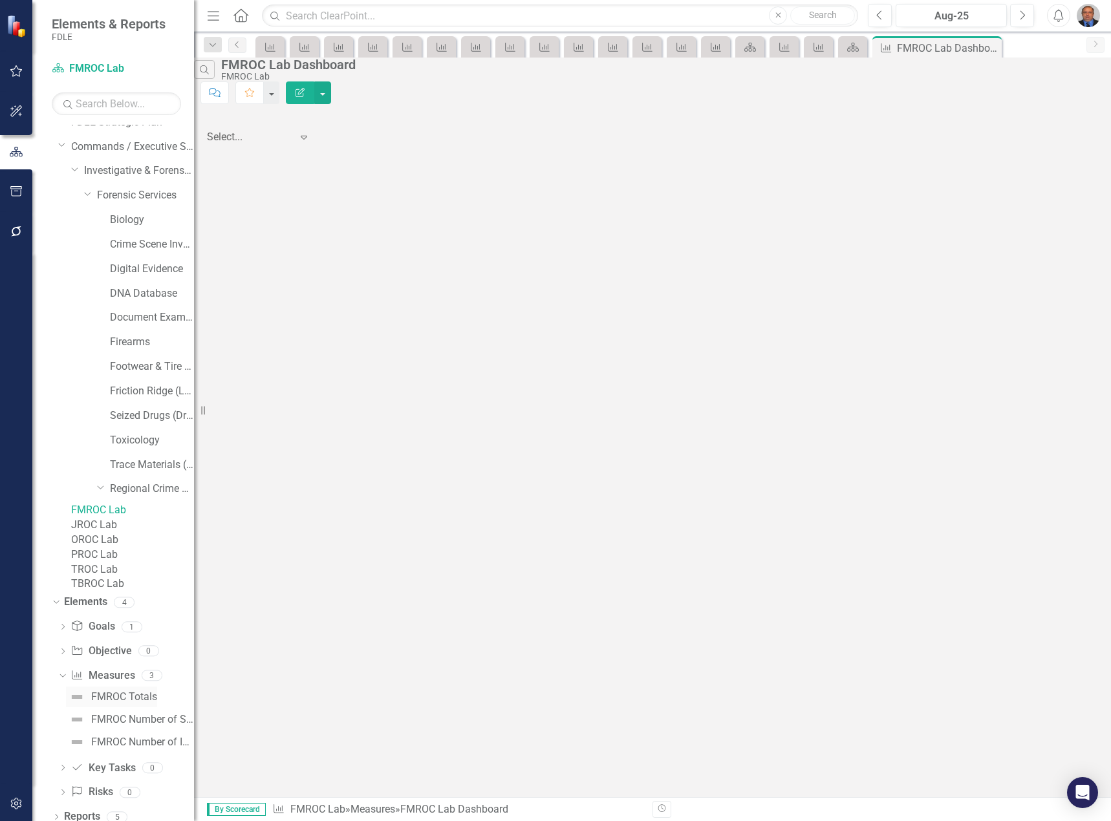
click at [126, 703] on div "FMROC Totals" at bounding box center [124, 697] width 66 height 12
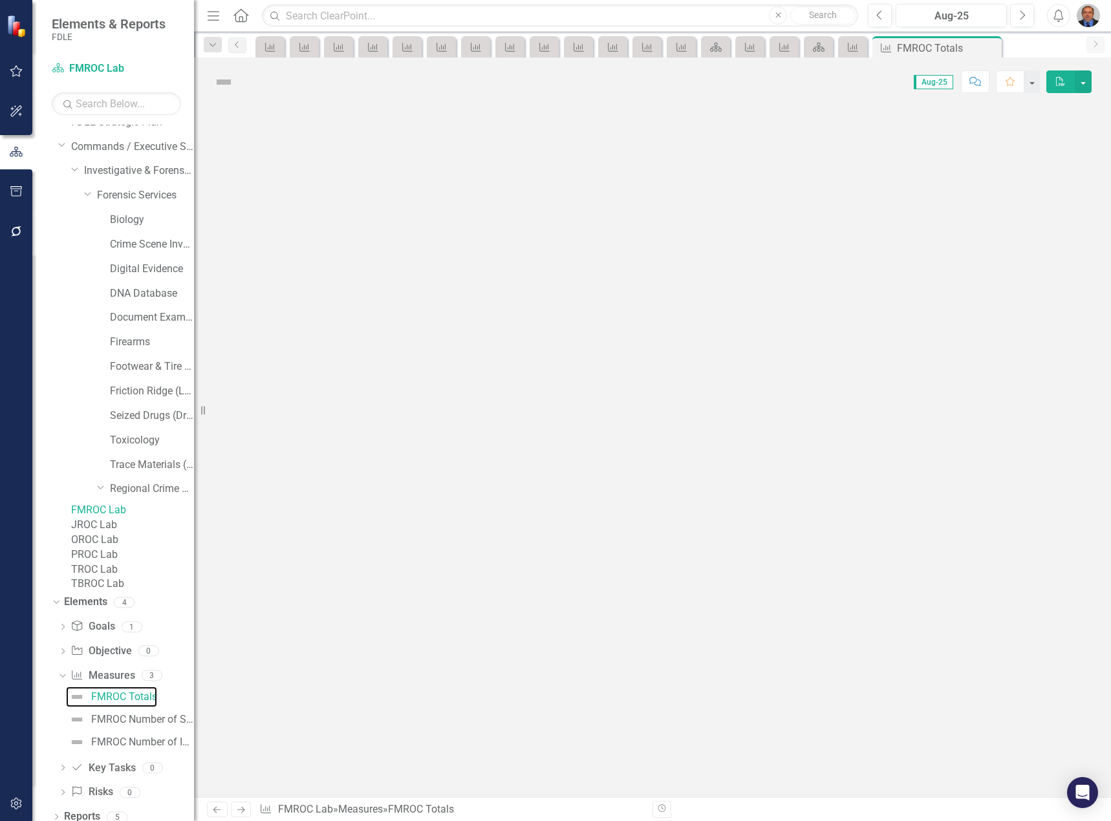
scroll to position [6, 0]
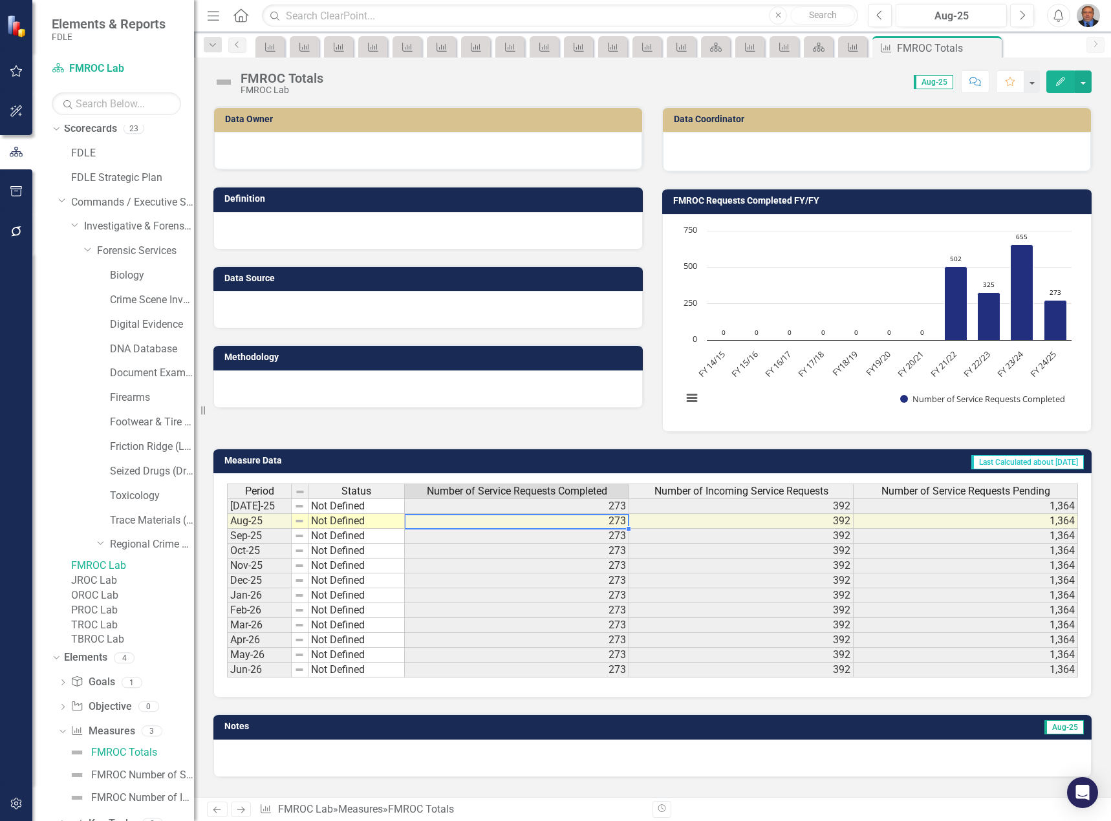
click at [581, 518] on td "273" at bounding box center [517, 521] width 224 height 15
click at [136, 588] on link "JROC Lab" at bounding box center [132, 581] width 123 height 15
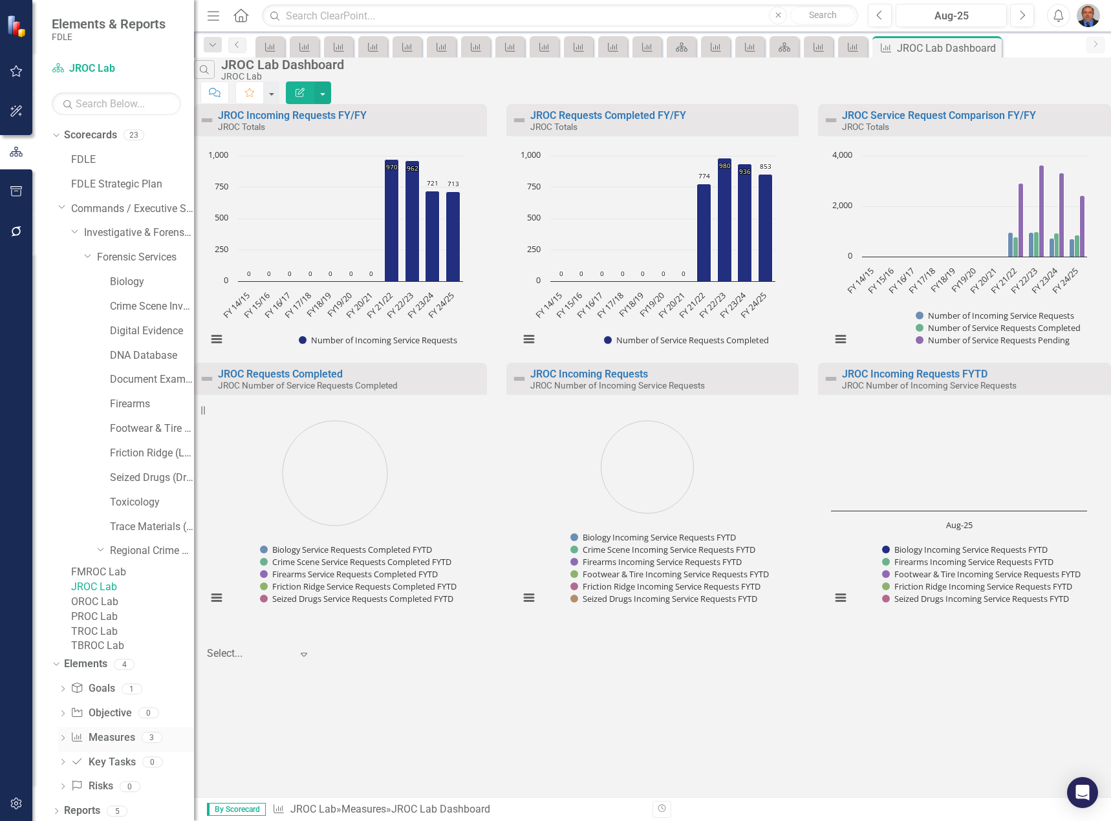
click at [63, 743] on icon "Dropdown" at bounding box center [62, 739] width 9 height 7
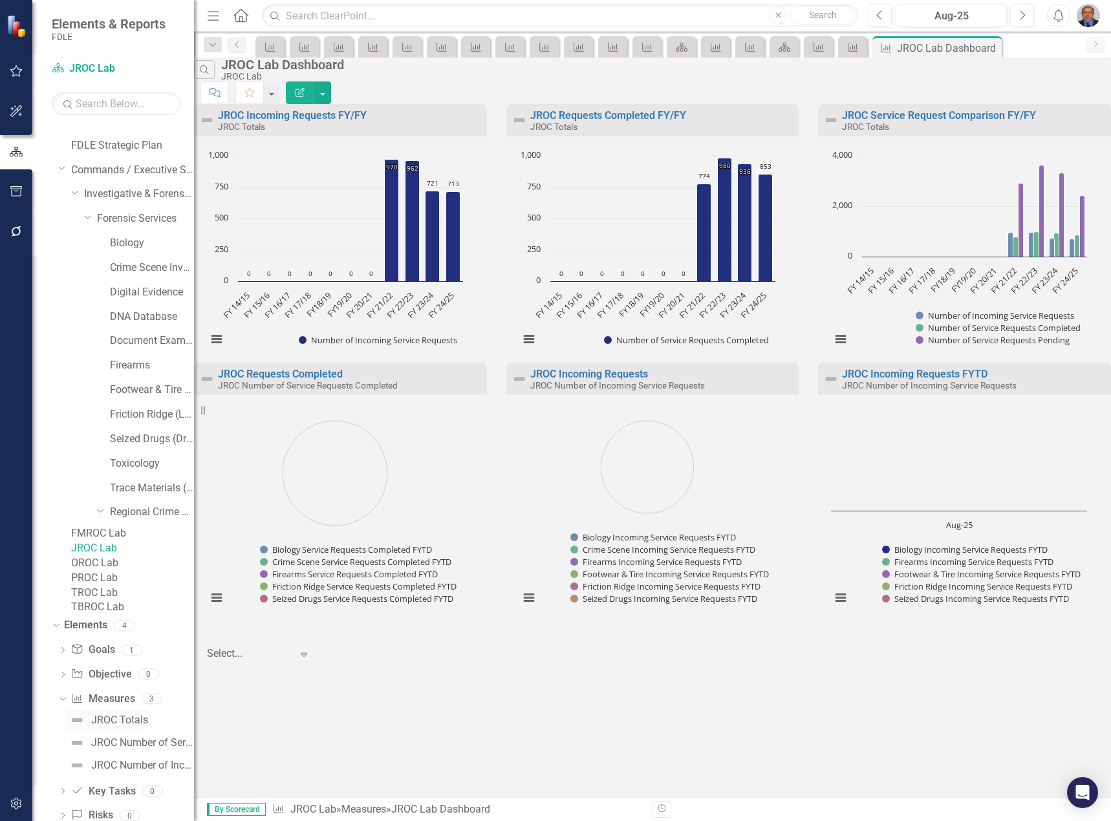
scroll to position [130, 0]
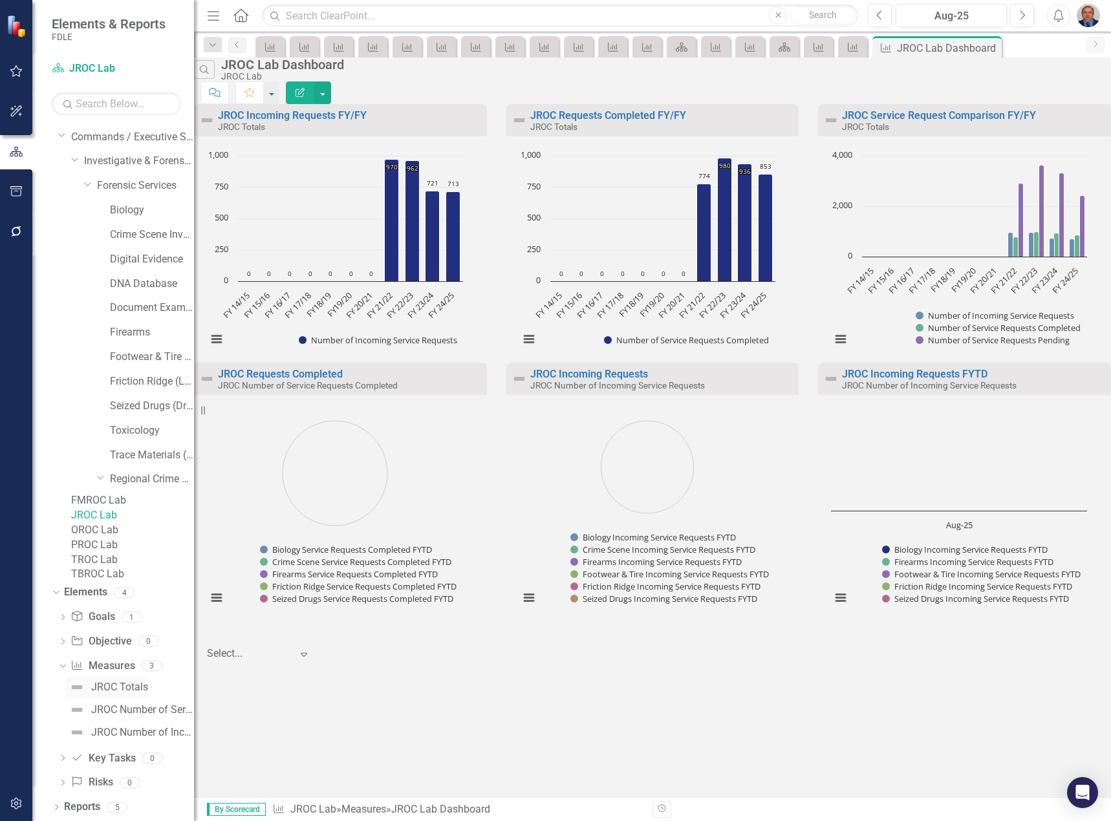
click at [122, 685] on div "JROC Totals" at bounding box center [119, 687] width 57 height 12
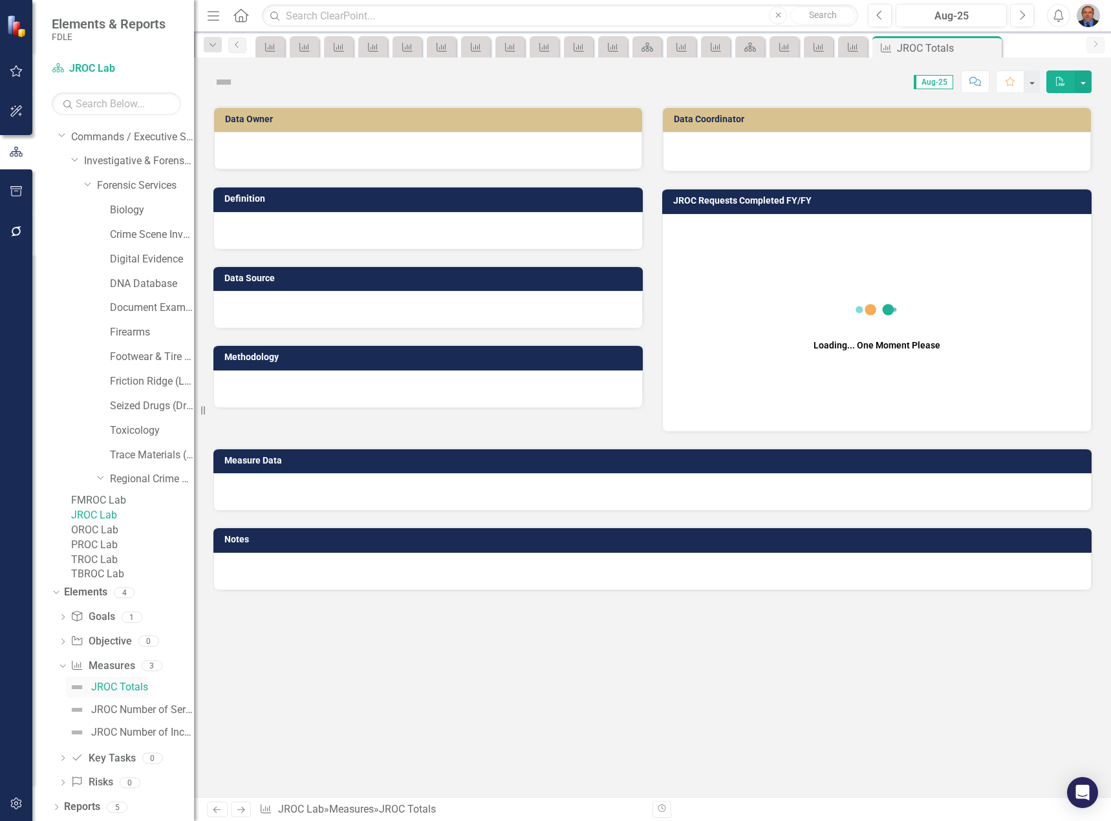
scroll to position [6, 0]
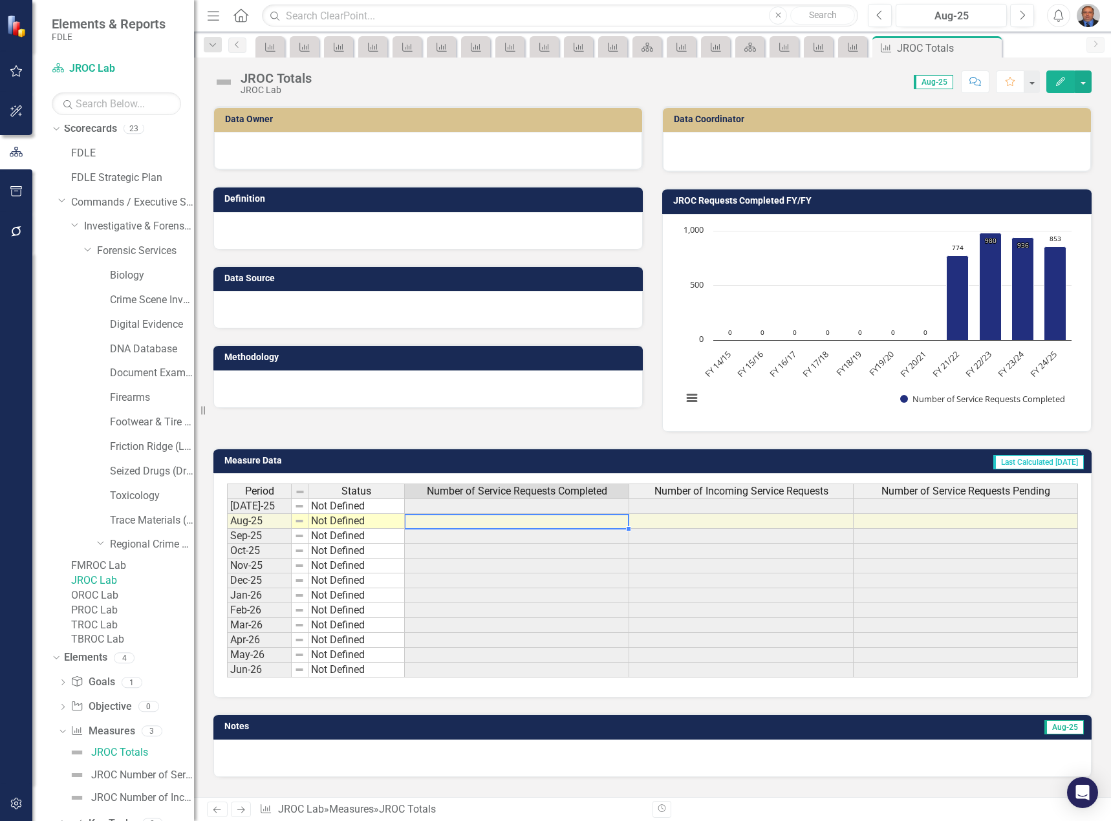
click at [455, 517] on td at bounding box center [517, 521] width 224 height 15
click at [149, 603] on link "OROC Lab" at bounding box center [132, 595] width 123 height 15
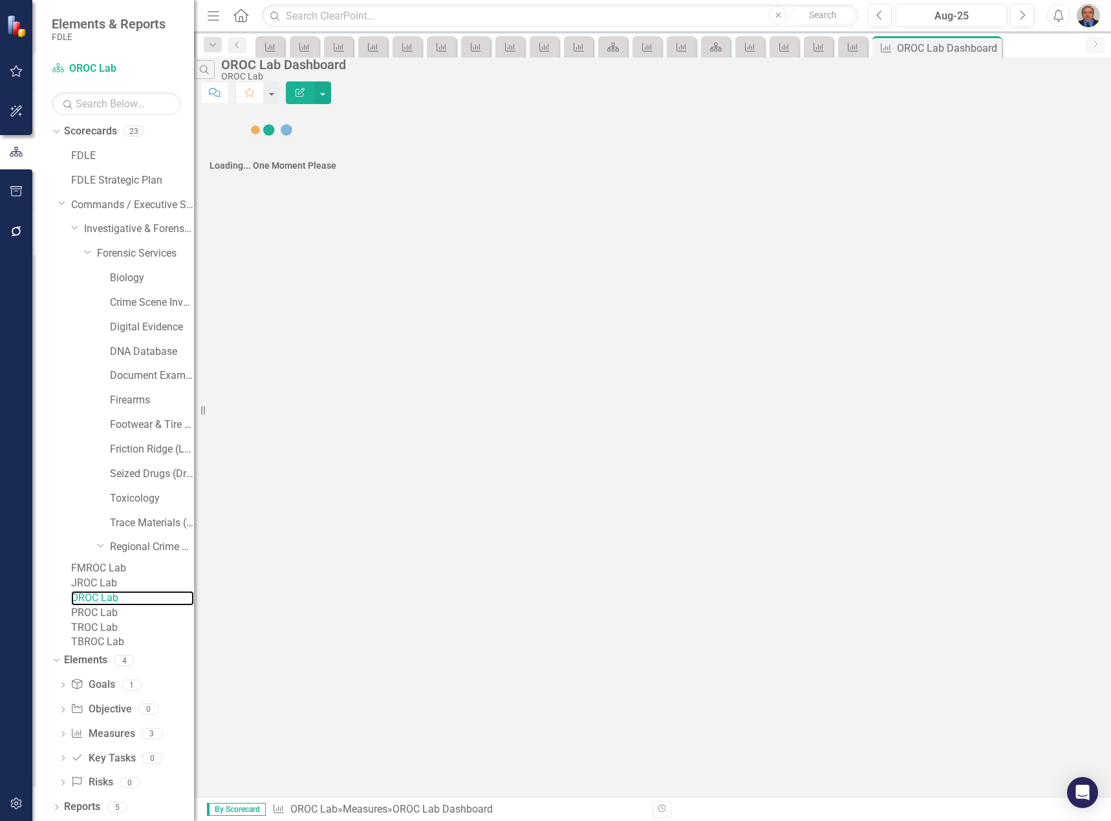
scroll to position [62, 0]
click at [67, 732] on icon "Dropdown" at bounding box center [62, 735] width 9 height 7
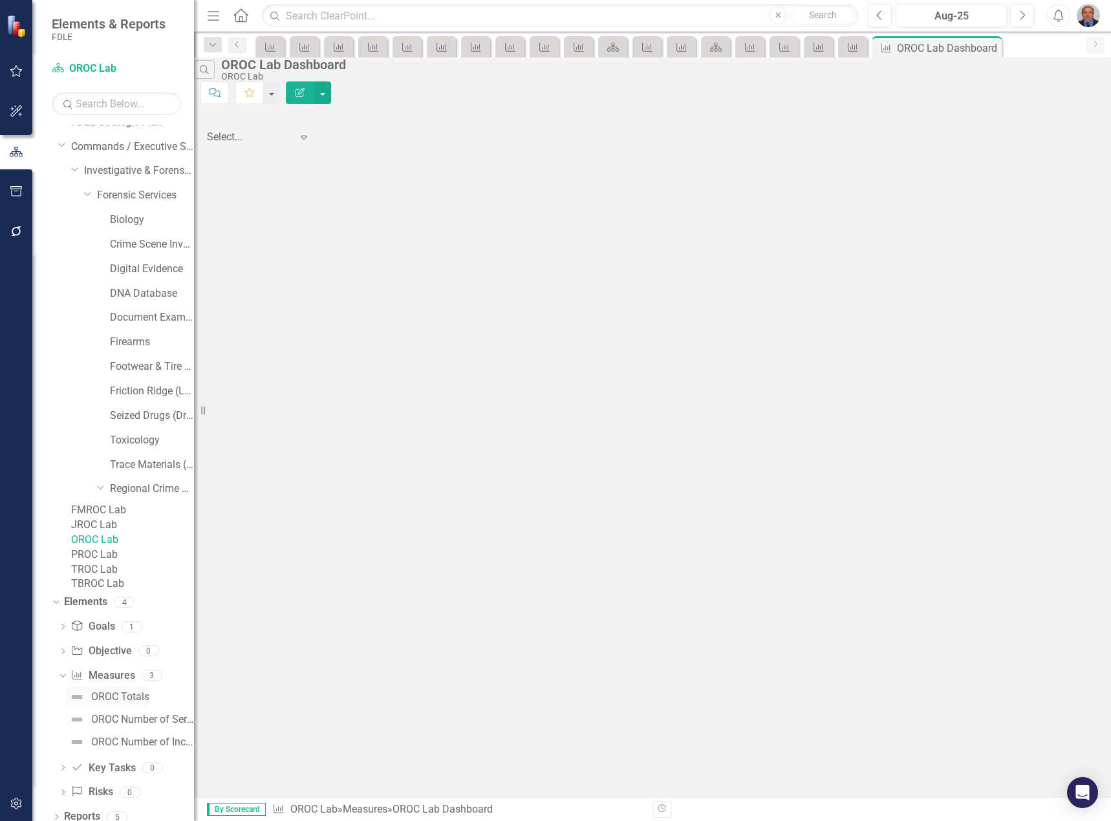
click at [133, 703] on div "OROC Totals" at bounding box center [120, 697] width 58 height 12
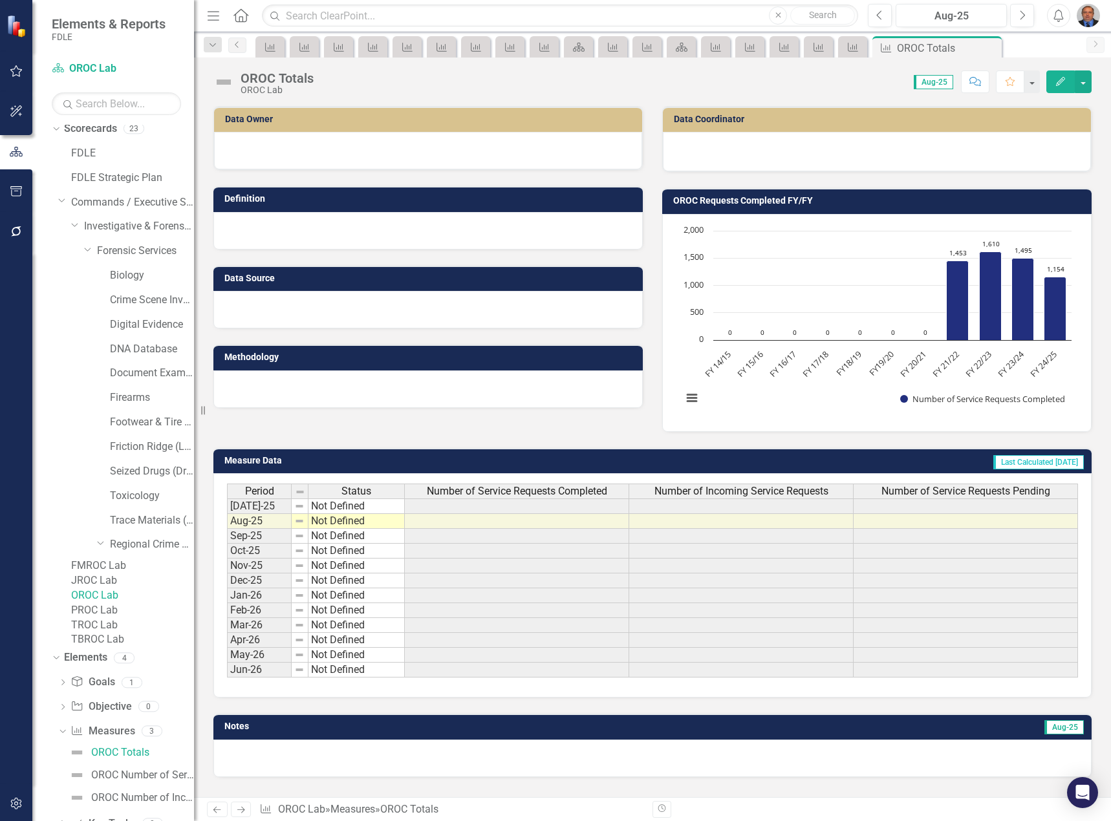
click at [144, 618] on link "PROC Lab" at bounding box center [132, 610] width 123 height 15
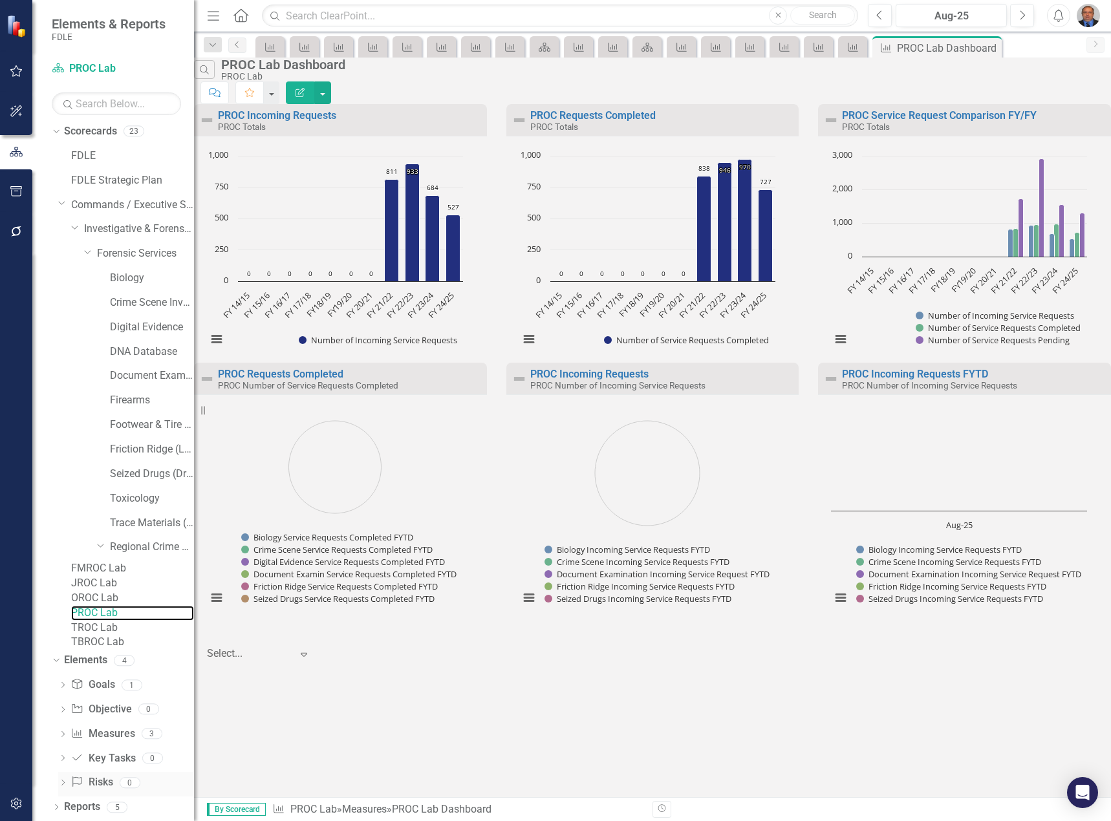
scroll to position [62, 0]
click at [66, 738] on icon "Dropdown" at bounding box center [62, 735] width 9 height 7
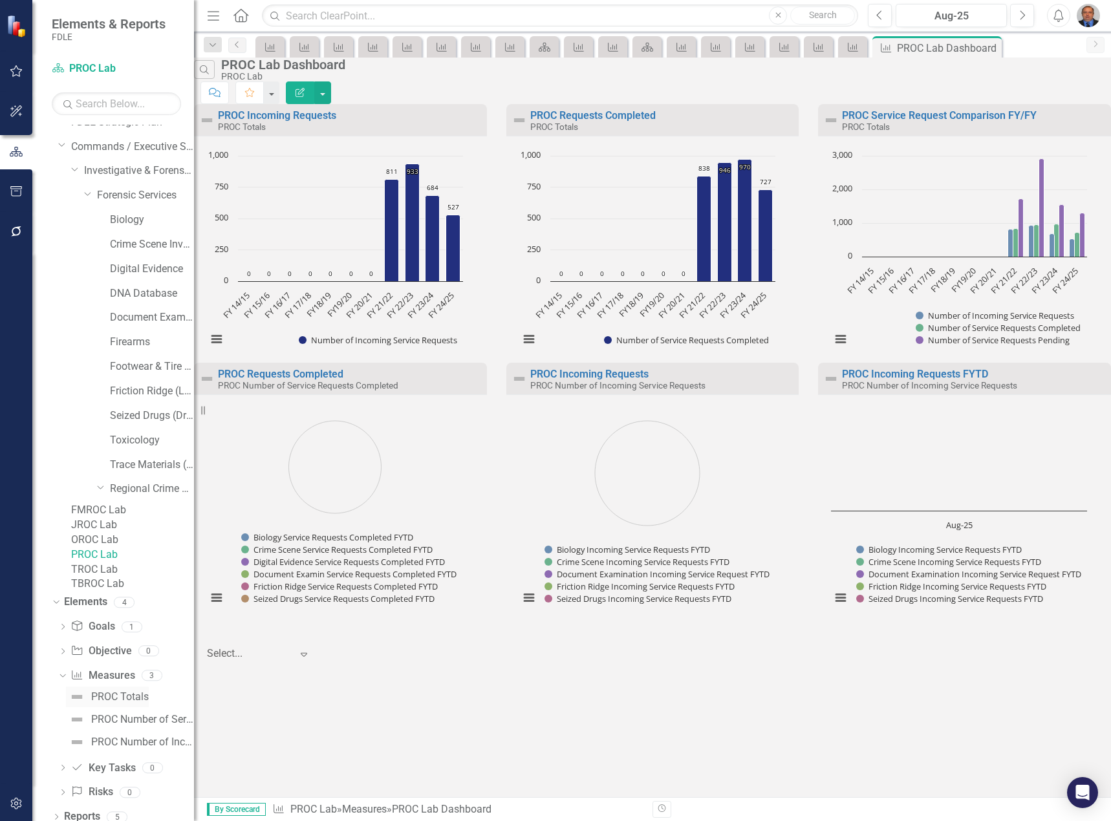
click at [116, 703] on div "PROC Totals" at bounding box center [120, 697] width 58 height 12
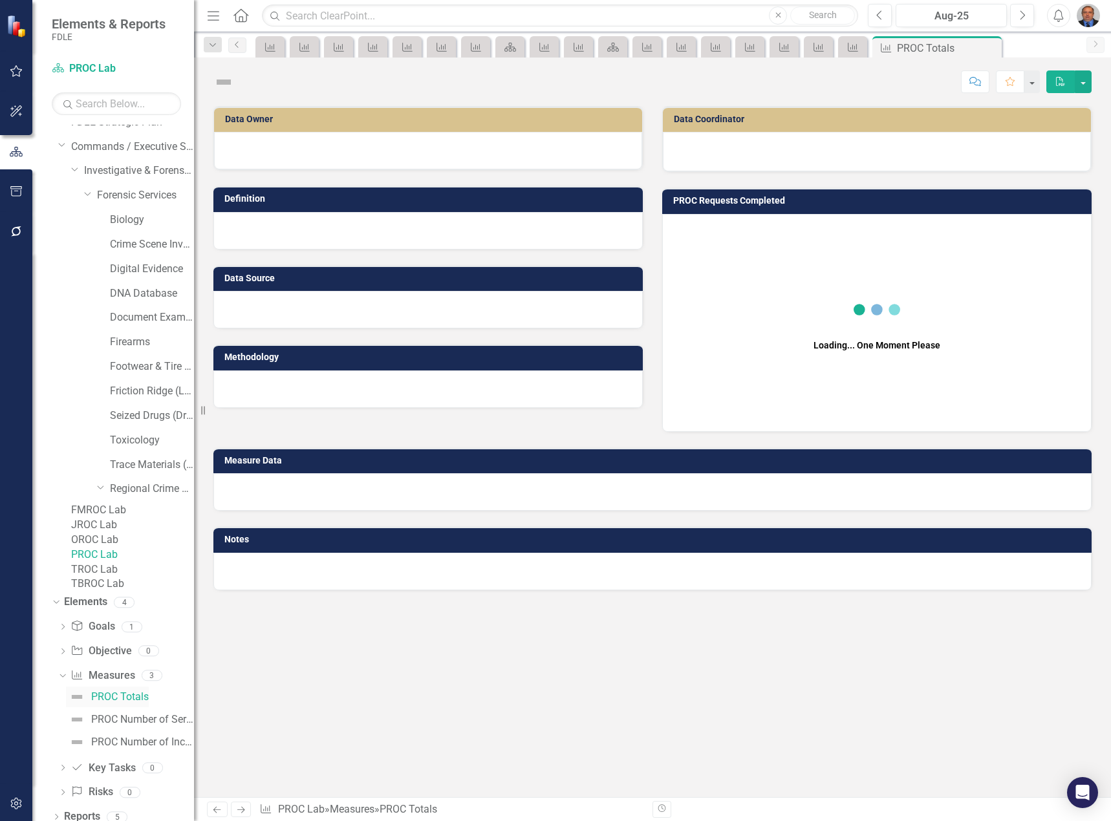
scroll to position [6, 0]
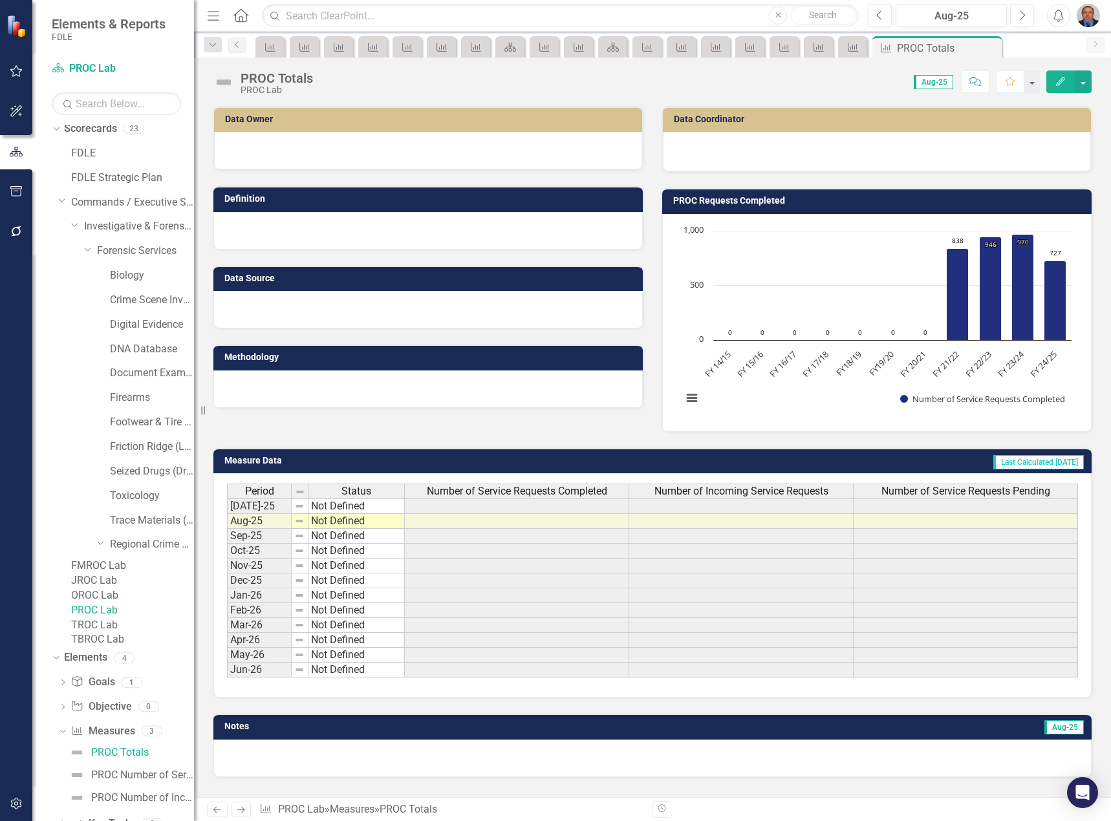
click at [140, 633] on link "TROC Lab" at bounding box center [132, 625] width 123 height 15
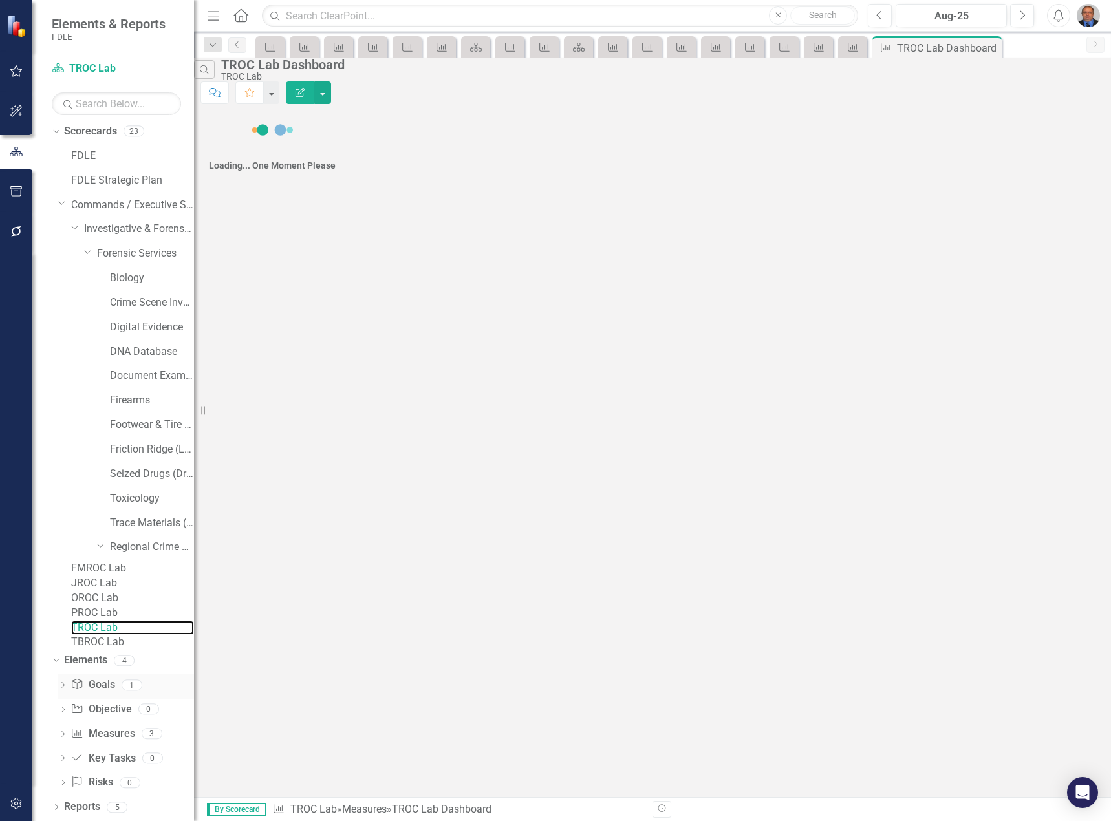
scroll to position [62, 0]
click at [65, 737] on icon "Dropdown" at bounding box center [62, 735] width 9 height 7
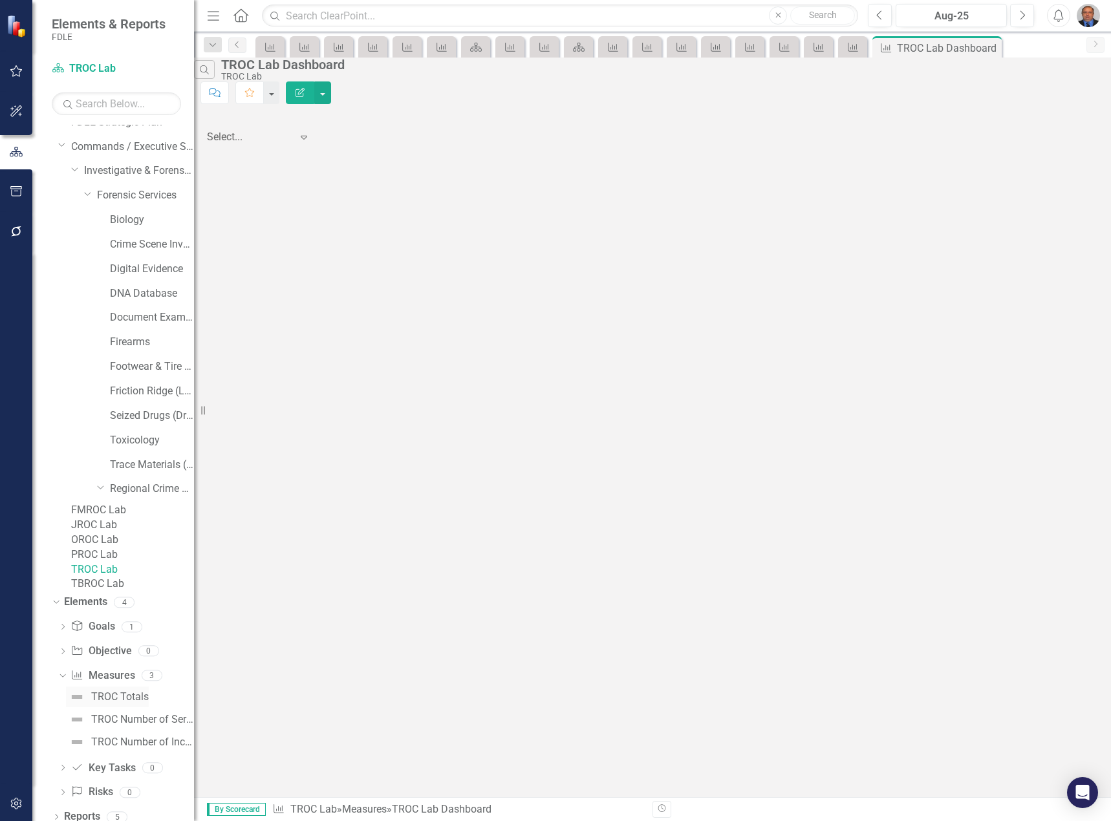
click at [136, 703] on div "TROC Totals" at bounding box center [120, 697] width 58 height 12
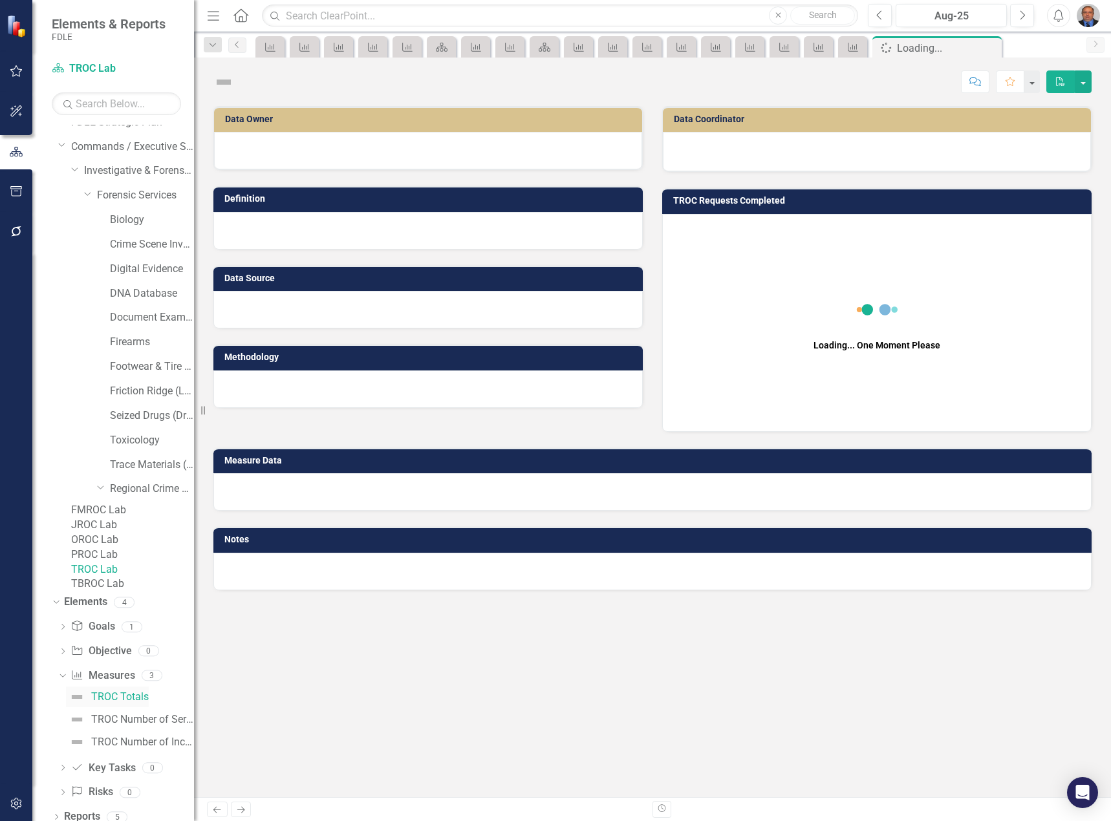
scroll to position [6, 0]
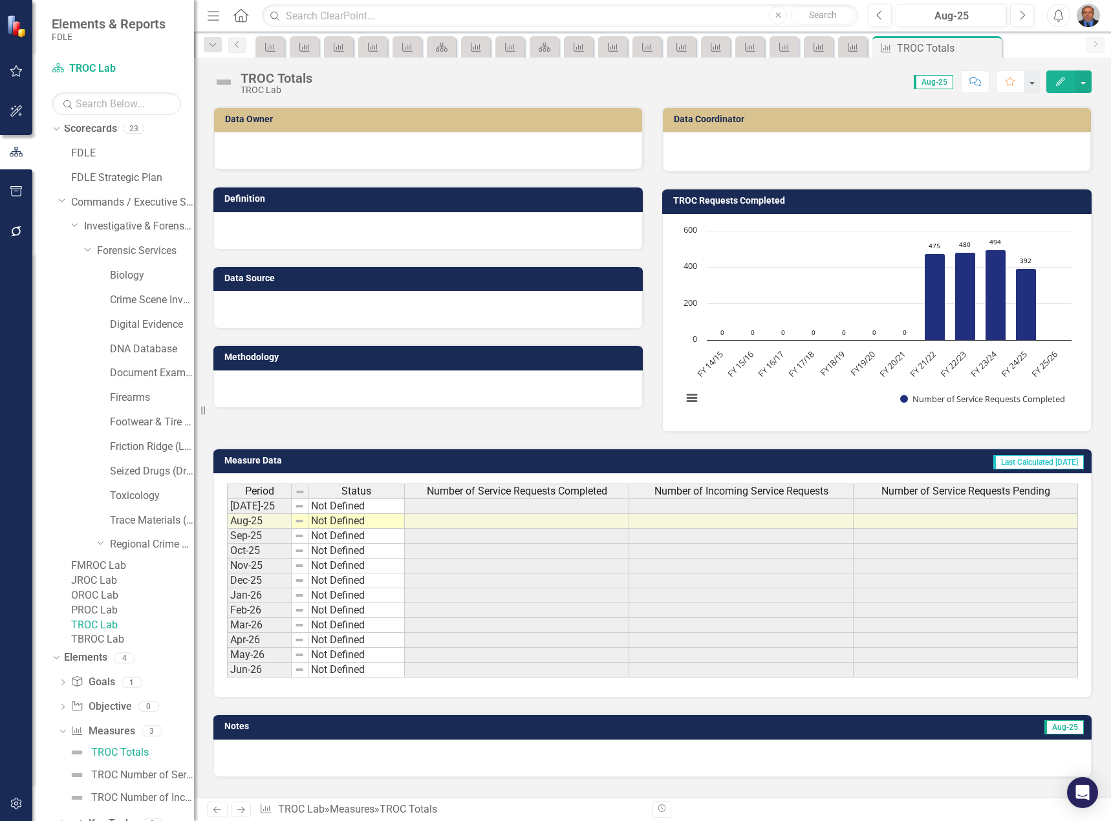
click at [136, 633] on link "TROC Lab" at bounding box center [132, 625] width 123 height 15
